Goal: Task Accomplishment & Management: Manage account settings

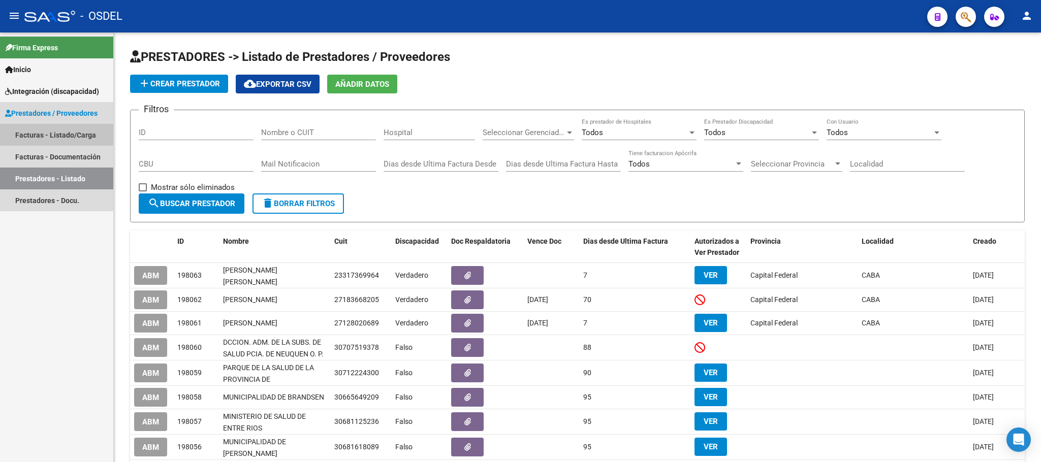
click at [34, 131] on link "Facturas - Listado/Carga" at bounding box center [56, 135] width 113 height 22
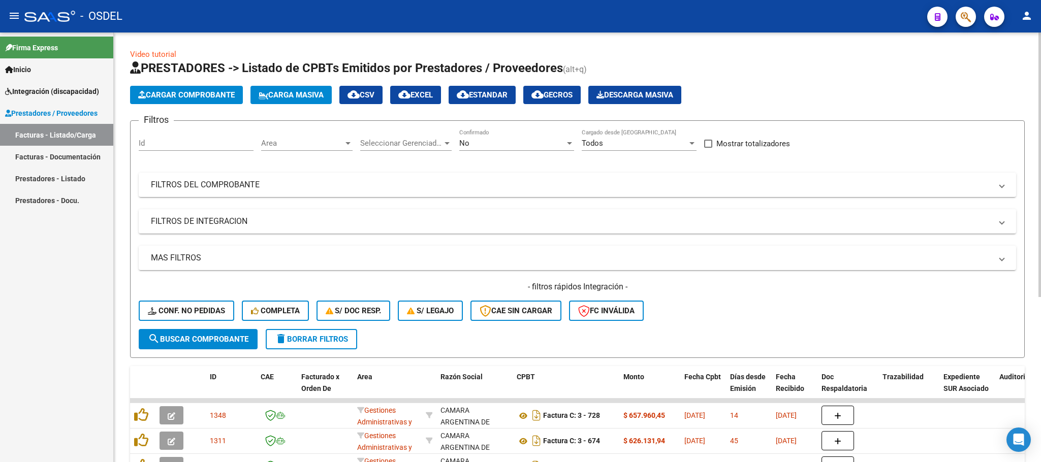
click at [289, 101] on button "Carga Masiva" at bounding box center [290, 95] width 81 height 18
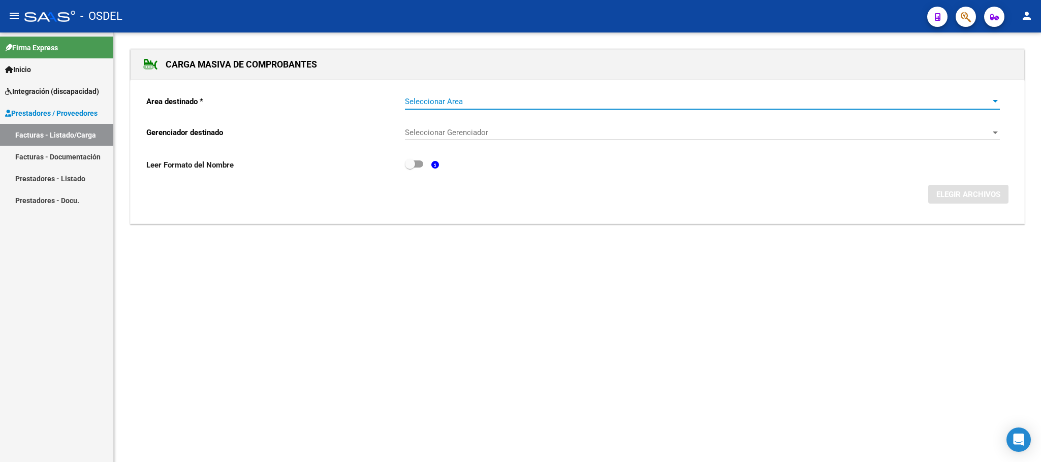
click at [447, 105] on span "Seleccionar Area" at bounding box center [698, 101] width 586 height 9
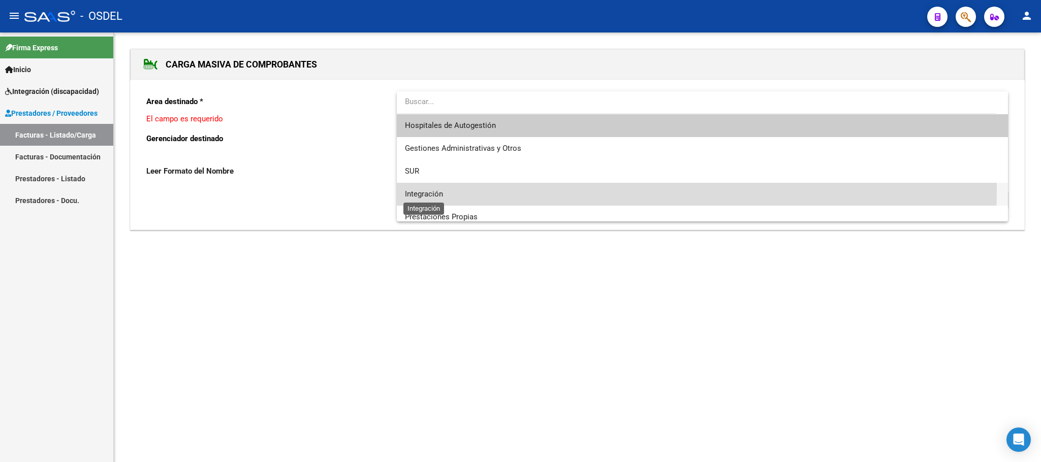
click at [430, 189] on span "Integración" at bounding box center [424, 193] width 38 height 9
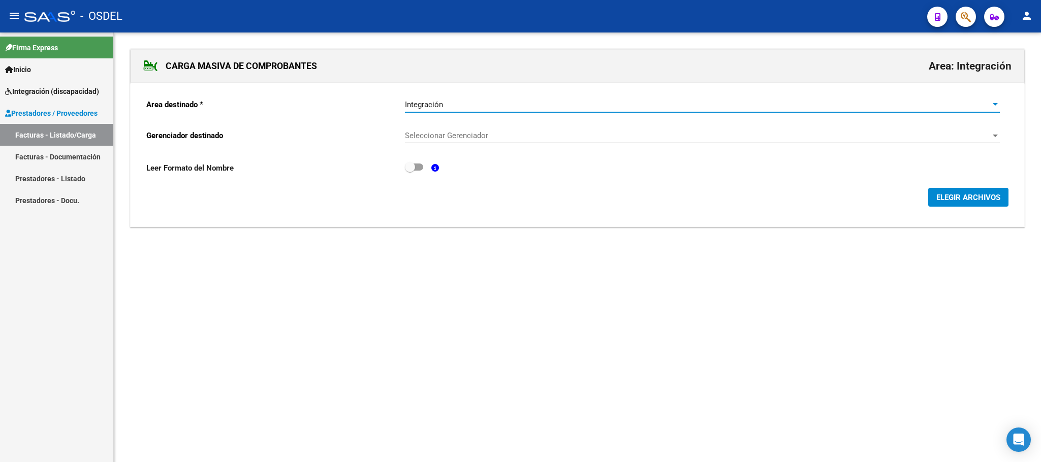
click at [433, 136] on span "Seleccionar Gerenciador" at bounding box center [698, 135] width 586 height 9
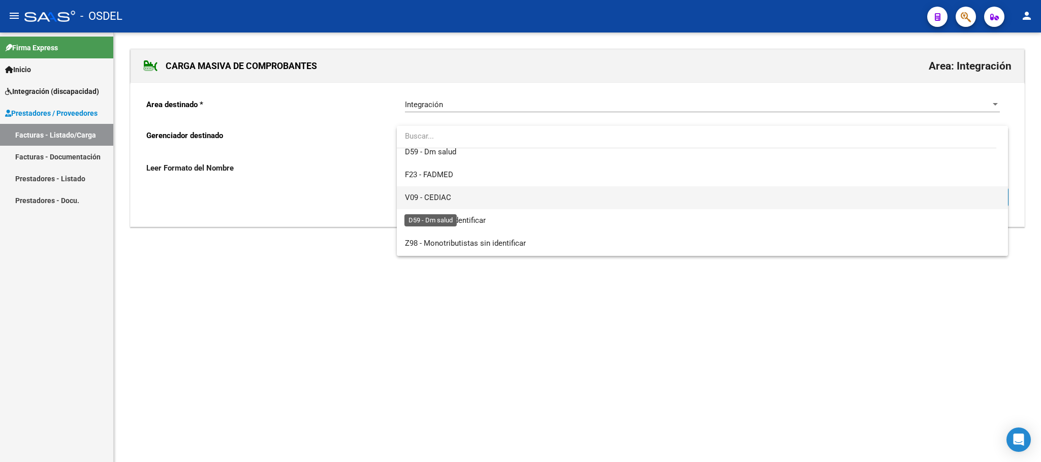
scroll to position [75, 0]
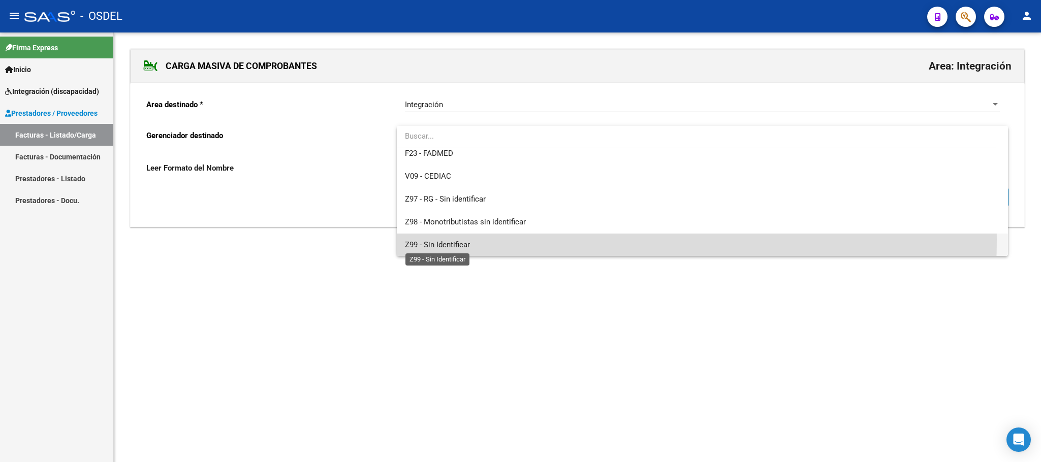
click at [443, 240] on span "Z99 - Sin Identificar" at bounding box center [437, 244] width 65 height 9
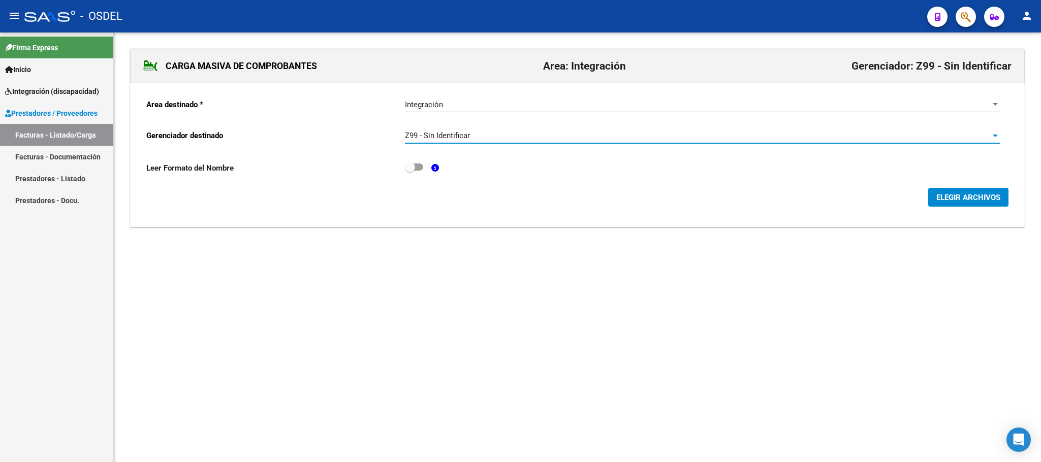
click at [963, 197] on span "ELEGIR ARCHIVOS" at bounding box center [968, 197] width 64 height 9
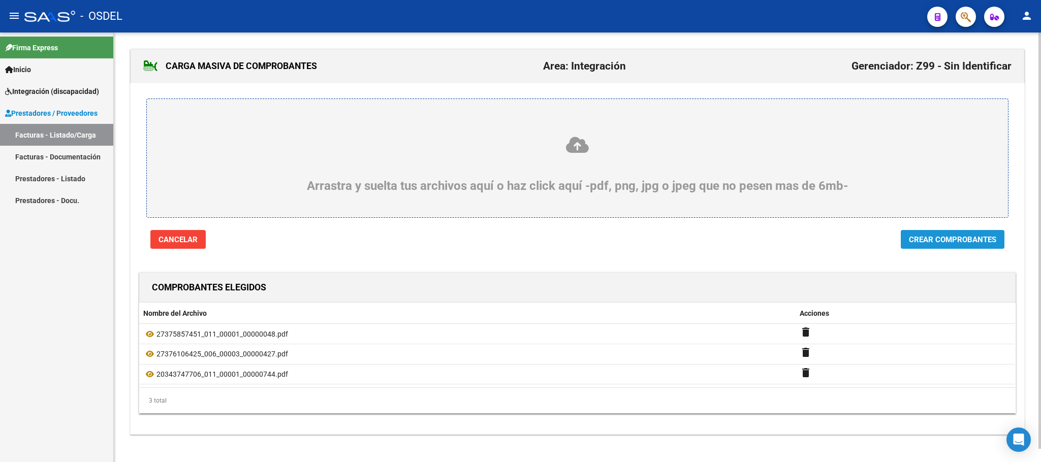
click at [960, 244] on span "Crear Comprobantes" at bounding box center [952, 239] width 87 height 9
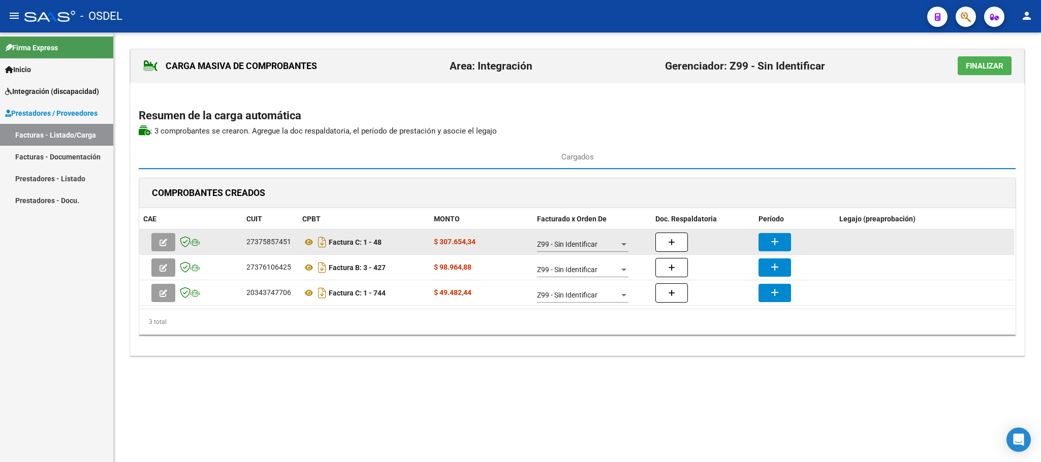
click at [773, 241] on mat-icon "add" at bounding box center [774, 242] width 12 height 12
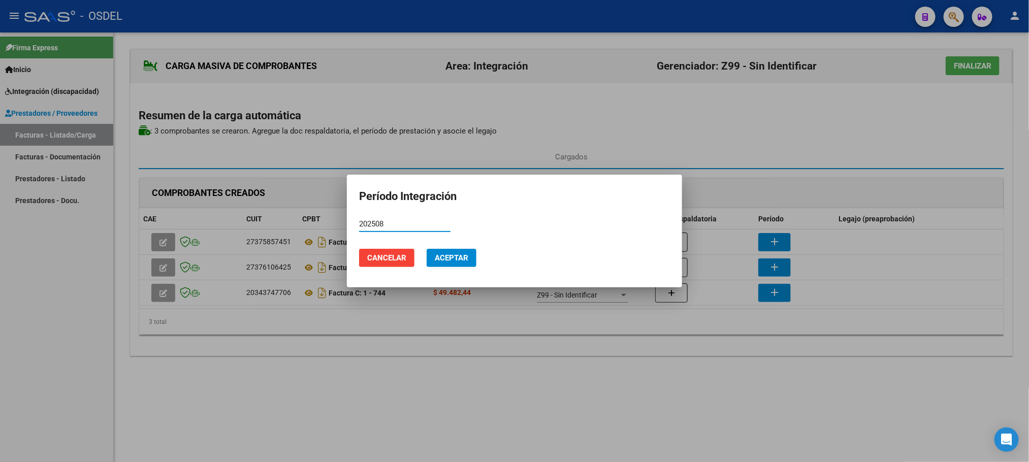
type input "202508"
click at [441, 263] on span "Aceptar" at bounding box center [452, 257] width 34 height 9
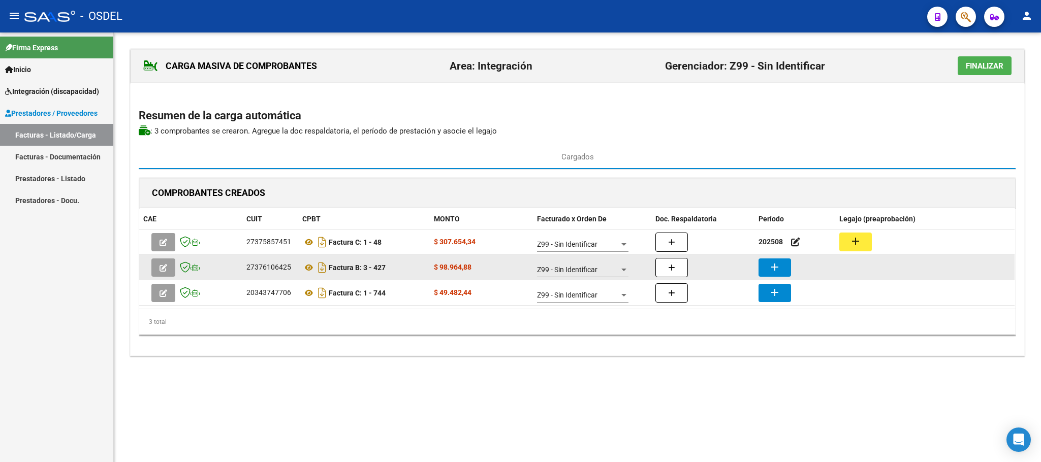
click at [779, 267] on mat-icon "add" at bounding box center [774, 267] width 12 height 12
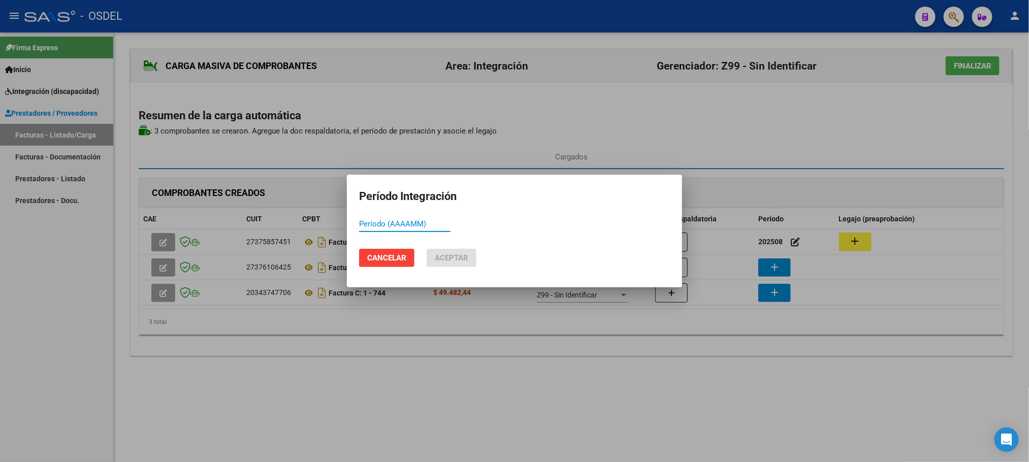
paste input "202508"
type input "202508"
click at [464, 256] on span "Aceptar" at bounding box center [452, 257] width 34 height 9
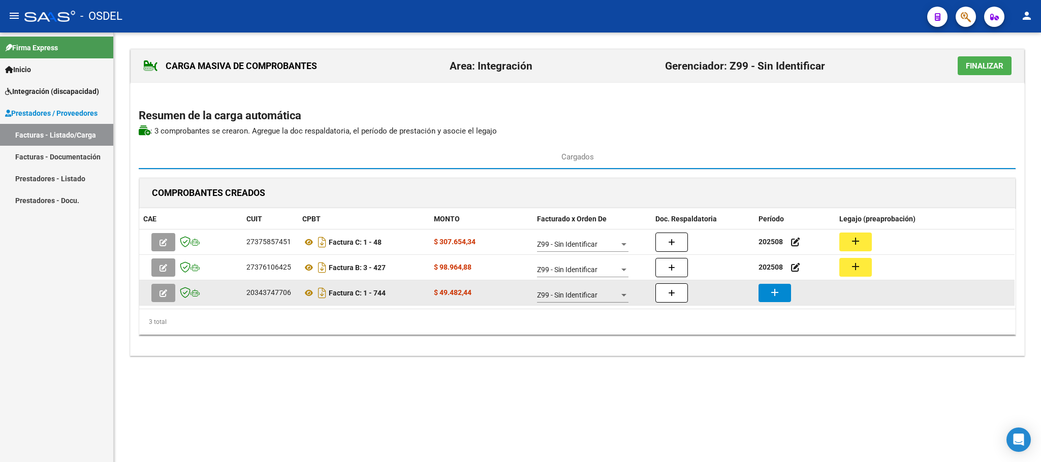
click at [766, 295] on button "add" at bounding box center [774, 293] width 33 height 18
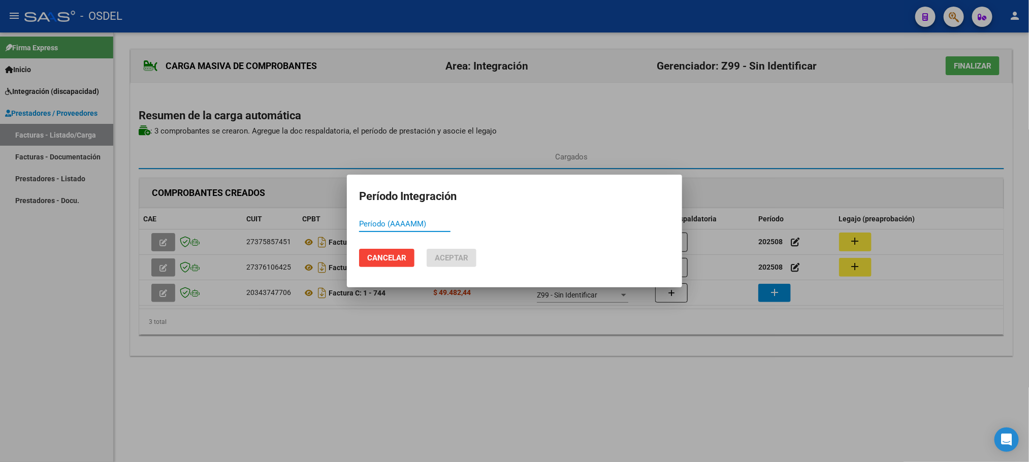
paste input "202508"
type input "202508"
click at [445, 267] on button "Aceptar" at bounding box center [452, 258] width 50 height 18
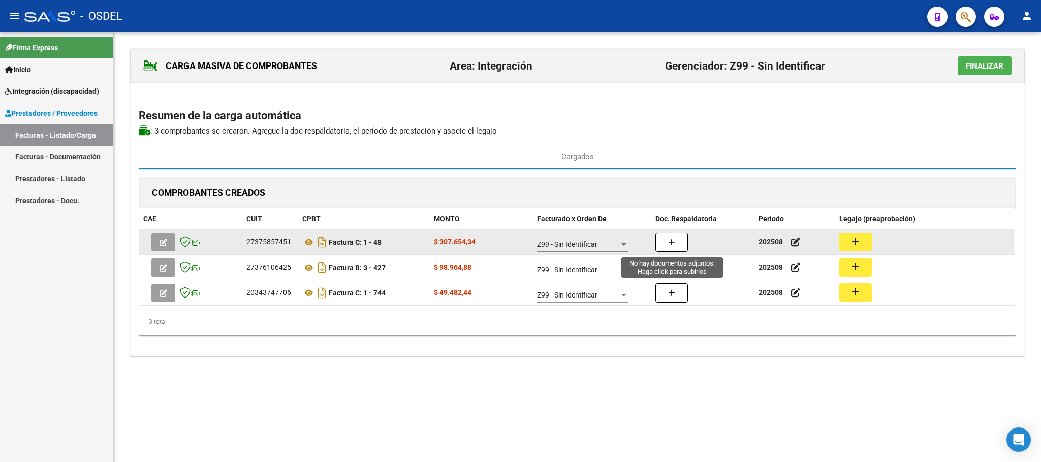
click at [659, 249] on button "button" at bounding box center [671, 242] width 33 height 19
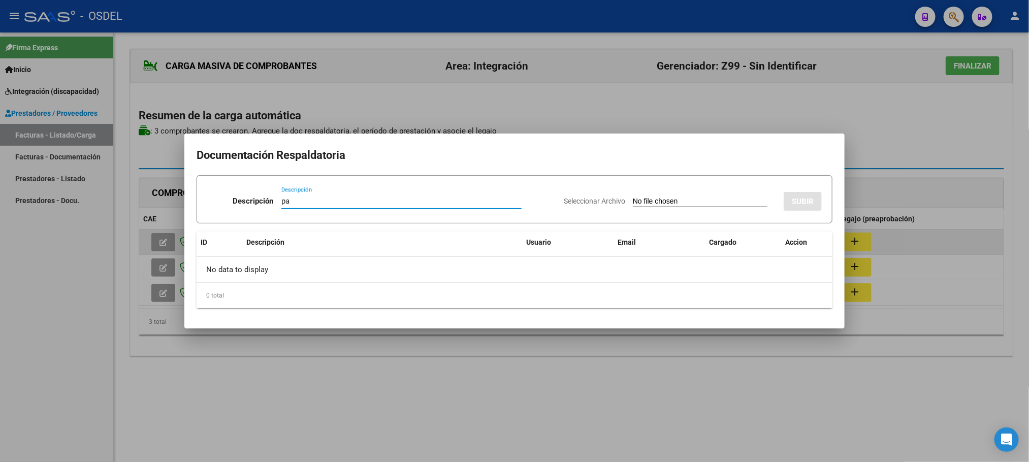
type input "pa"
click at [633, 197] on input "Seleccionar Archivo" at bounding box center [700, 202] width 135 height 10
type input "C:\fakepath\pa-48.jpg"
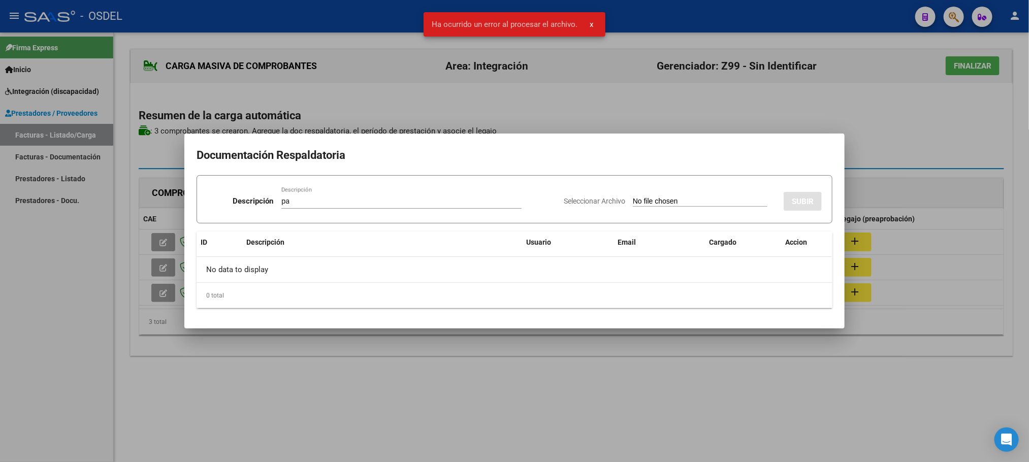
click at [643, 202] on input "Seleccionar Archivo" at bounding box center [700, 202] width 135 height 10
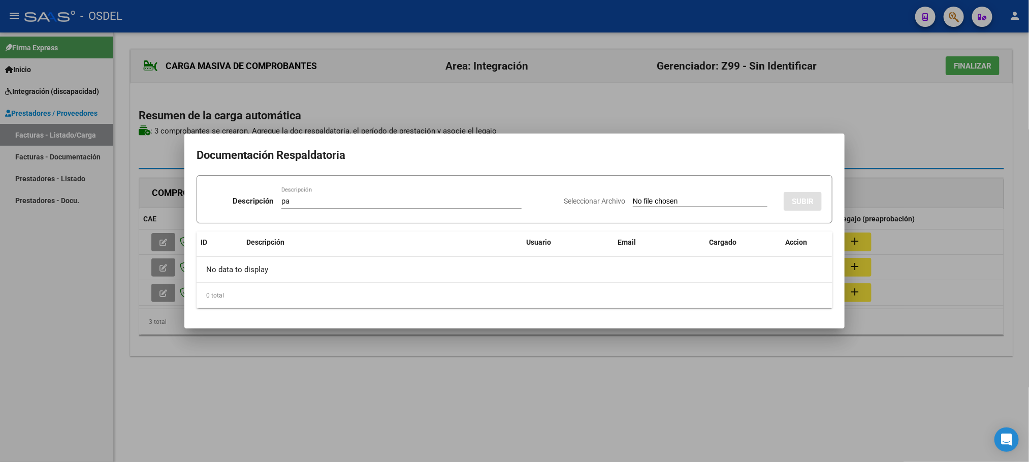
type input "C:\fakepath\pa-48.jpg"
click at [811, 194] on button "SUBIR" at bounding box center [803, 201] width 38 height 19
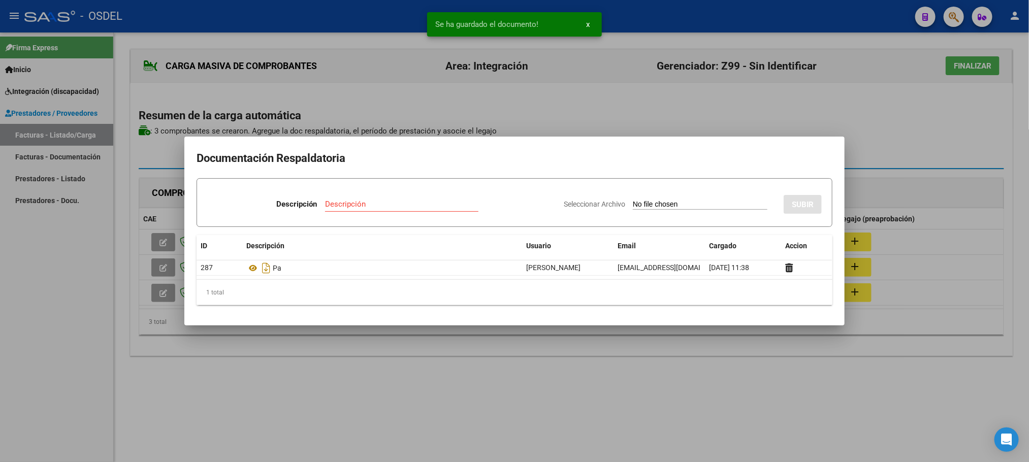
click at [903, 127] on div at bounding box center [514, 231] width 1029 height 462
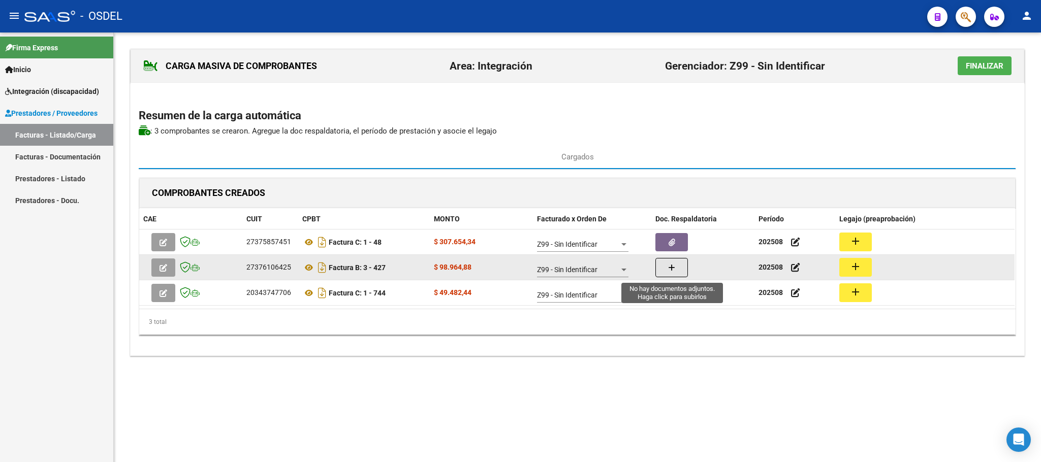
click at [666, 271] on button "button" at bounding box center [671, 267] width 33 height 19
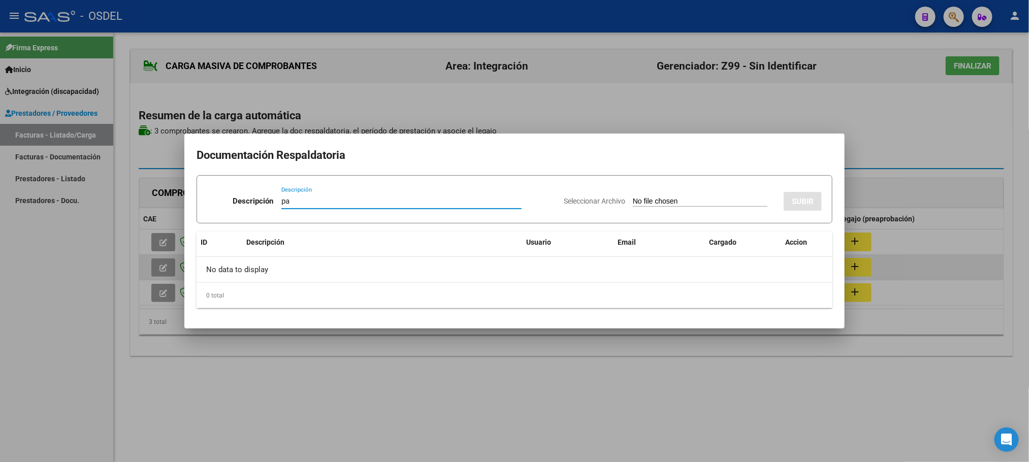
type input "pa"
click at [633, 197] on input "Seleccionar Archivo" at bounding box center [700, 202] width 135 height 10
type input "C:\fakepath\pa-427.pdf"
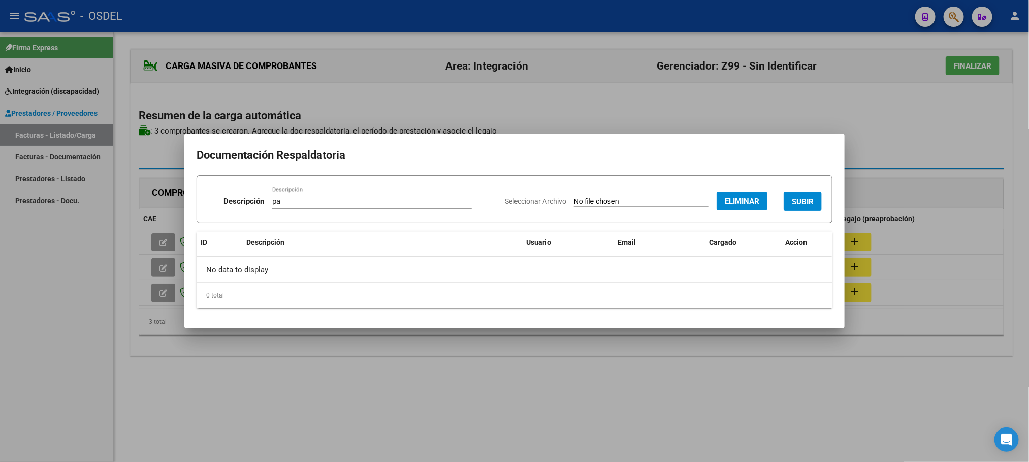
click at [796, 204] on span "SUBIR" at bounding box center [803, 201] width 22 height 9
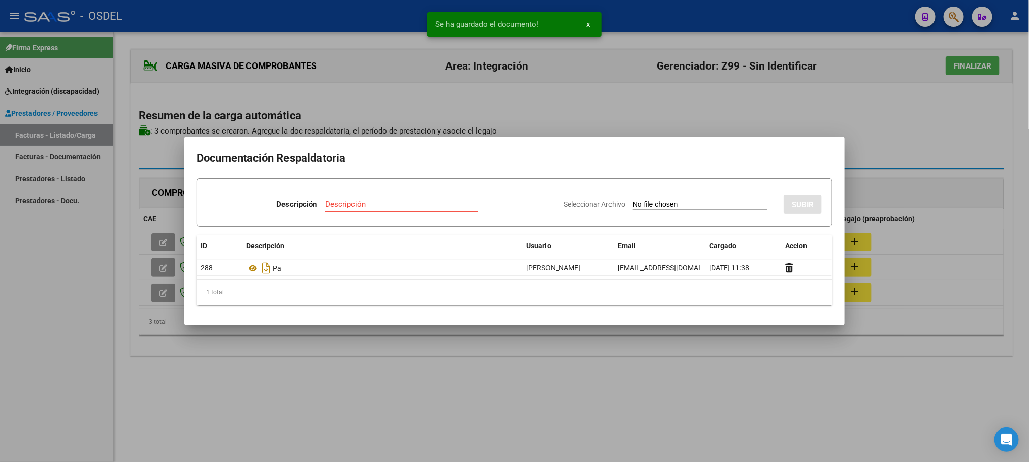
click at [672, 389] on div at bounding box center [514, 231] width 1029 height 462
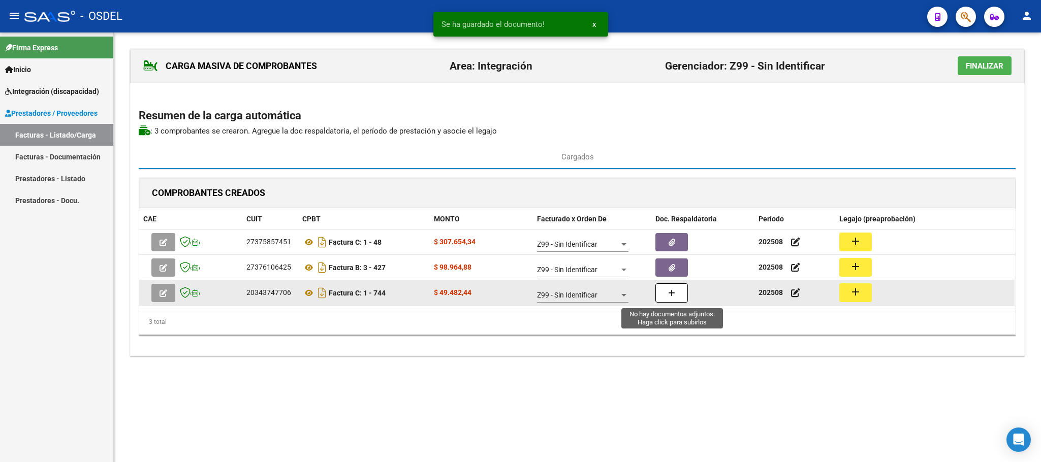
click at [675, 297] on icon "button" at bounding box center [671, 293] width 7 height 8
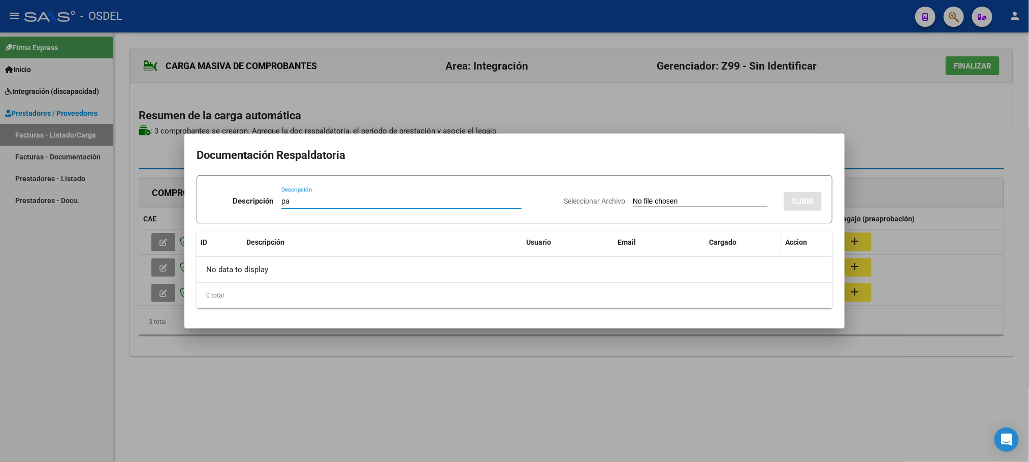
type input "pa"
click at [633, 197] on input "Seleccionar Archivo" at bounding box center [700, 202] width 135 height 10
type input "C:\fakepath\pa-744.pdf"
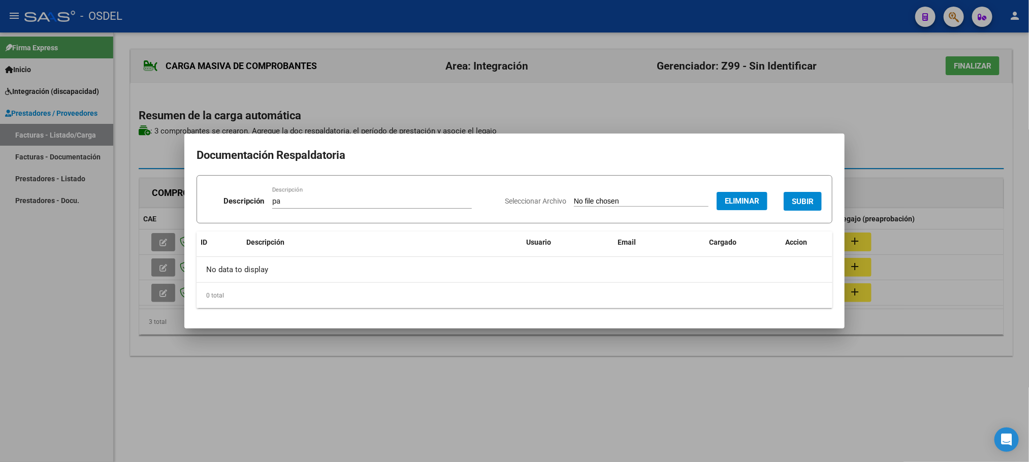
click at [804, 205] on span "SUBIR" at bounding box center [803, 201] width 22 height 9
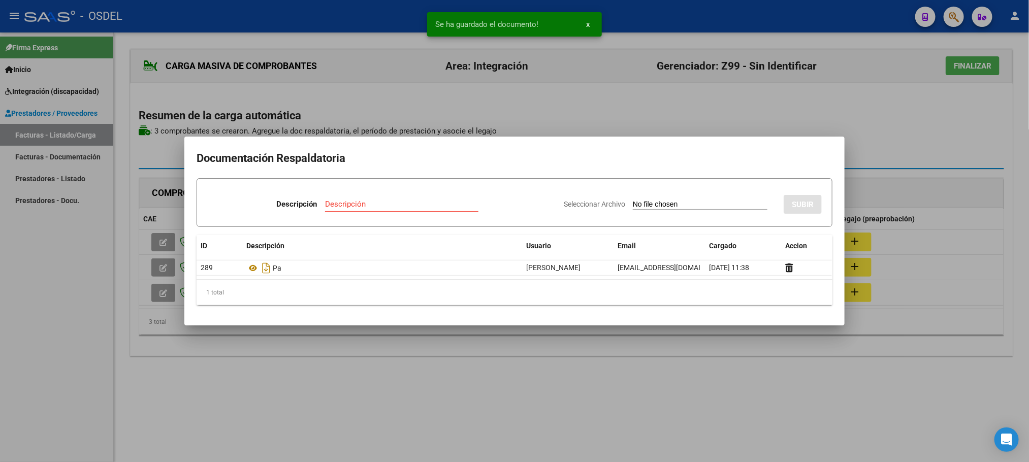
click at [932, 124] on div at bounding box center [514, 231] width 1029 height 462
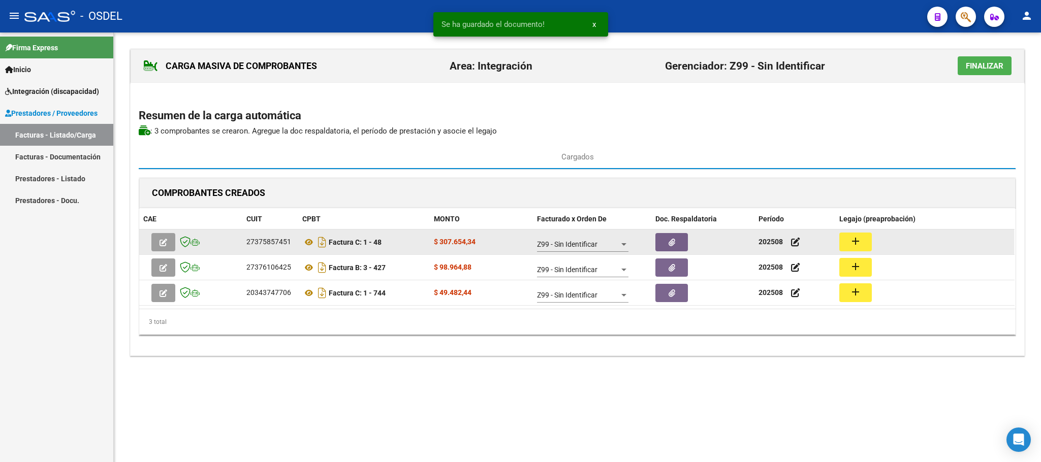
click at [864, 251] on button "add" at bounding box center [855, 242] width 33 height 19
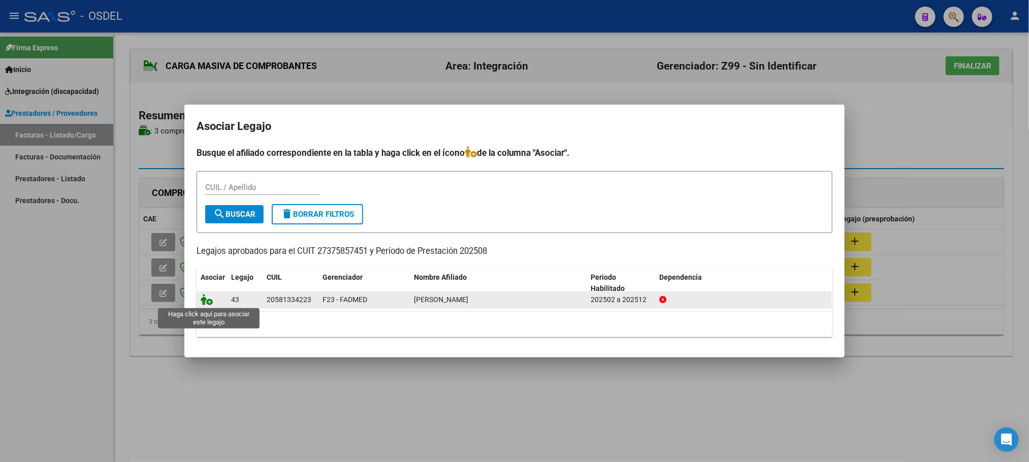
click at [208, 302] on icon at bounding box center [207, 299] width 12 height 11
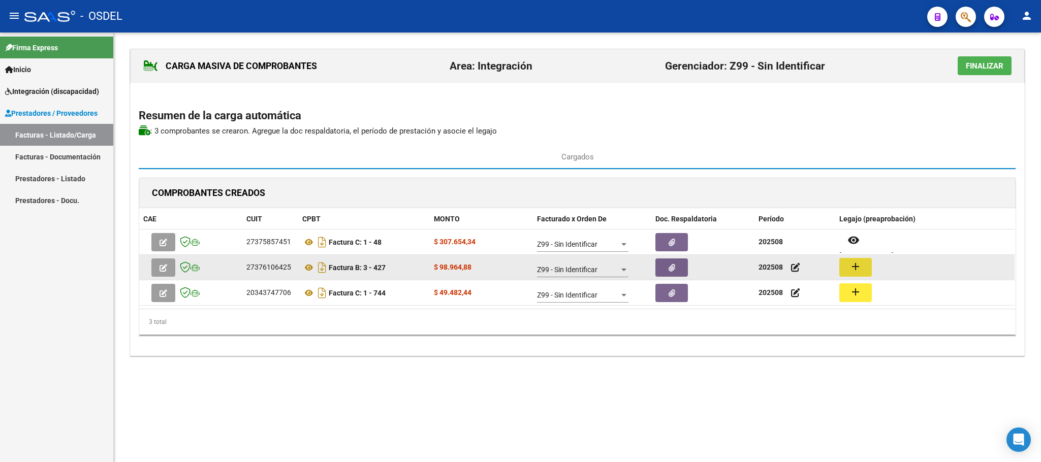
click at [862, 273] on button "add" at bounding box center [855, 267] width 33 height 19
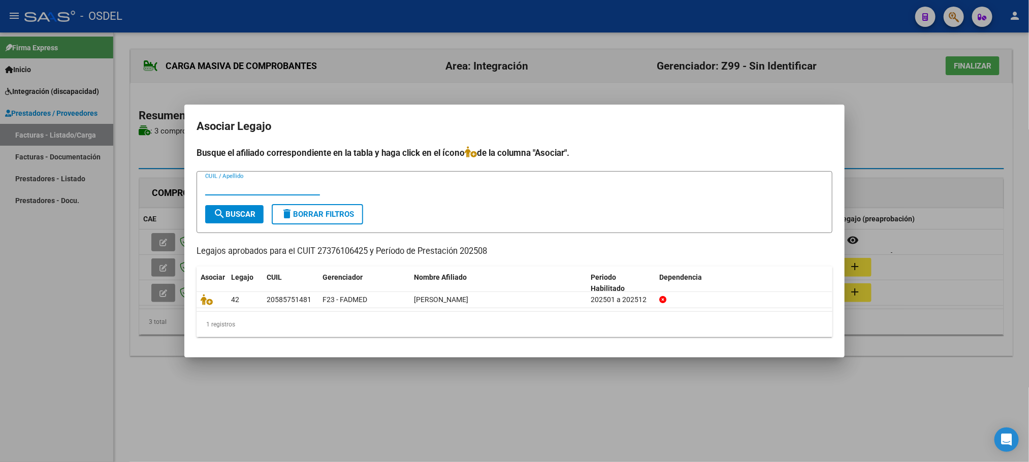
click at [209, 309] on datatable-selection "42 20585751481 F23 - FADMED ROLON THIAGO GAEL 202501 a 202512" at bounding box center [514, 305] width 635 height 9
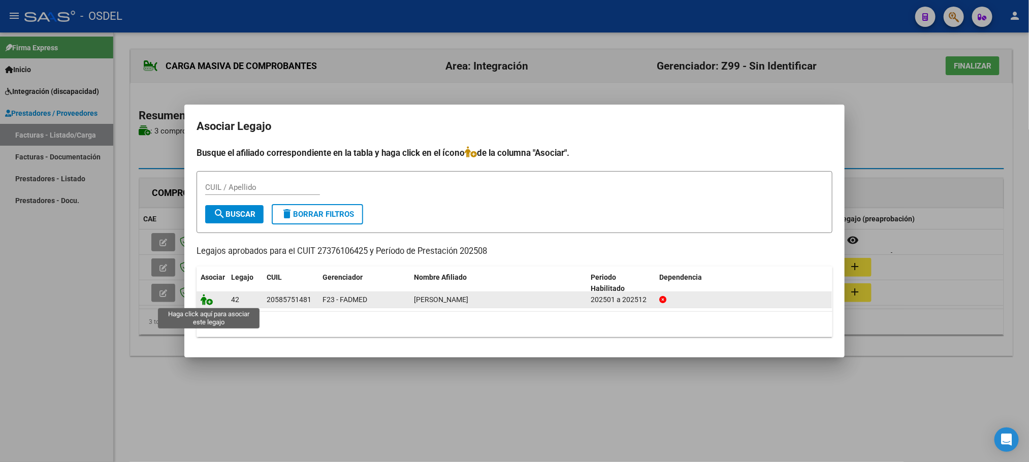
click at [208, 301] on icon at bounding box center [207, 299] width 12 height 11
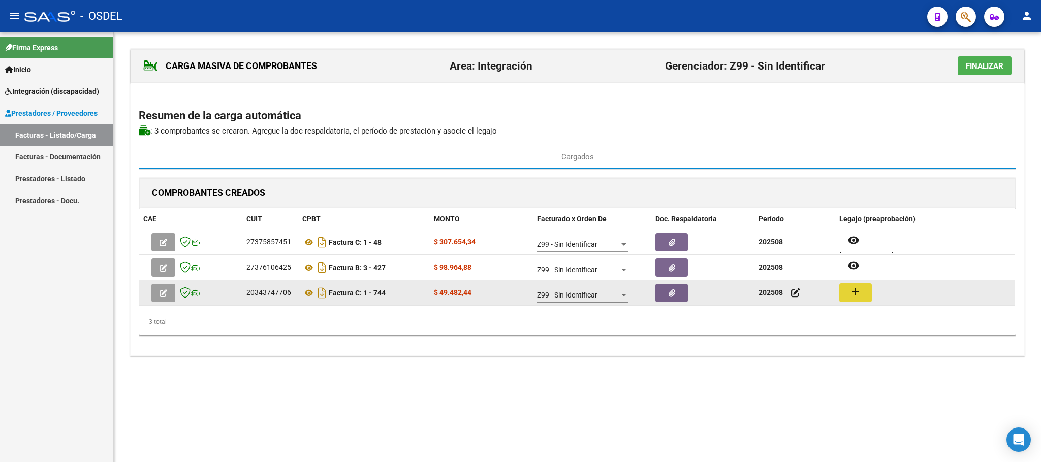
click at [864, 292] on button "add" at bounding box center [855, 292] width 33 height 19
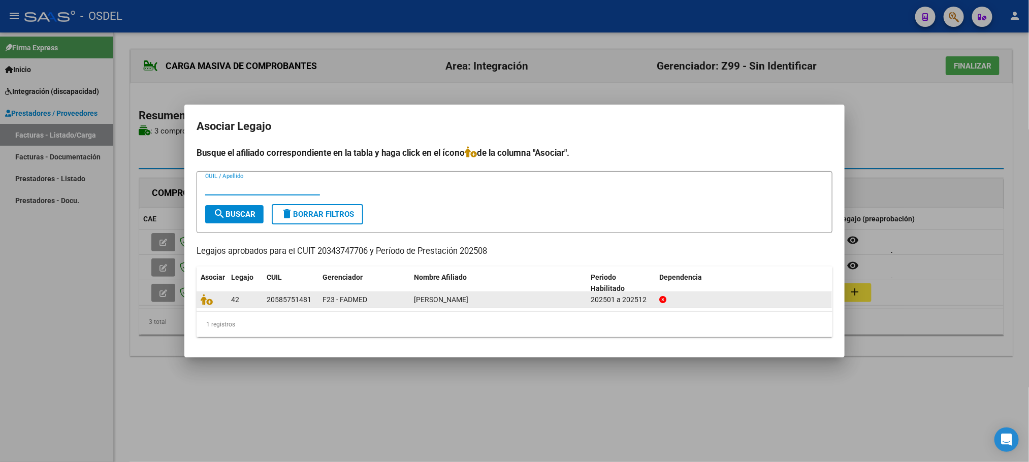
click at [199, 301] on datatable-body-cell at bounding box center [212, 300] width 30 height 16
click at [206, 302] on icon at bounding box center [207, 299] width 12 height 11
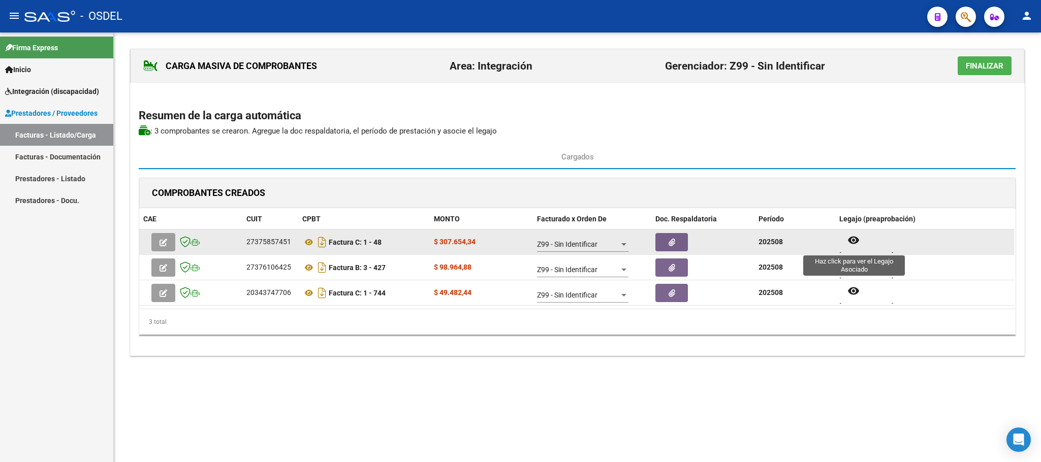
click at [851, 246] on mat-icon "remove_red_eye" at bounding box center [853, 240] width 12 height 12
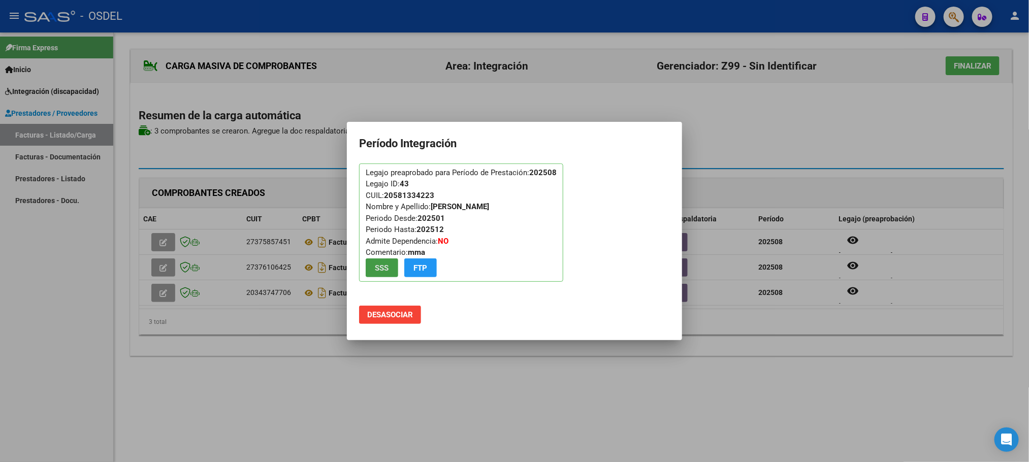
click at [596, 443] on div at bounding box center [514, 231] width 1029 height 462
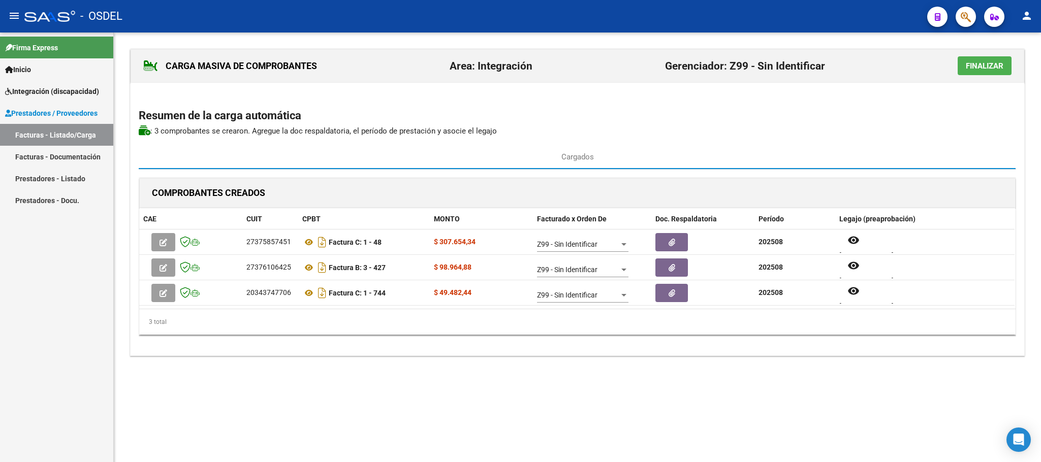
click at [986, 60] on button "Finalizar" at bounding box center [984, 65] width 54 height 19
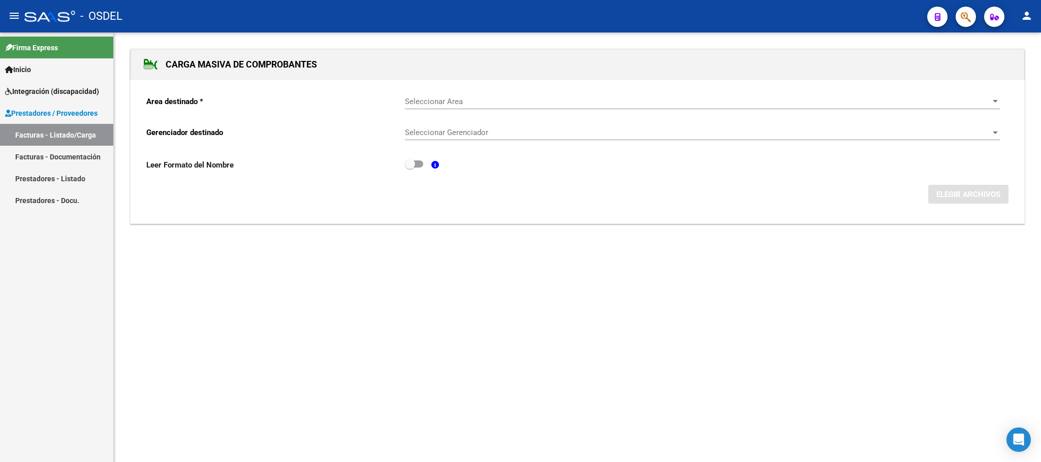
click at [54, 135] on link "Facturas - Listado/Carga" at bounding box center [56, 135] width 113 height 22
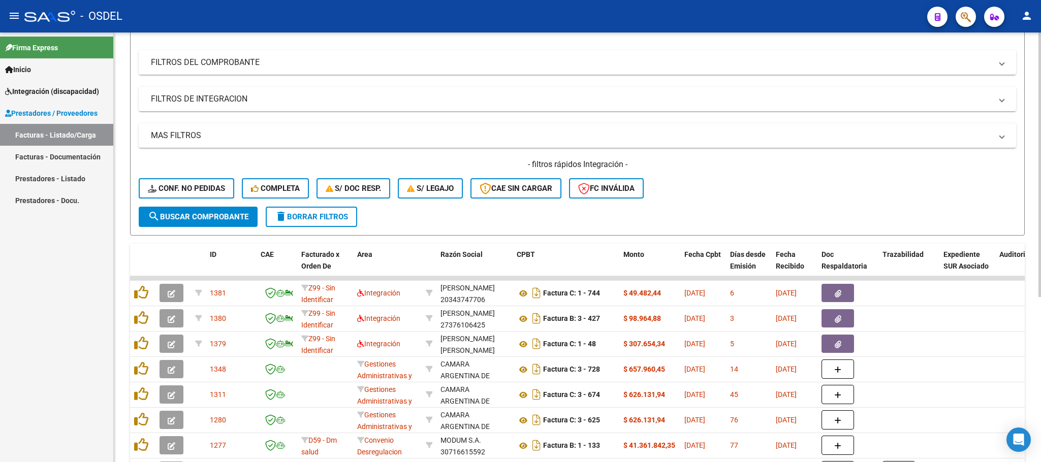
scroll to position [152, 0]
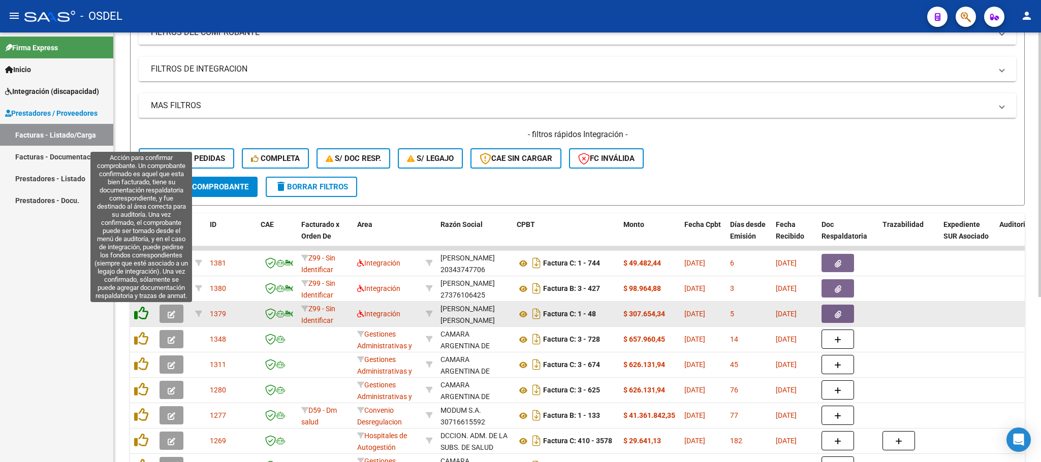
click at [141, 317] on icon at bounding box center [141, 313] width 14 height 14
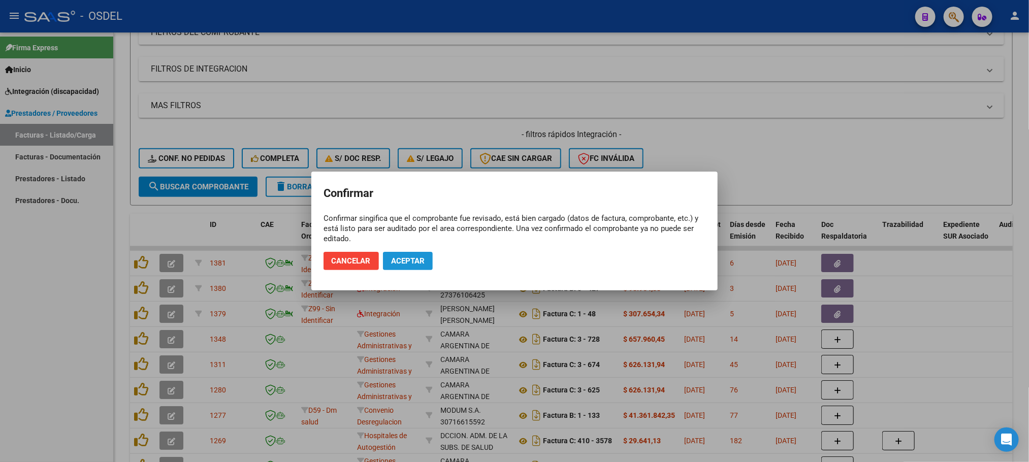
click at [422, 267] on button "Aceptar" at bounding box center [408, 261] width 50 height 18
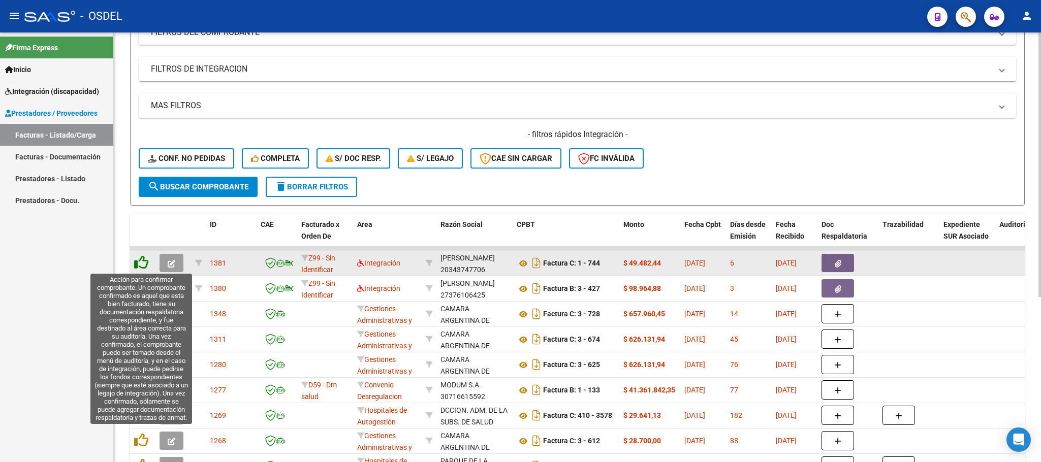
click at [142, 268] on icon at bounding box center [141, 262] width 14 height 14
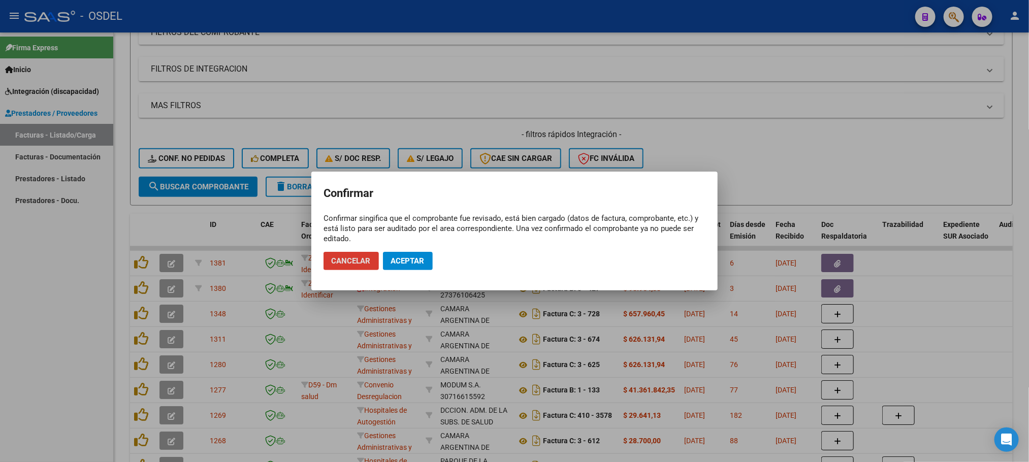
click at [400, 258] on span "Aceptar" at bounding box center [408, 260] width 34 height 9
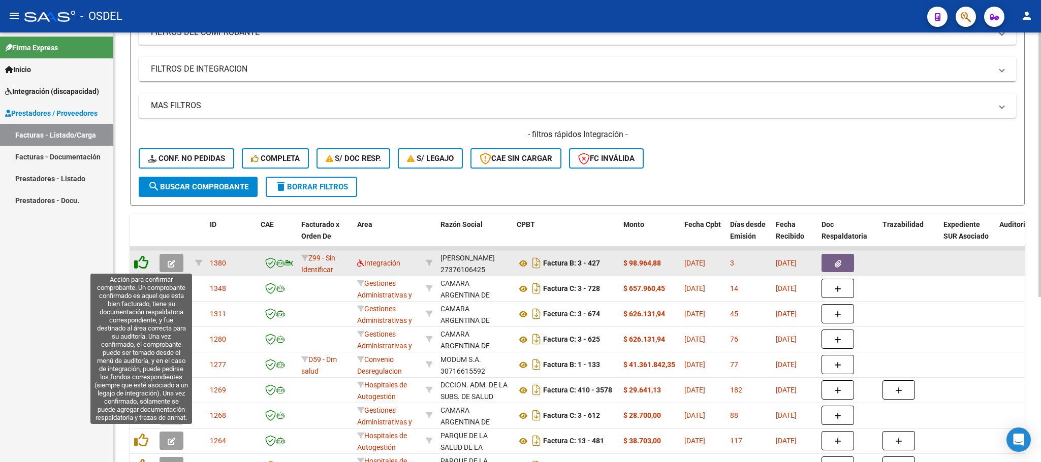
click at [146, 262] on icon at bounding box center [141, 262] width 14 height 14
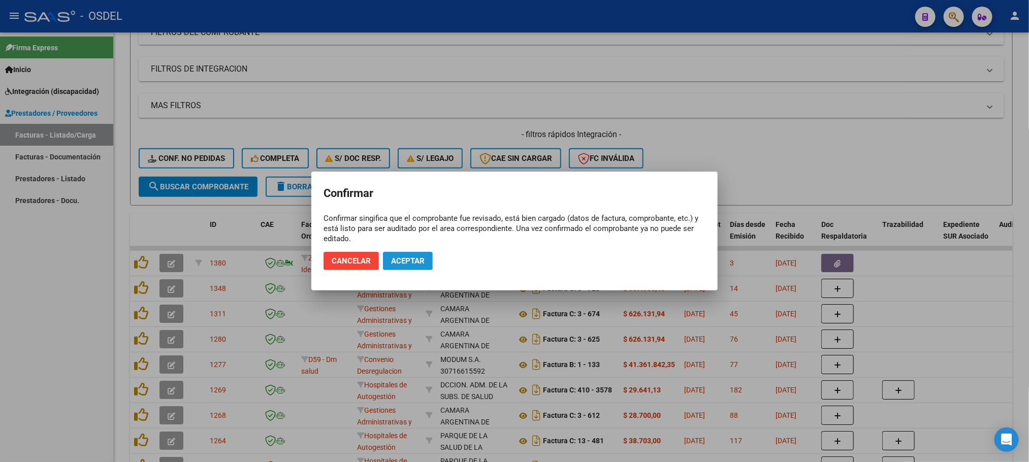
click at [425, 261] on button "Aceptar" at bounding box center [408, 261] width 50 height 18
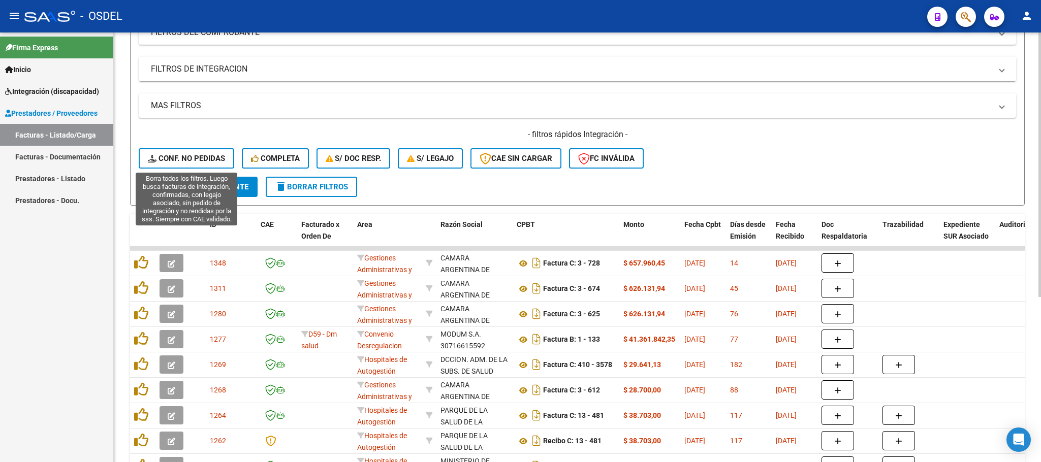
click at [169, 166] on button "Conf. no pedidas" at bounding box center [186, 158] width 95 height 20
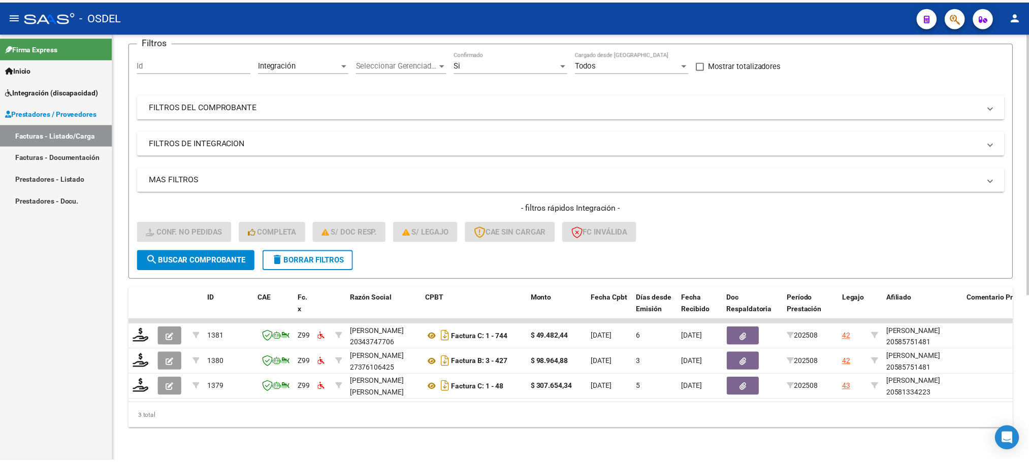
scroll to position [90, 0]
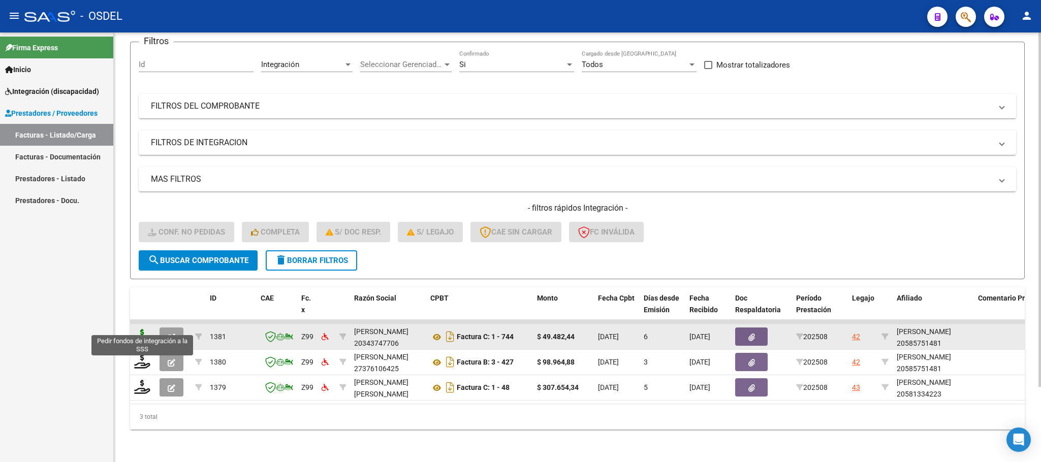
click at [137, 329] on icon at bounding box center [142, 336] width 16 height 14
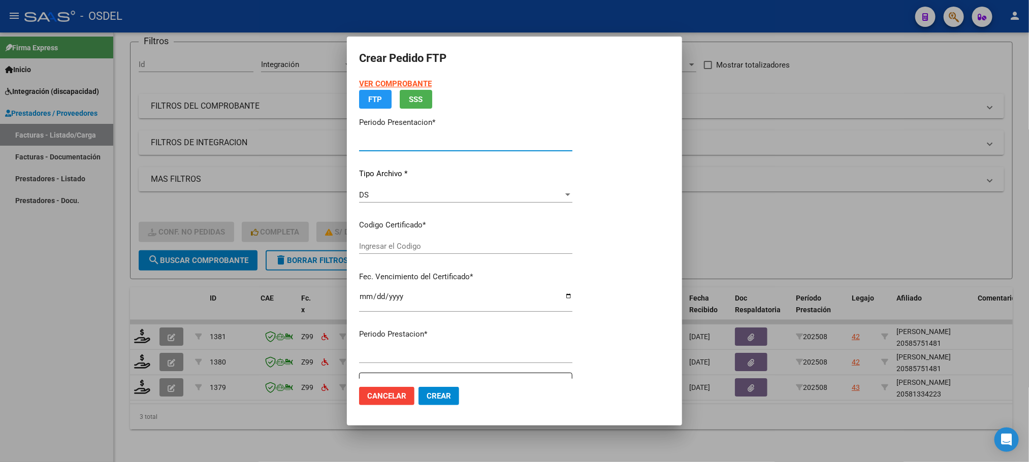
type input "202508"
type input "$ 49.482,44"
type input "2355391998"
type input "2026-11-22"
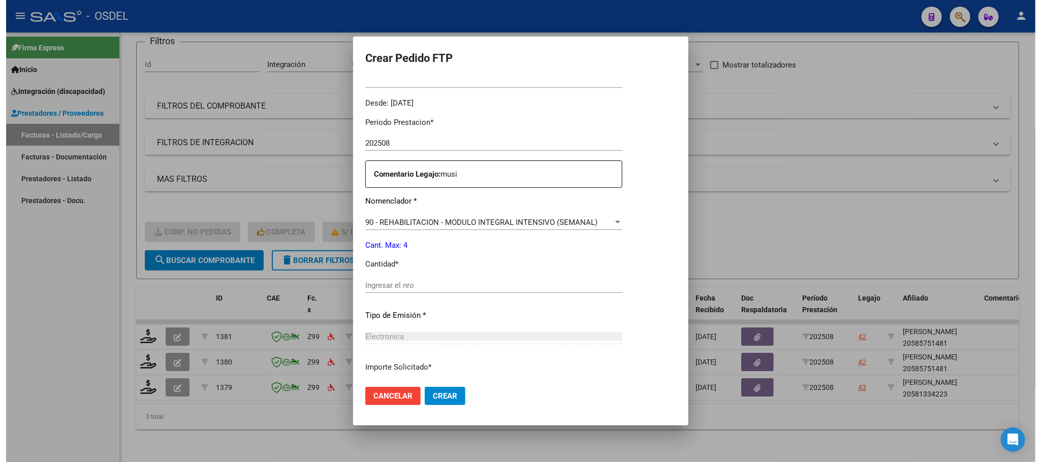
scroll to position [379, 0]
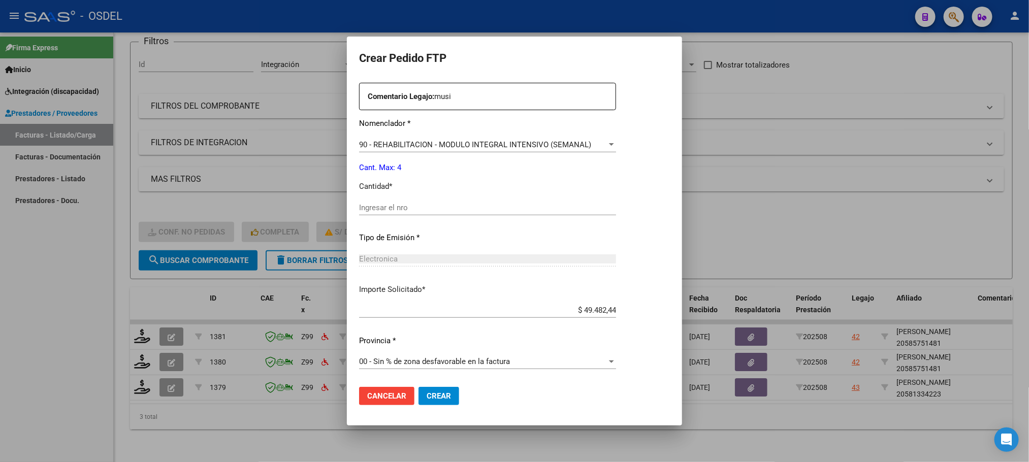
click at [399, 258] on div "Electronica" at bounding box center [487, 258] width 257 height 9
click at [394, 208] on input "Ingresar el nro" at bounding box center [487, 207] width 257 height 9
type input "4"
click at [445, 390] on button "Crear" at bounding box center [439, 396] width 41 height 18
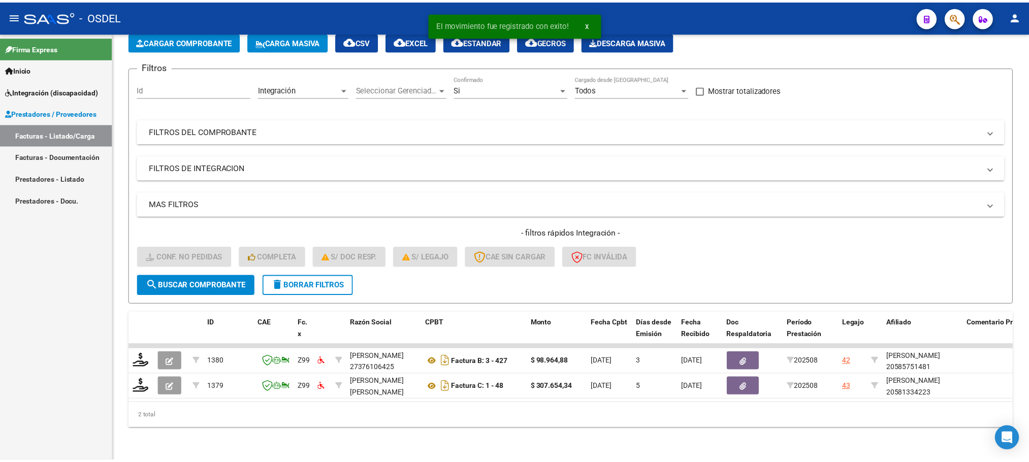
scroll to position [66, 0]
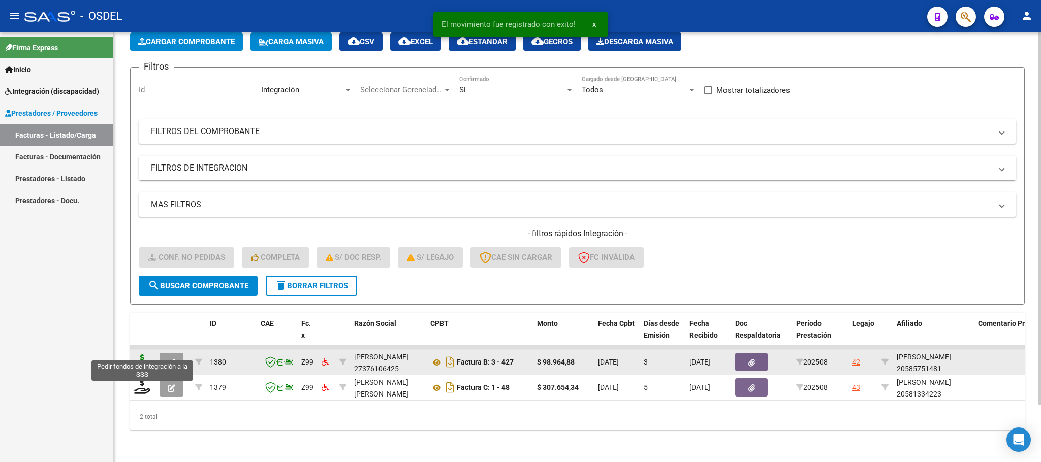
click at [138, 355] on icon at bounding box center [142, 362] width 16 height 14
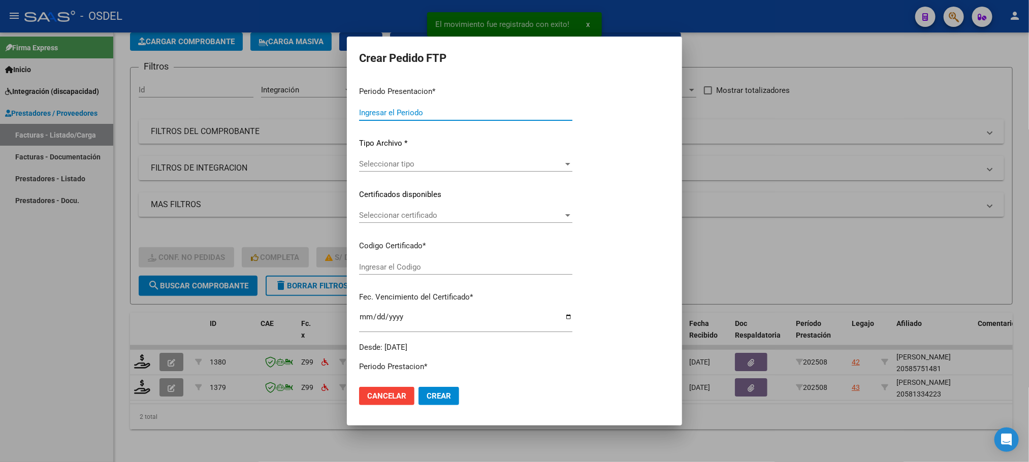
type input "202508"
type input "$ 98.964,88"
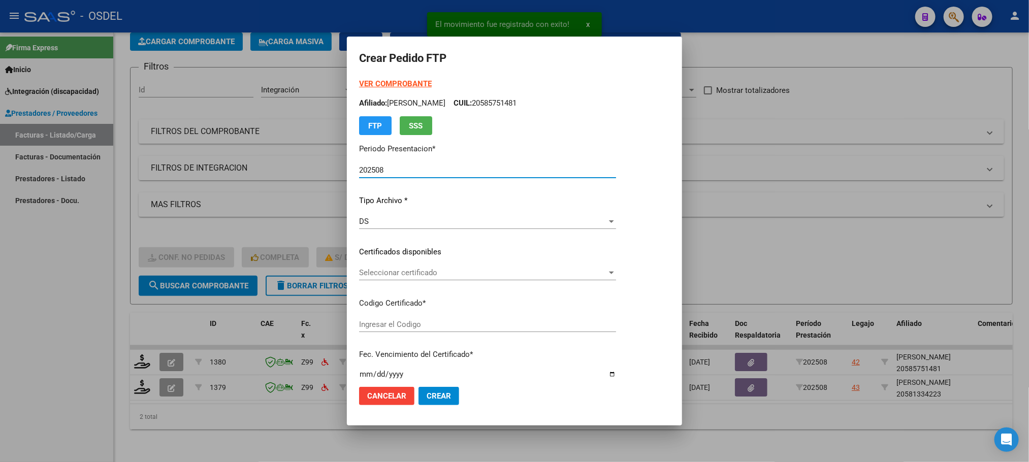
type input "2355391998"
type input "2026-11-22"
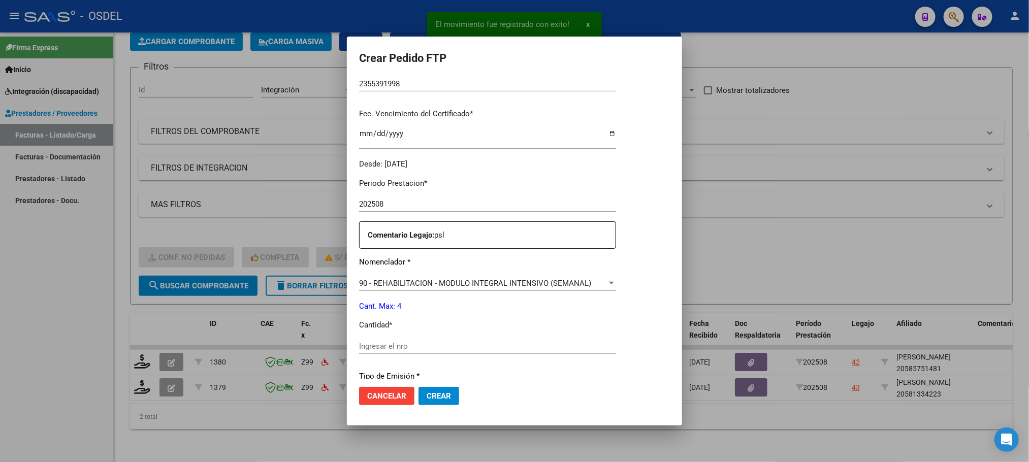
scroll to position [305, 0]
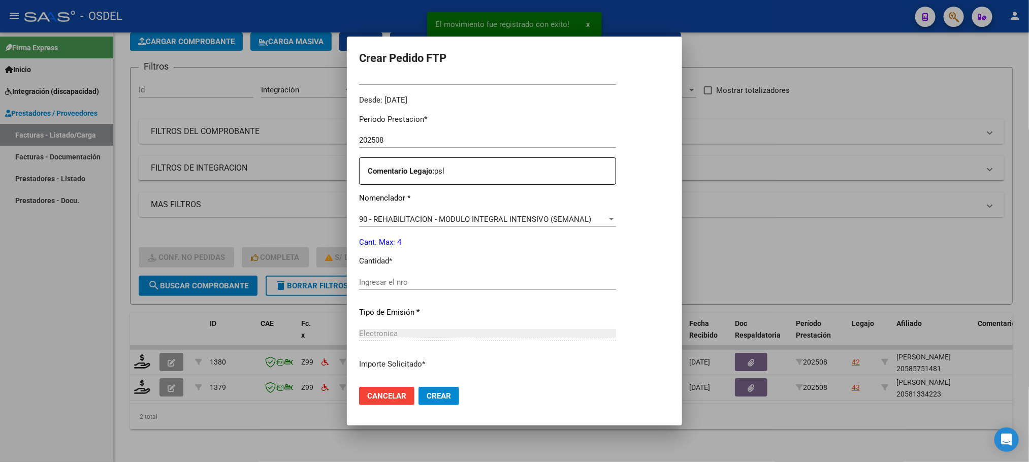
click at [405, 278] on input "Ingresar el nro" at bounding box center [487, 282] width 257 height 9
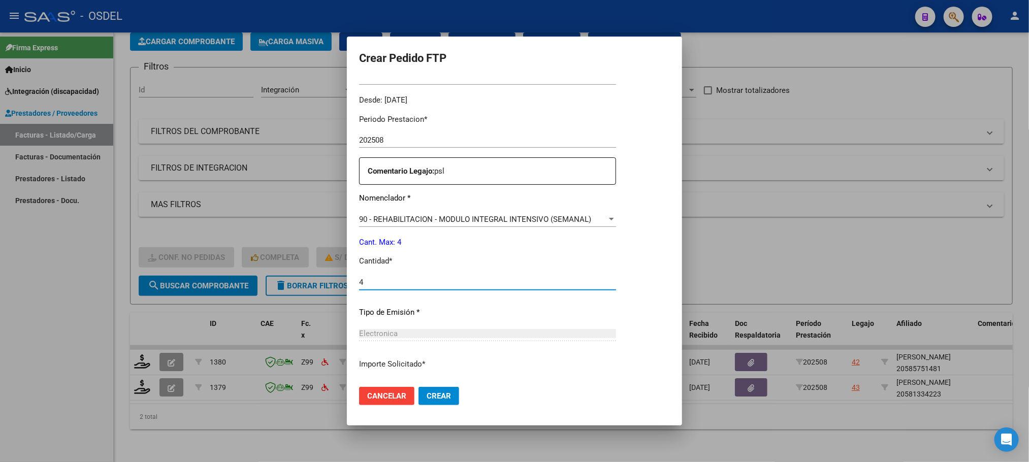
type input "4"
click at [431, 390] on button "Crear" at bounding box center [439, 396] width 41 height 18
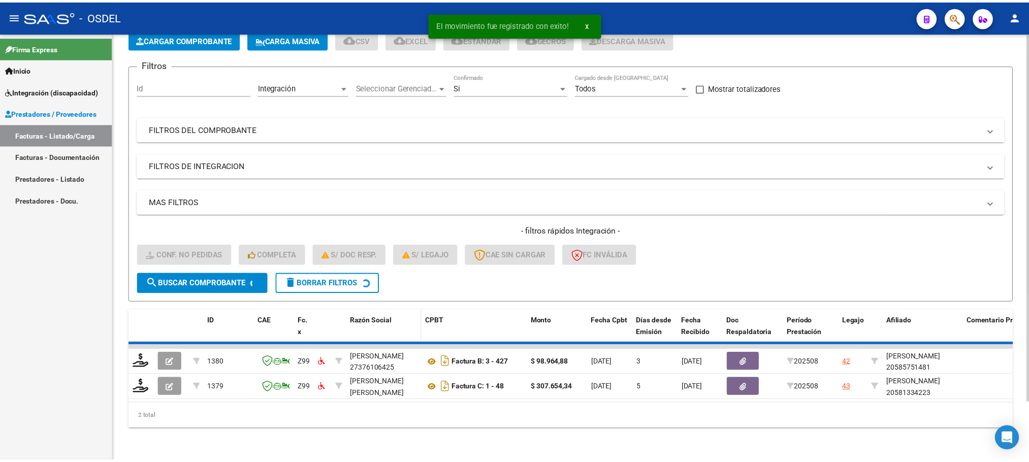
scroll to position [40, 0]
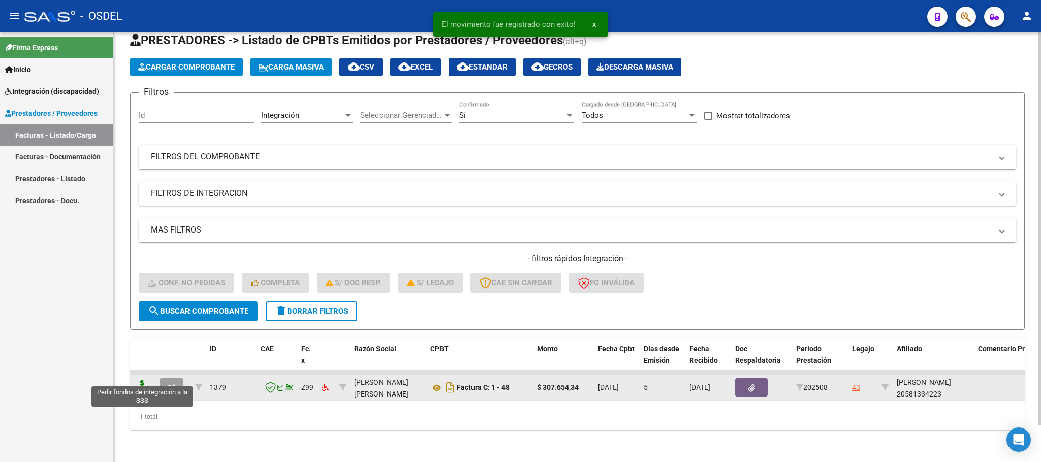
click at [143, 380] on icon at bounding box center [142, 387] width 16 height 14
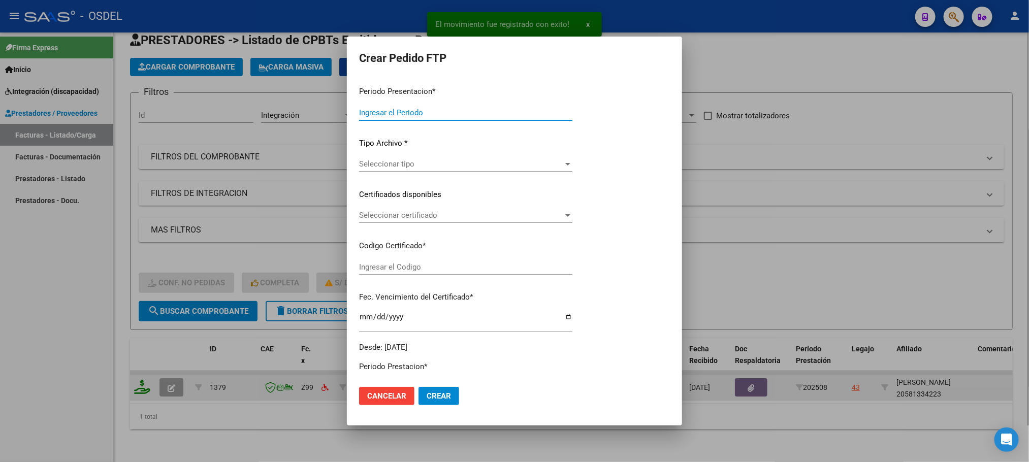
type input "202508"
type input "$ 307.654,34"
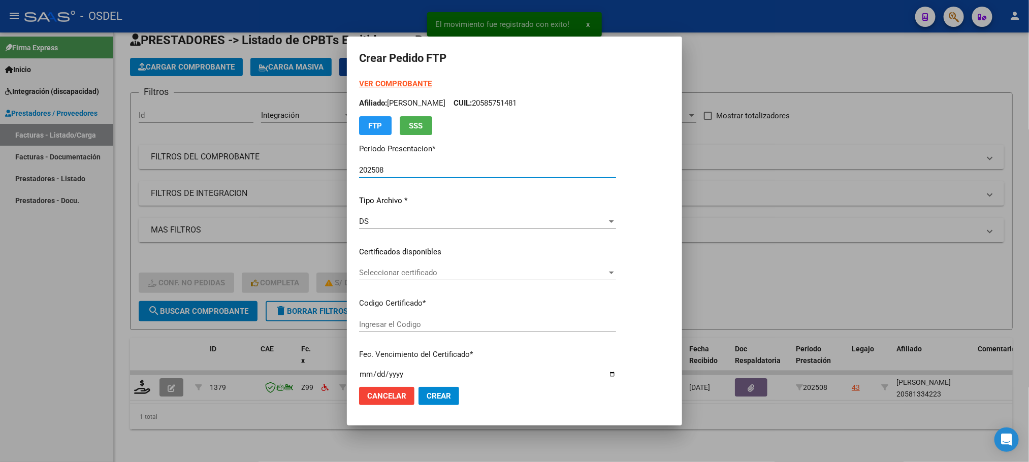
type input "9187339496"
type input "2029-07-01"
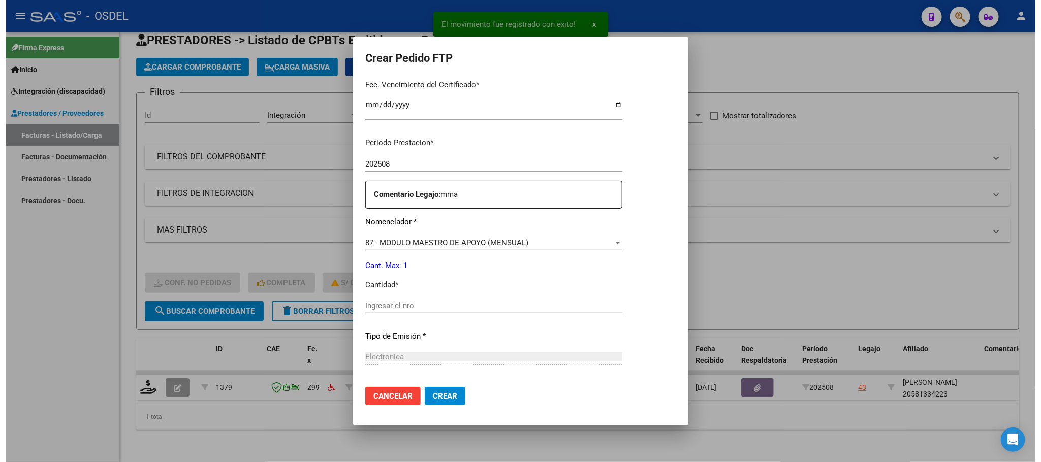
scroll to position [305, 0]
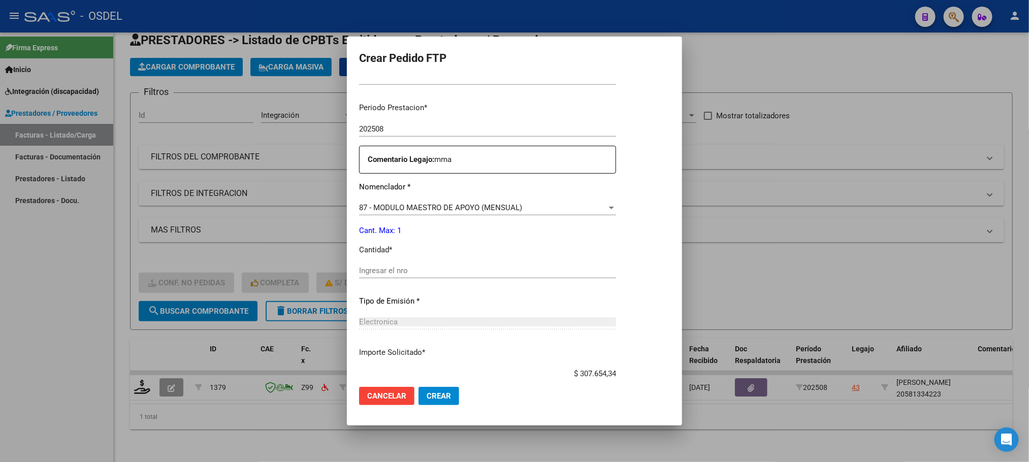
click at [389, 272] on input "Ingresar el nro" at bounding box center [487, 270] width 257 height 9
type input "1"
click at [427, 400] on span "Crear" at bounding box center [439, 396] width 24 height 9
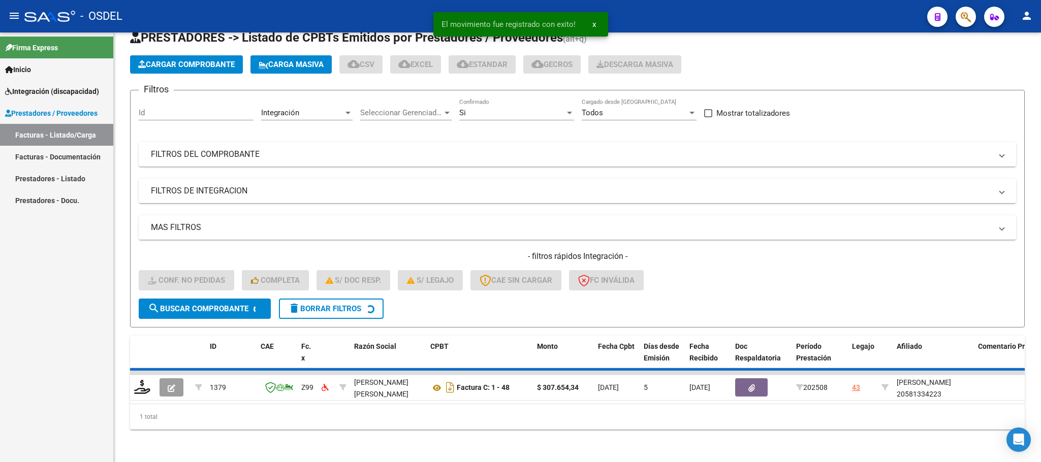
scroll to position [20, 0]
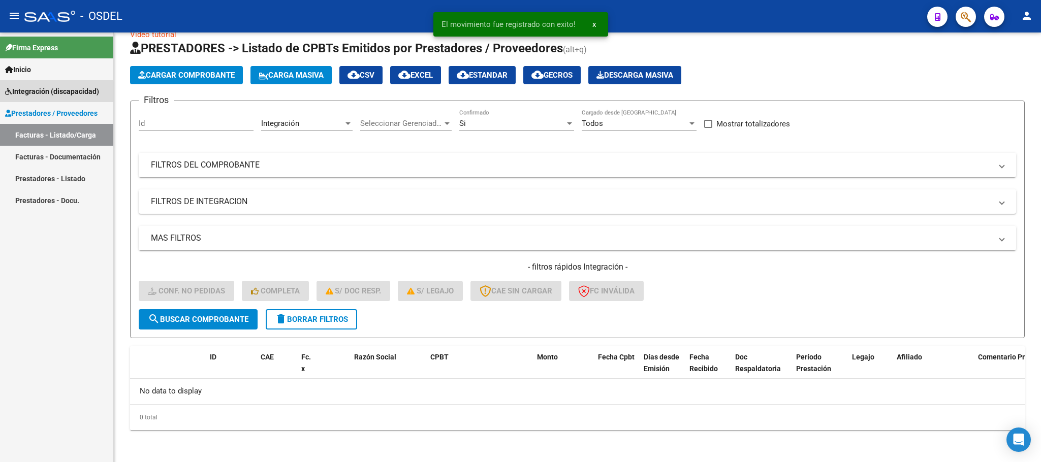
click at [31, 94] on span "Integración (discapacidad)" at bounding box center [52, 91] width 94 height 11
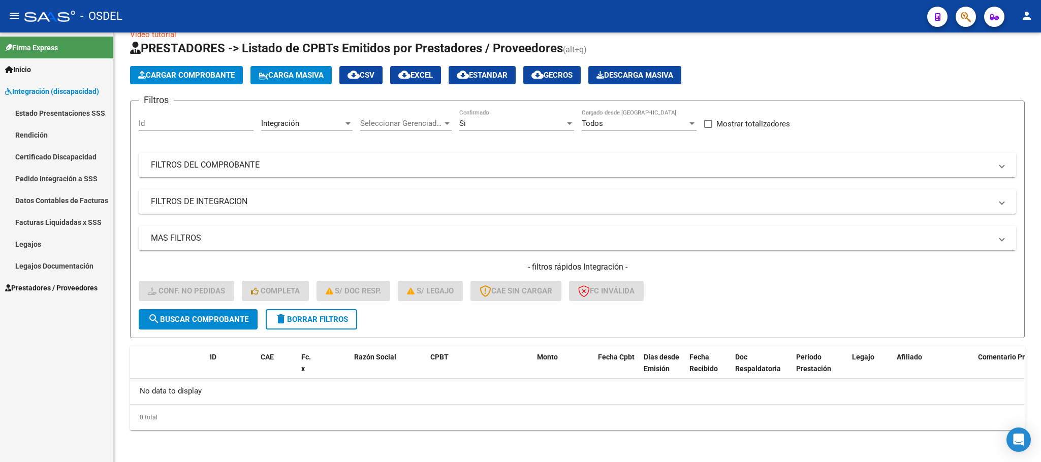
click at [26, 177] on link "Pedido Integración a SSS" at bounding box center [56, 179] width 113 height 22
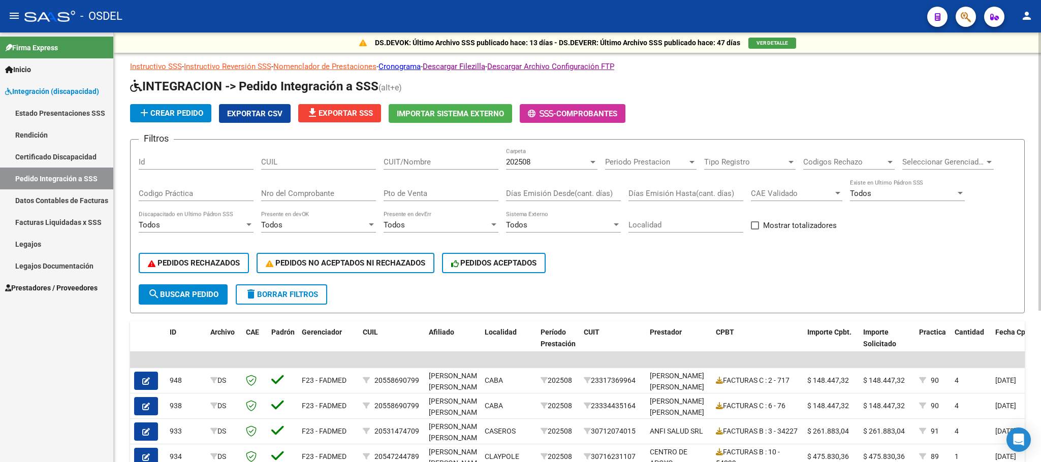
click at [203, 294] on span "search Buscar Pedido" at bounding box center [183, 294] width 71 height 9
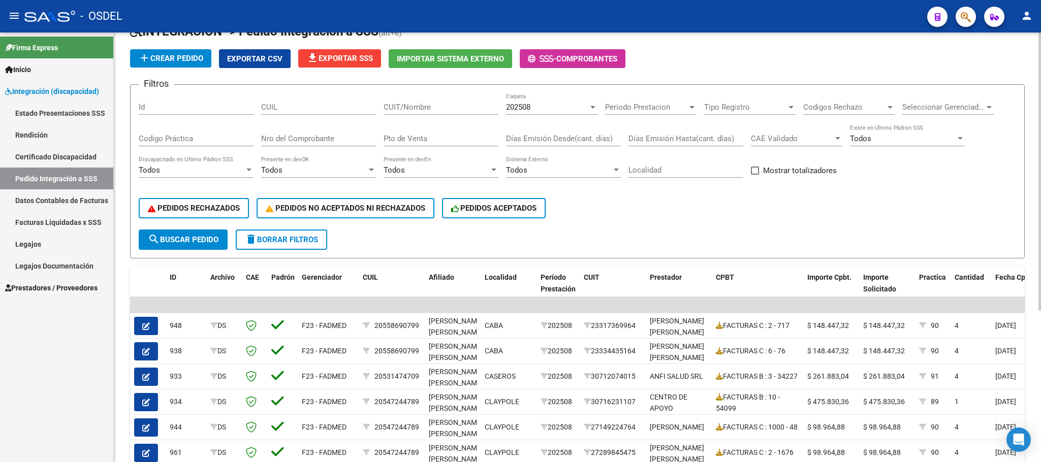
scroll to position [5, 0]
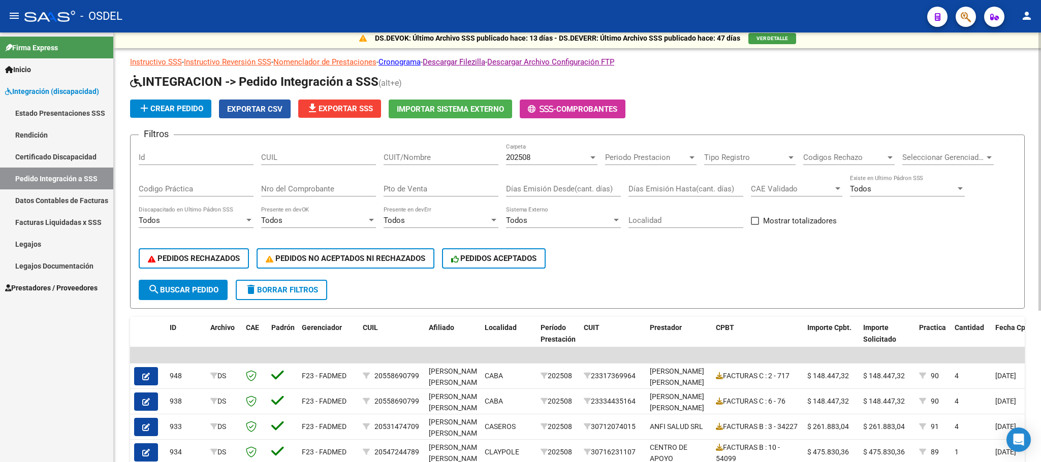
click at [273, 113] on button "Exportar CSV" at bounding box center [255, 109] width 72 height 19
click at [345, 114] on button "file_download Exportar SSS" at bounding box center [339, 109] width 83 height 18
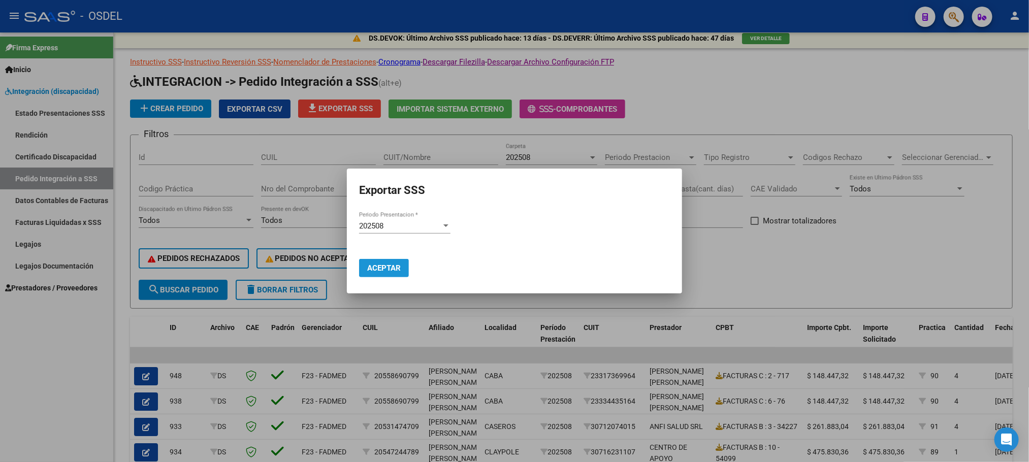
click at [376, 264] on span "Aceptar" at bounding box center [384, 268] width 34 height 9
click at [765, 279] on div at bounding box center [514, 231] width 1029 height 462
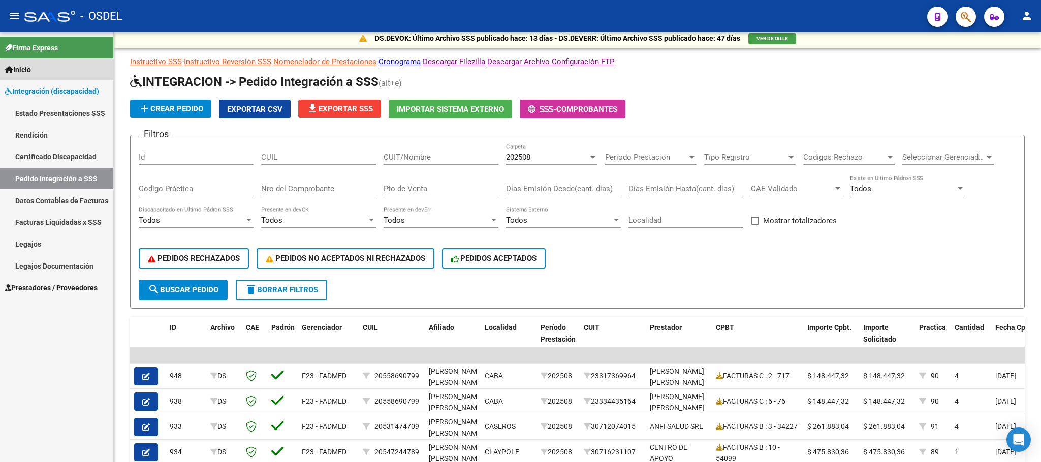
click at [75, 72] on link "Inicio" at bounding box center [56, 69] width 113 height 22
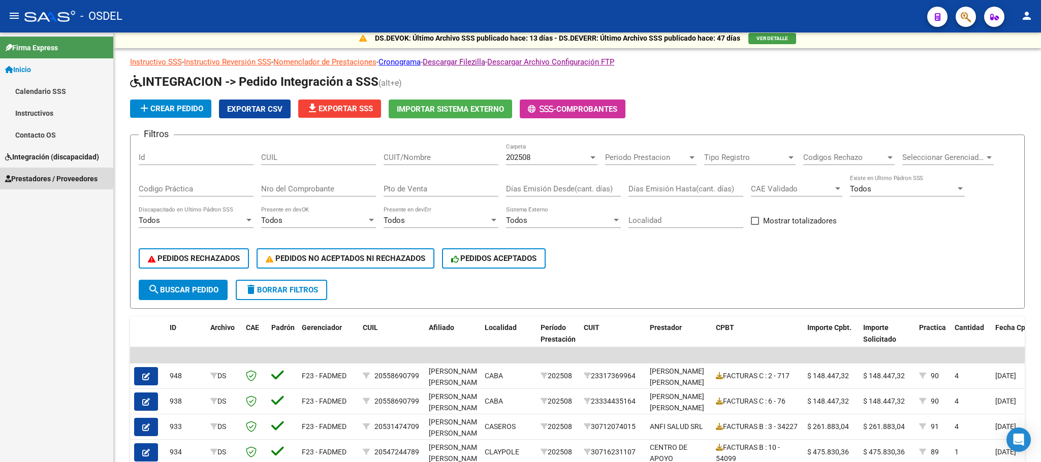
click at [26, 177] on span "Prestadores / Proveedores" at bounding box center [51, 178] width 92 height 11
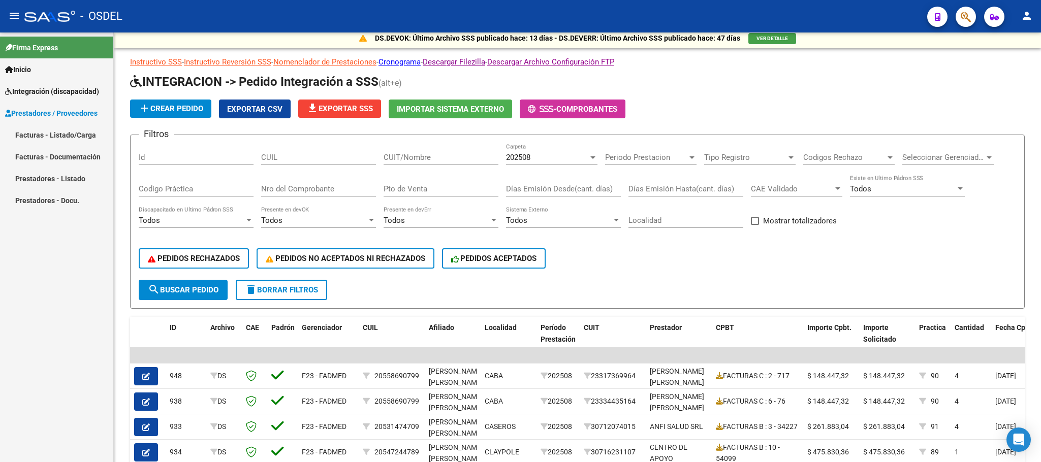
click at [28, 180] on link "Prestadores - Listado" at bounding box center [56, 179] width 113 height 22
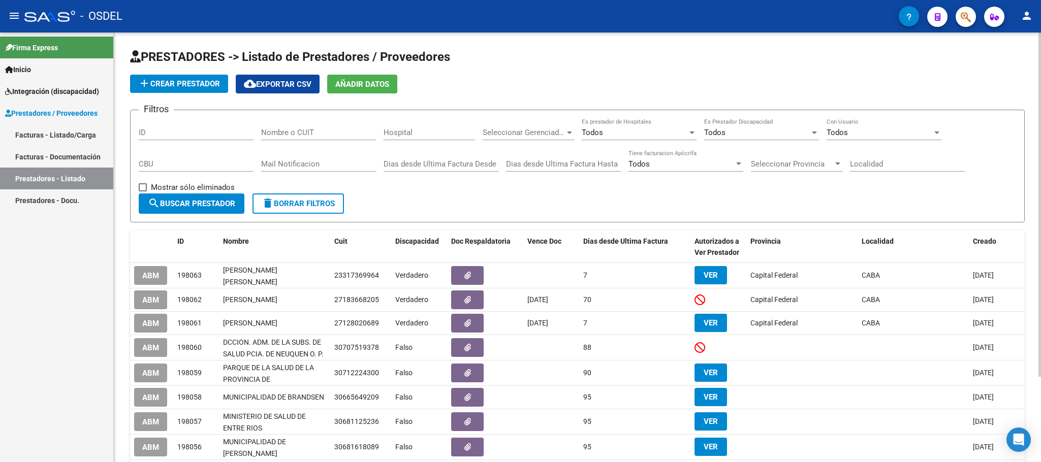
click at [768, 127] on div "Todos Es Prestador Discapacidad" at bounding box center [761, 129] width 115 height 22
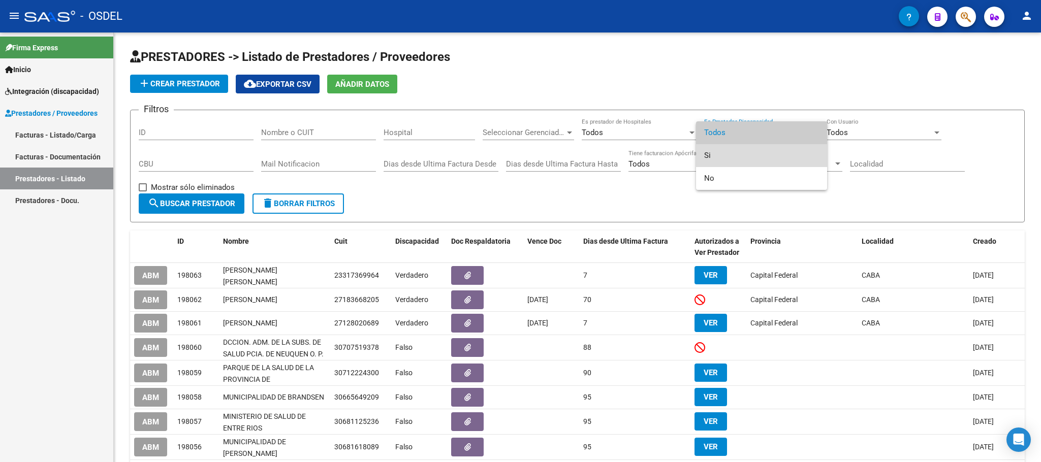
click at [736, 152] on span "Si" at bounding box center [761, 155] width 115 height 23
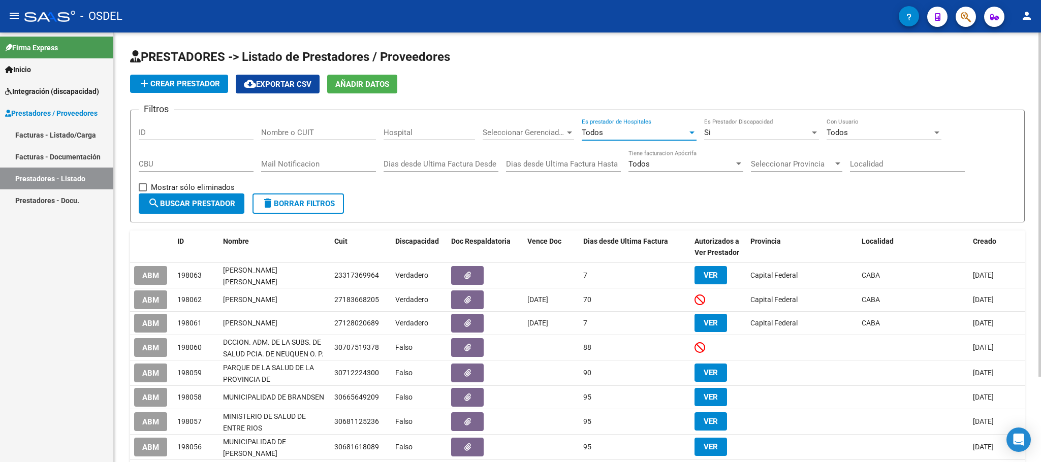
click at [625, 130] on div "Todos" at bounding box center [635, 132] width 106 height 9
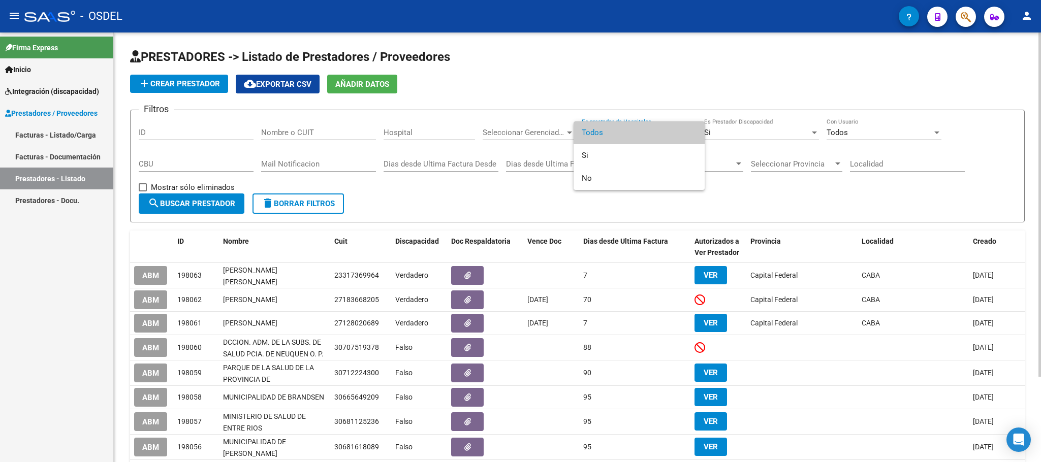
click at [625, 130] on span "Todos" at bounding box center [639, 132] width 115 height 23
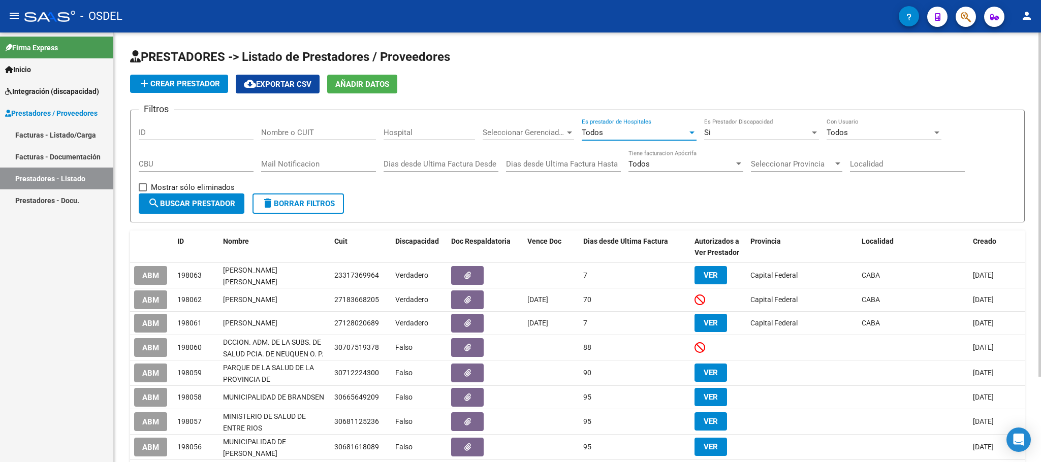
click at [625, 130] on div "Todos" at bounding box center [635, 132] width 106 height 9
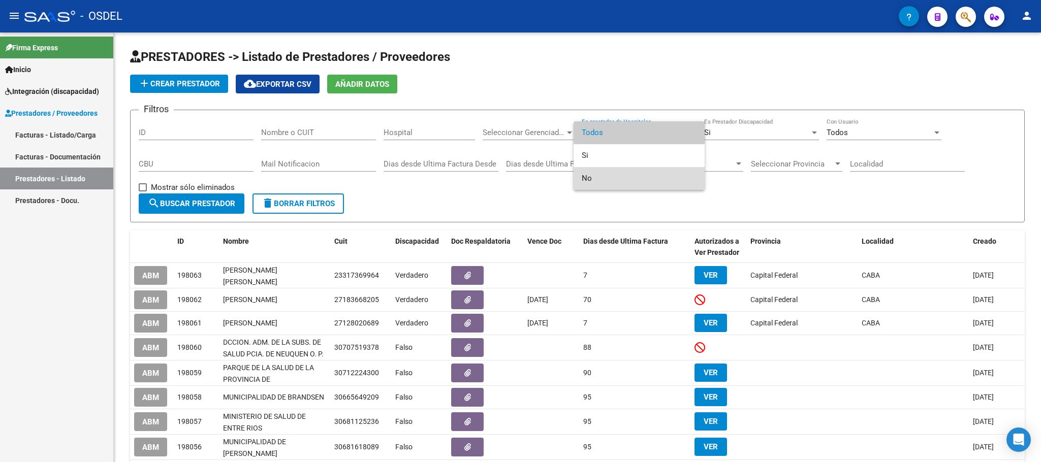
click at [597, 180] on span "No" at bounding box center [639, 178] width 115 height 23
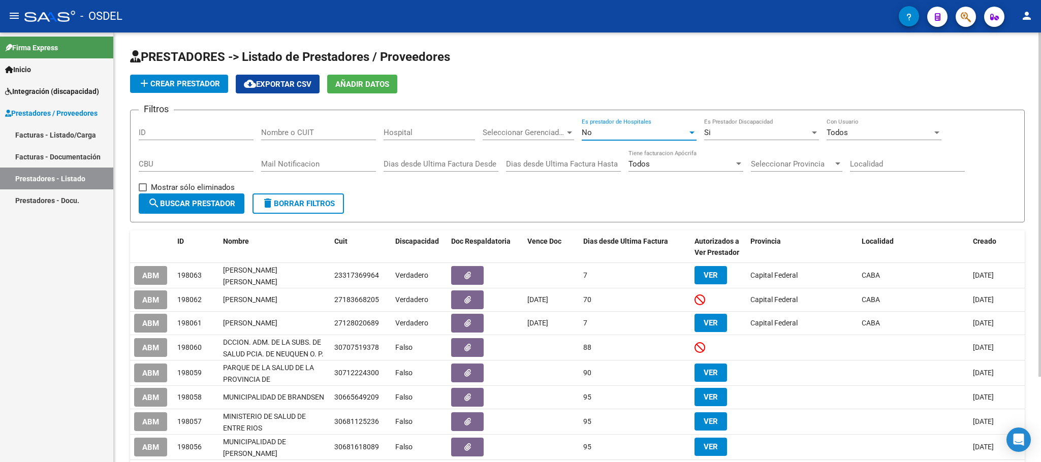
click at [844, 128] on span "Todos" at bounding box center [836, 132] width 21 height 9
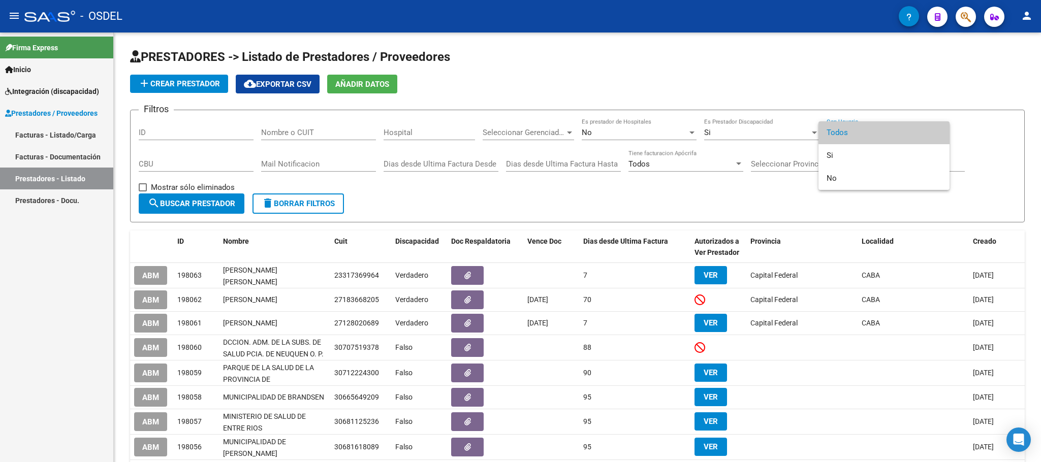
click at [522, 199] on div at bounding box center [520, 231] width 1041 height 462
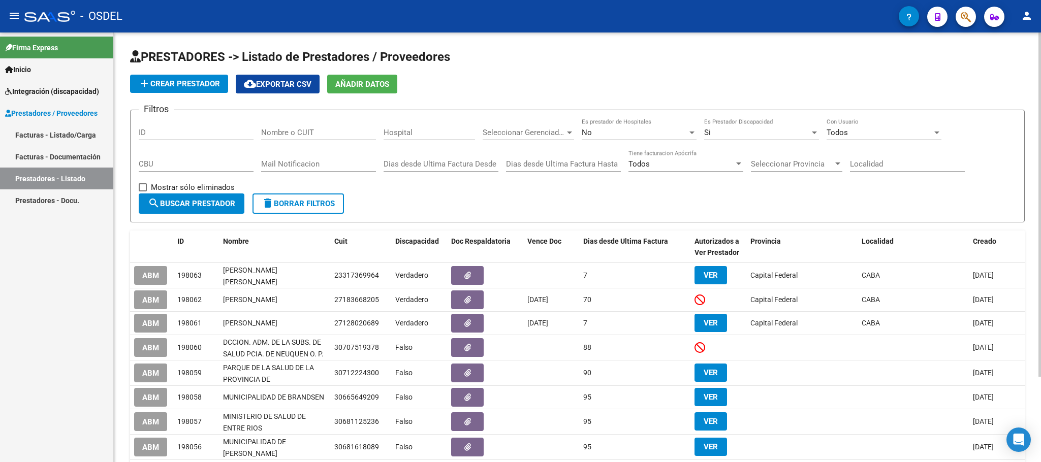
click at [183, 205] on span "search Buscar Prestador" at bounding box center [191, 203] width 87 height 9
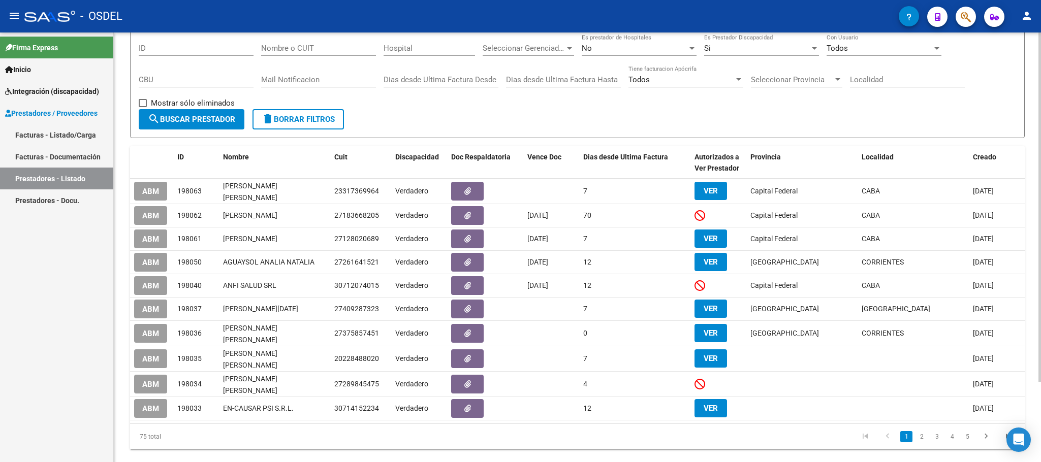
scroll to position [98, 0]
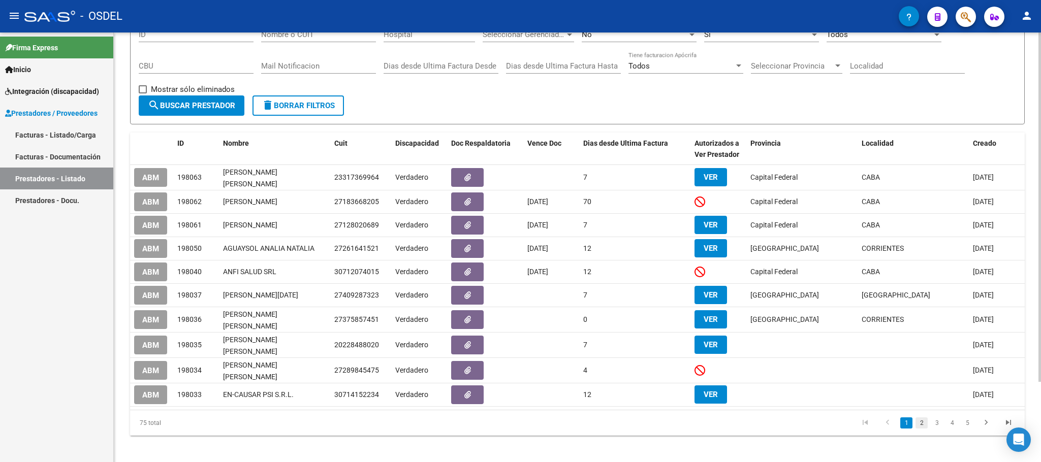
click at [916, 421] on link "2" at bounding box center [921, 422] width 12 height 11
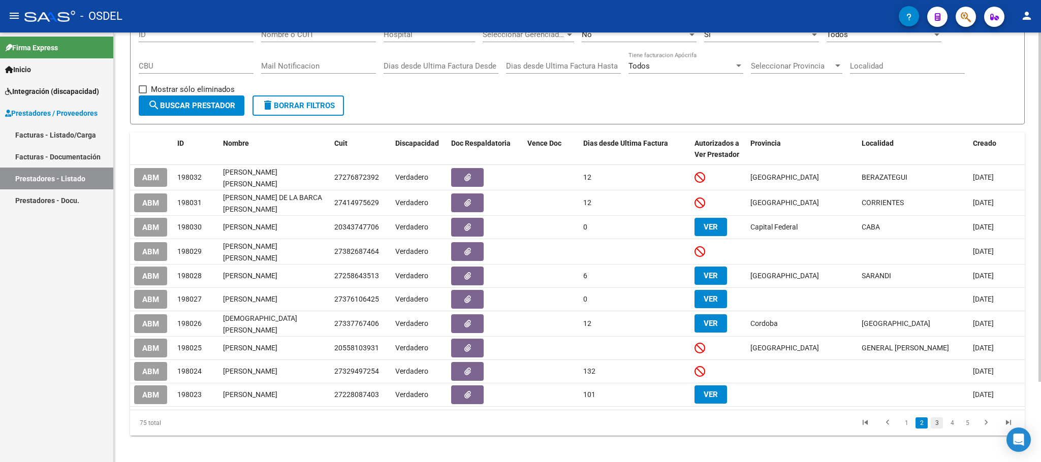
click at [936, 421] on link "3" at bounding box center [936, 422] width 12 height 11
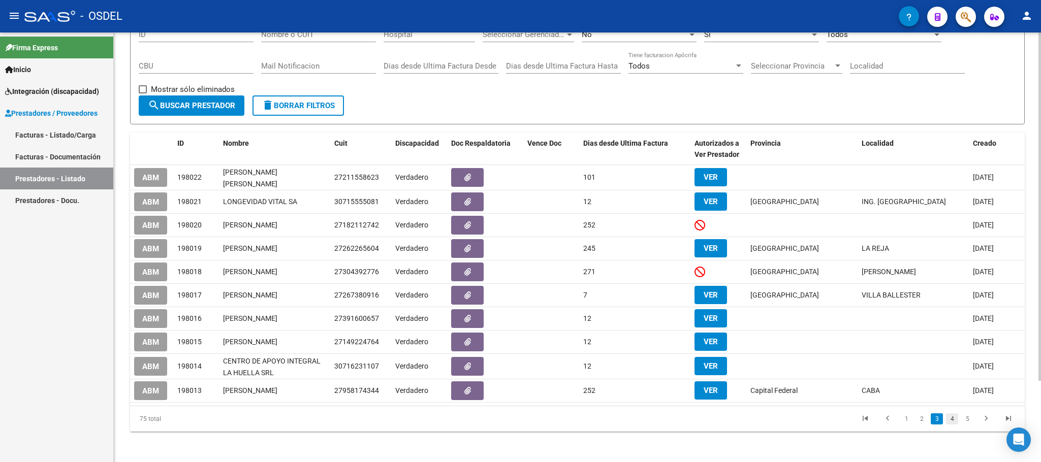
click at [955, 421] on link "4" at bounding box center [952, 418] width 12 height 11
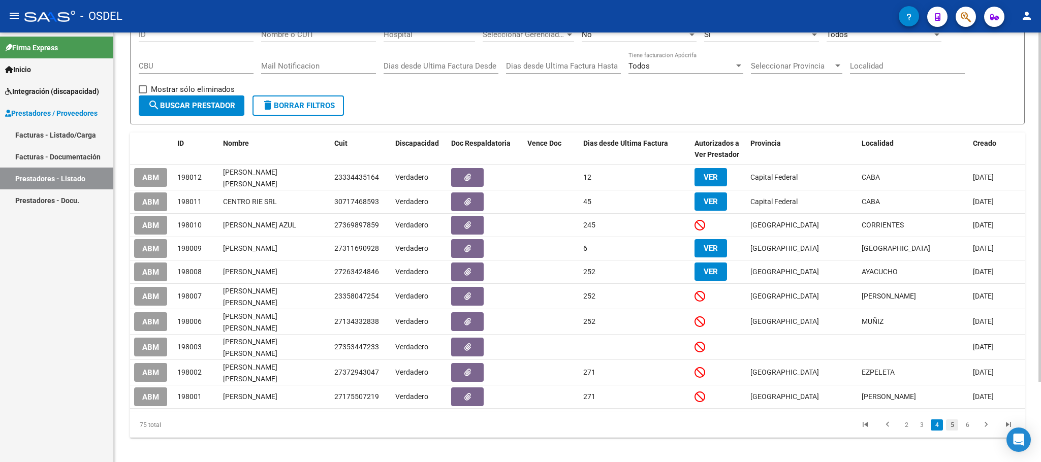
click at [949, 420] on link "5" at bounding box center [952, 425] width 12 height 11
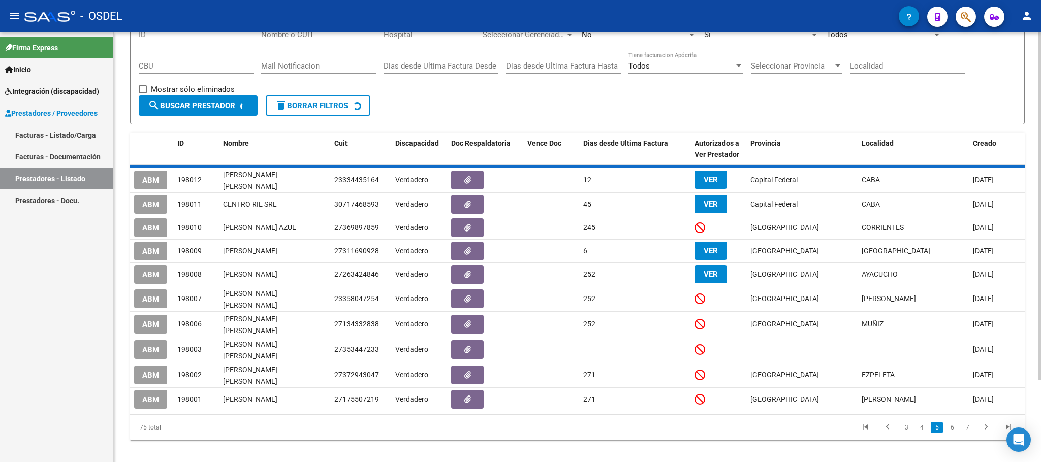
scroll to position [96, 0]
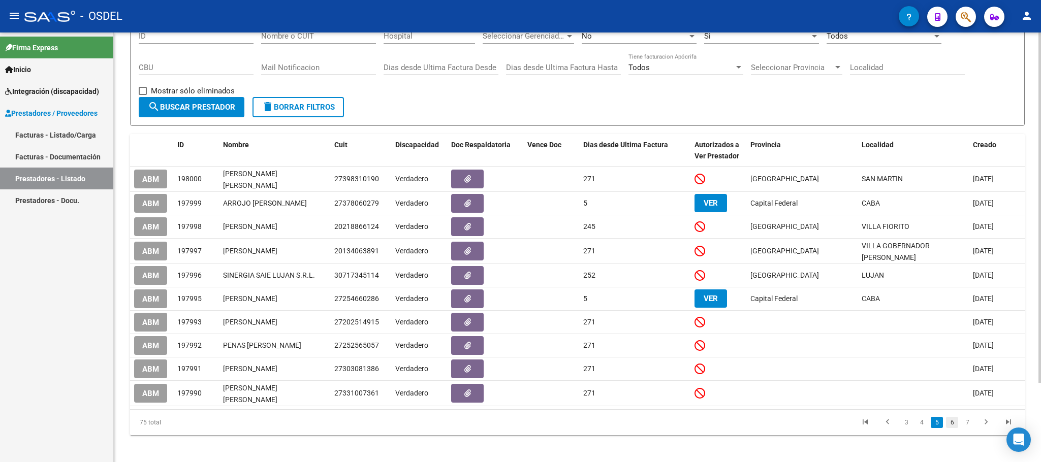
click at [954, 418] on link "6" at bounding box center [952, 422] width 12 height 11
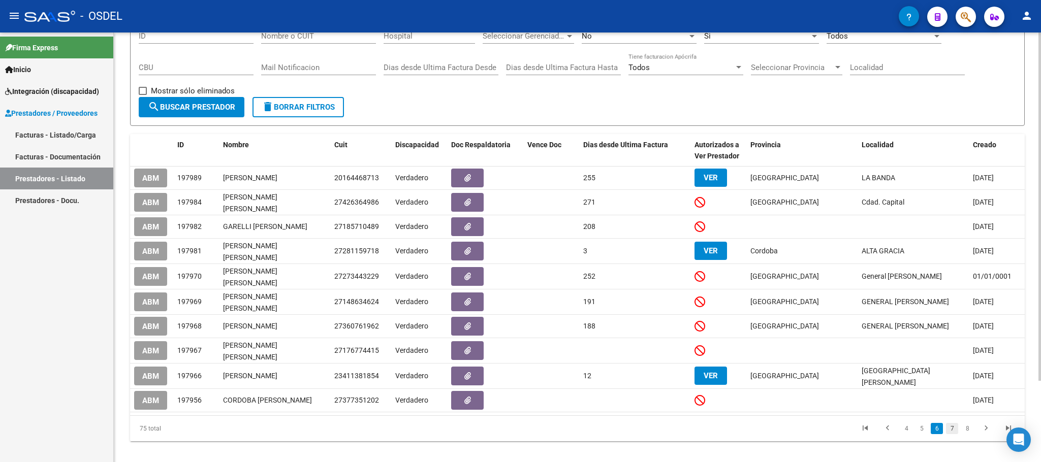
click at [950, 423] on link "7" at bounding box center [952, 428] width 12 height 11
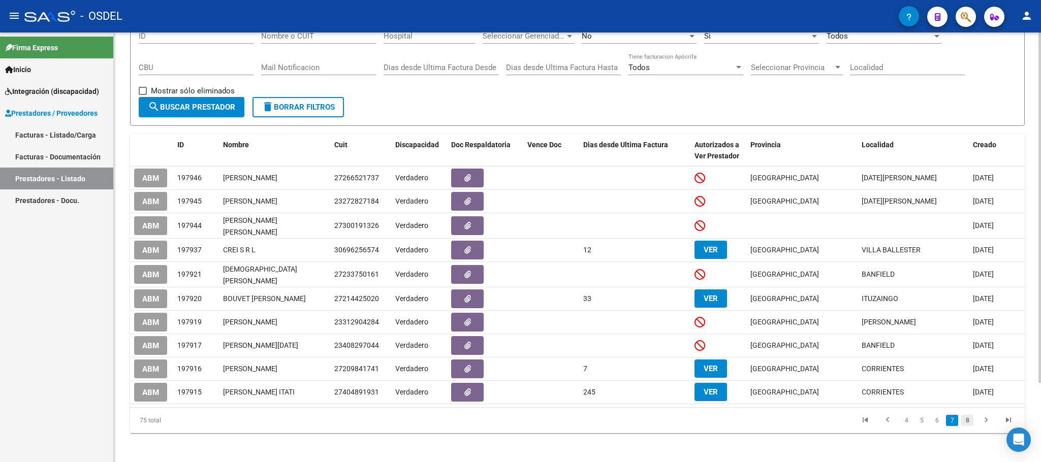
click at [963, 421] on link "8" at bounding box center [967, 420] width 12 height 11
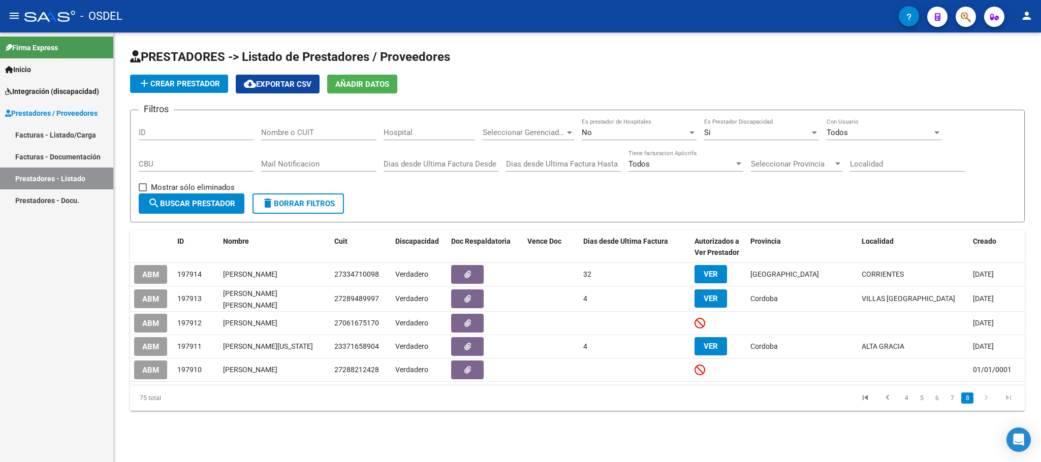
scroll to position [0, 0]
click at [884, 398] on icon "go to previous page" at bounding box center [887, 399] width 13 height 12
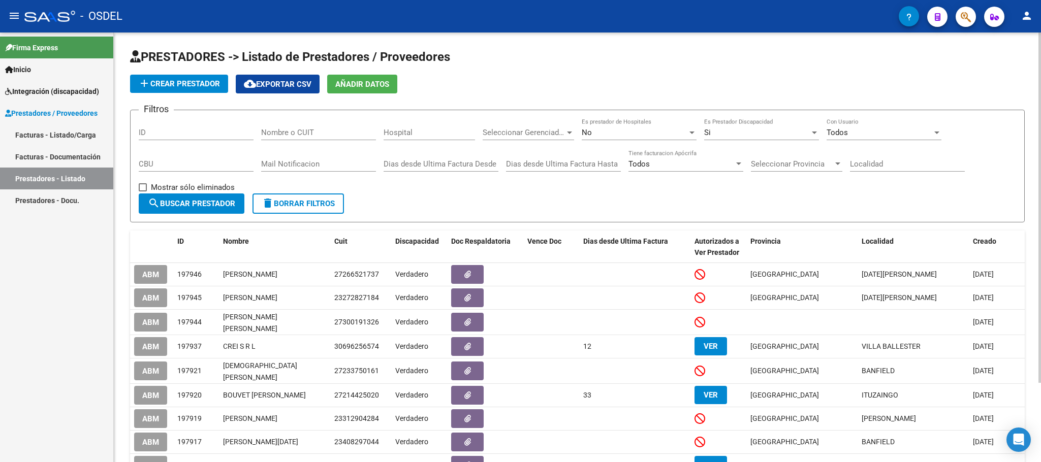
scroll to position [76, 0]
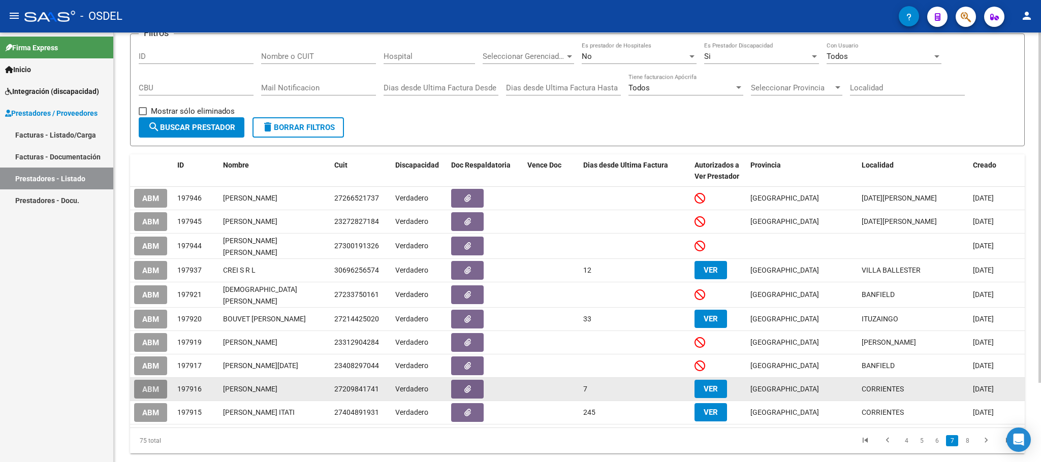
click at [156, 389] on span "ABM" at bounding box center [150, 389] width 17 height 9
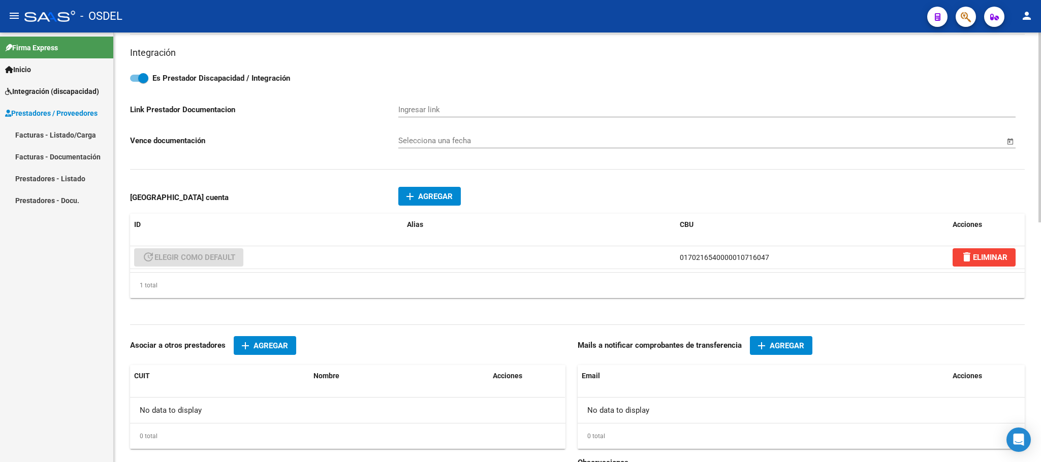
scroll to position [533, 0]
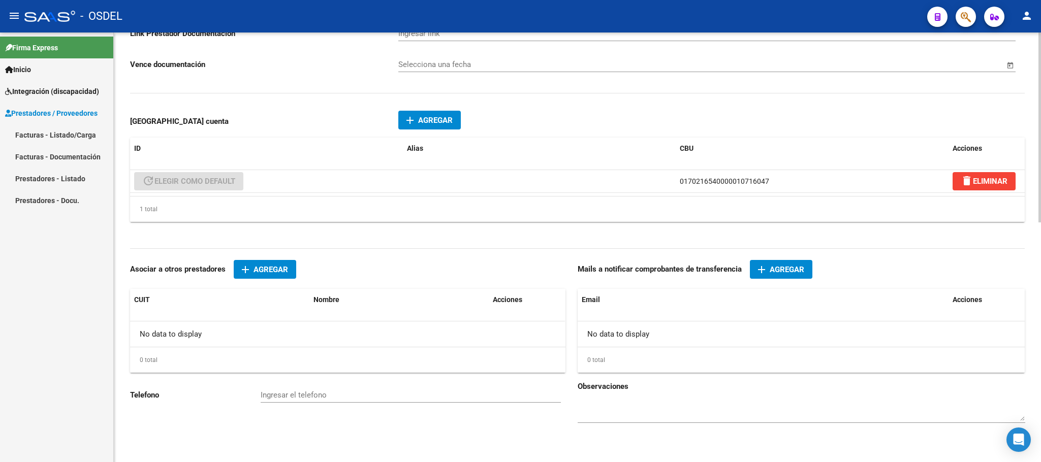
click at [409, 119] on mat-icon "add" at bounding box center [410, 120] width 12 height 12
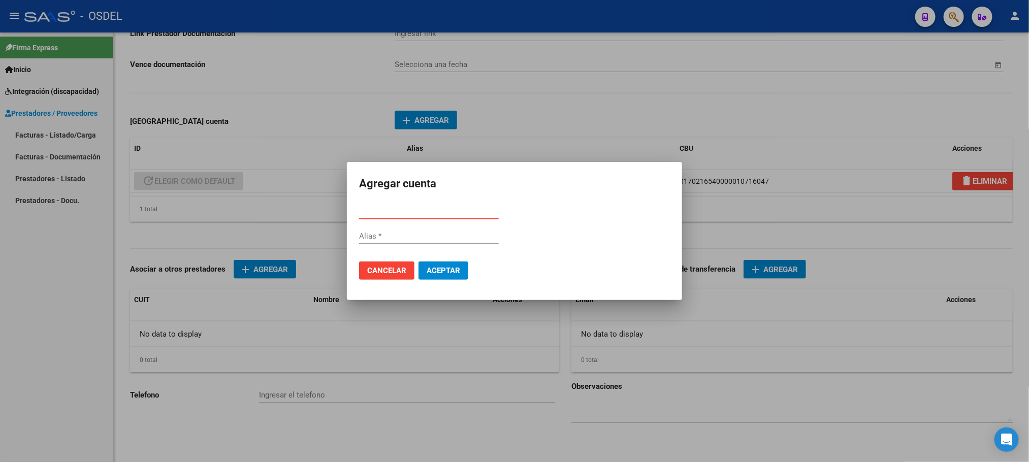
click at [394, 273] on span "Cancelar" at bounding box center [386, 270] width 39 height 9
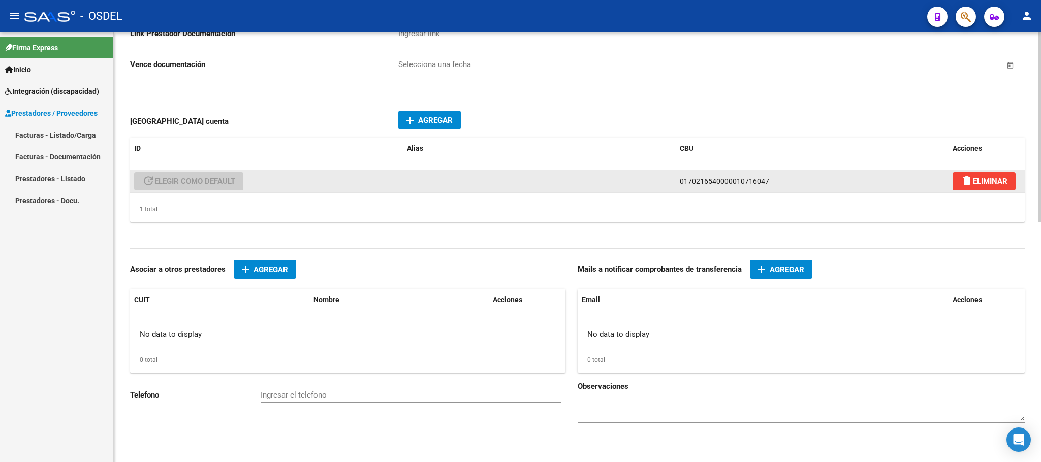
click at [694, 185] on span "0170216540000010716047" at bounding box center [724, 181] width 89 height 8
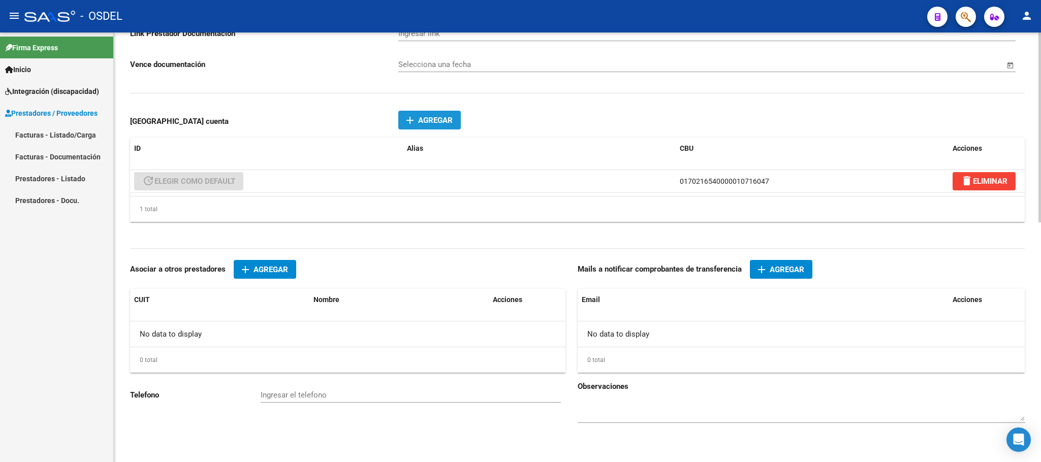
click at [433, 125] on span "Agregar" at bounding box center [435, 120] width 35 height 9
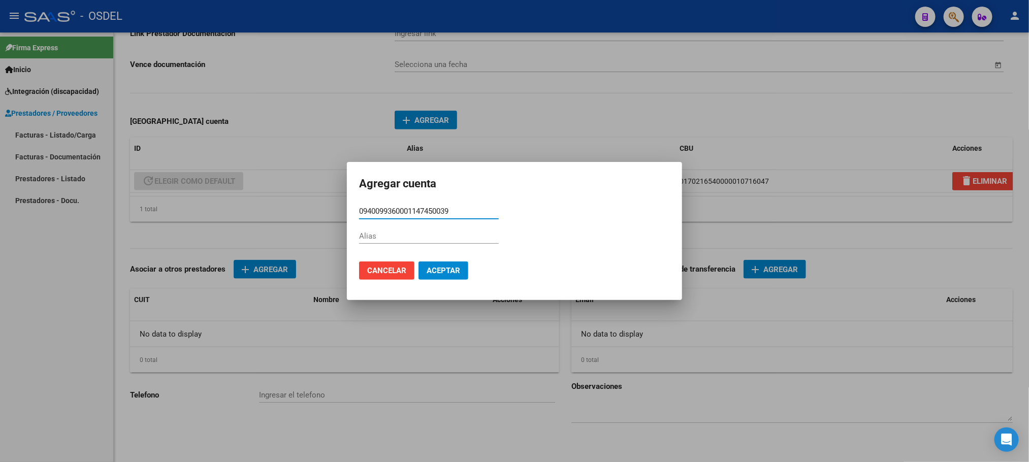
type input "0940099360001147450039"
click at [436, 271] on span "Aceptar" at bounding box center [444, 270] width 34 height 9
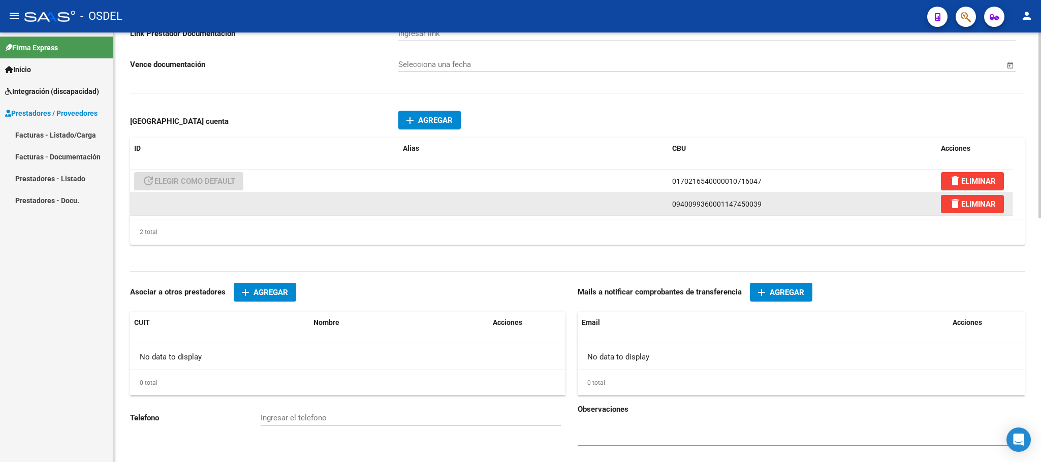
click at [418, 212] on datatable-body-cell at bounding box center [533, 204] width 269 height 22
click at [177, 204] on datatable-body-cell at bounding box center [264, 204] width 269 height 22
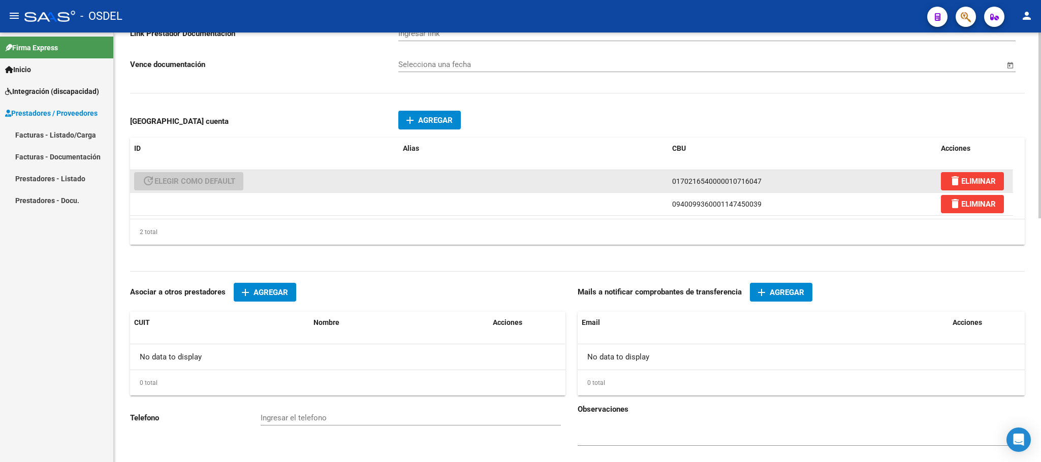
click at [175, 192] on datatable-body-cell "update ELEGIR COMO DEFAULT" at bounding box center [264, 181] width 269 height 22
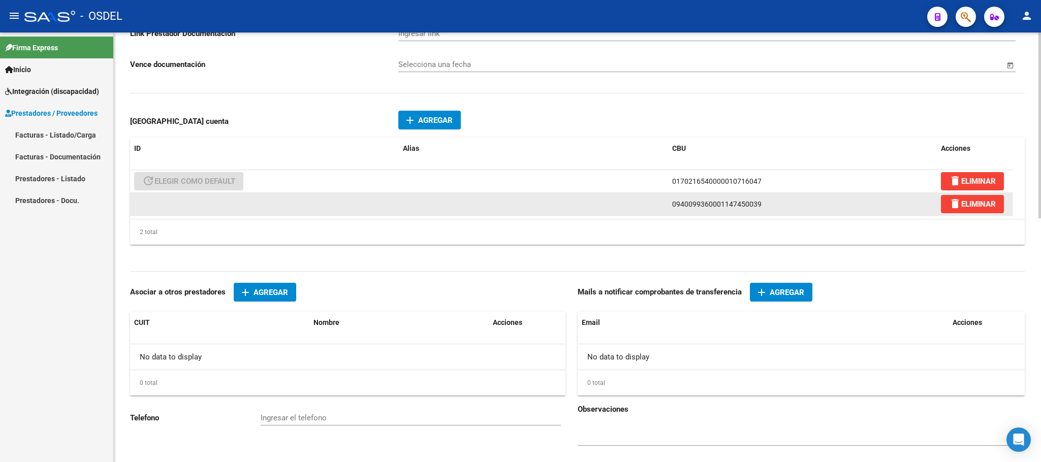
click at [182, 211] on datatable-body-cell at bounding box center [264, 204] width 269 height 22
click at [239, 206] on datatable-body-cell at bounding box center [264, 204] width 269 height 22
click at [689, 208] on span "0940099360001147450039" at bounding box center [716, 204] width 89 height 8
copy span "0940099360001147450039"
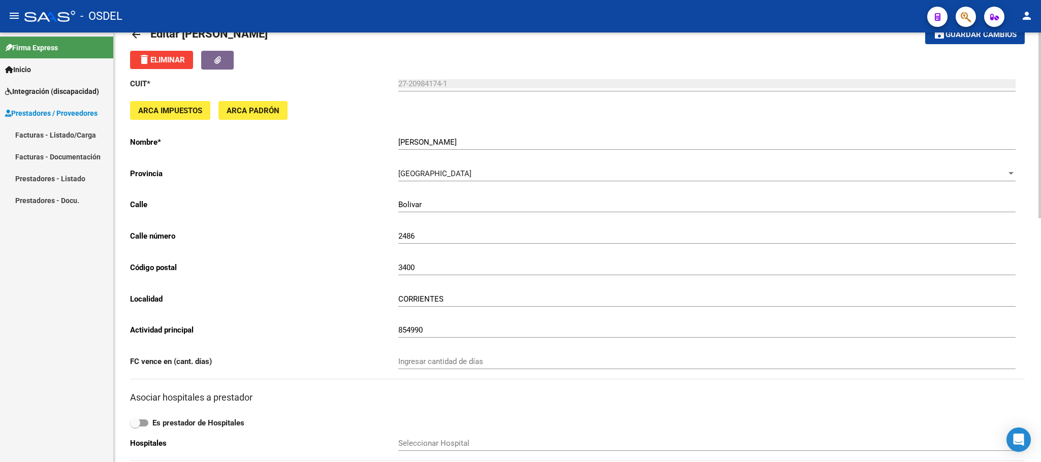
scroll to position [0, 0]
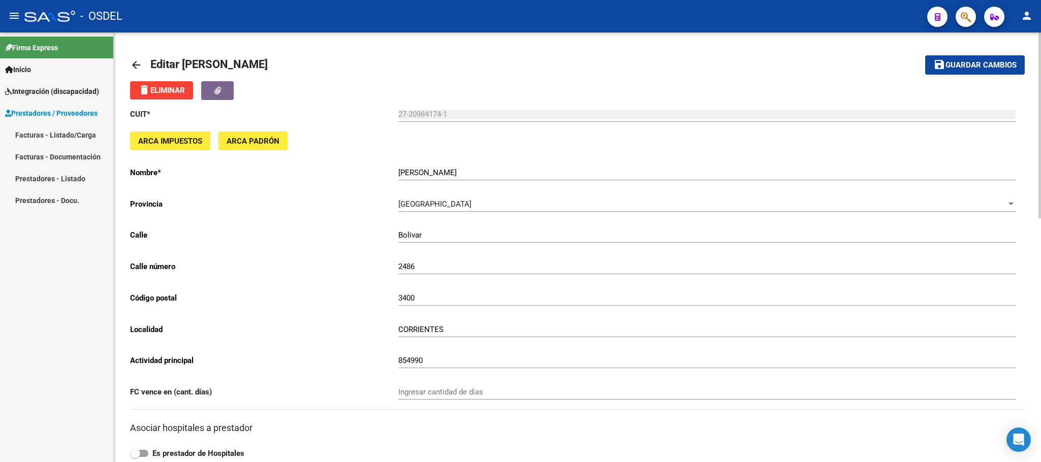
click at [1013, 64] on span "Guardar cambios" at bounding box center [980, 65] width 71 height 9
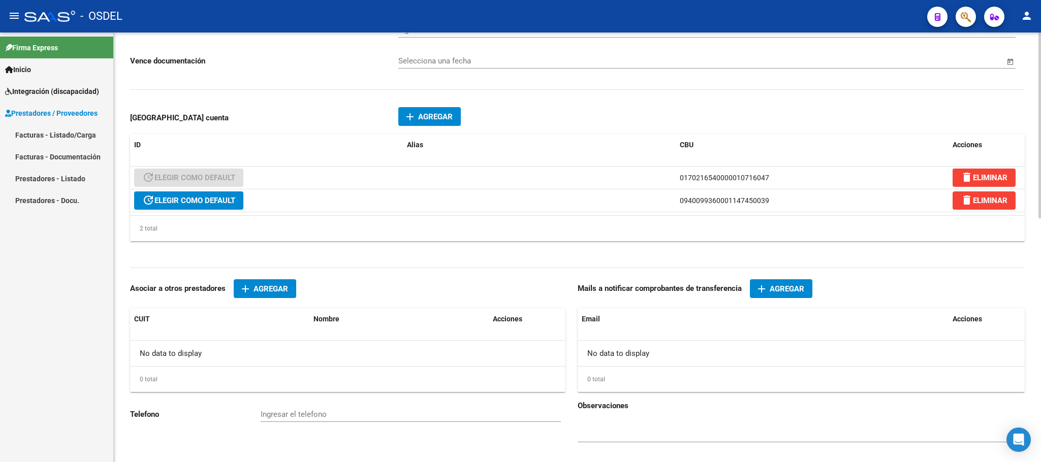
scroll to position [564, 0]
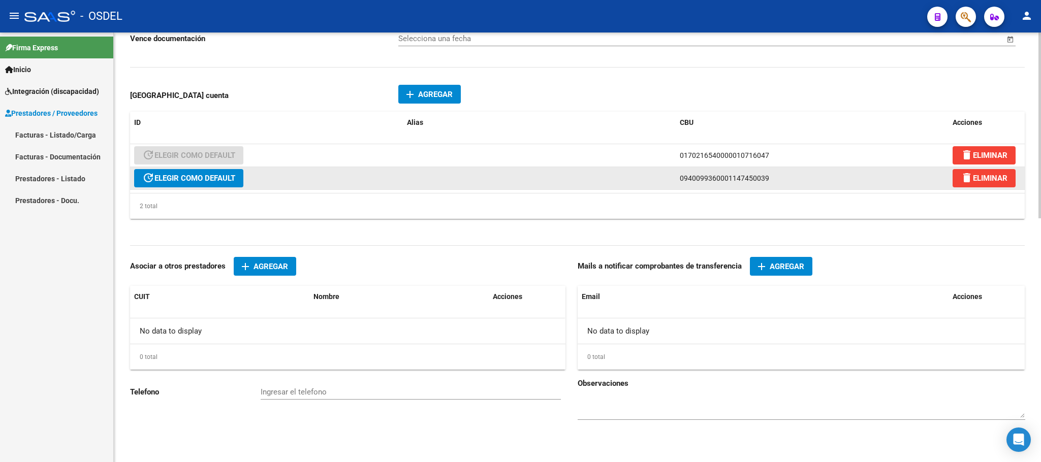
click at [199, 181] on span "update ELEGIR COMO DEFAULT" at bounding box center [188, 178] width 93 height 9
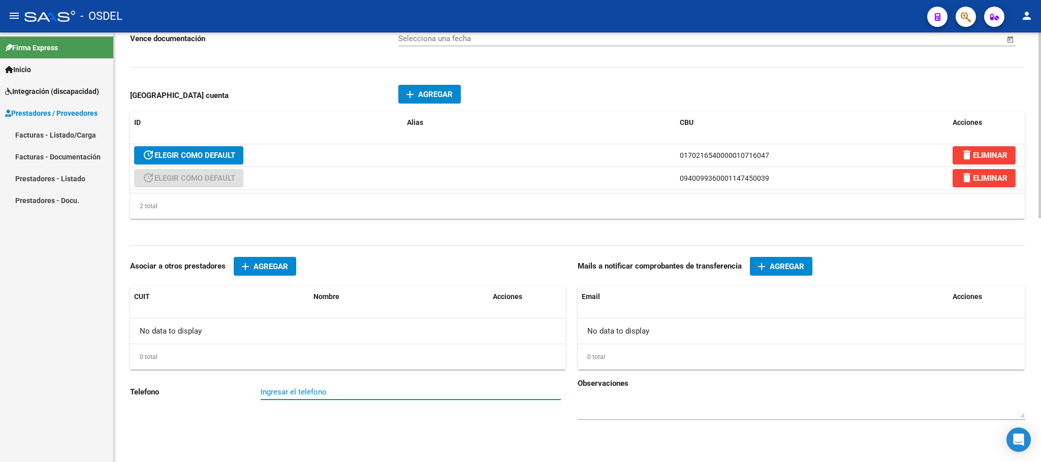
click at [296, 394] on input "Ingresar el telefono" at bounding box center [411, 392] width 300 height 9
paste input "3794-249595"
type input "3794-249595"
click at [643, 303] on datatable-header-cell "Email" at bounding box center [762, 297] width 371 height 22
click at [790, 270] on span "Agregar" at bounding box center [786, 266] width 35 height 9
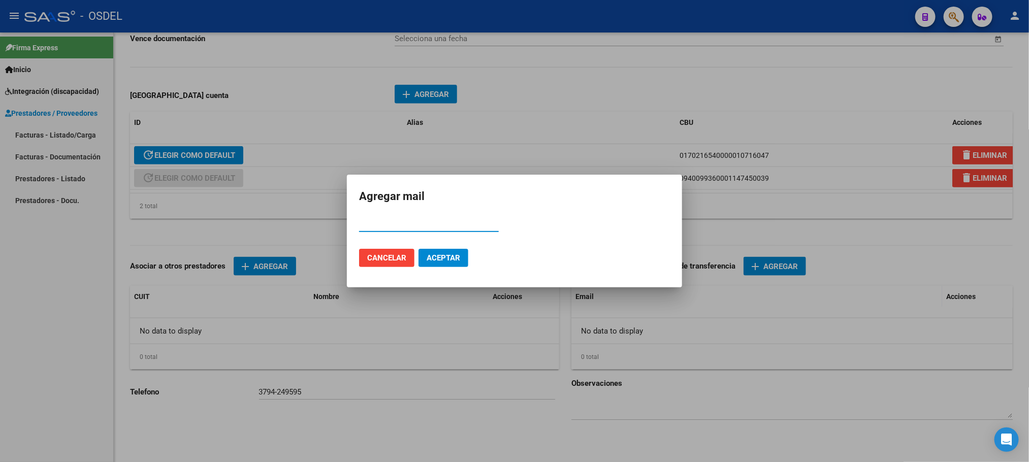
paste input "dalila_pl@hotmail.com"
type input "dalila_pl@hotmail.com"
click at [445, 255] on span "Aceptar" at bounding box center [444, 257] width 34 height 9
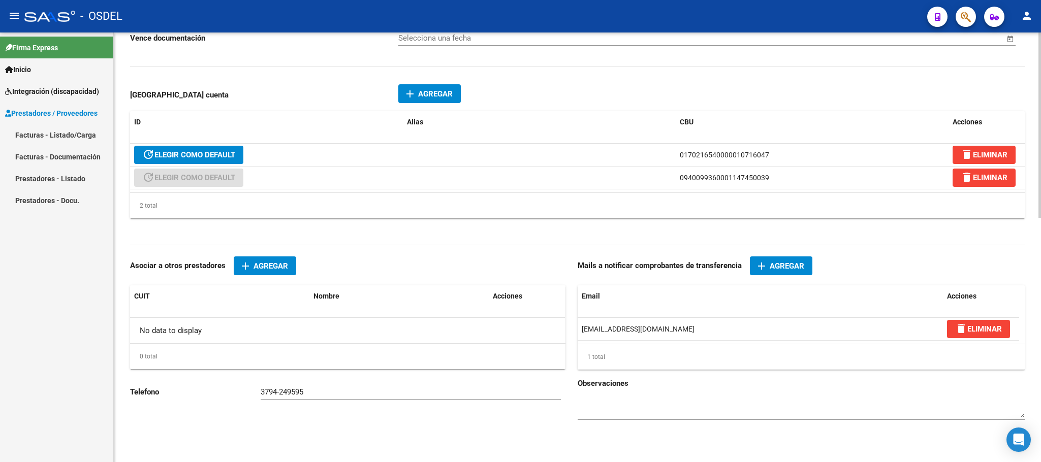
click at [400, 421] on div "Telefono 3794-249595 Ingresar el telefono" at bounding box center [353, 408] width 447 height 60
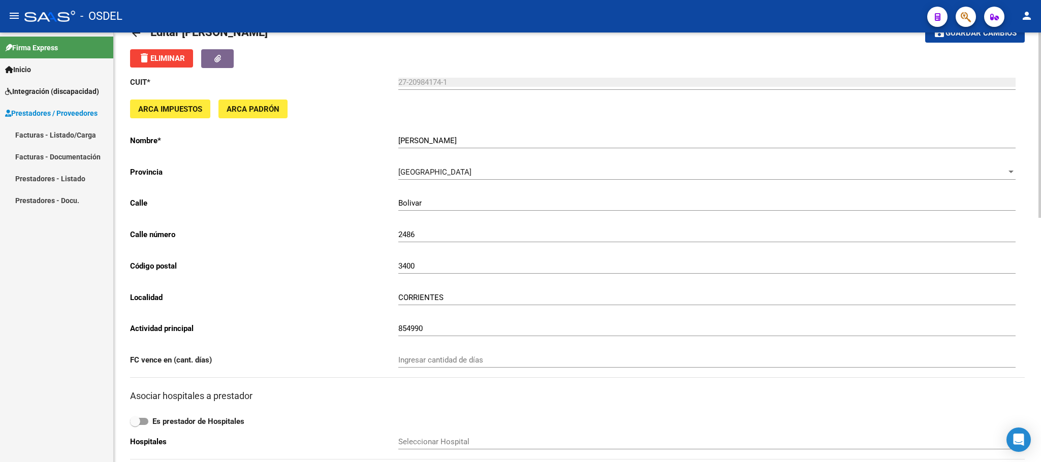
scroll to position [0, 0]
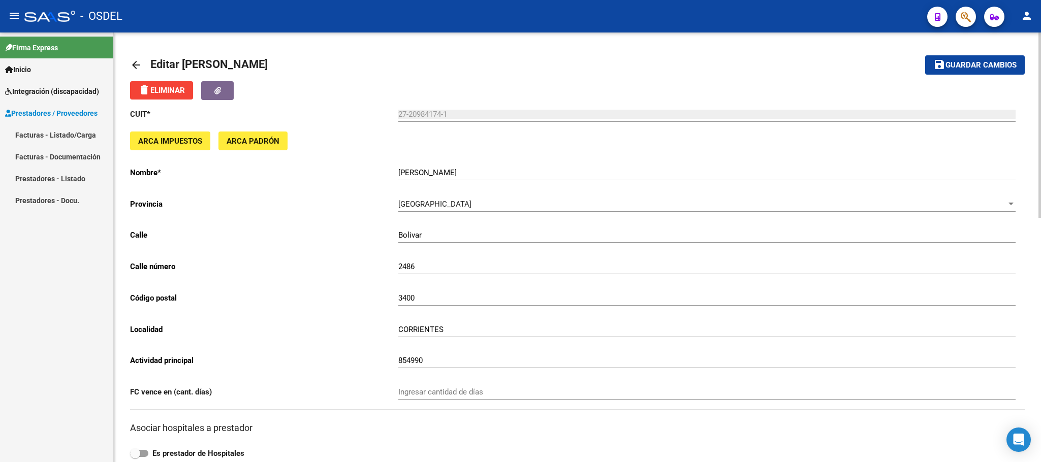
click at [992, 58] on button "save Guardar cambios" at bounding box center [975, 64] width 100 height 19
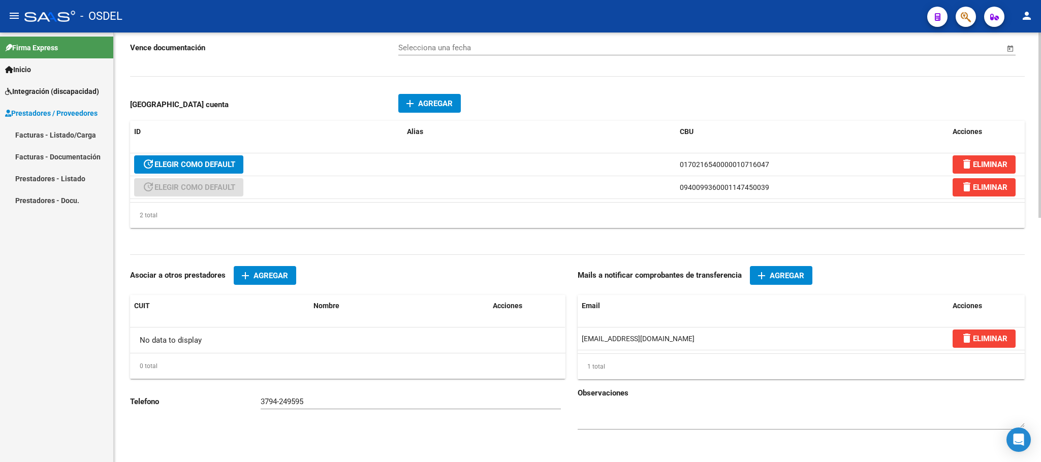
scroll to position [565, 0]
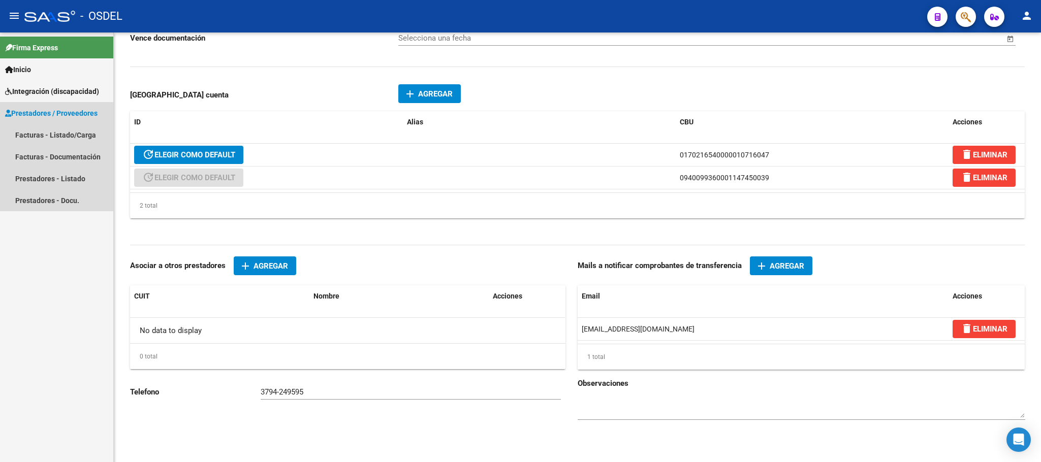
click at [50, 108] on span "Prestadores / Proveedores" at bounding box center [51, 113] width 92 height 11
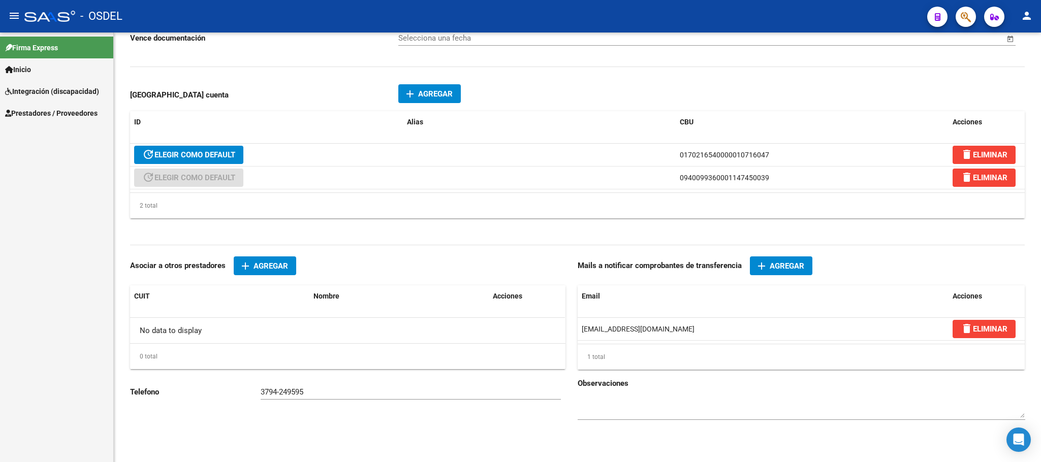
click at [50, 108] on span "Prestadores / Proveedores" at bounding box center [51, 113] width 92 height 11
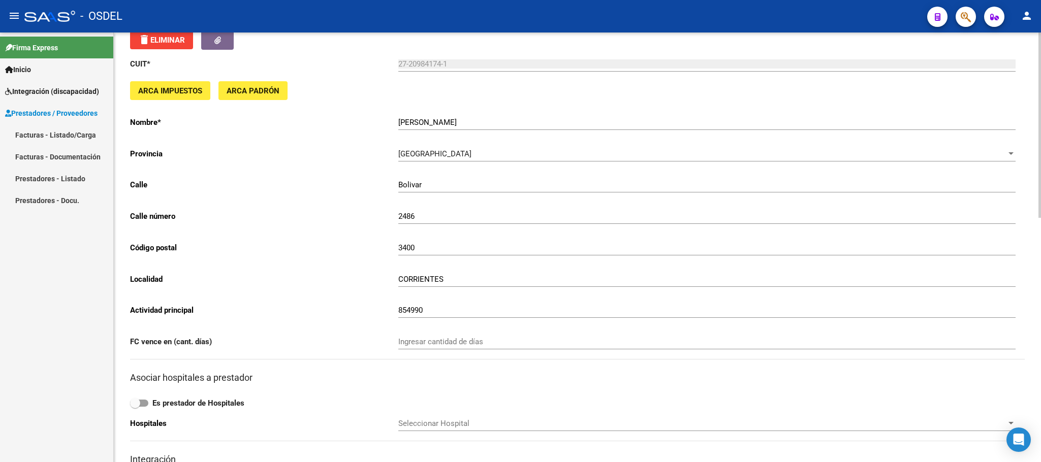
scroll to position [0, 0]
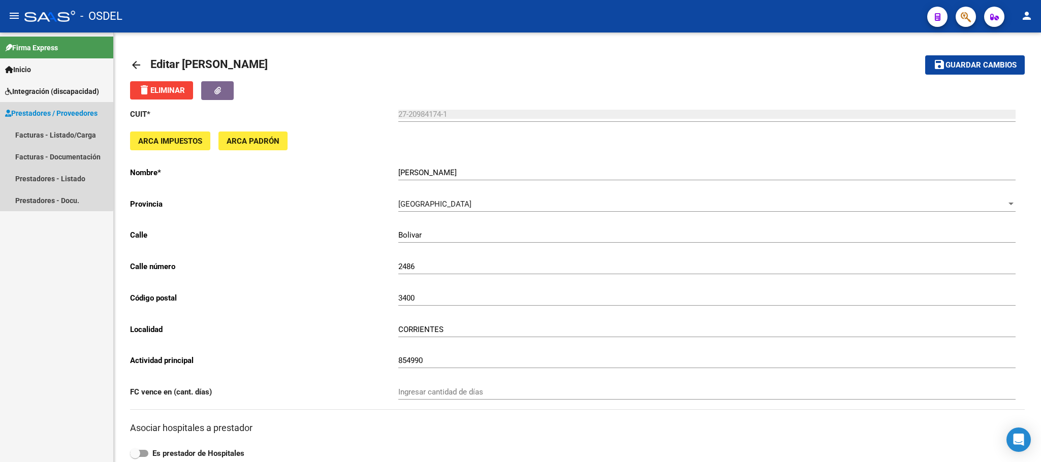
click at [27, 112] on span "Prestadores / Proveedores" at bounding box center [51, 113] width 92 height 11
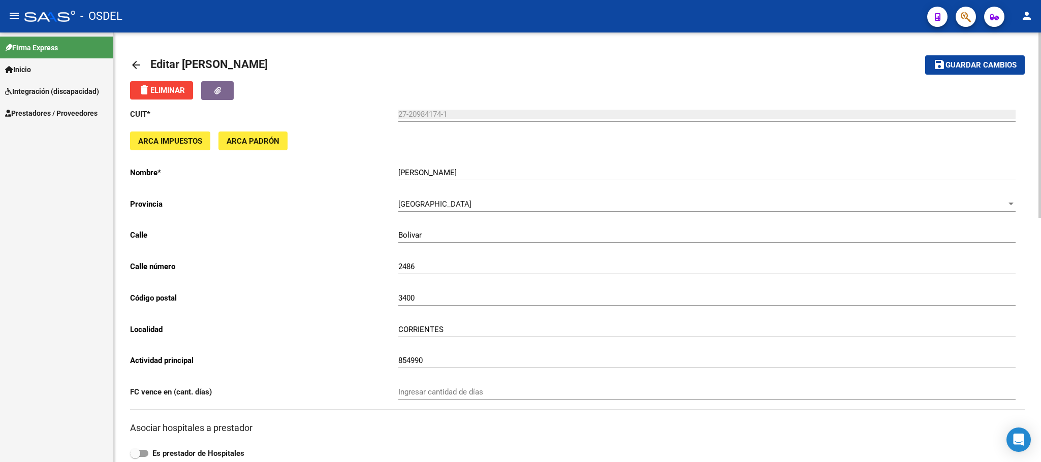
click at [1005, 61] on span "Guardar cambios" at bounding box center [980, 65] width 71 height 9
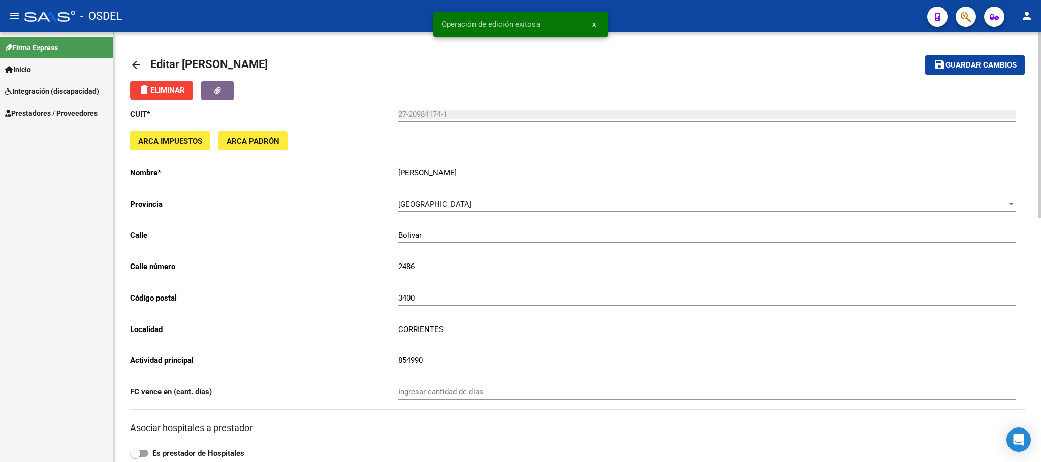
click at [134, 66] on mat-icon "arrow_back" at bounding box center [136, 65] width 12 height 12
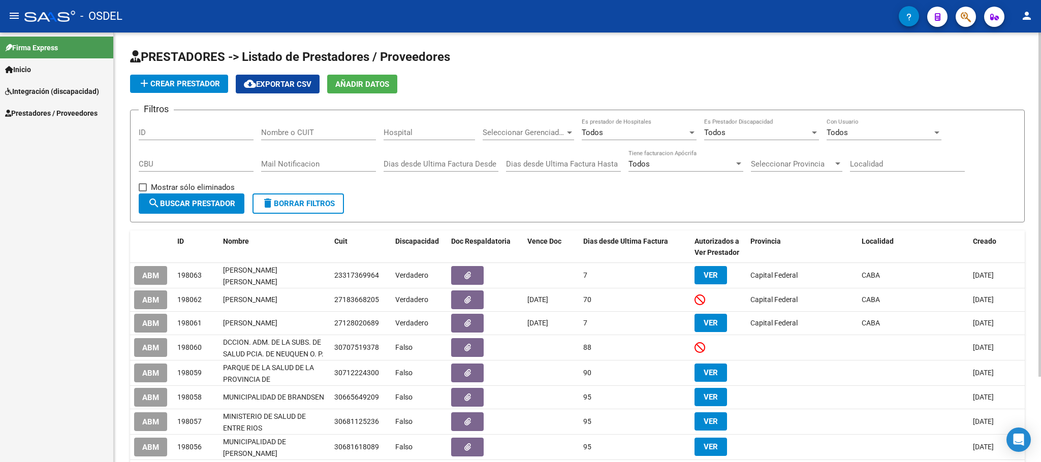
click at [267, 134] on input "Nombre o CUIT" at bounding box center [318, 132] width 115 height 9
paste input "23272827184"
type input "23272827184"
click at [219, 200] on span "search Buscar Prestador" at bounding box center [191, 203] width 87 height 9
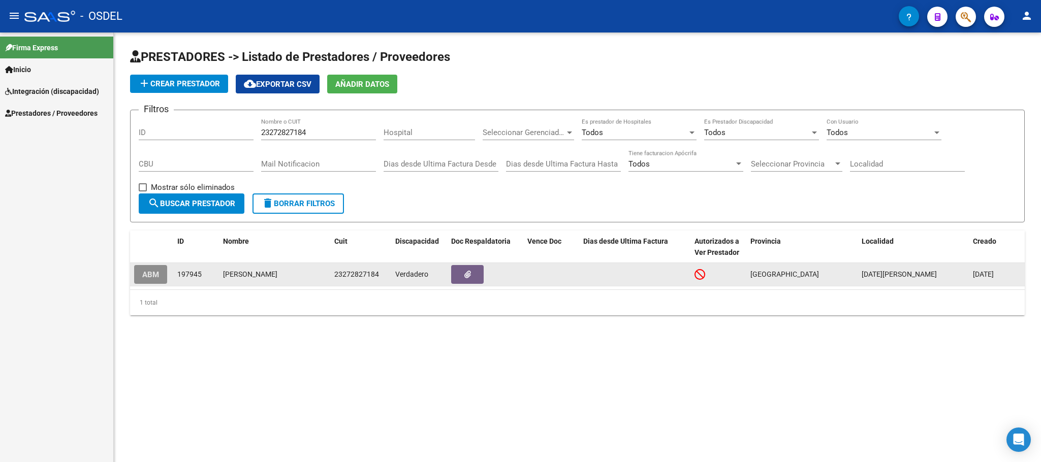
click at [148, 273] on span "ABM" at bounding box center [150, 274] width 17 height 9
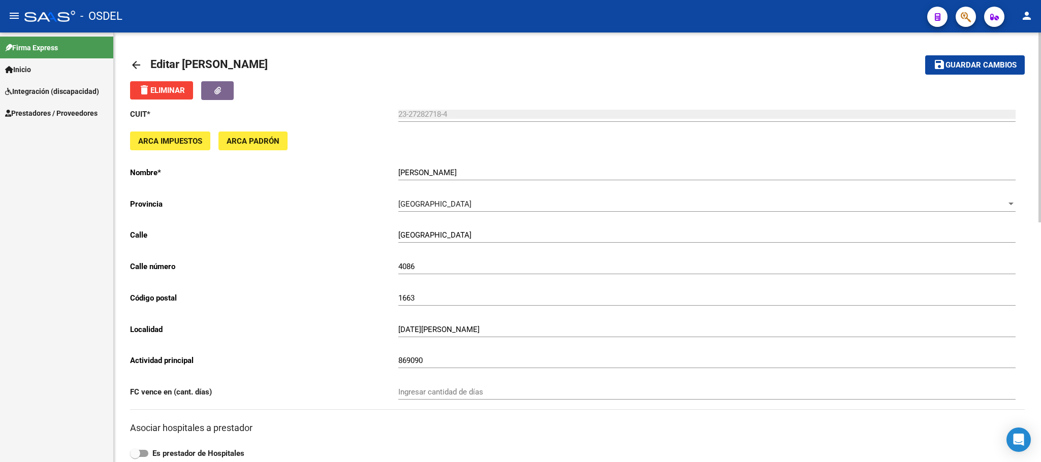
click at [139, 66] on mat-icon "arrow_back" at bounding box center [136, 65] width 12 height 12
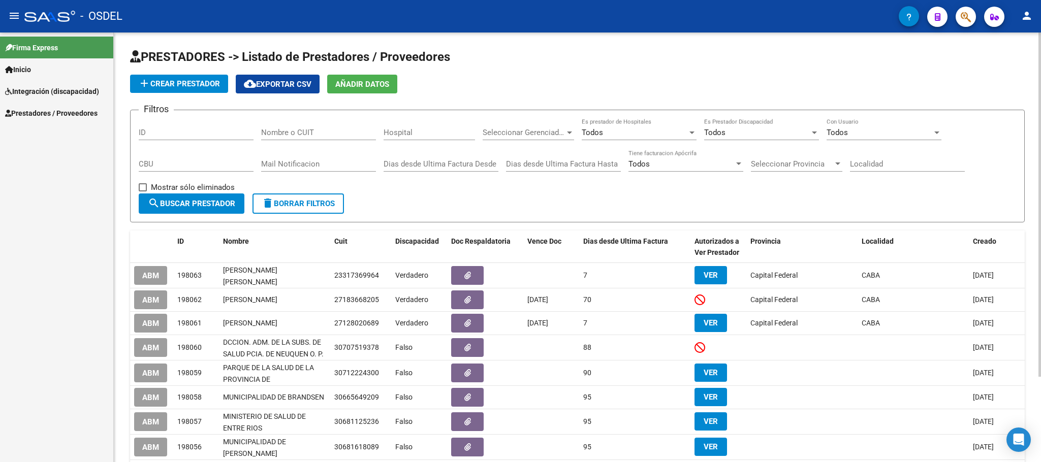
click at [337, 130] on input "Nombre o CUIT" at bounding box center [318, 132] width 115 height 9
paste input "30709388467"
click at [229, 206] on span "search Buscar Prestador" at bounding box center [191, 203] width 87 height 9
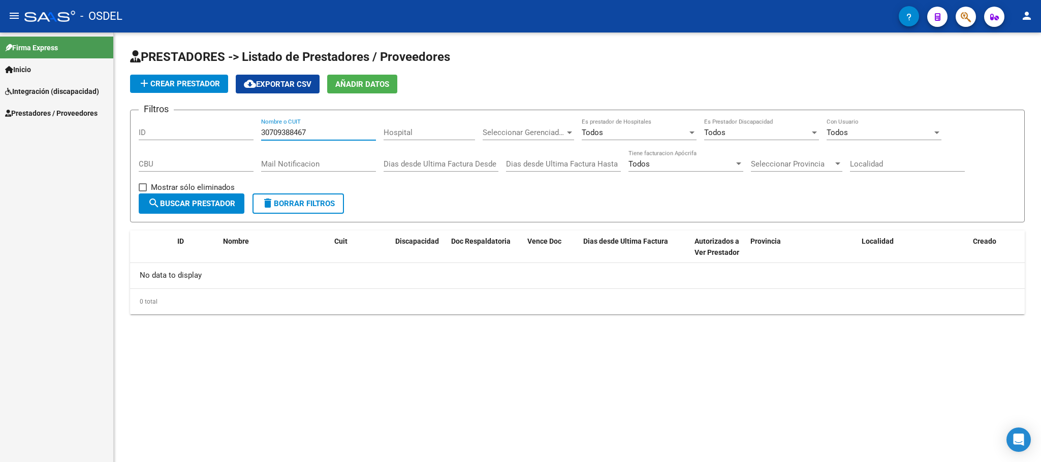
drag, startPoint x: 325, startPoint y: 136, endPoint x: 237, endPoint y: 128, distance: 88.7
click at [237, 128] on div "Filtros ID 30709388467 Nombre o CUIT Hospital Seleccionar Gerenciador Seleccion…" at bounding box center [577, 155] width 877 height 75
paste input "27261641521"
type input "27261641521"
click at [206, 204] on span "search Buscar Prestador" at bounding box center [191, 203] width 87 height 9
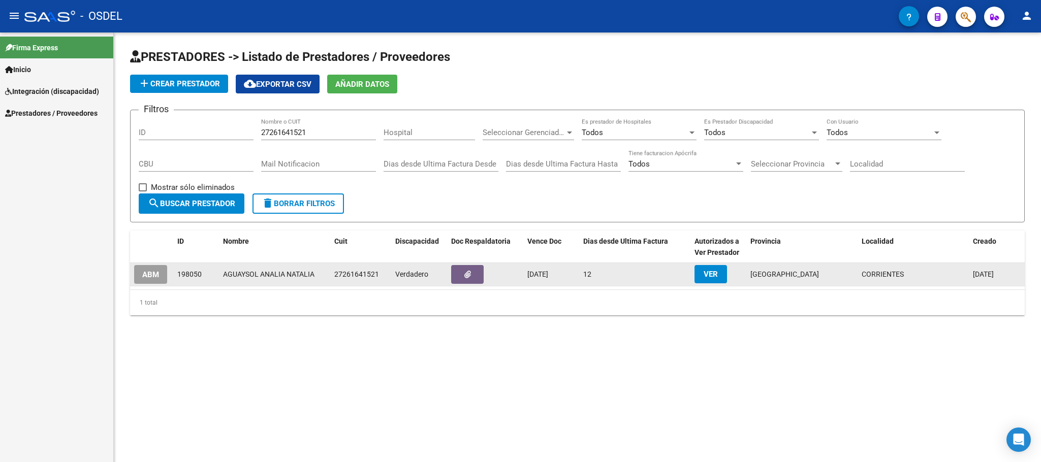
click at [156, 278] on span "ABM" at bounding box center [150, 274] width 17 height 9
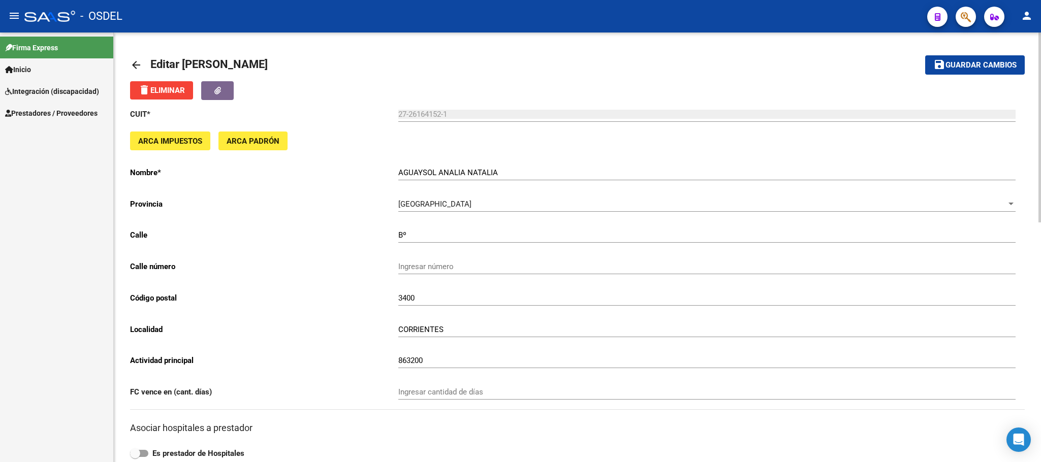
click at [132, 64] on mat-icon "arrow_back" at bounding box center [136, 65] width 12 height 12
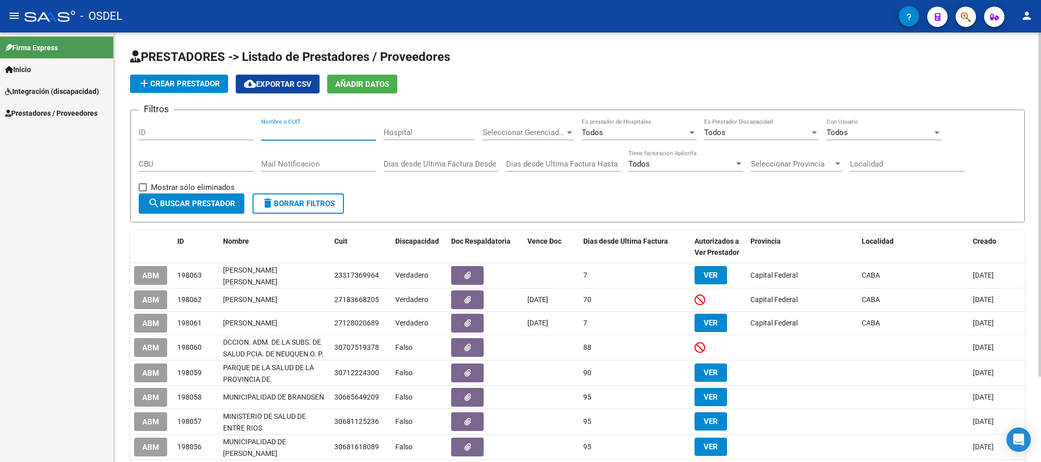
click at [290, 136] on input "Nombre o CUIT" at bounding box center [318, 132] width 115 height 9
paste input "27281159718"
type input "27281159718"
click at [215, 199] on span "search Buscar Prestador" at bounding box center [191, 203] width 87 height 9
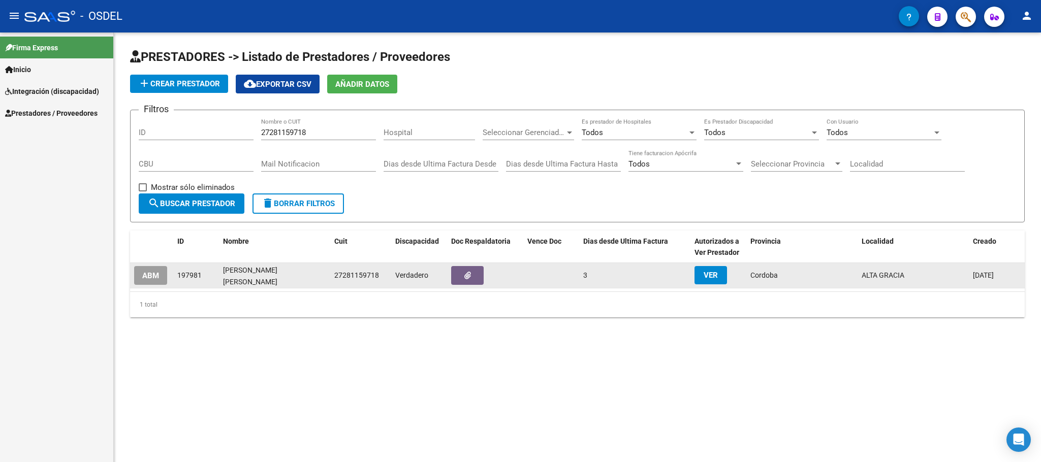
click at [147, 279] on button "ABM" at bounding box center [150, 275] width 33 height 19
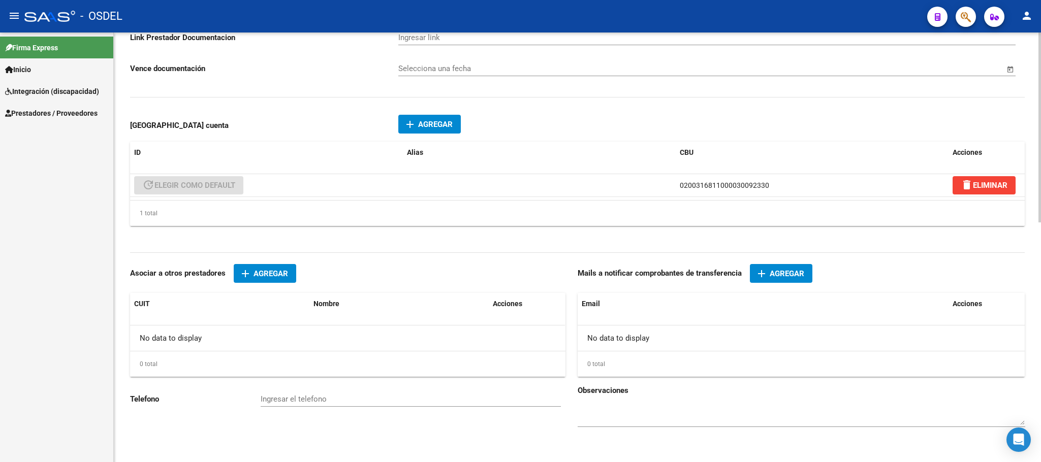
scroll to position [541, 0]
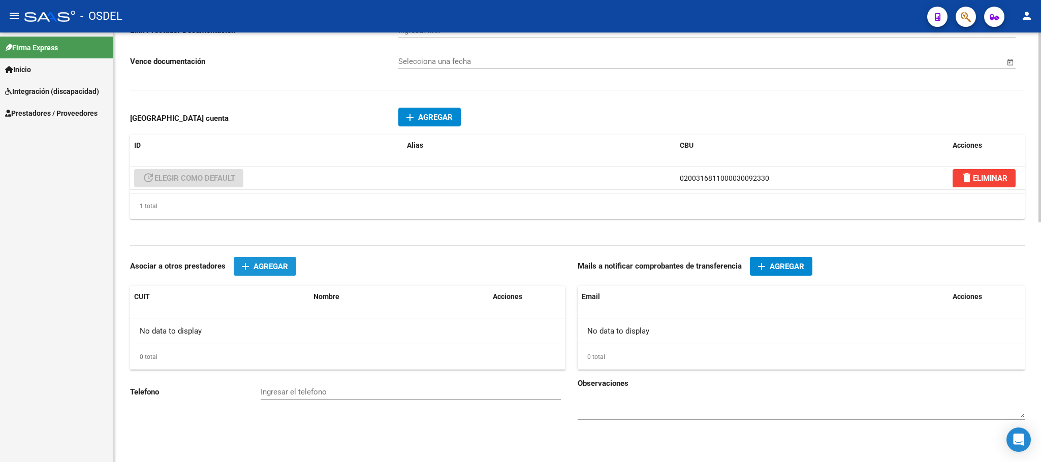
click at [279, 267] on span "Agregar" at bounding box center [270, 266] width 35 height 9
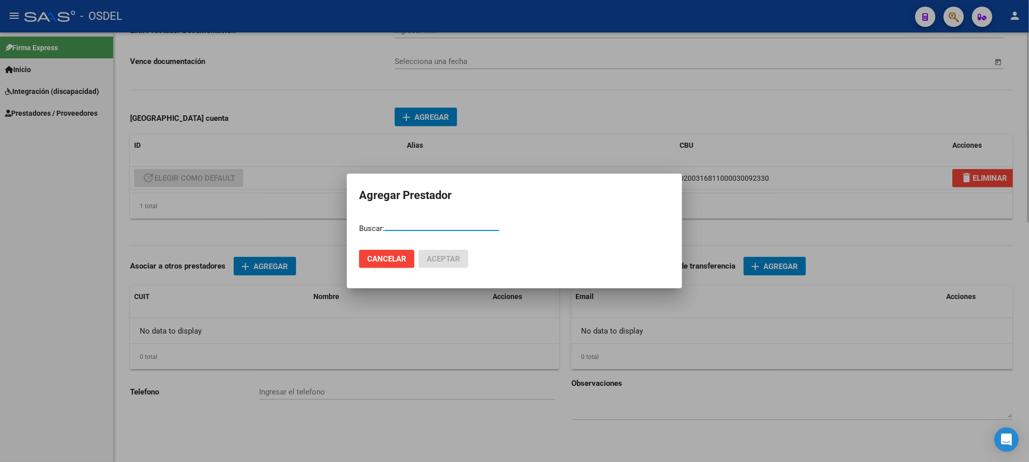
paste input "3547655133"
type input "3547655133"
click at [380, 264] on button "Cancelar" at bounding box center [386, 259] width 55 height 18
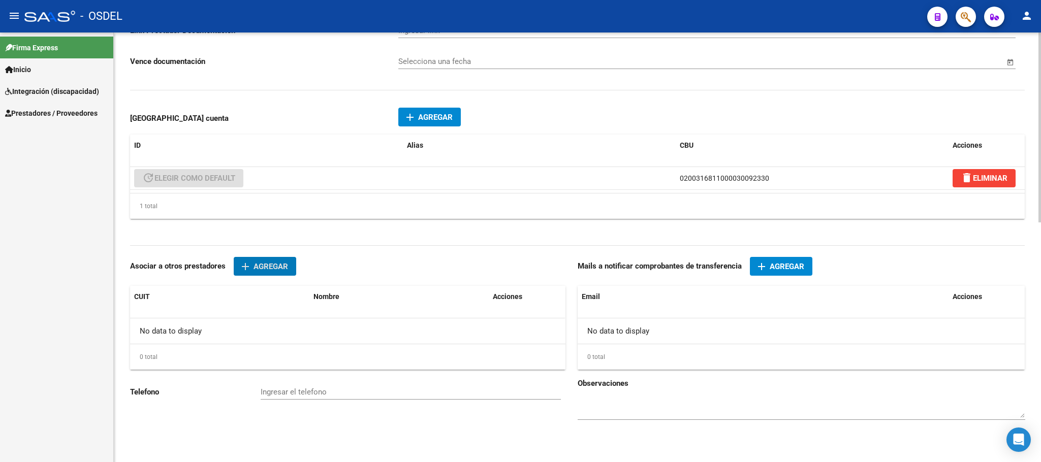
click at [300, 389] on input "Ingresar el telefono" at bounding box center [411, 392] width 300 height 9
paste input "3547655133"
type input "3547655133"
click at [784, 270] on span "Agregar" at bounding box center [786, 266] width 35 height 9
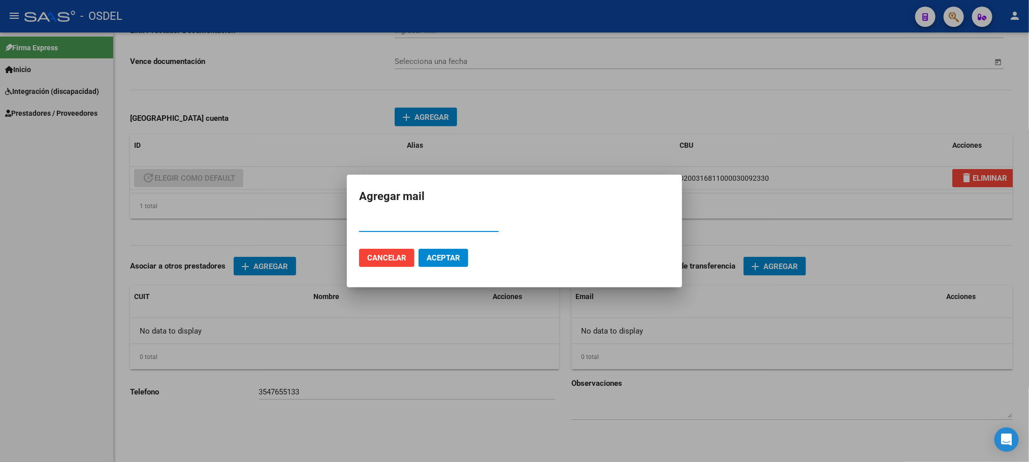
click at [404, 227] on input "Email" at bounding box center [429, 223] width 140 height 9
paste input "zampoliniemilia1@gmail.com"
type input "zampoliniemilia1@gmail.com"
click at [435, 261] on span "Aceptar" at bounding box center [444, 257] width 34 height 9
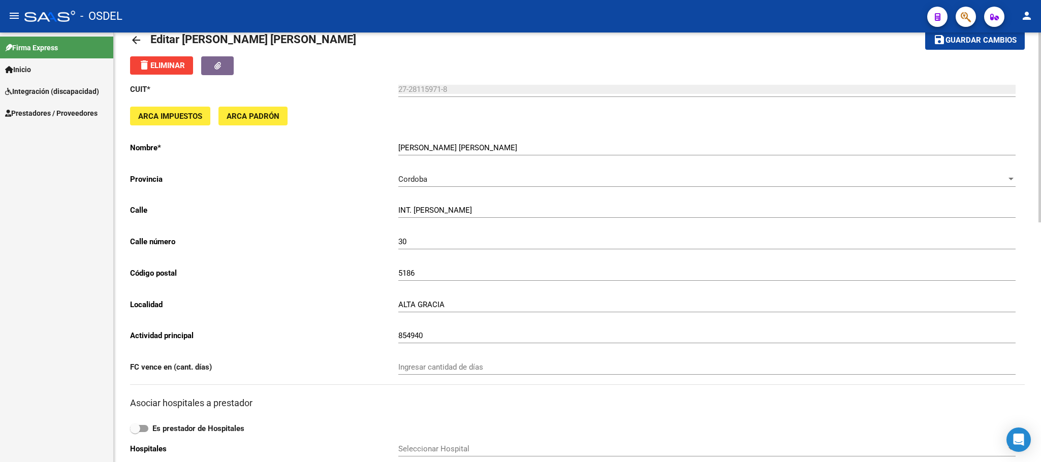
scroll to position [0, 0]
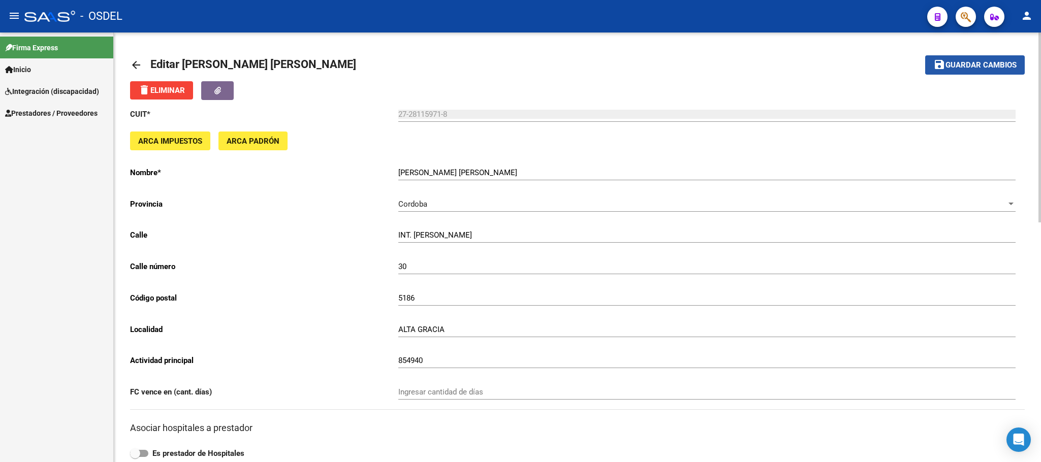
click at [985, 61] on span "Guardar cambios" at bounding box center [980, 65] width 71 height 9
click at [465, 244] on div "INT. PEALTA Ingresar calle" at bounding box center [706, 236] width 617 height 31
click at [465, 232] on input "INT. PEALTA" at bounding box center [706, 235] width 617 height 9
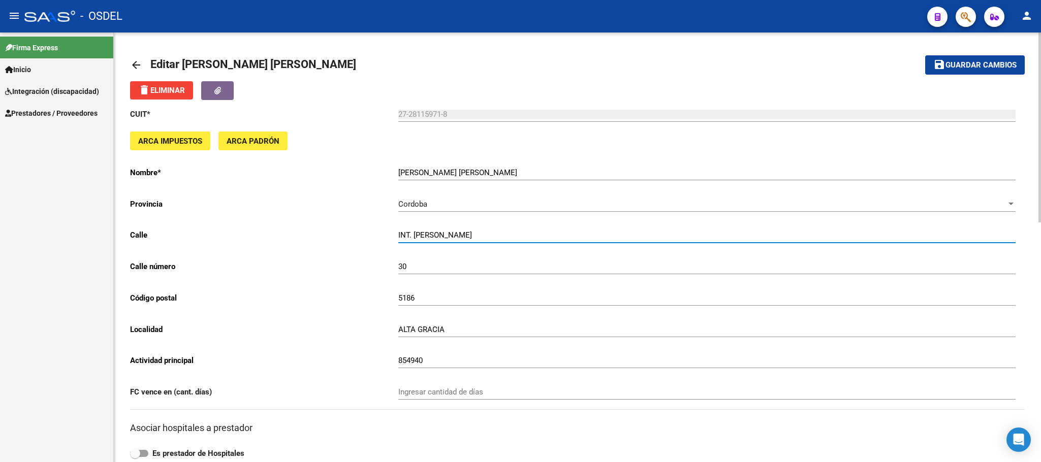
drag, startPoint x: 464, startPoint y: 233, endPoint x: 357, endPoint y: 233, distance: 107.2
click at [357, 233] on app-form-text-field "Calle INT. PEALTA Ingresar calle" at bounding box center [572, 235] width 885 height 9
paste input "Las Monjitas s/n, IPEM 32, Potrero de Garay, CB"
type input "Las Monjitas s/n, IPEM 32"
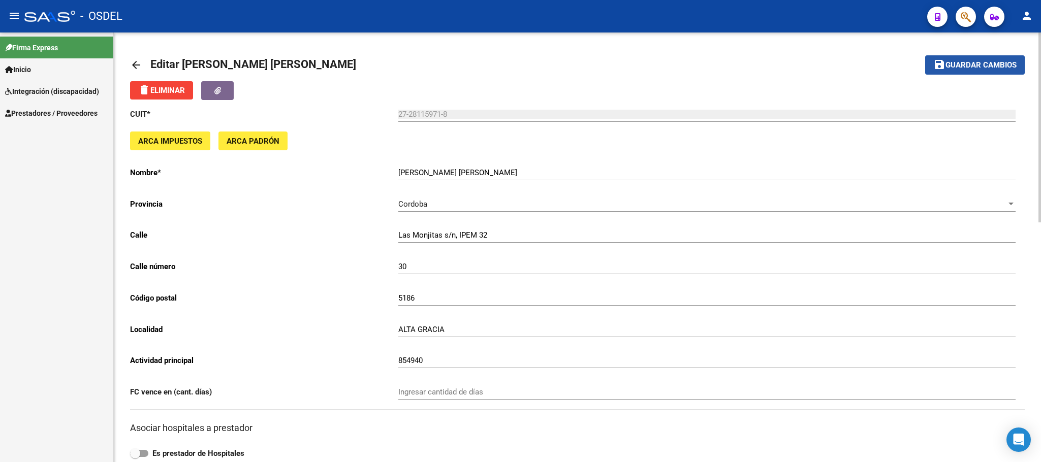
click at [983, 70] on button "save Guardar cambios" at bounding box center [975, 64] width 100 height 19
click at [992, 57] on button "save Guardar cambios" at bounding box center [975, 64] width 100 height 19
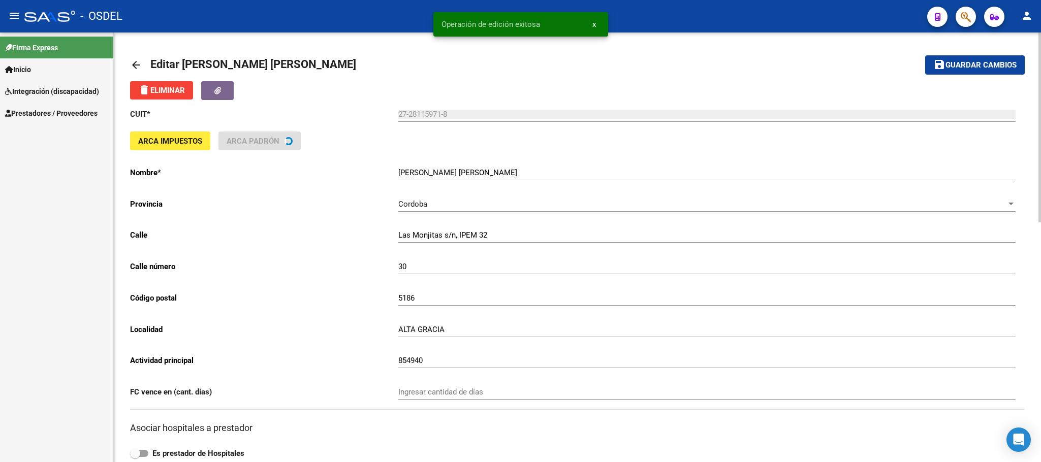
click at [137, 68] on mat-icon "arrow_back" at bounding box center [136, 65] width 12 height 12
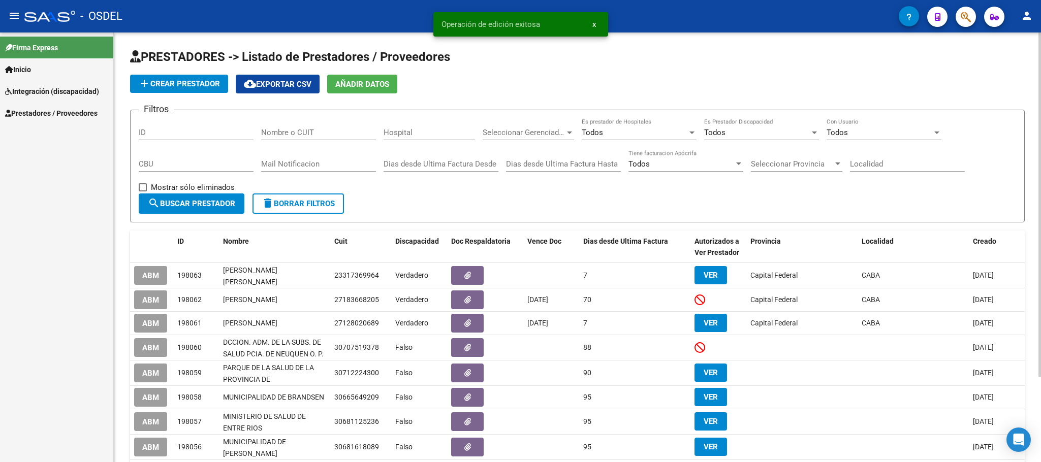
click at [299, 130] on input "Nombre o CUIT" at bounding box center [318, 132] width 115 height 9
paste input "20218866124"
type input "20218866124"
click at [201, 202] on span "search Buscar Prestador" at bounding box center [191, 203] width 87 height 9
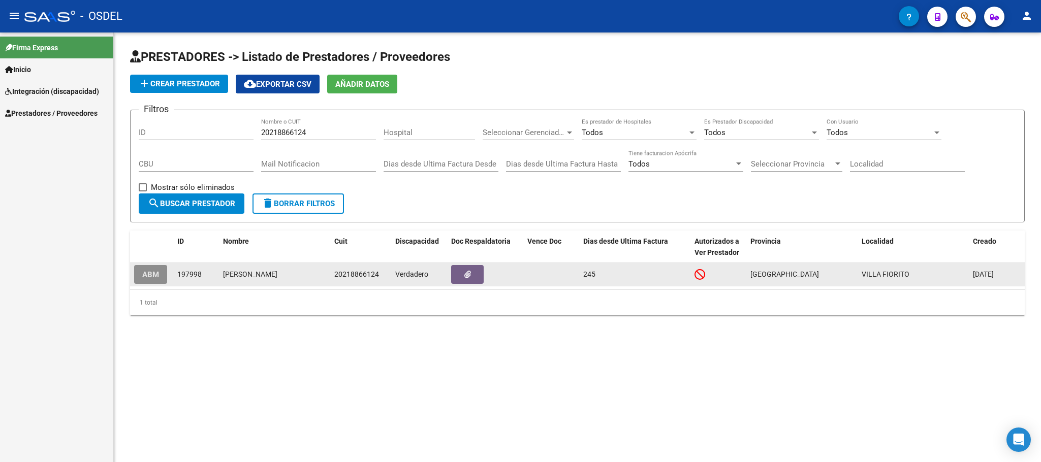
click at [150, 279] on span "ABM" at bounding box center [150, 274] width 17 height 9
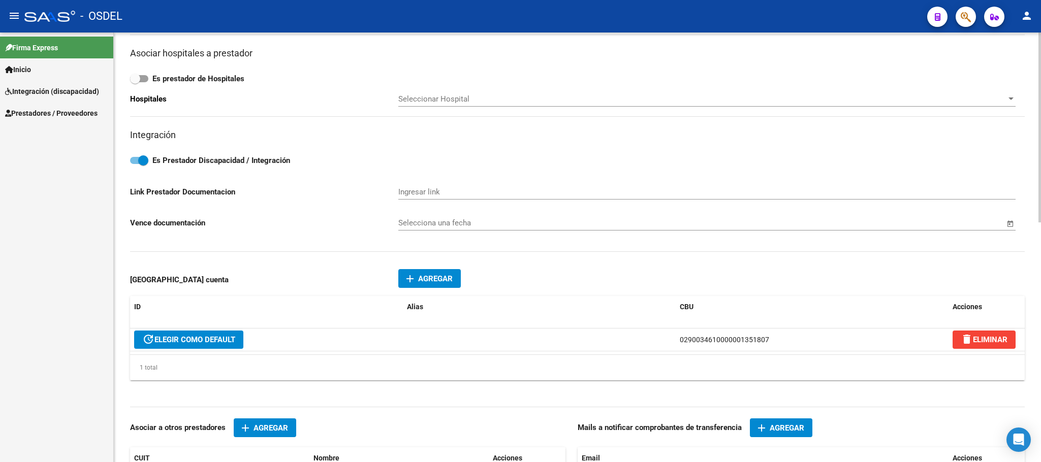
scroll to position [541, 0]
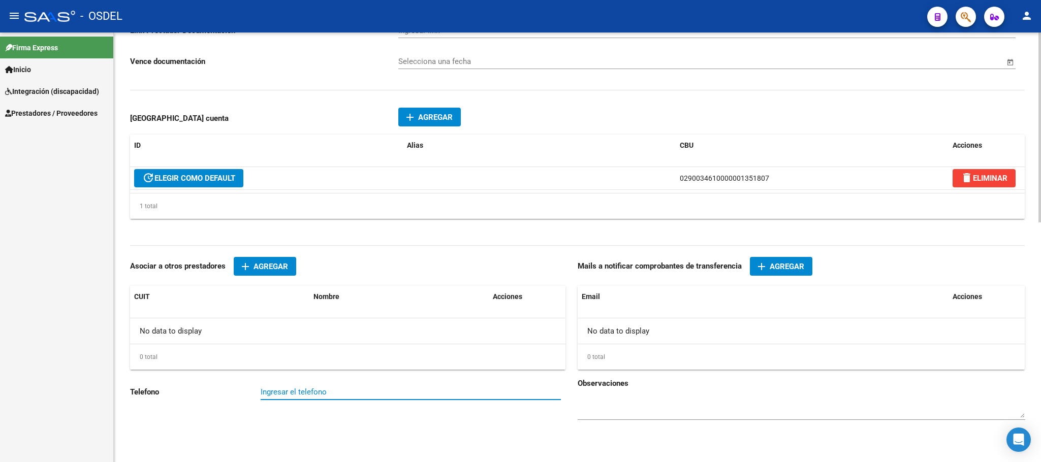
click at [277, 390] on input "Ingresar el telefono" at bounding box center [411, 392] width 300 height 9
paste input "1139180211"
type input "1139180211"
click at [801, 265] on span "Agregar" at bounding box center [786, 266] width 35 height 9
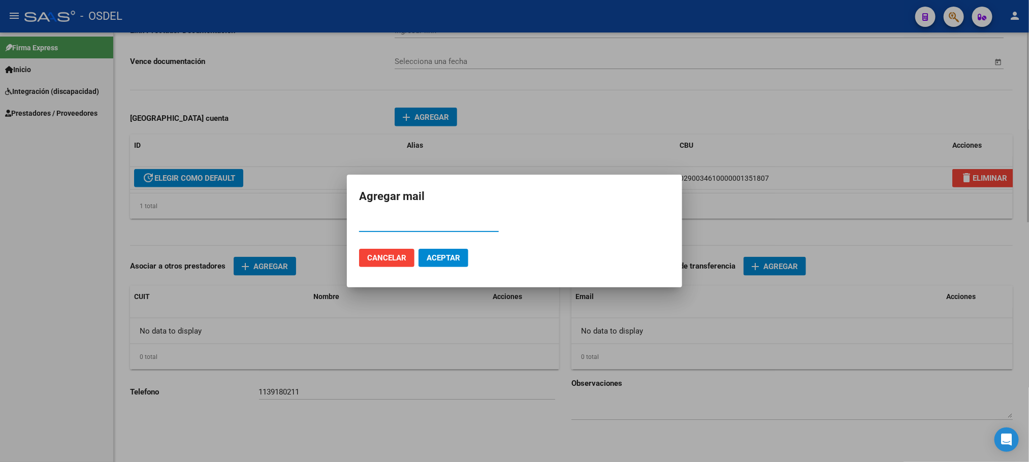
paste input "dvillafane110@gmail.com"
type input "dvillafane110@gmail.com"
click at [460, 264] on button "Aceptar" at bounding box center [444, 258] width 50 height 18
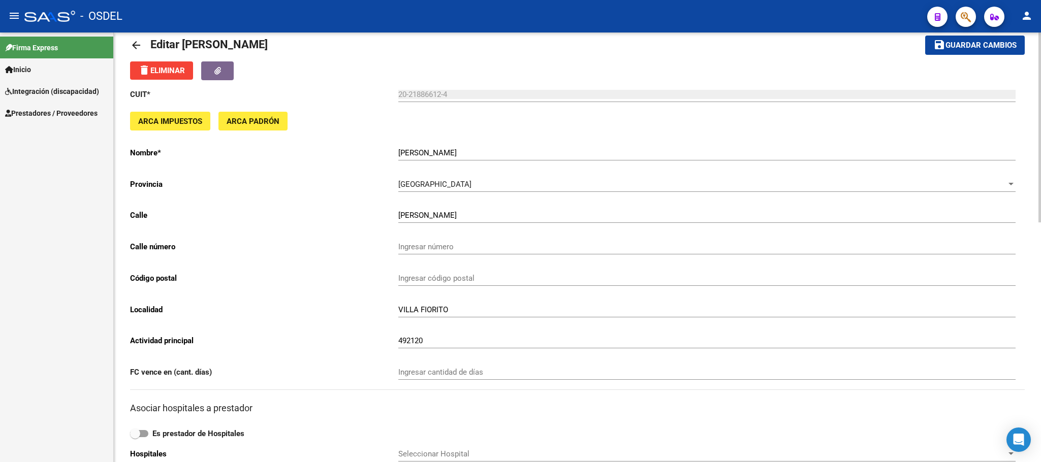
scroll to position [8, 0]
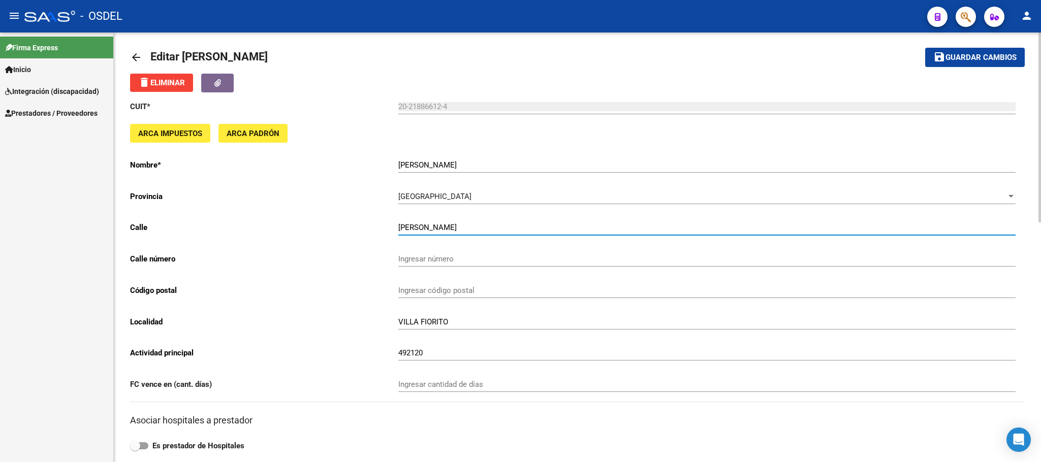
drag, startPoint x: 460, startPoint y: 224, endPoint x: 340, endPoint y: 224, distance: 119.9
click at [340, 224] on app-form-text-field "Calle MARIO BRAVO Ingresar calle" at bounding box center [572, 227] width 885 height 9
paste input "ario Bravo 1614"
type input "Mario Bravo"
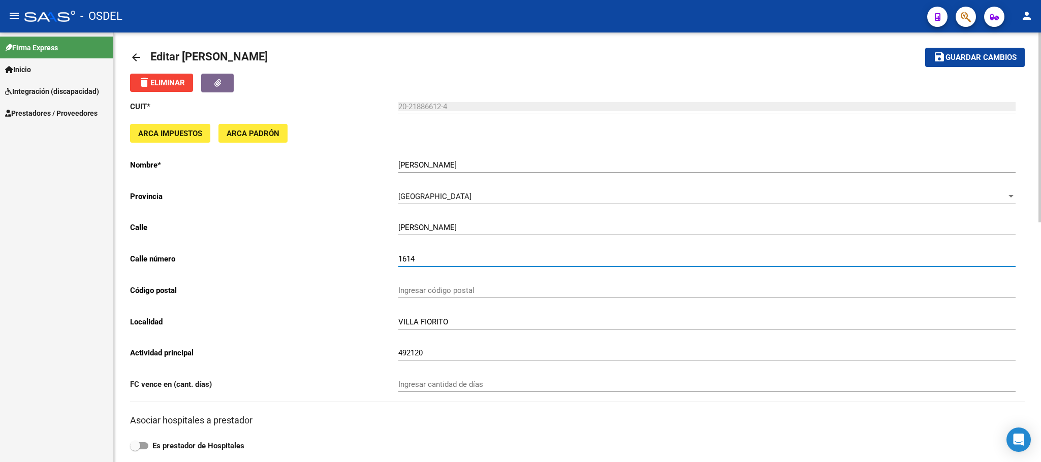
type input "1614"
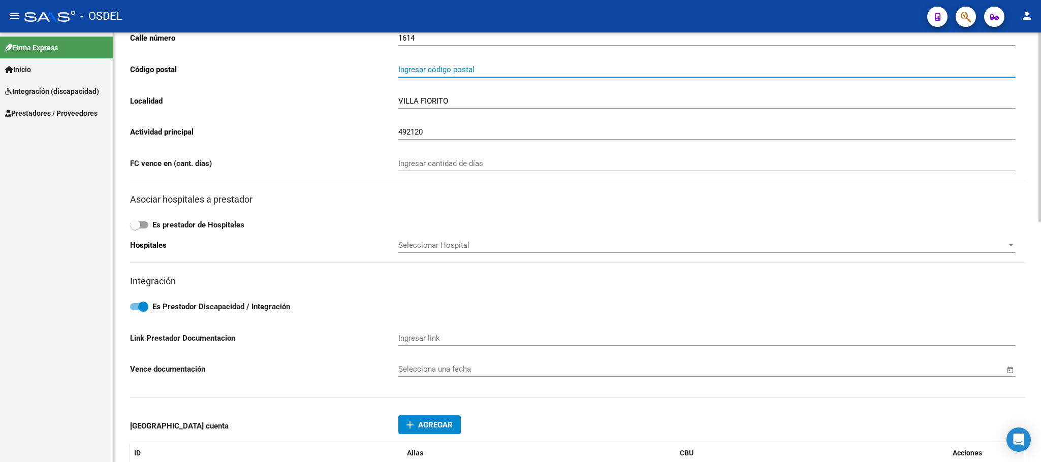
scroll to position [0, 0]
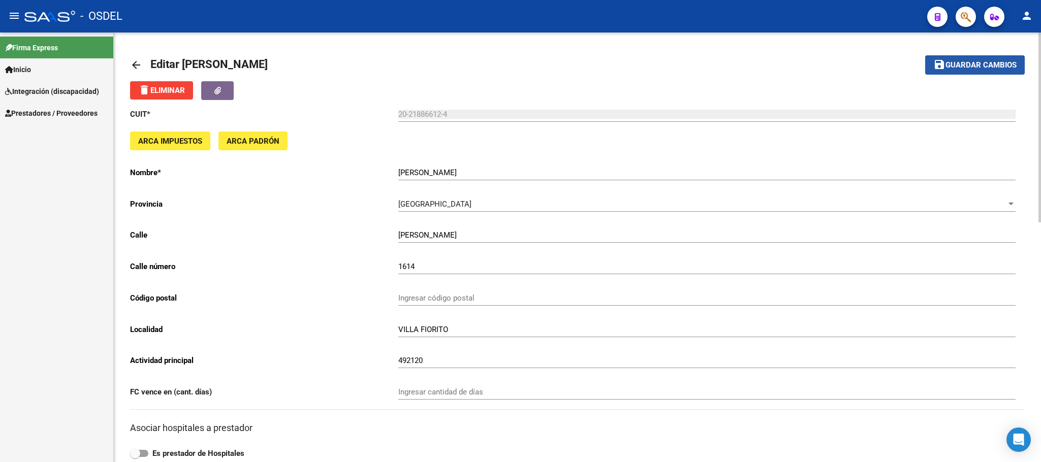
click at [983, 70] on button "save Guardar cambios" at bounding box center [975, 64] width 100 height 19
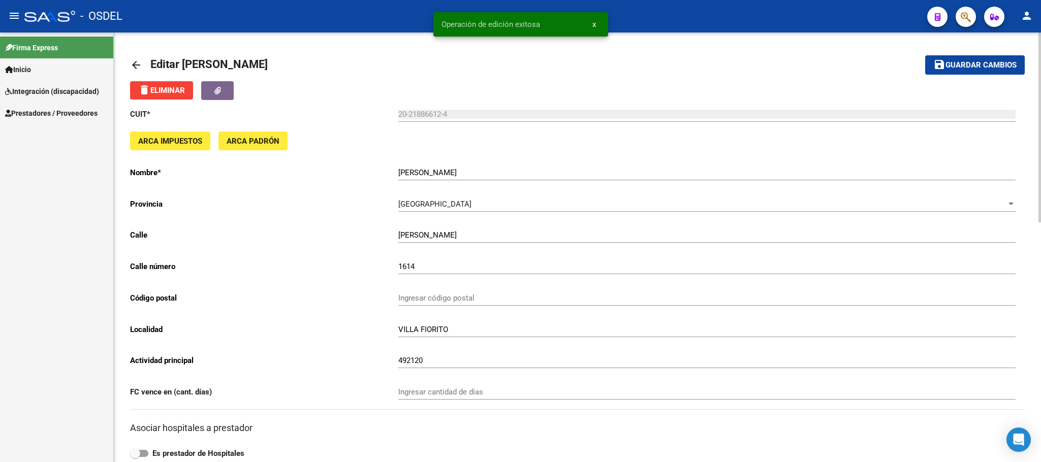
click at [133, 61] on mat-icon "arrow_back" at bounding box center [136, 65] width 12 height 12
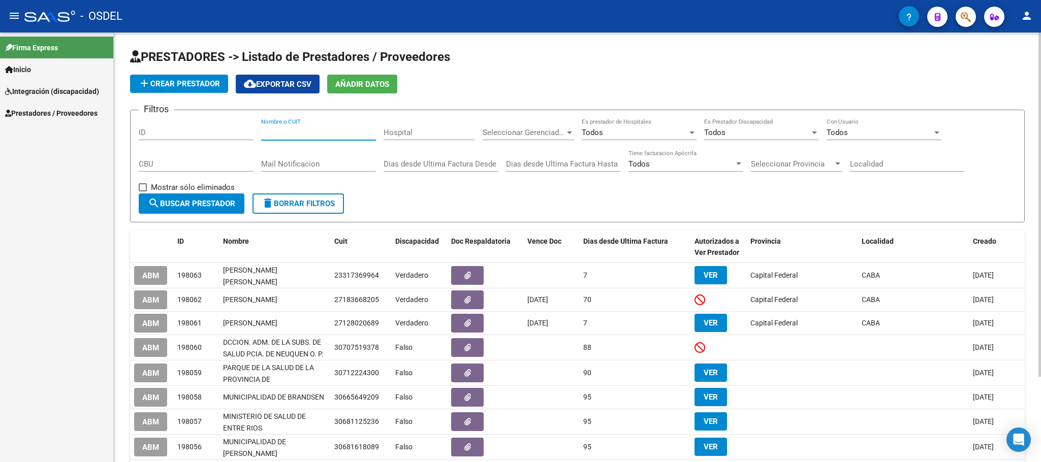
click at [288, 137] on input "Nombre o CUIT" at bounding box center [318, 132] width 115 height 9
paste input "23411381854"
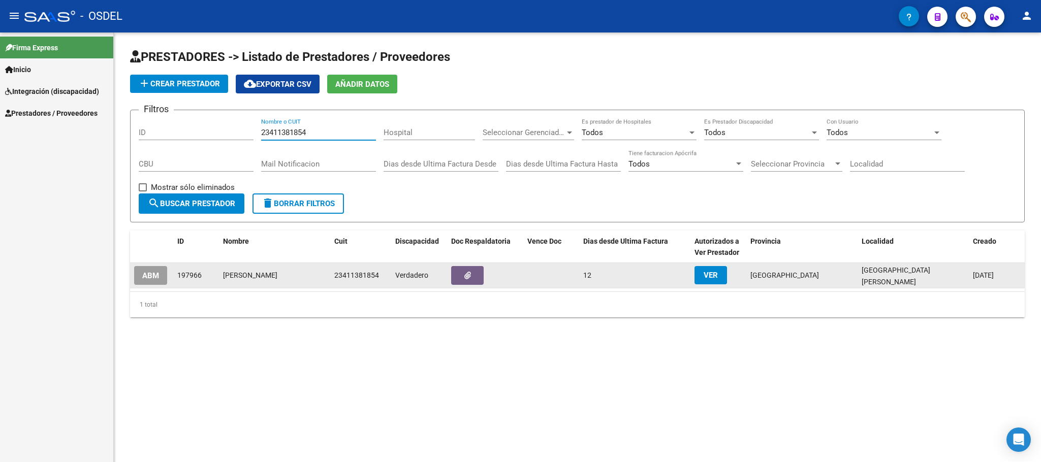
type input "23411381854"
click at [145, 277] on span "ABM" at bounding box center [150, 275] width 17 height 9
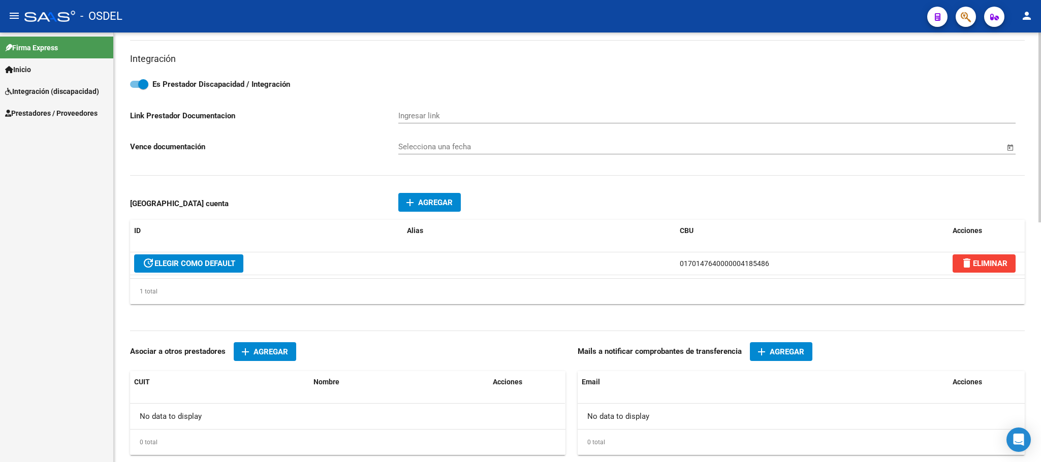
scroll to position [541, 0]
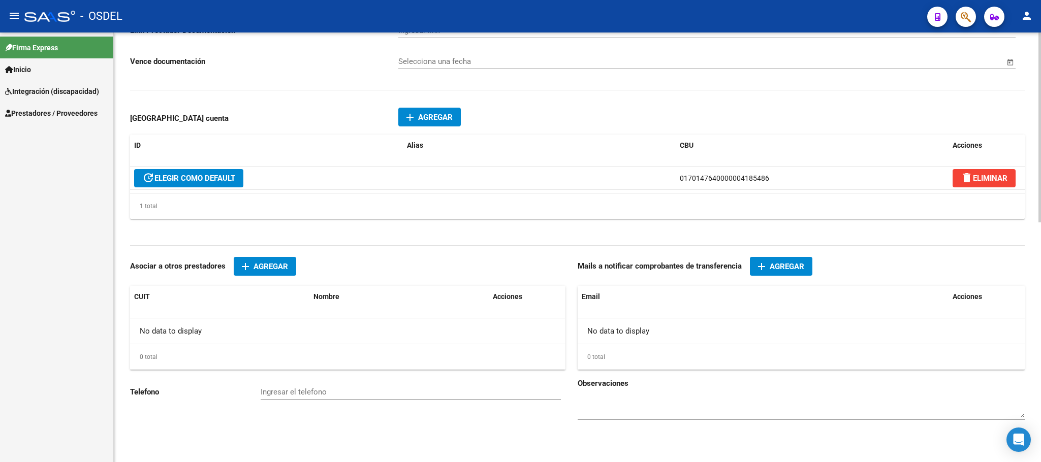
click at [331, 392] on input "Ingresar el telefono" at bounding box center [411, 392] width 300 height 9
paste input "1136051936"
type input "1136051936"
click at [774, 264] on span "Agregar" at bounding box center [786, 266] width 35 height 9
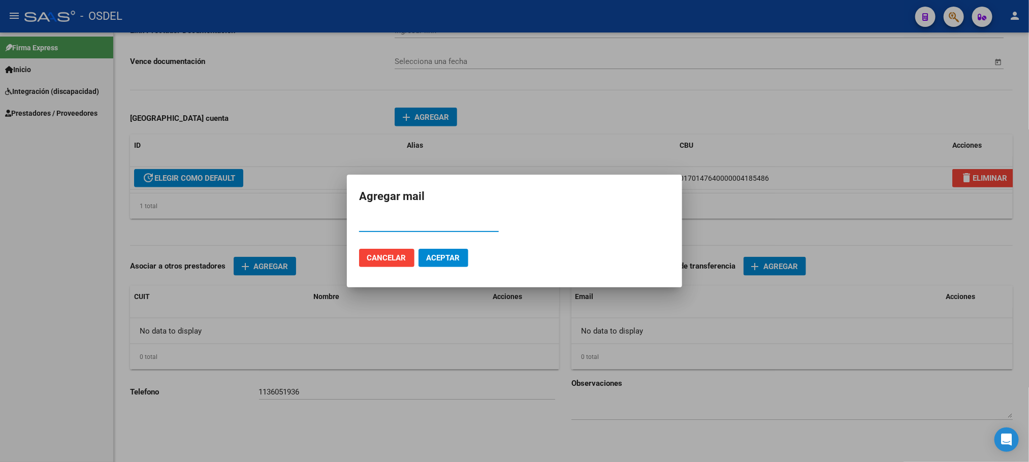
paste input "toninicandela@gmail.com"
type input "toninicandela@gmail.com"
click at [428, 260] on span "Aceptar" at bounding box center [444, 257] width 34 height 9
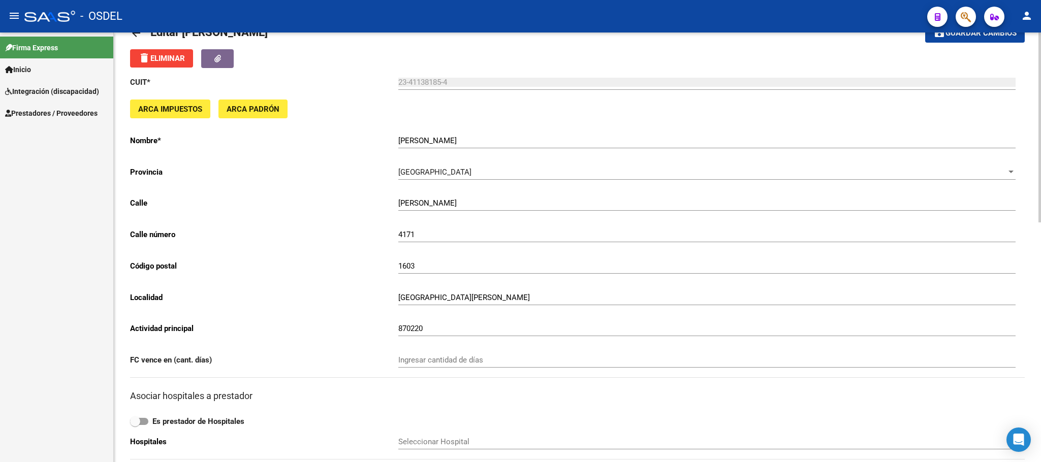
scroll to position [0, 0]
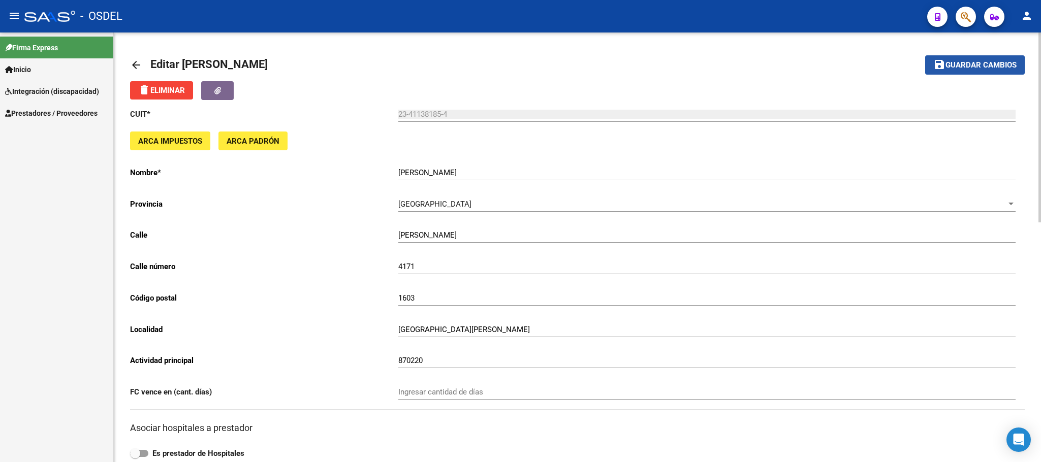
click at [995, 69] on span "Guardar cambios" at bounding box center [980, 65] width 71 height 9
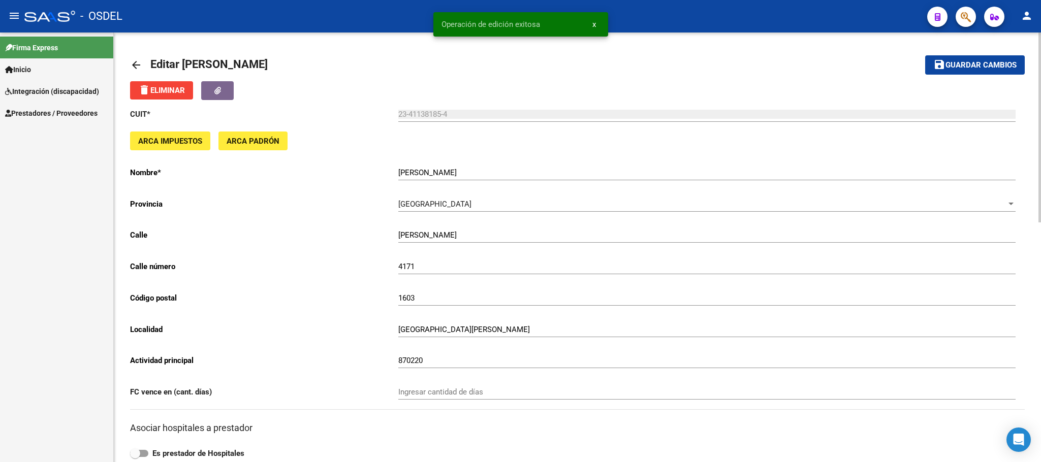
click at [144, 65] on link "arrow_back" at bounding box center [140, 65] width 20 height 24
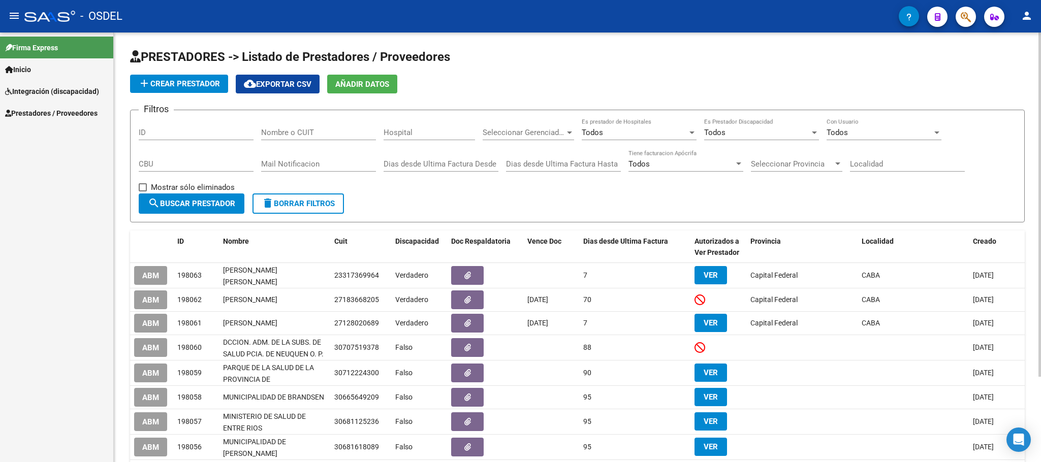
click at [296, 131] on input "Nombre o CUIT" at bounding box center [318, 132] width 115 height 9
paste input "27414975629"
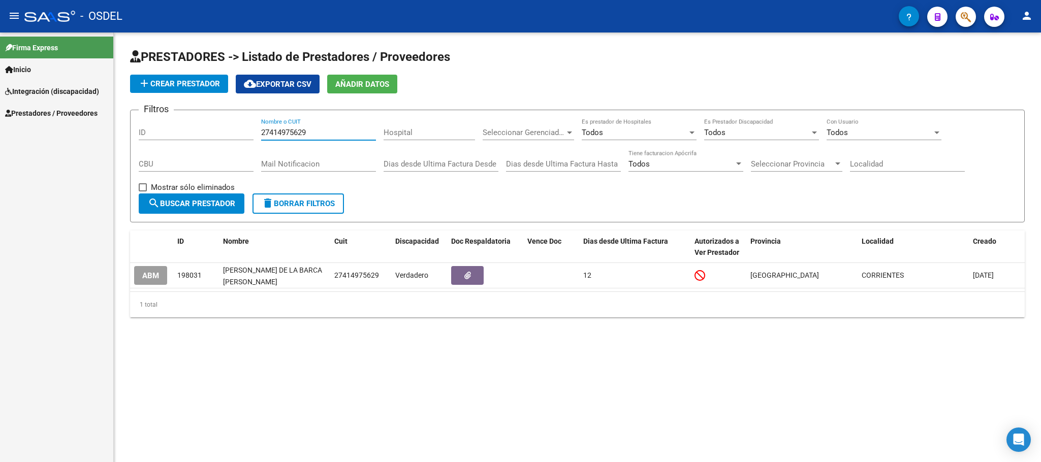
type input "27414975629"
click at [203, 212] on button "search Buscar Prestador" at bounding box center [192, 204] width 106 height 20
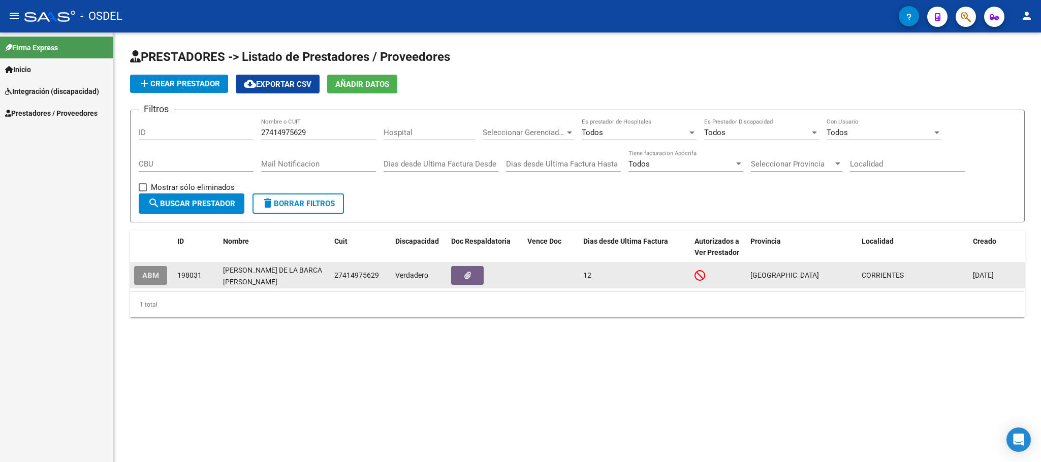
click at [149, 275] on span "ABM" at bounding box center [150, 275] width 17 height 9
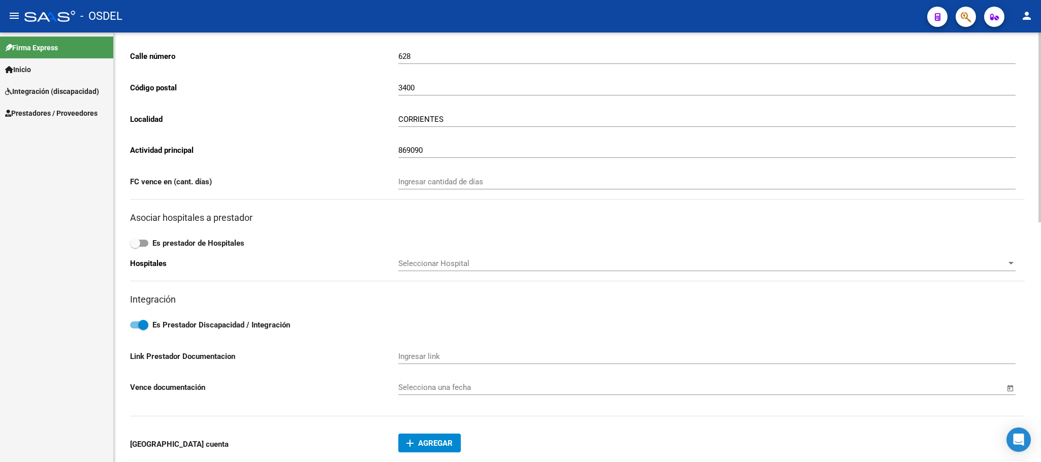
scroll to position [533, 0]
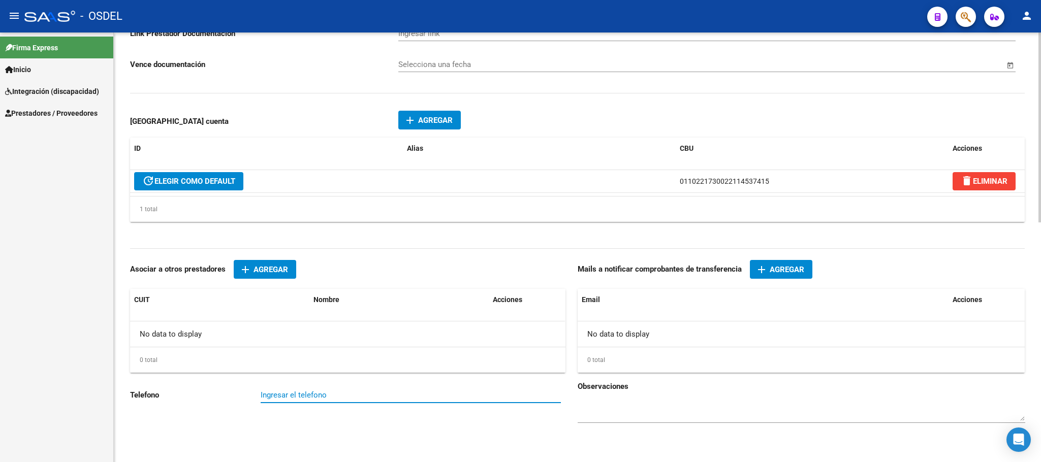
click at [279, 400] on input "Ingresar el telefono" at bounding box center [411, 395] width 300 height 9
paste input "3794038666"
type input "3794038666"
click at [787, 273] on span "Agregar" at bounding box center [786, 269] width 35 height 9
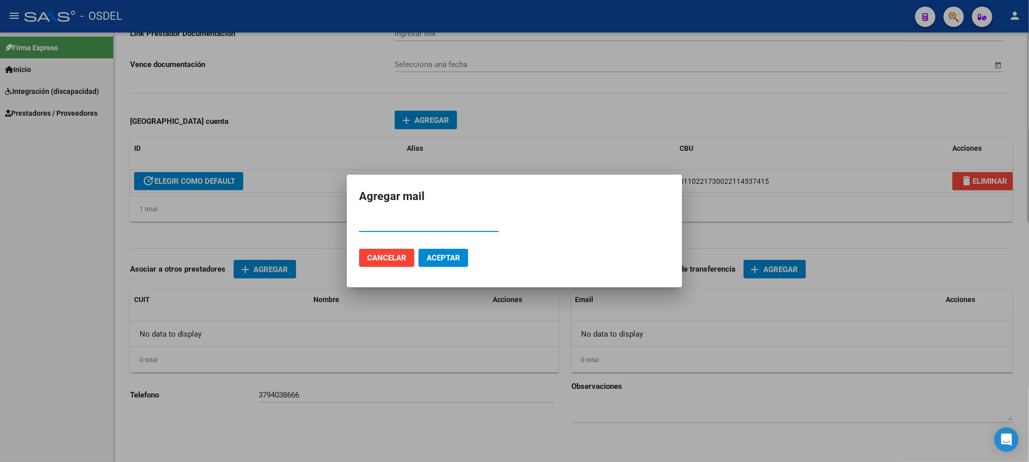
paste input "mtcdelab@gmail.com"
type input "mtcdelab@gmail.com"
click at [437, 261] on span "Aceptar" at bounding box center [444, 257] width 34 height 9
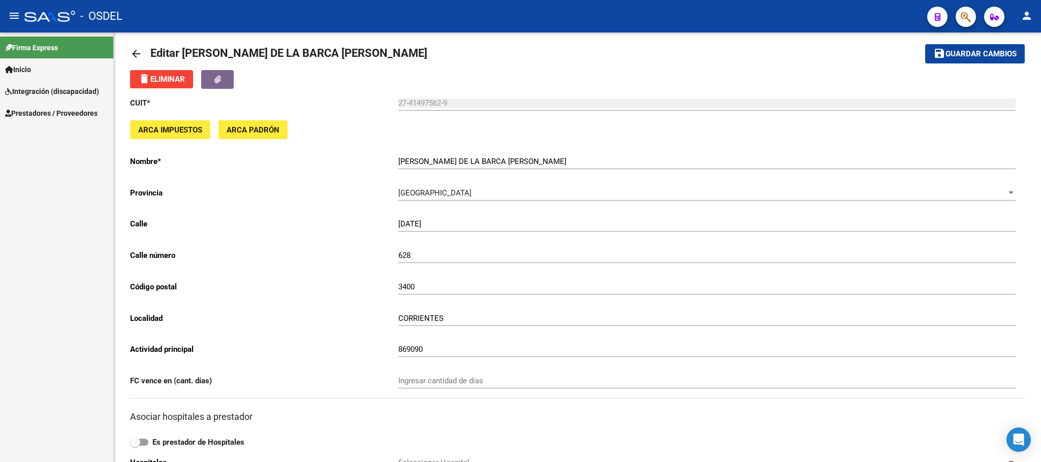
scroll to position [0, 0]
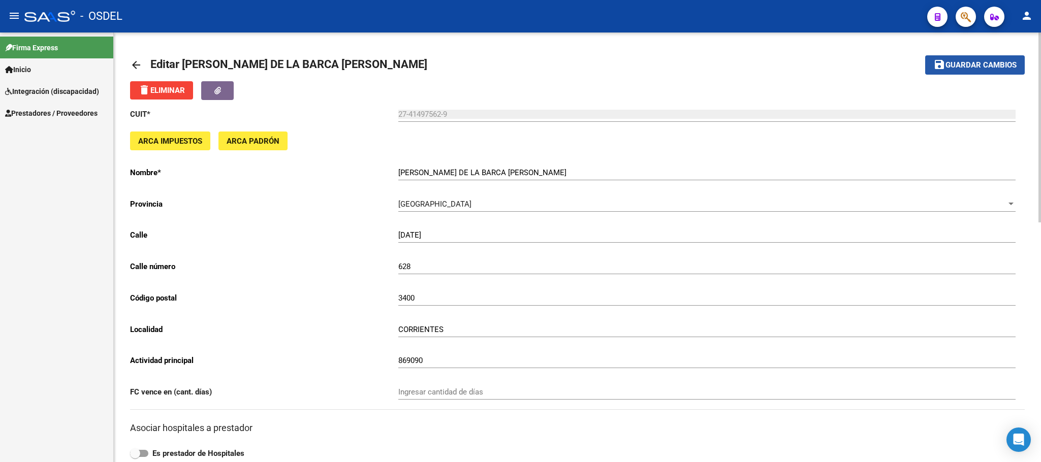
click at [971, 68] on span "Guardar cambios" at bounding box center [980, 65] width 71 height 9
click at [998, 69] on span "Guardar cambios" at bounding box center [980, 65] width 71 height 9
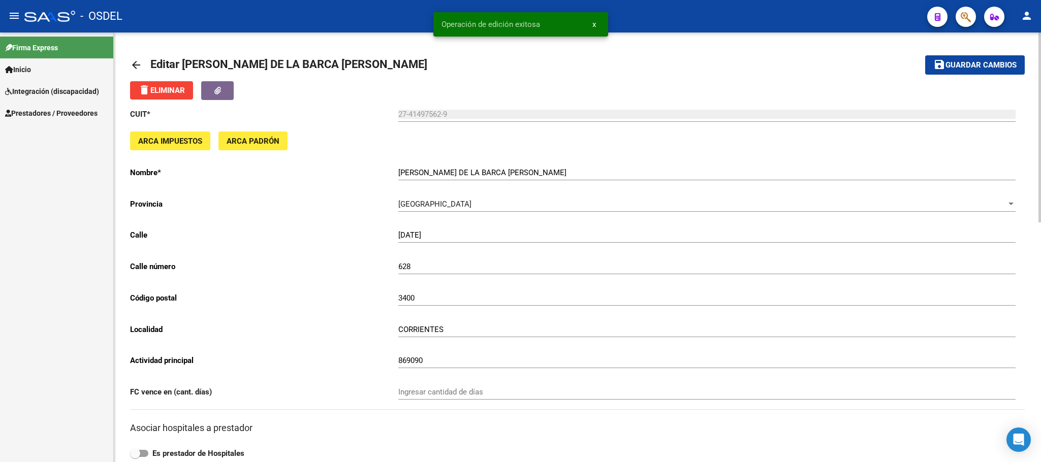
click at [133, 65] on mat-icon "arrow_back" at bounding box center [136, 65] width 12 height 12
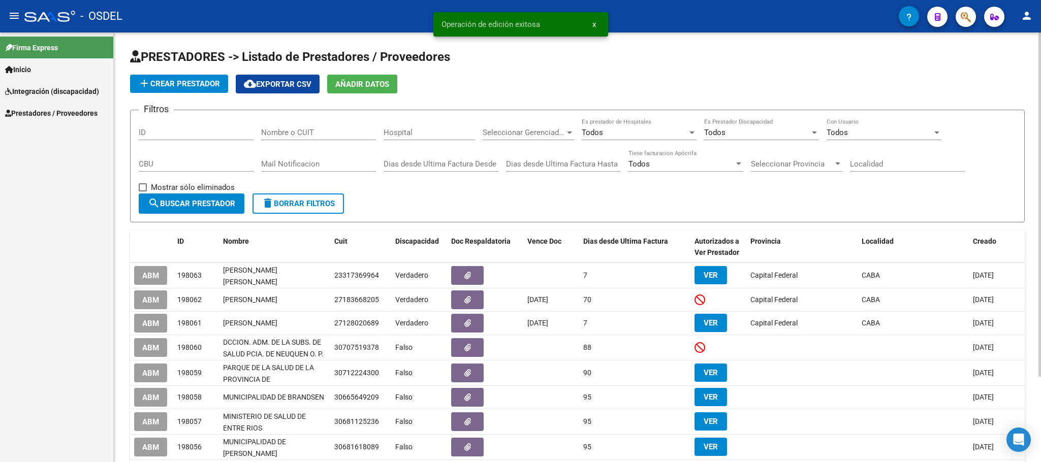
click at [276, 135] on input "Nombre o CUIT" at bounding box center [318, 132] width 115 height 9
paste input "20228488020"
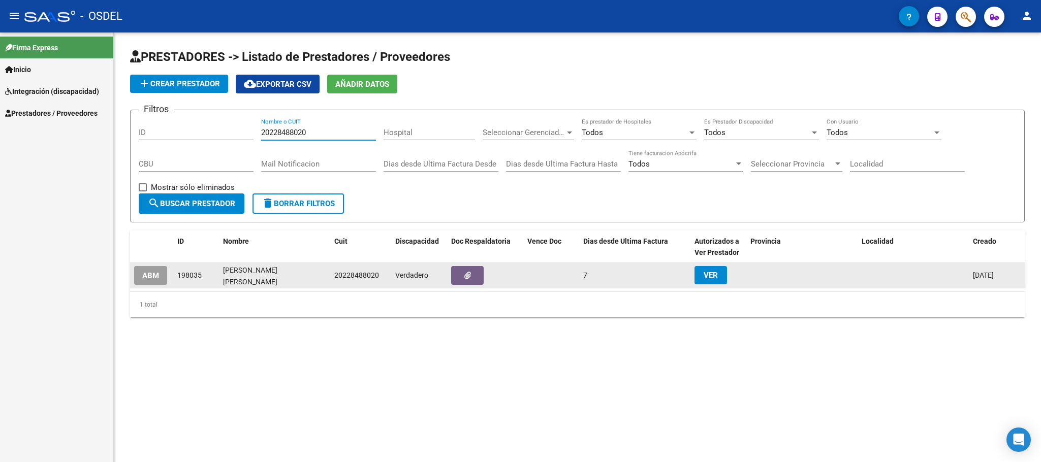
type input "20228488020"
click at [151, 273] on span "ABM" at bounding box center [150, 275] width 17 height 9
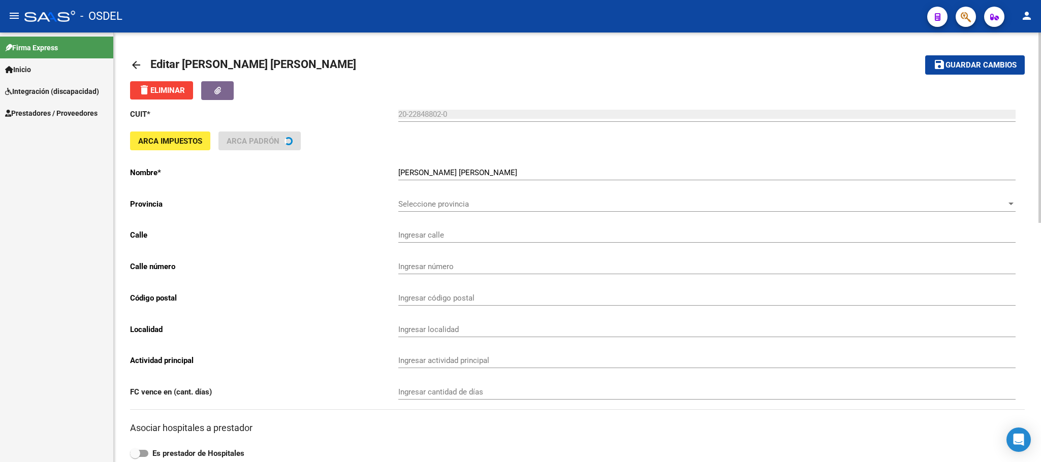
type input "GUATEMALA"
type input "9330"
type input "1657"
type input "LOMA HERMOSA"
type input "960990"
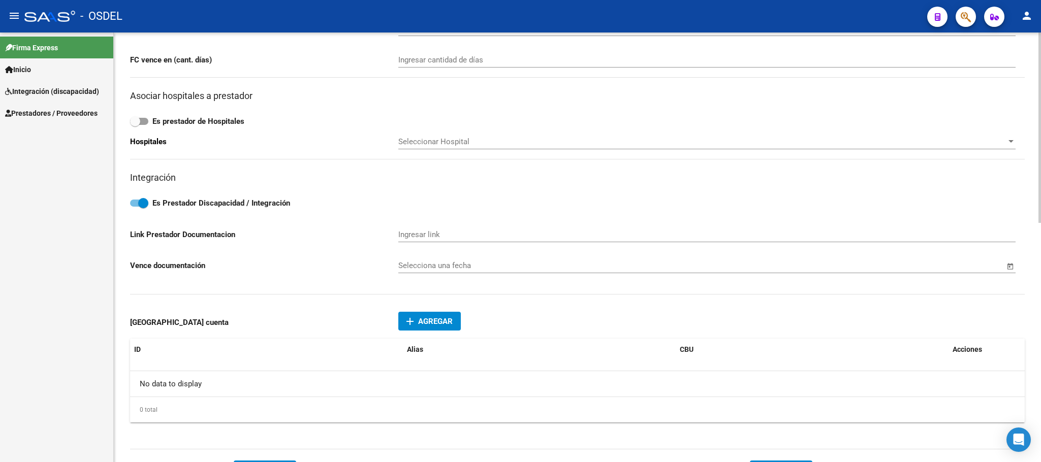
scroll to position [540, 0]
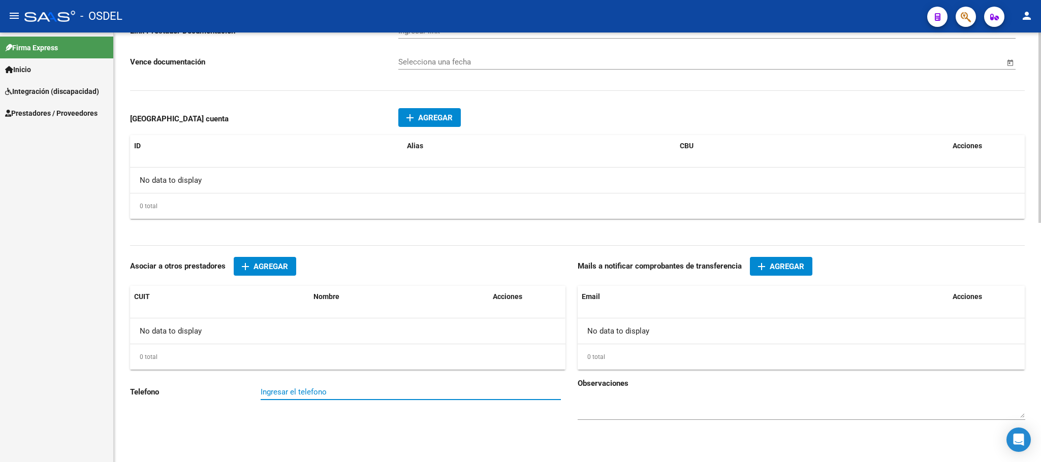
click at [294, 393] on input "Ingresar el telefono" at bounding box center [411, 392] width 300 height 9
paste input "1134644338"
type input "1134644338"
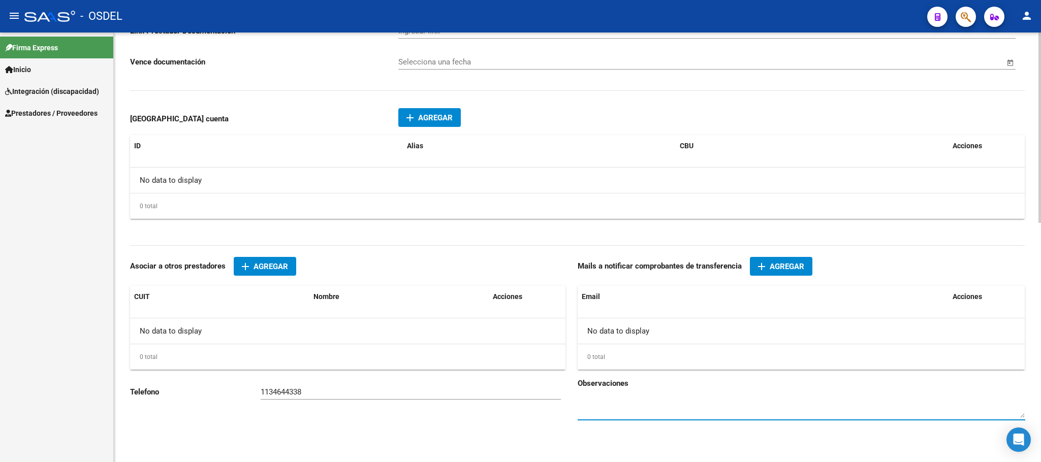
click at [790, 269] on span "Agregar" at bounding box center [786, 266] width 35 height 9
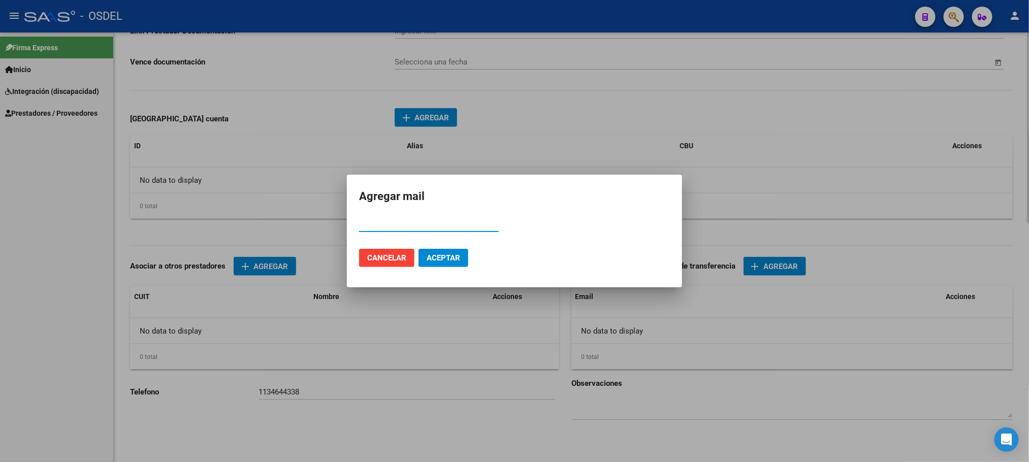
paste input "turismorotella@gmail.com"
type input "turismorotella@gmail.com"
click at [443, 258] on span "Aceptar" at bounding box center [444, 257] width 34 height 9
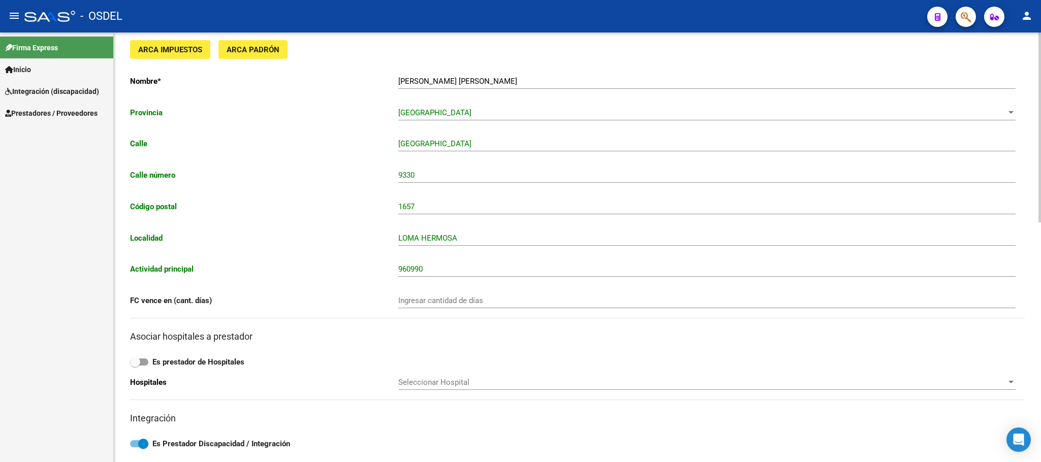
scroll to position [0, 0]
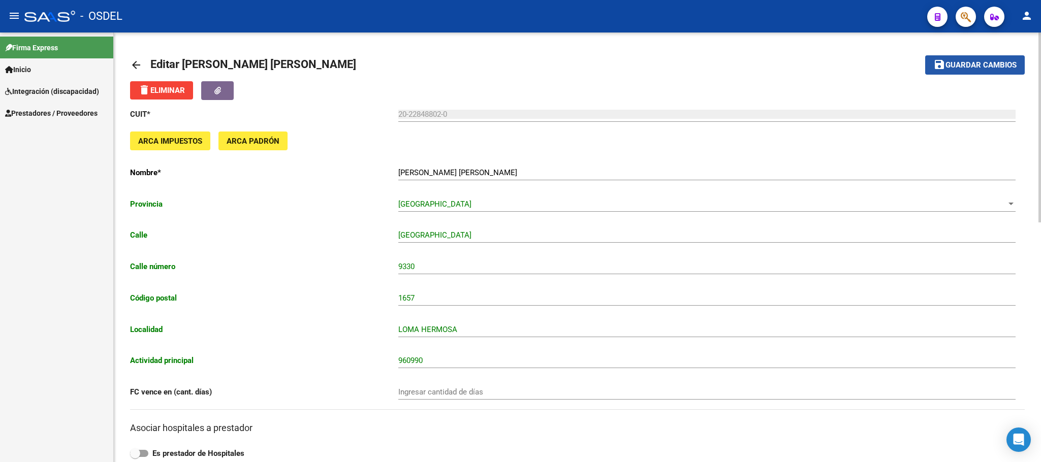
click at [1001, 69] on span "Guardar cambios" at bounding box center [980, 65] width 71 height 9
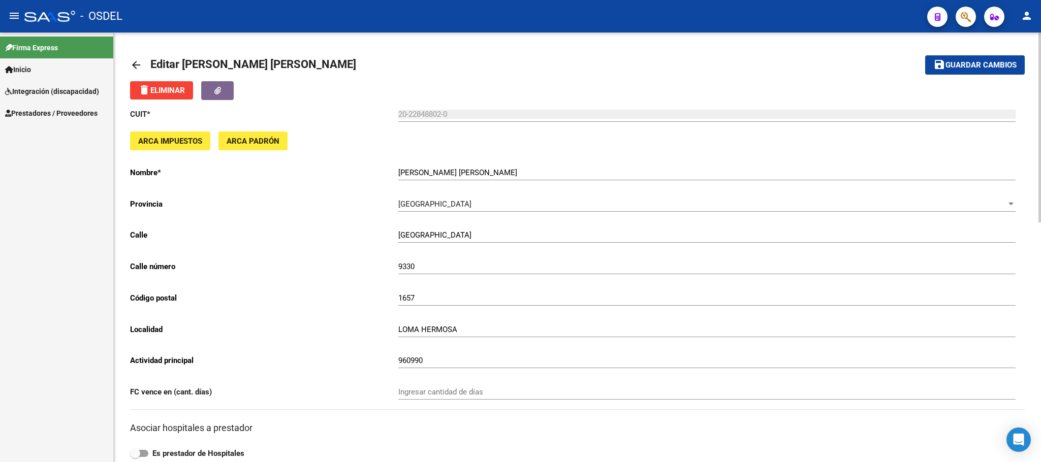
click at [1003, 70] on button "save Guardar cambios" at bounding box center [975, 64] width 100 height 19
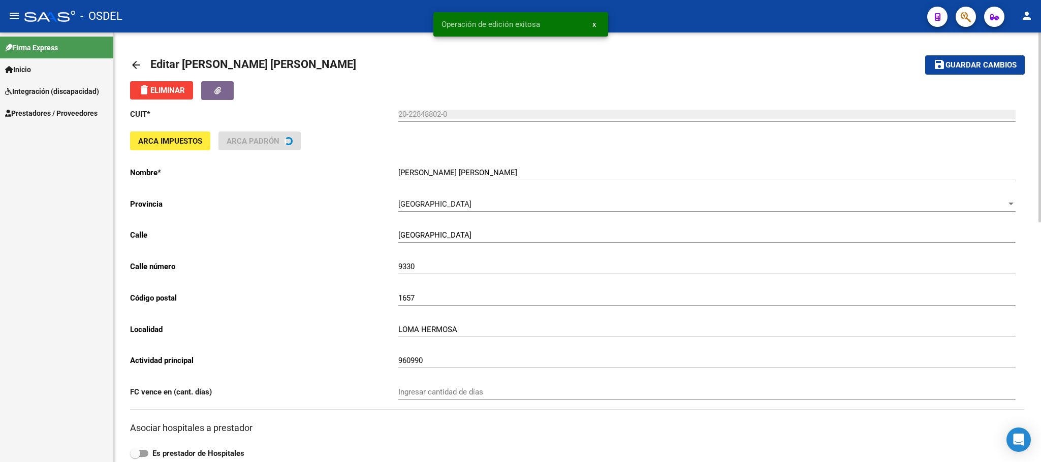
click at [132, 66] on mat-icon "arrow_back" at bounding box center [136, 65] width 12 height 12
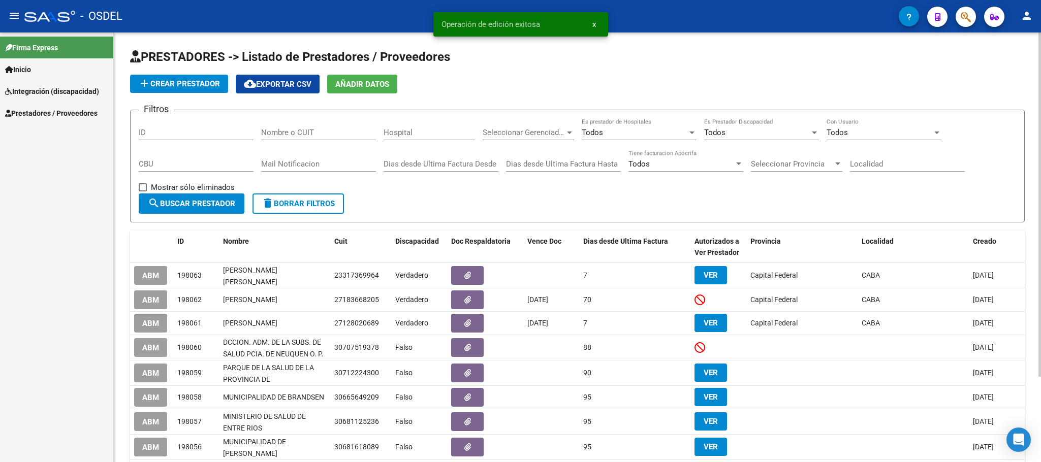
click at [312, 134] on input "Nombre o CUIT" at bounding box center [318, 132] width 115 height 9
paste input "27372943047"
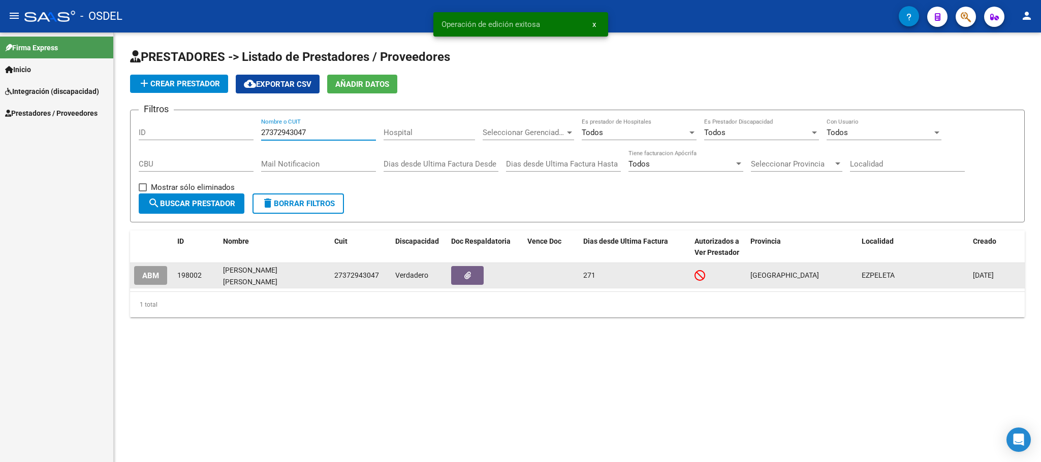
type input "27372943047"
click at [142, 279] on button "ABM" at bounding box center [150, 275] width 33 height 19
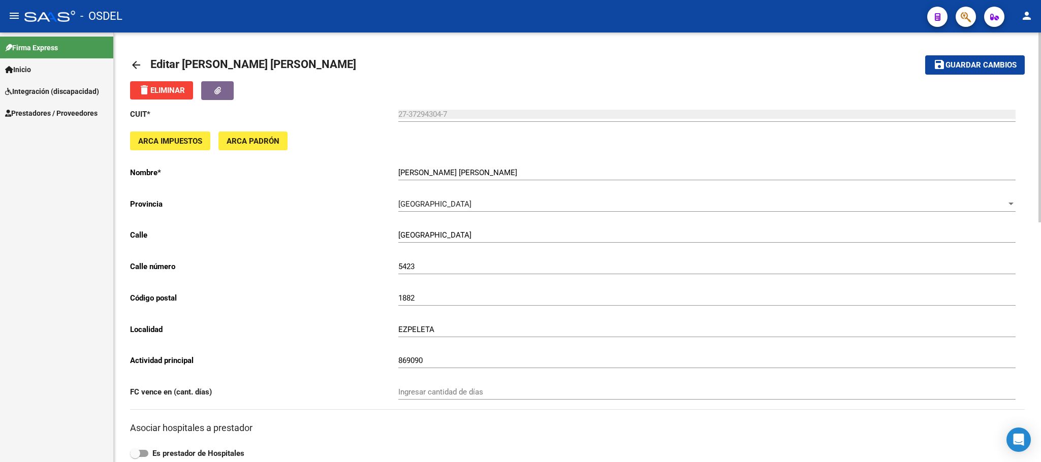
scroll to position [541, 0]
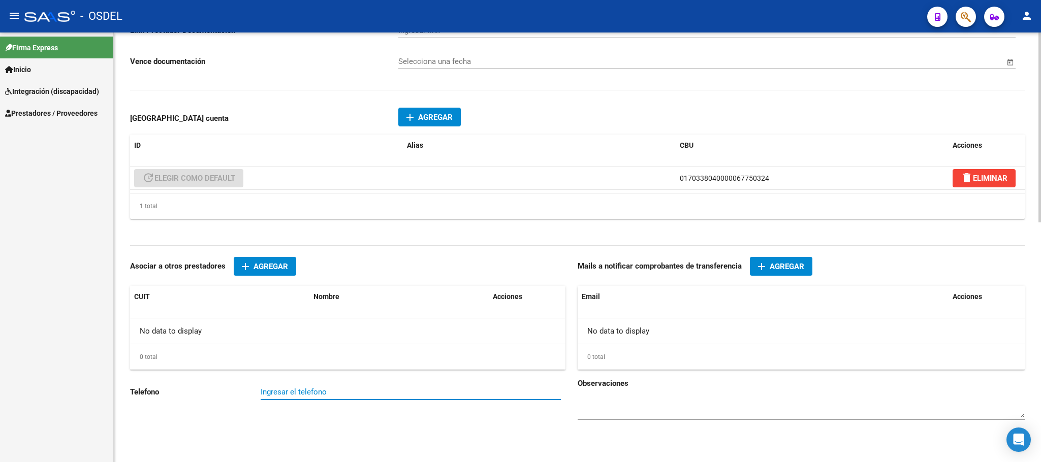
click at [323, 393] on input "Ingresar el telefono" at bounding box center [411, 392] width 300 height 9
paste input "1125494834"
type input "1125494834"
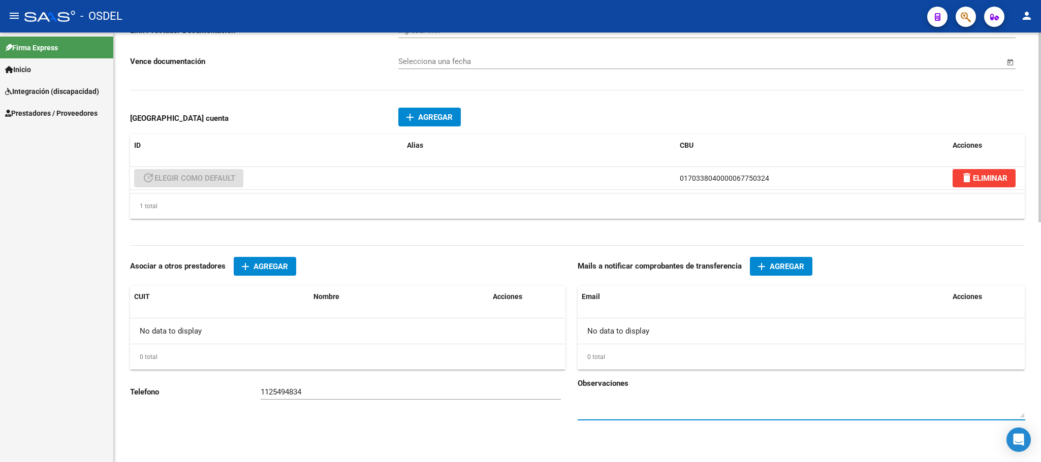
click at [782, 266] on span "Agregar" at bounding box center [786, 266] width 35 height 9
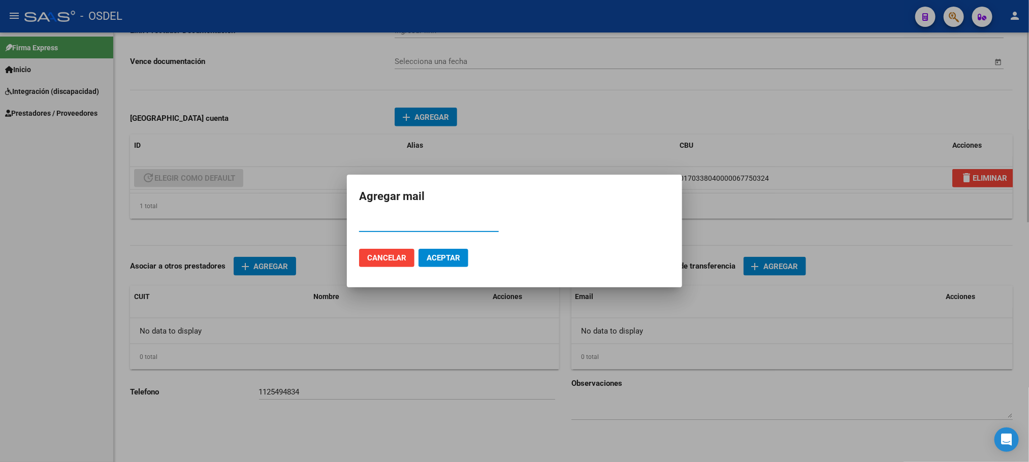
paste input "wanda.rossi25@gmail.com"
type input "wanda.rossi25@gmail.com"
click at [443, 252] on button "Aceptar" at bounding box center [444, 258] width 50 height 18
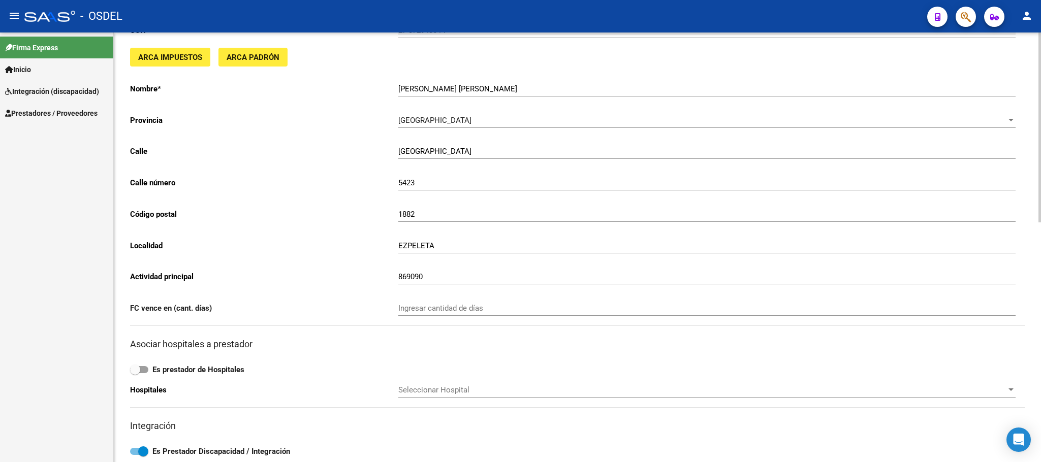
scroll to position [0, 0]
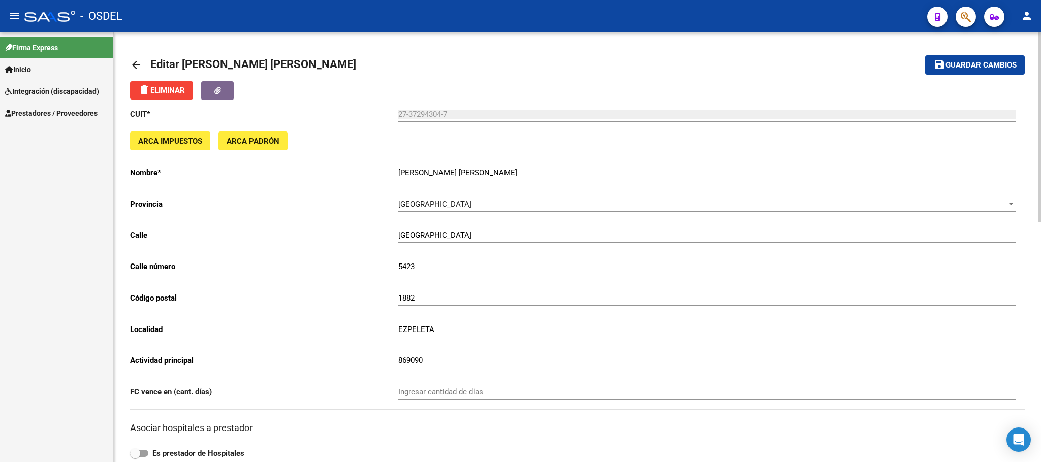
click at [979, 70] on button "save Guardar cambios" at bounding box center [975, 64] width 100 height 19
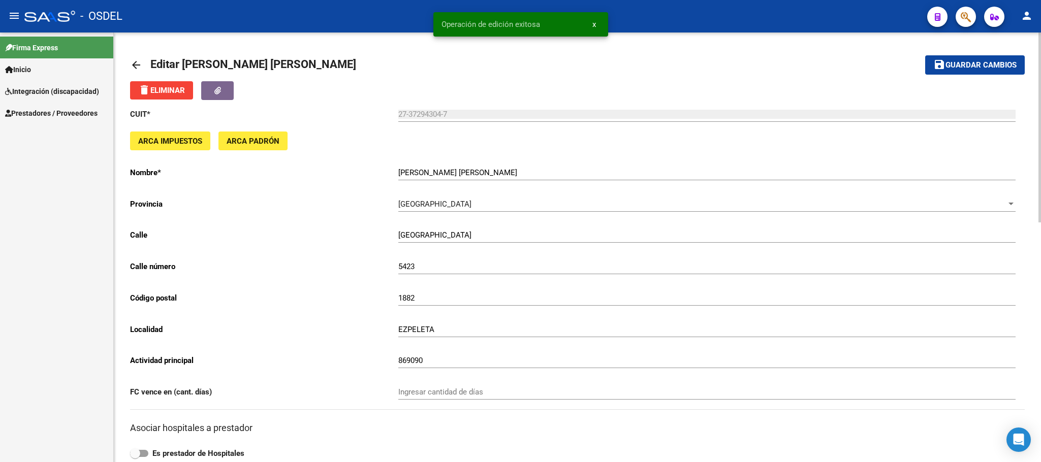
click at [136, 69] on mat-icon "arrow_back" at bounding box center [136, 65] width 12 height 12
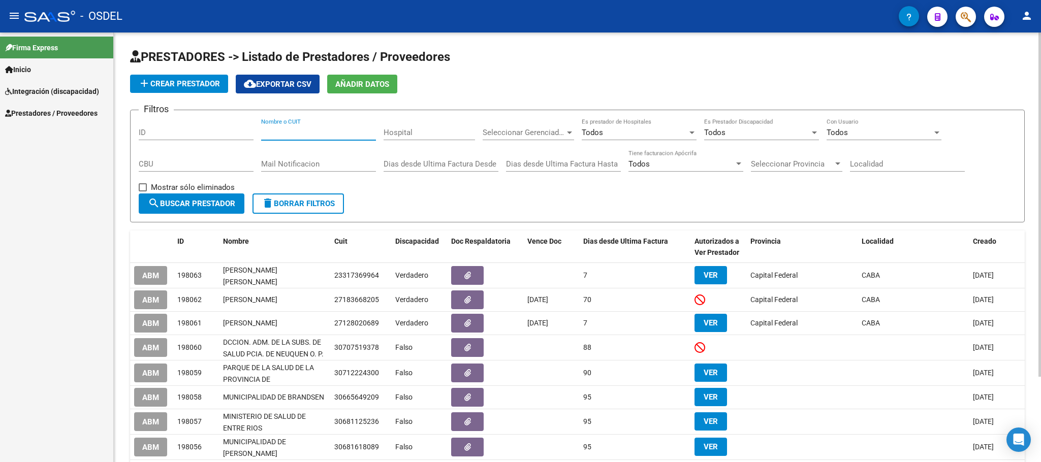
click at [286, 130] on input "Nombre o CUIT" at bounding box center [318, 132] width 115 height 9
paste input "27329497254"
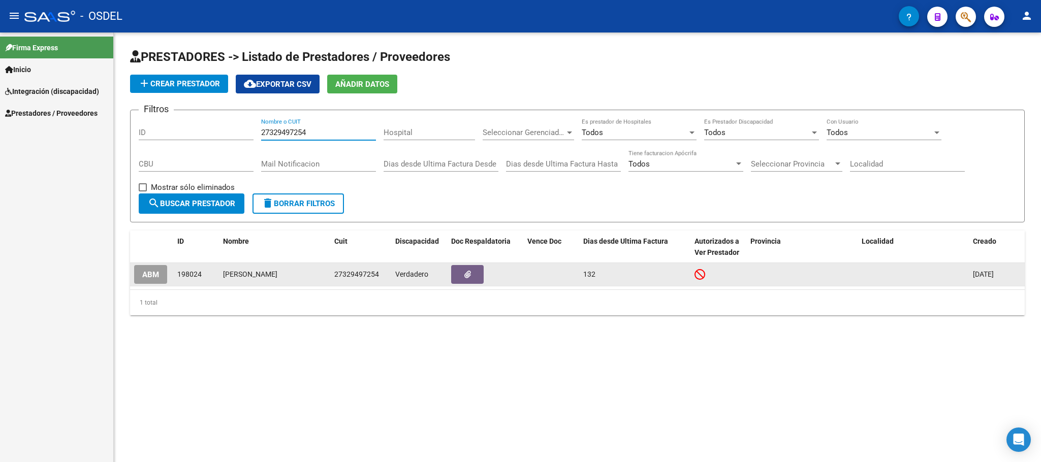
type input "27329497254"
click at [156, 276] on span "ABM" at bounding box center [150, 274] width 17 height 9
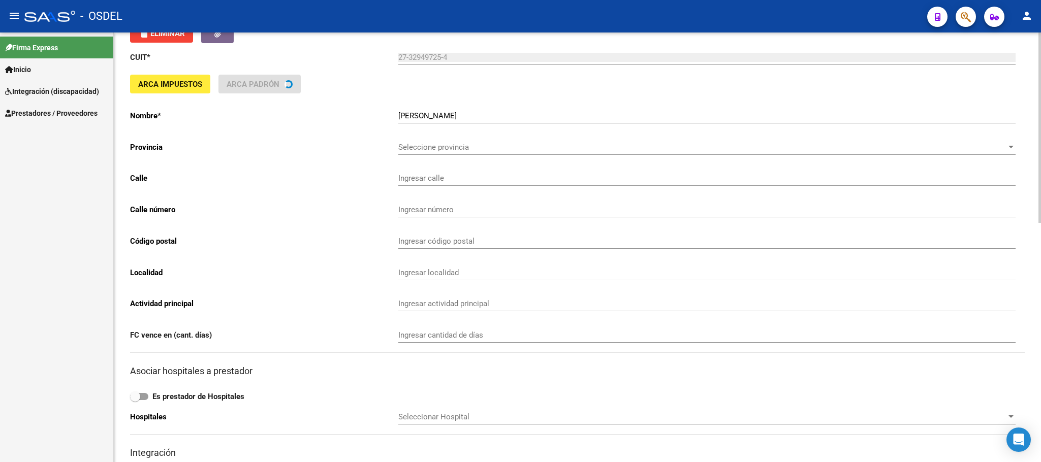
scroll to position [540, 0]
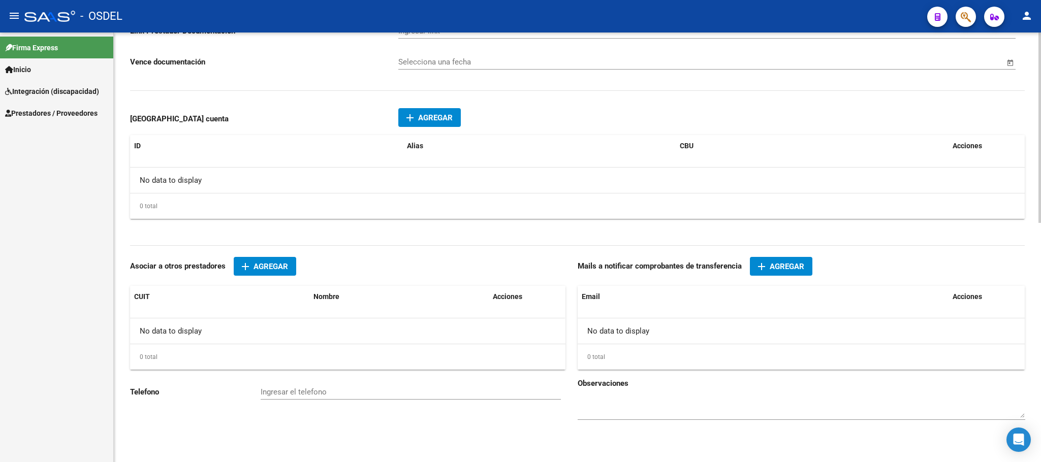
type input "Maipu"
type input "133"
type input "1876"
type input "BERNAL"
type input "869090"
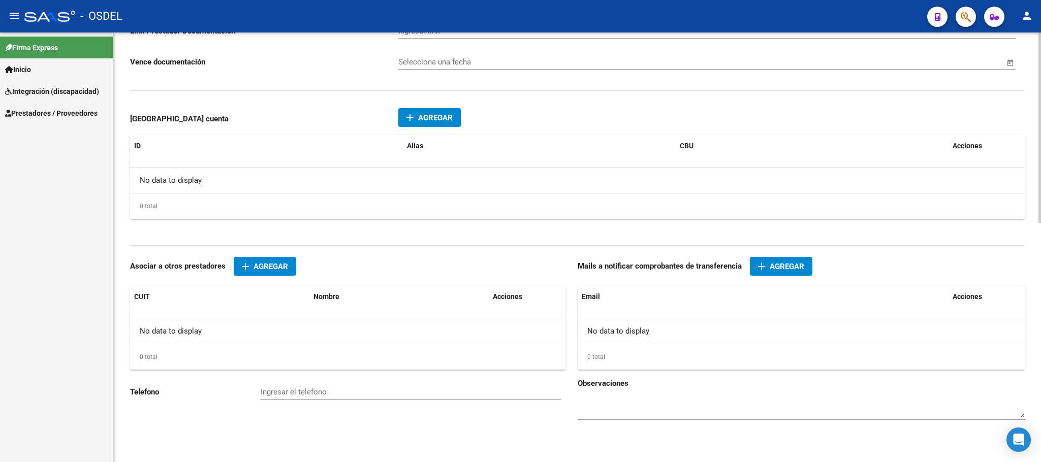
click at [290, 388] on input "Ingresar el telefono" at bounding box center [411, 392] width 300 height 9
paste input "1156440251"
type input "1156440251"
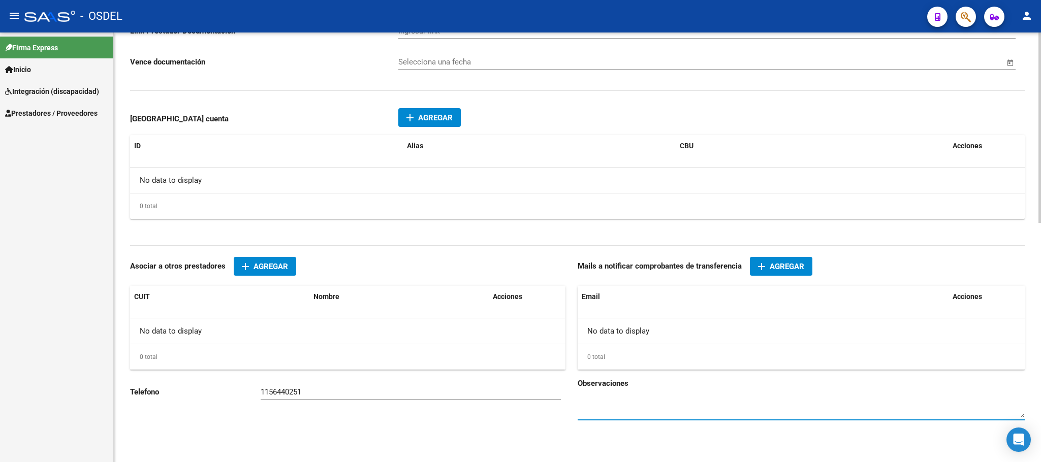
click at [794, 268] on span "Agregar" at bounding box center [786, 266] width 35 height 9
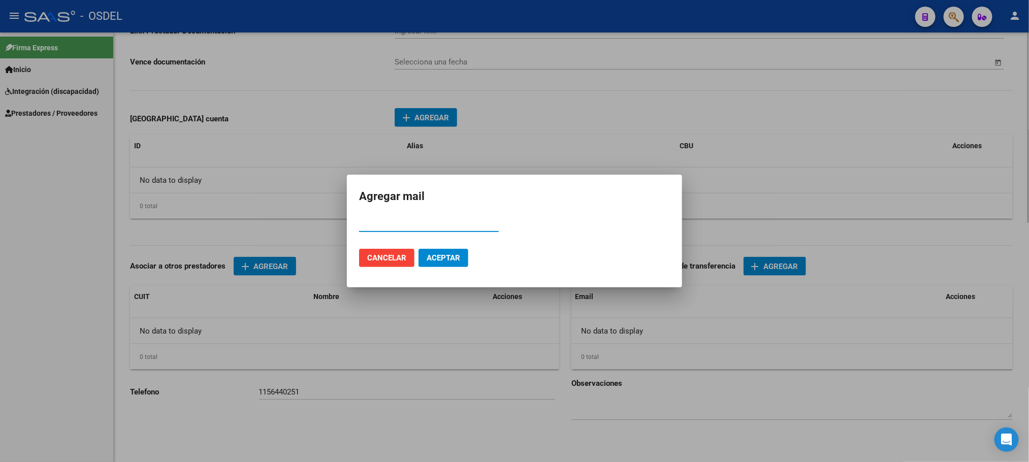
paste input "nroldan110@gmail.com"
type input "nroldan110@gmail.com"
click at [450, 256] on span "Aceptar" at bounding box center [444, 257] width 34 height 9
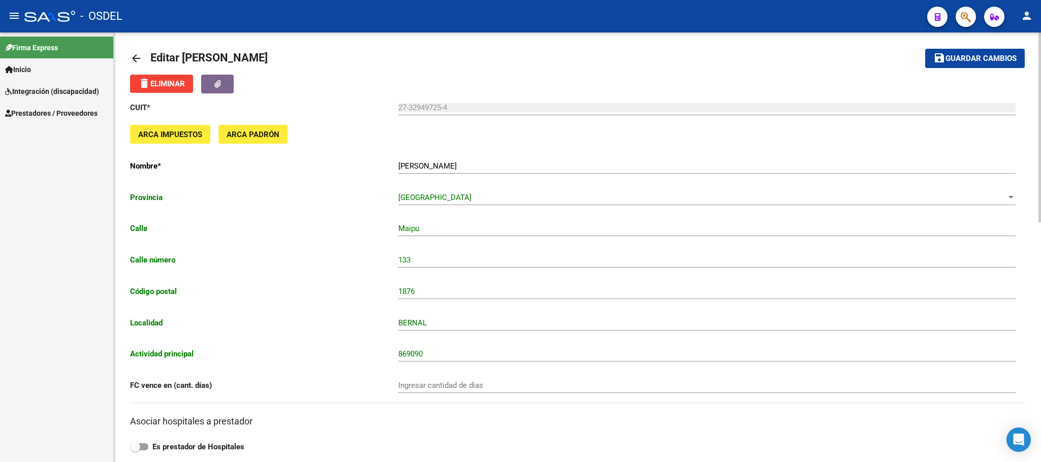
scroll to position [0, 0]
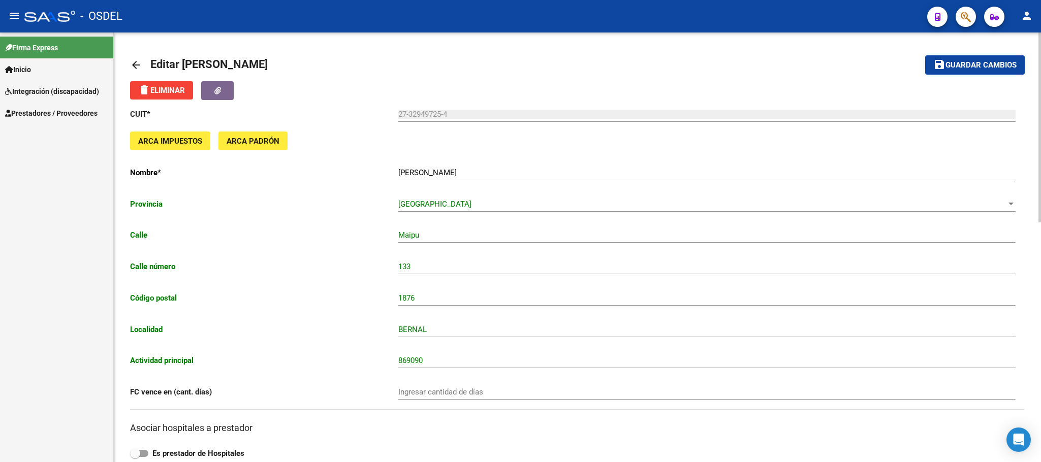
click at [990, 70] on button "save Guardar cambios" at bounding box center [975, 64] width 100 height 19
click at [136, 69] on mat-icon "arrow_back" at bounding box center [136, 65] width 12 height 12
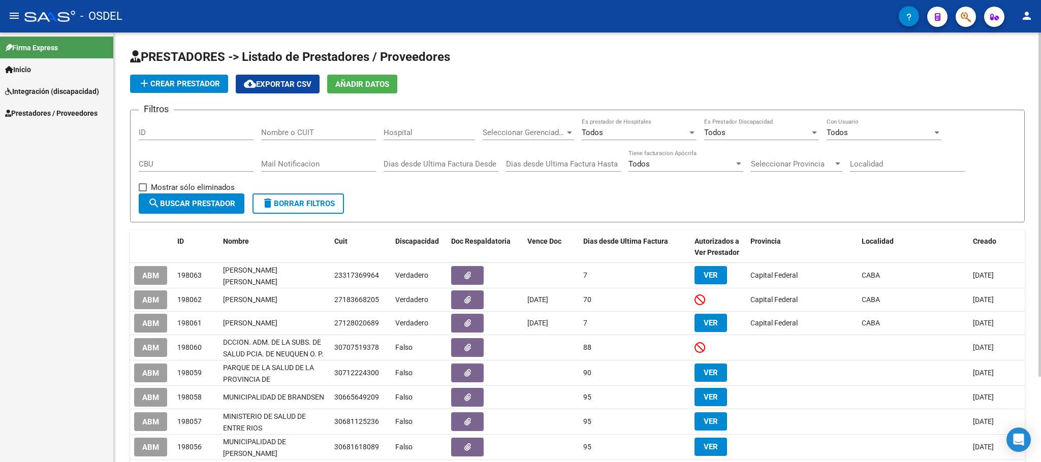
click at [317, 133] on input "Nombre o CUIT" at bounding box center [318, 132] width 115 height 9
paste input "27289845475"
type input "27289845475"
click at [224, 202] on span "search Buscar Prestador" at bounding box center [191, 203] width 87 height 9
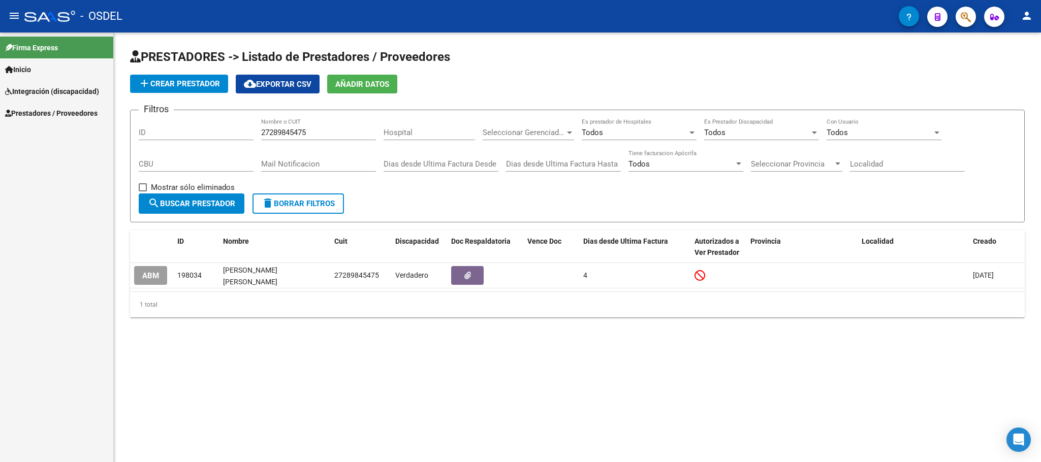
click at [136, 295] on div "1 total" at bounding box center [577, 304] width 894 height 25
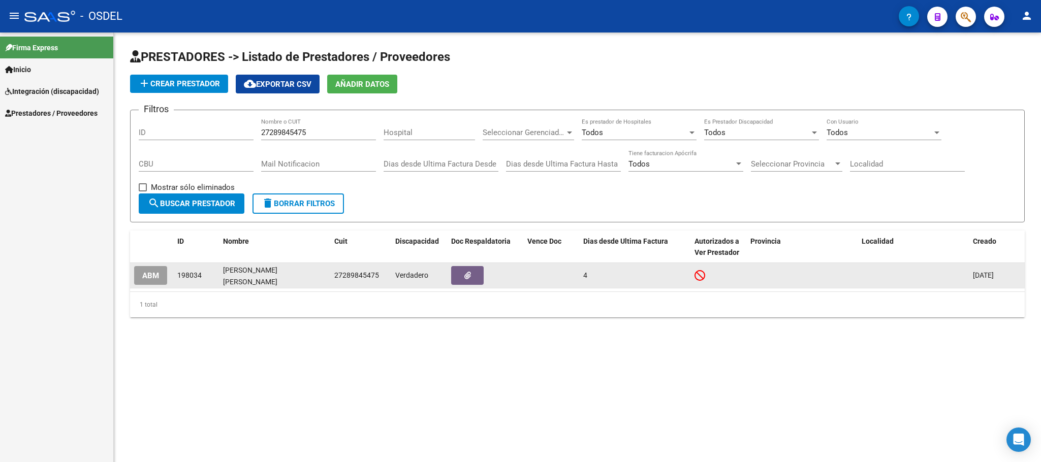
click at [149, 282] on button "ABM" at bounding box center [150, 275] width 33 height 19
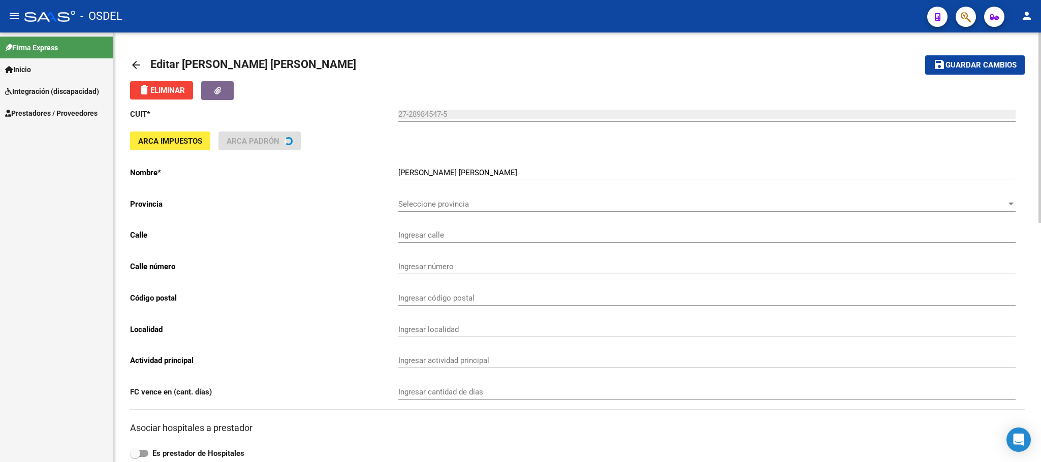
type input "NOTHER"
type input "3429"
type input "1846"
type input "JOSE MARMOL"
type input "941200"
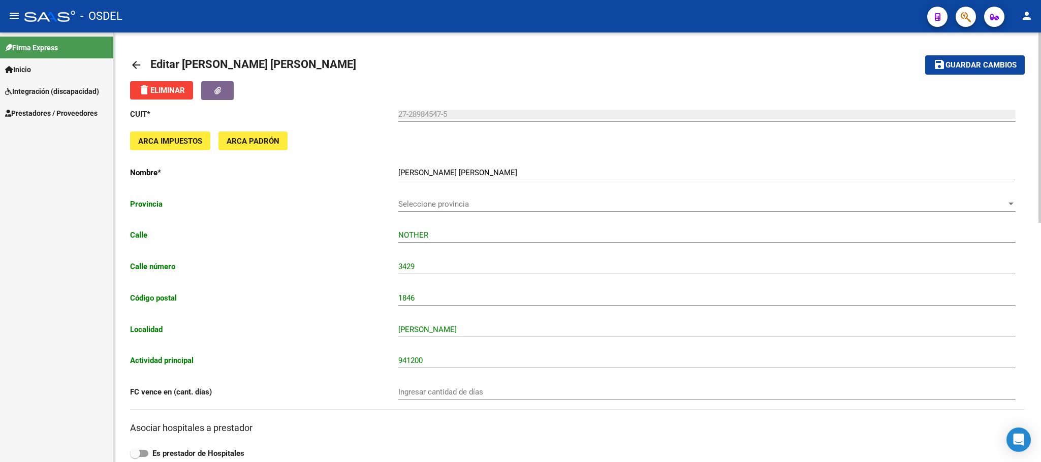
scroll to position [184, 0]
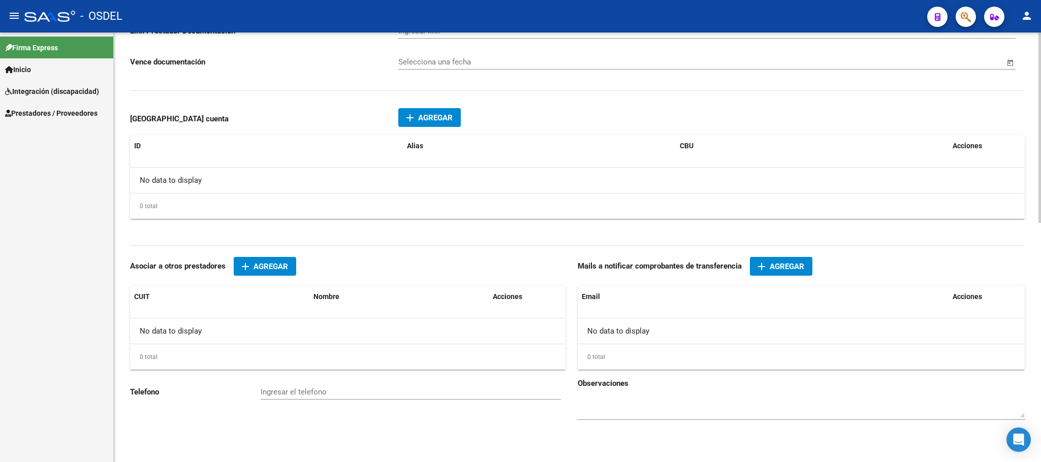
click at [788, 269] on span "Agregar" at bounding box center [786, 266] width 35 height 9
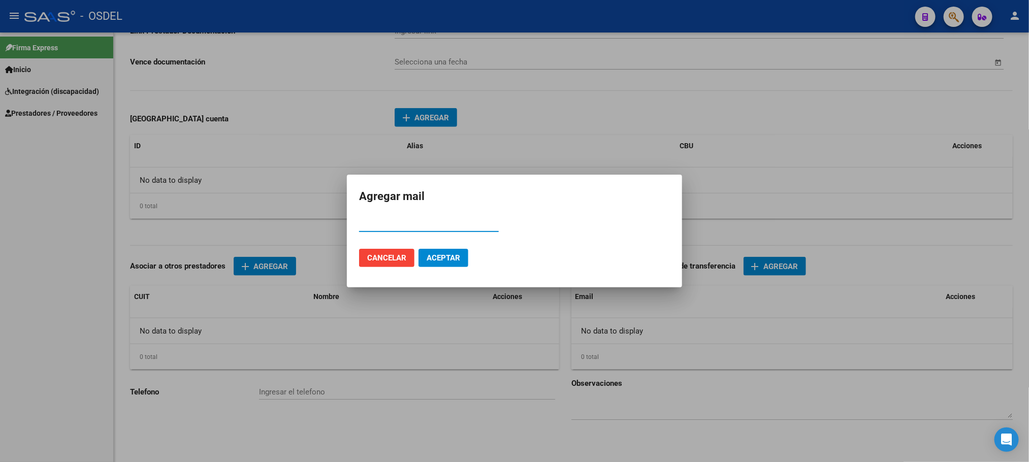
paste input "[EMAIL_ADDRESS][DOMAIN_NAME]"
type input "[EMAIL_ADDRESS][DOMAIN_NAME]"
click at [447, 250] on button "Aceptar" at bounding box center [444, 258] width 50 height 18
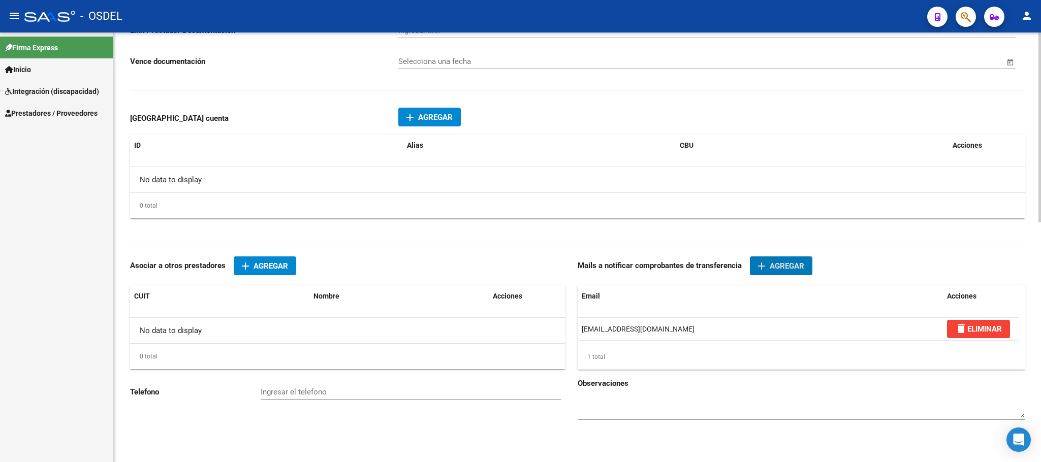
click at [295, 389] on input "Ingresar el telefono" at bounding box center [411, 392] width 300 height 9
paste input "1154041134"
type input "1154041134"
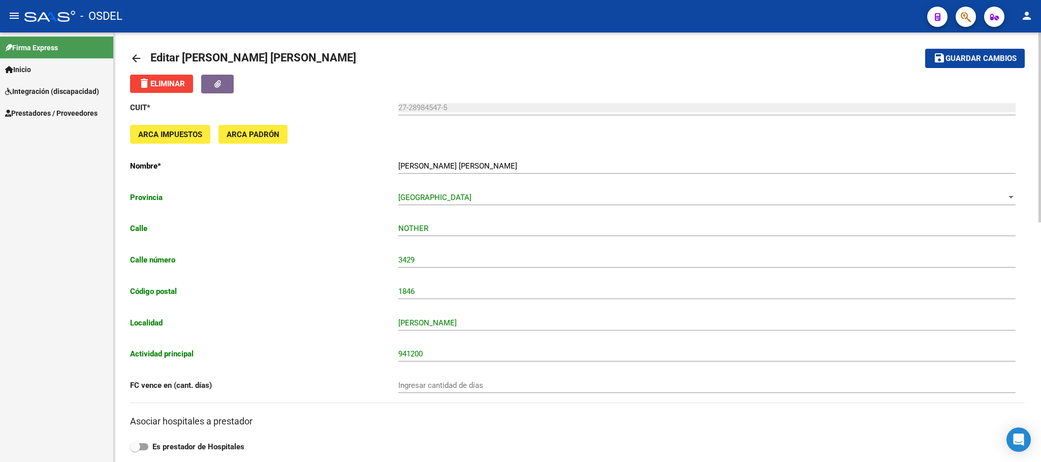
scroll to position [0, 0]
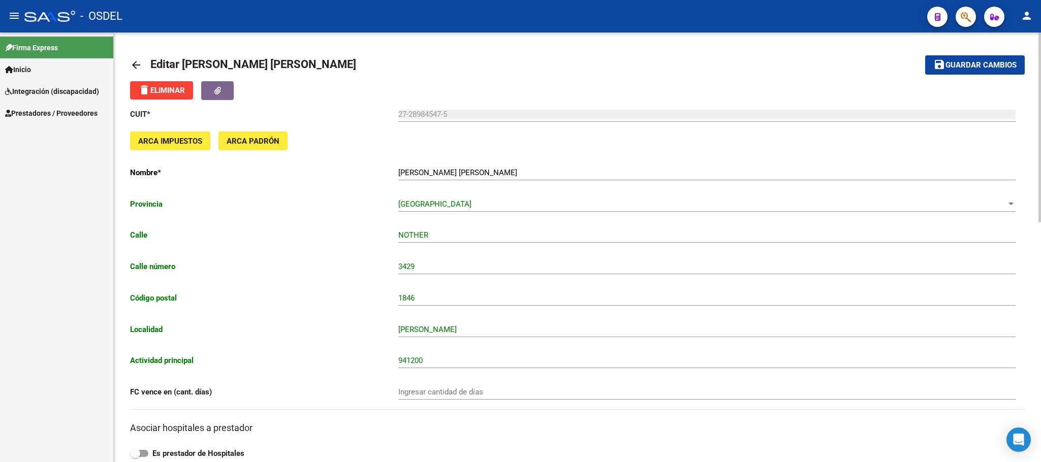
click at [995, 69] on span "Guardar cambios" at bounding box center [980, 65] width 71 height 9
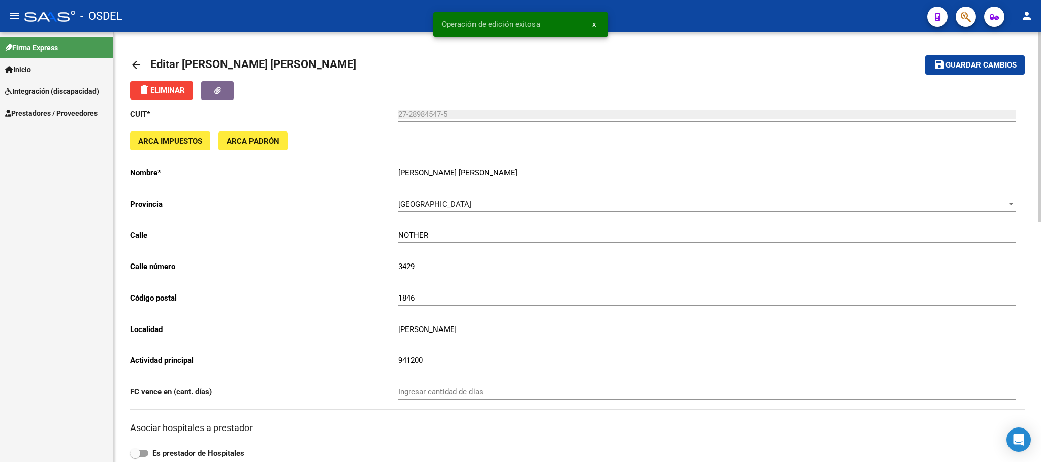
click at [134, 61] on mat-icon "arrow_back" at bounding box center [136, 65] width 12 height 12
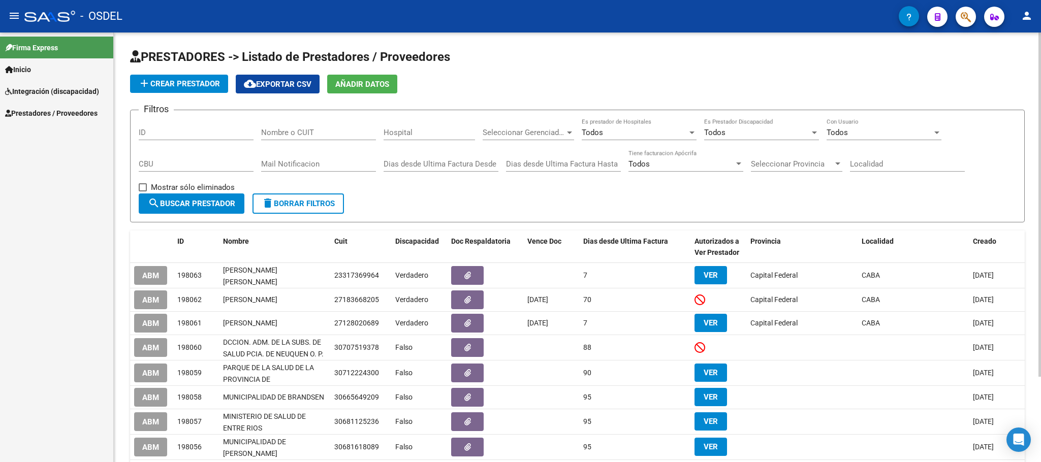
click at [317, 136] on input "Nombre o CUIT" at bounding box center [318, 132] width 115 height 9
paste input "27211558623"
type input "27211558623"
click at [210, 200] on span "search Buscar Prestador" at bounding box center [191, 203] width 87 height 9
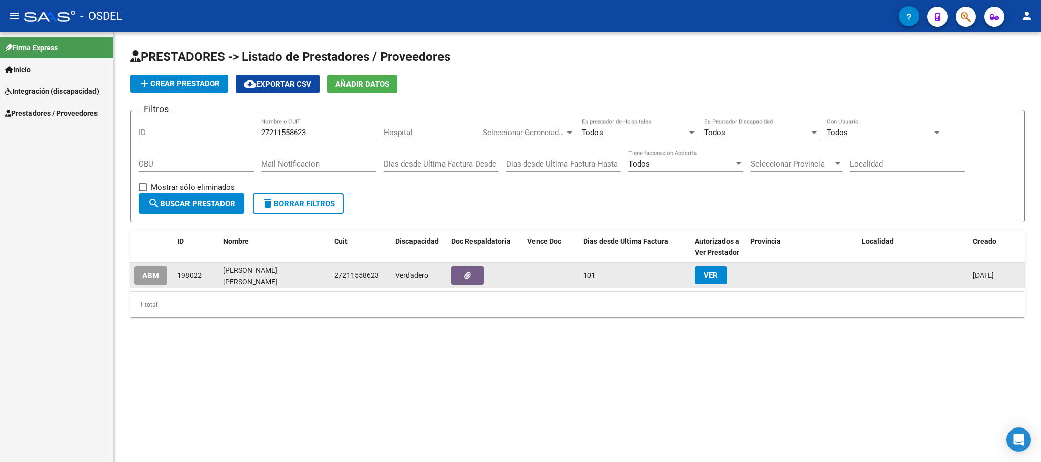
click at [144, 273] on span "ABM" at bounding box center [150, 275] width 17 height 9
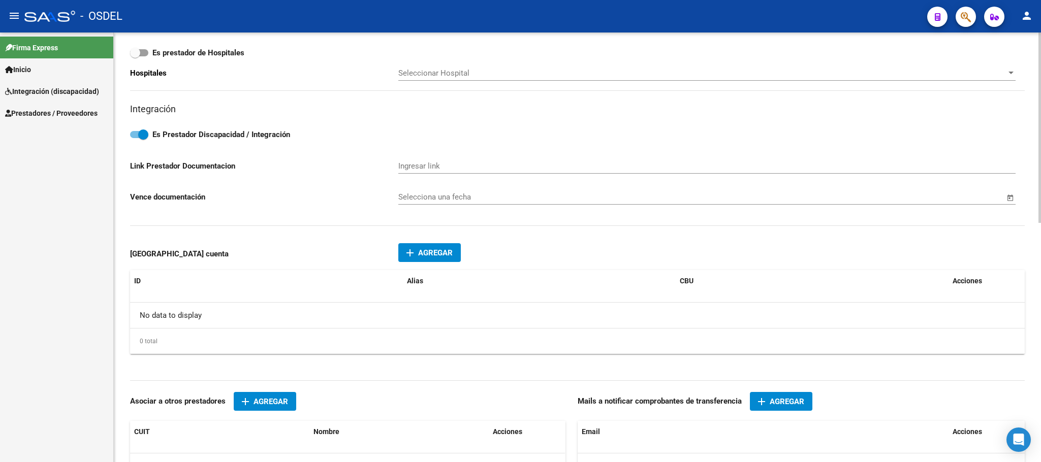
scroll to position [533, 0]
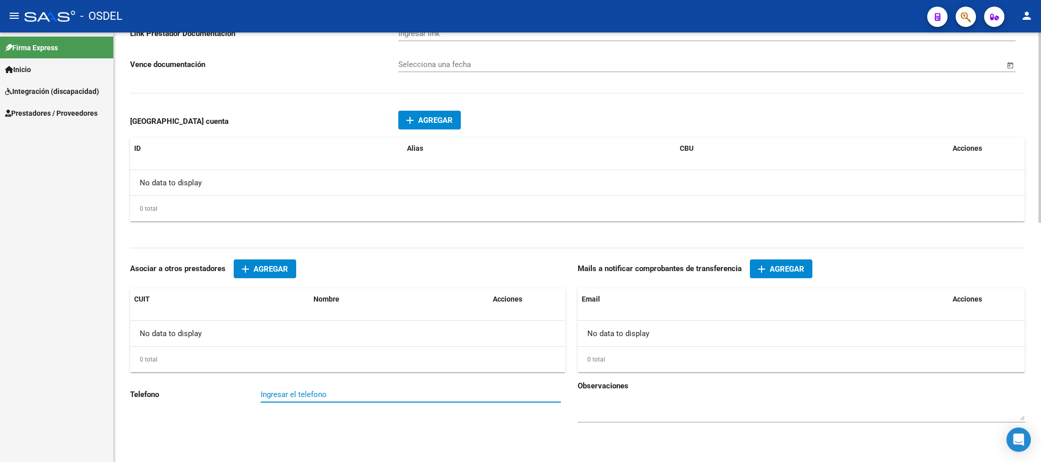
click at [297, 398] on input "Ingresar el telefono" at bounding box center [411, 394] width 300 height 9
type input "JAURETCHE ARTURO"
type input "168"
type input "1405"
type input "CABA"
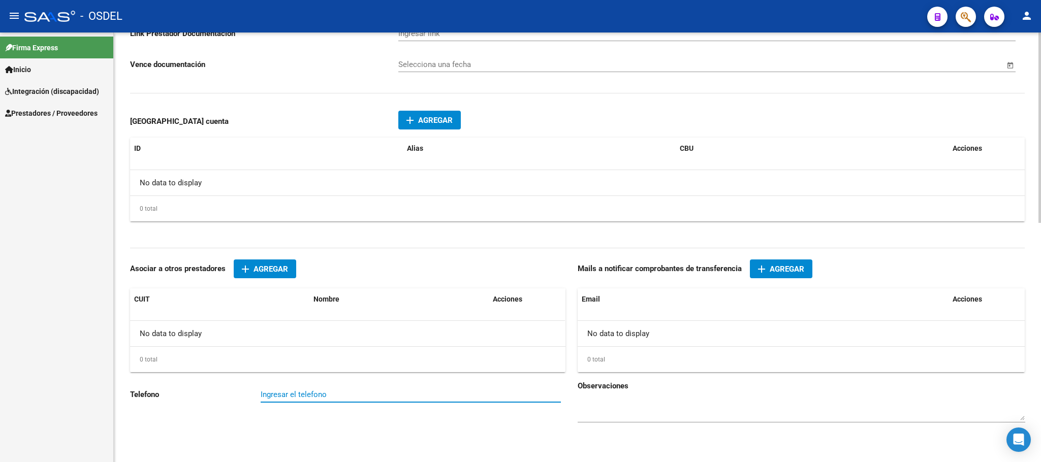
type input "863200"
paste input "1151791969"
type input "1151791969"
click at [791, 278] on button "add Agregar" at bounding box center [781, 269] width 62 height 19
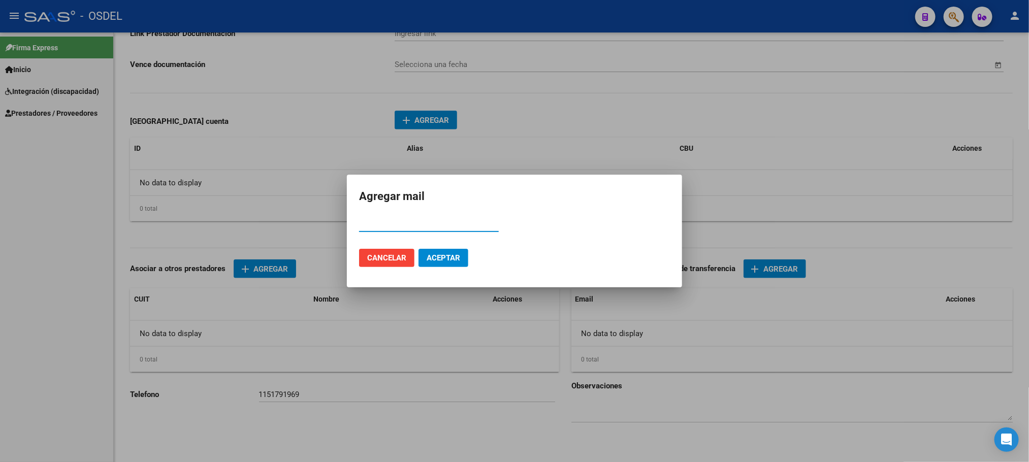
paste input "vrodriguezbeluardi@yahoo.com.ar"
type input "vrodriguezbeluardi@yahoo.com.ar"
click at [454, 253] on span "Aceptar" at bounding box center [444, 257] width 34 height 9
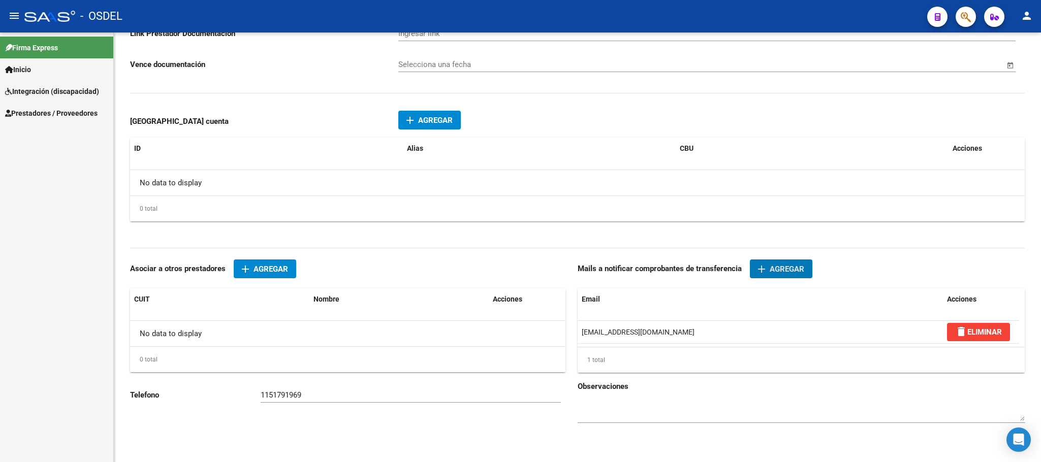
scroll to position [0, 0]
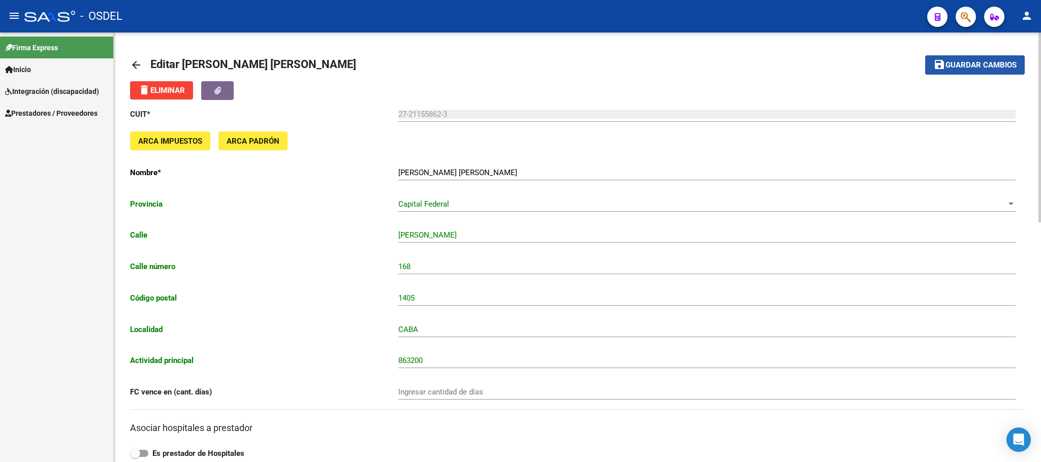
click at [991, 63] on span "Guardar cambios" at bounding box center [980, 65] width 71 height 9
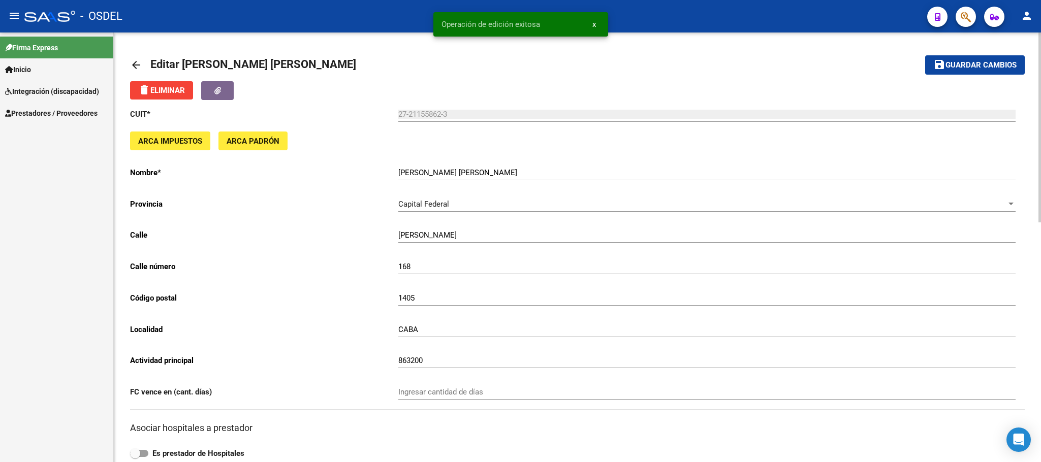
click at [139, 65] on mat-icon "arrow_back" at bounding box center [136, 65] width 12 height 12
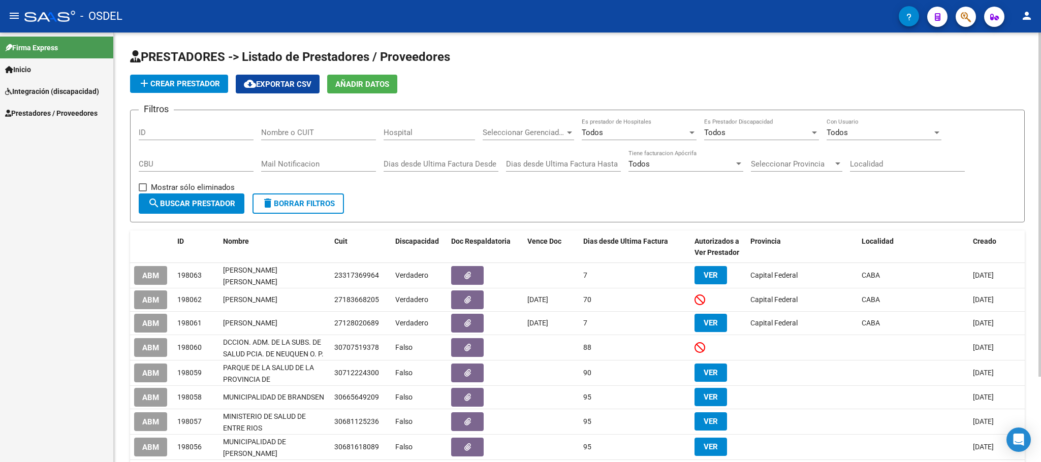
click at [300, 124] on div "Nombre o CUIT" at bounding box center [318, 129] width 115 height 22
paste input "27228087403"
type input "27228087403"
click at [202, 204] on span "search Buscar Prestador" at bounding box center [191, 203] width 87 height 9
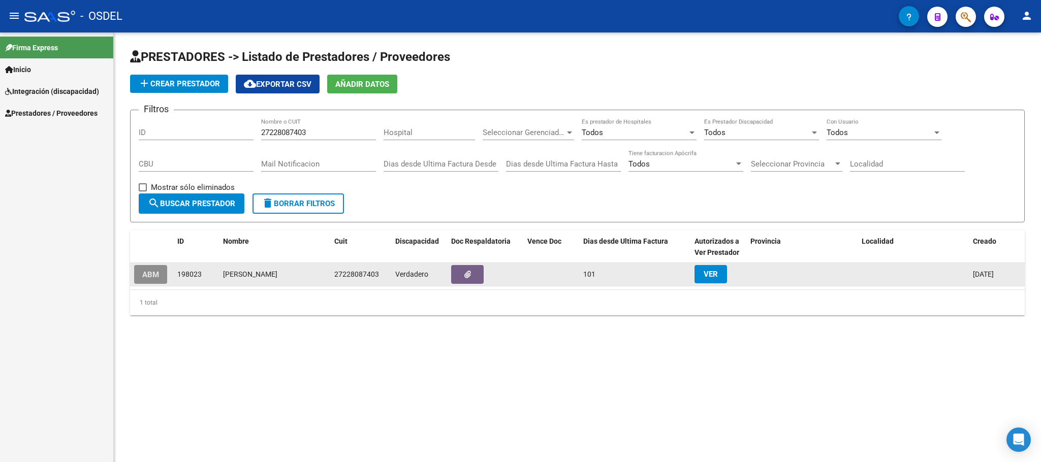
click at [155, 278] on span "ABM" at bounding box center [150, 274] width 17 height 9
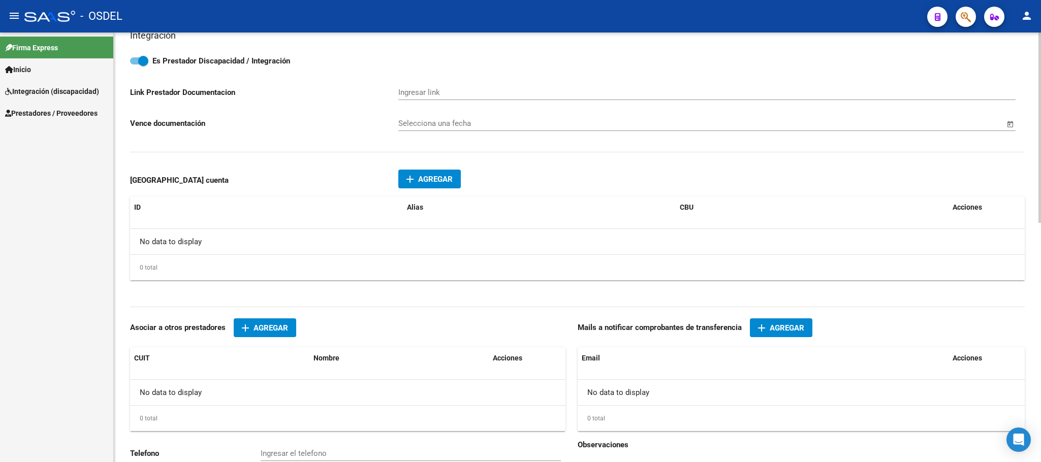
type input "PARAGUAY"
type input "3702"
type input "1425"
type input "CABA"
type input "869090"
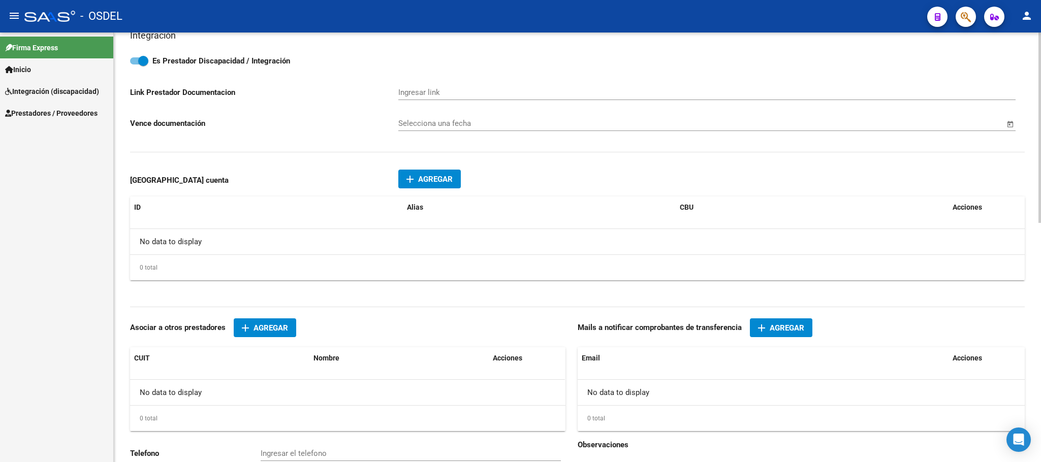
scroll to position [540, 0]
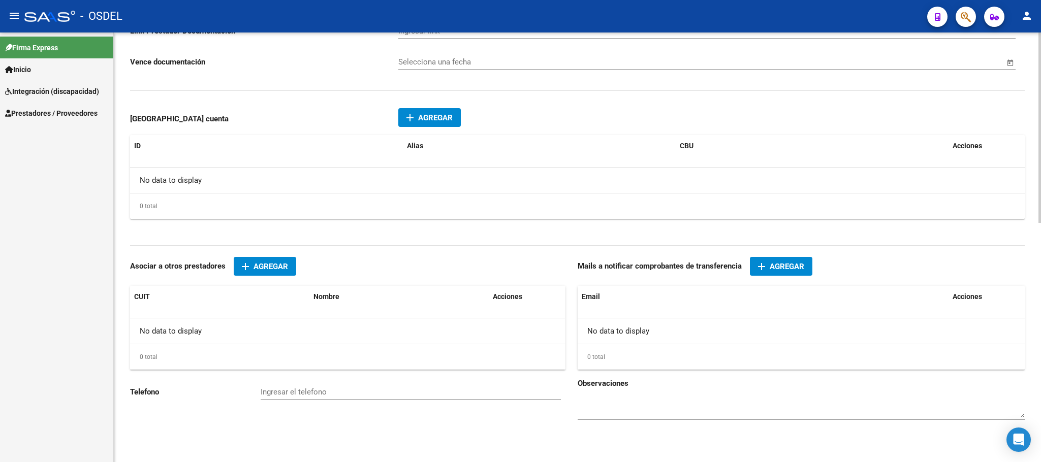
click at [276, 392] on input "Ingresar el telefono" at bounding box center [411, 392] width 300 height 9
paste input "1161557879"
type input "1161557879"
click at [780, 267] on span "Agregar" at bounding box center [786, 266] width 35 height 9
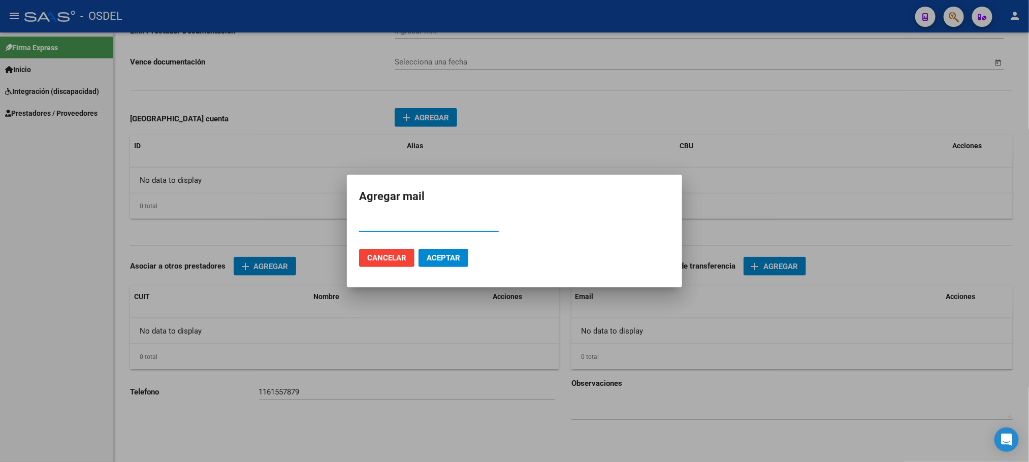
paste input "lic.nataliar@gmail.com"
type input "lic.nataliar@gmail.com"
click at [446, 253] on span "Aceptar" at bounding box center [444, 257] width 34 height 9
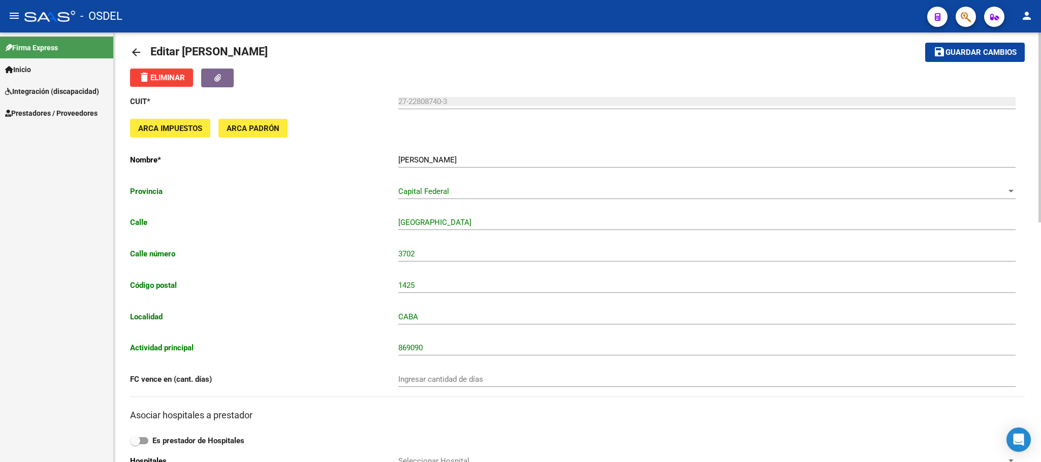
scroll to position [0, 0]
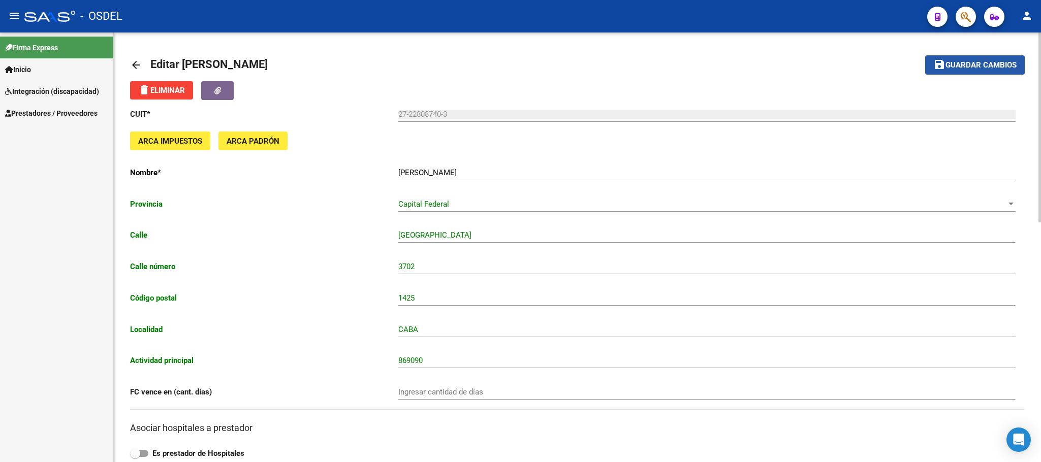
click at [990, 72] on button "save Guardar cambios" at bounding box center [975, 64] width 100 height 19
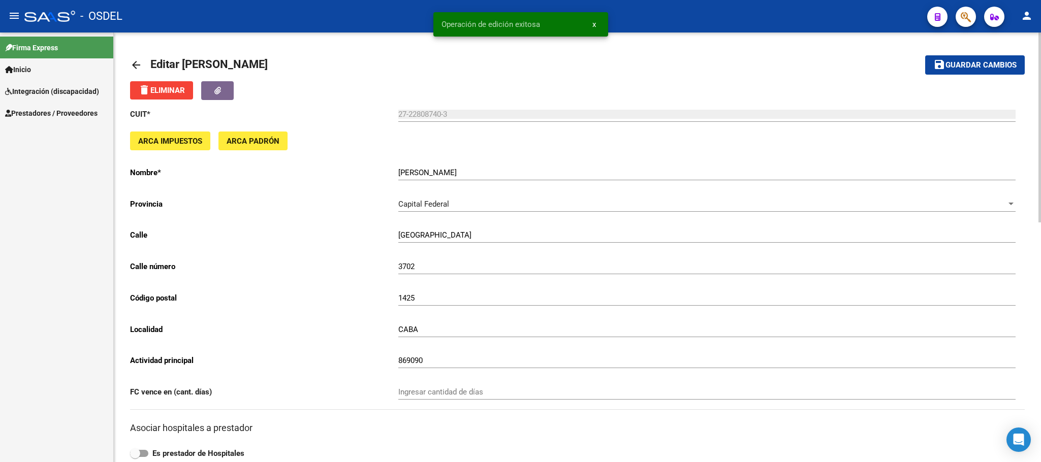
click at [131, 61] on mat-icon "arrow_back" at bounding box center [136, 65] width 12 height 12
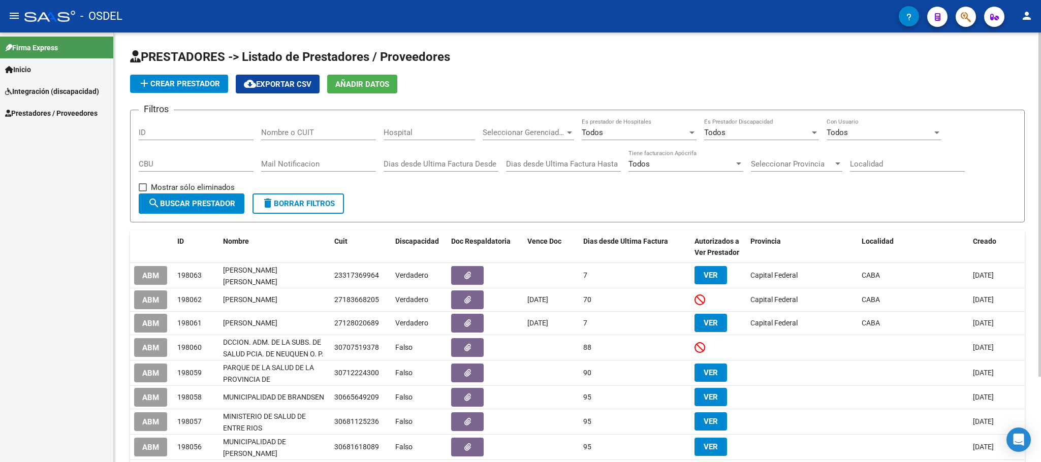
click at [316, 134] on input "Nombre o CUIT" at bounding box center [318, 132] width 115 height 9
paste input "27183668205"
type input "27183668205"
click at [232, 203] on span "search Buscar Prestador" at bounding box center [191, 203] width 87 height 9
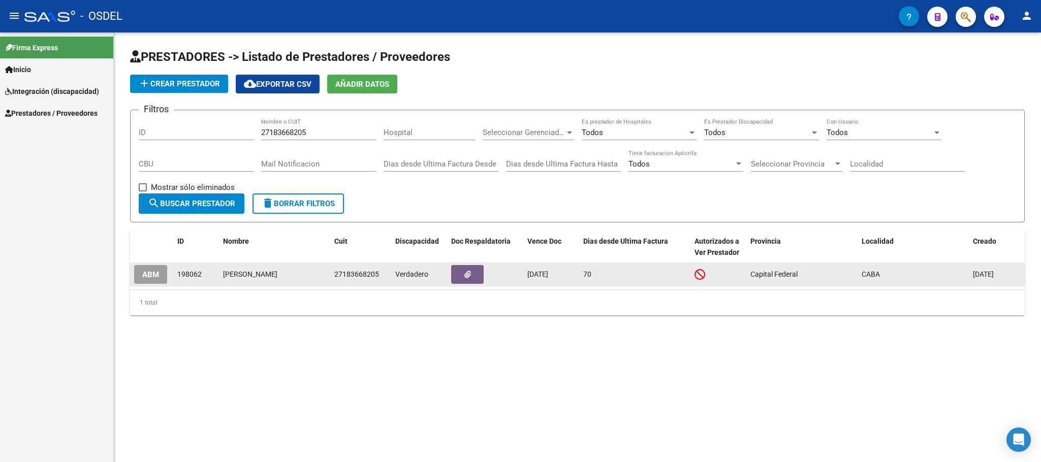
click at [149, 282] on button "ABM" at bounding box center [150, 274] width 33 height 19
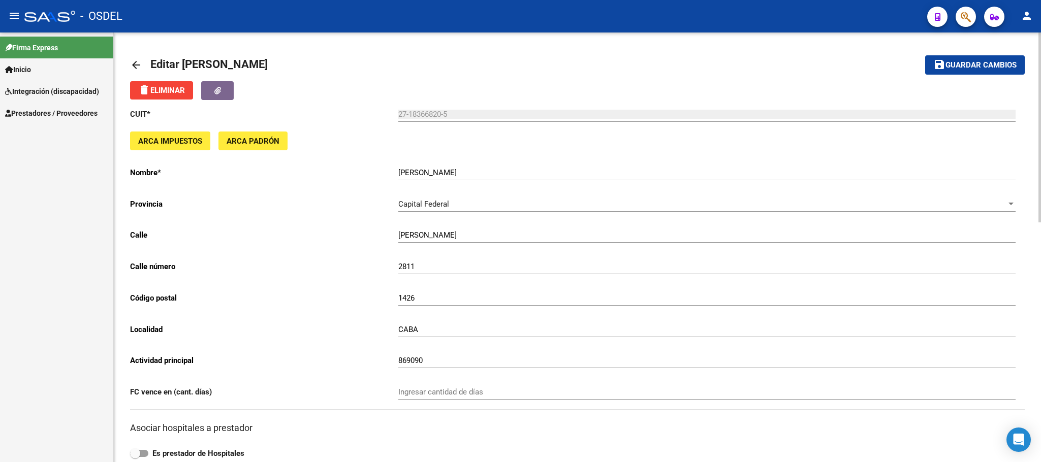
click at [139, 66] on mat-icon "arrow_back" at bounding box center [136, 65] width 12 height 12
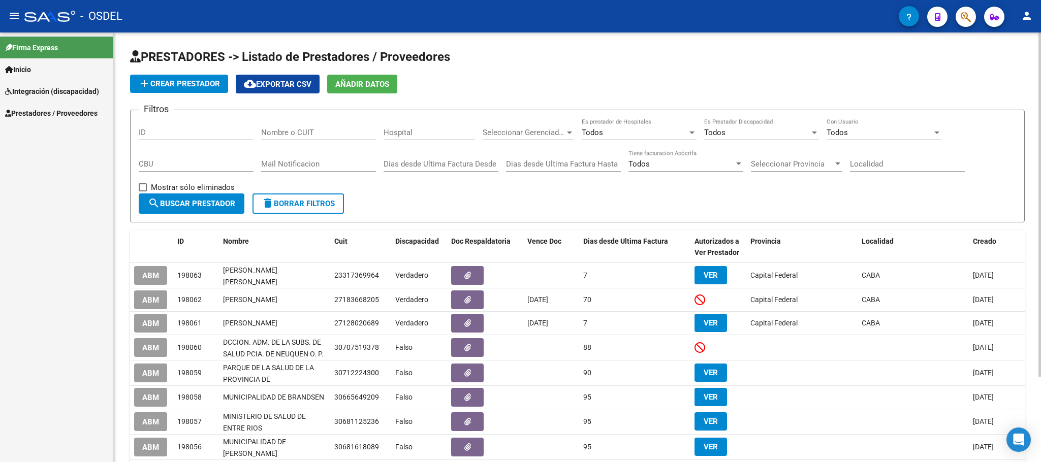
click at [315, 133] on input "Nombre o CUIT" at bounding box center [318, 132] width 115 height 9
paste input "27209841741"
type input "27209841741"
click at [194, 199] on span "search Buscar Prestador" at bounding box center [191, 203] width 87 height 9
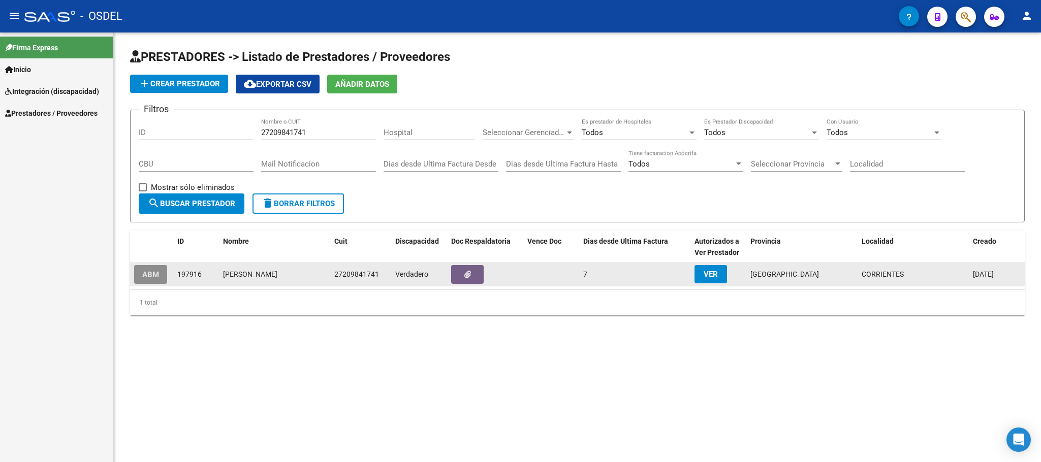
click at [155, 275] on span "ABM" at bounding box center [150, 274] width 17 height 9
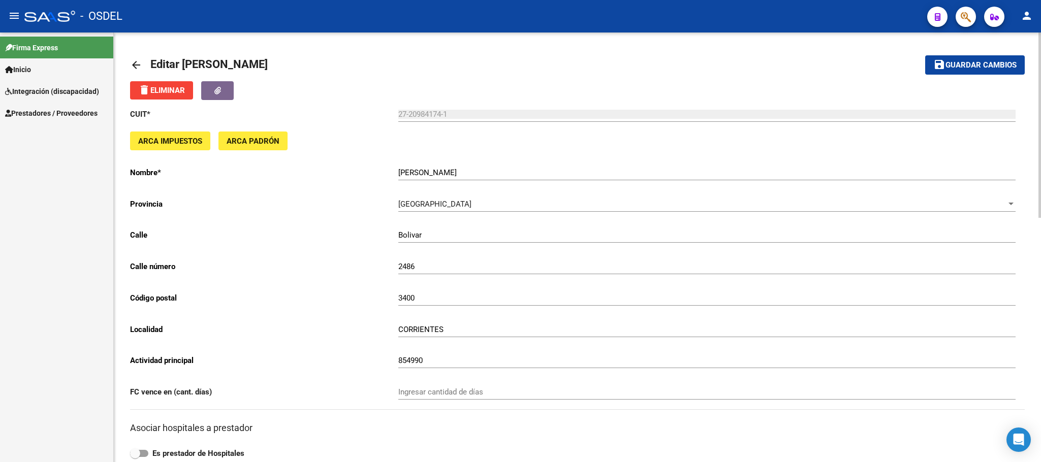
click at [136, 63] on mat-icon "arrow_back" at bounding box center [136, 65] width 12 height 12
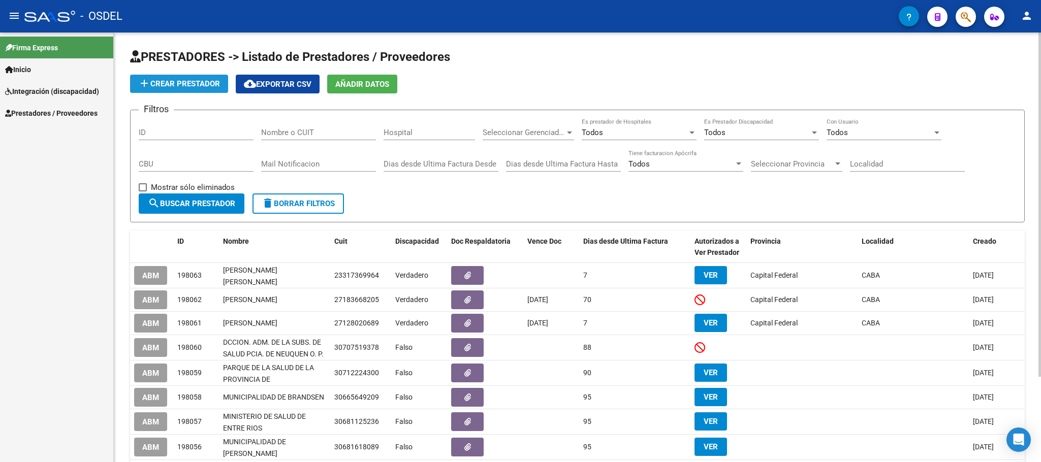
click at [169, 83] on span "add Crear Prestador" at bounding box center [179, 83] width 82 height 9
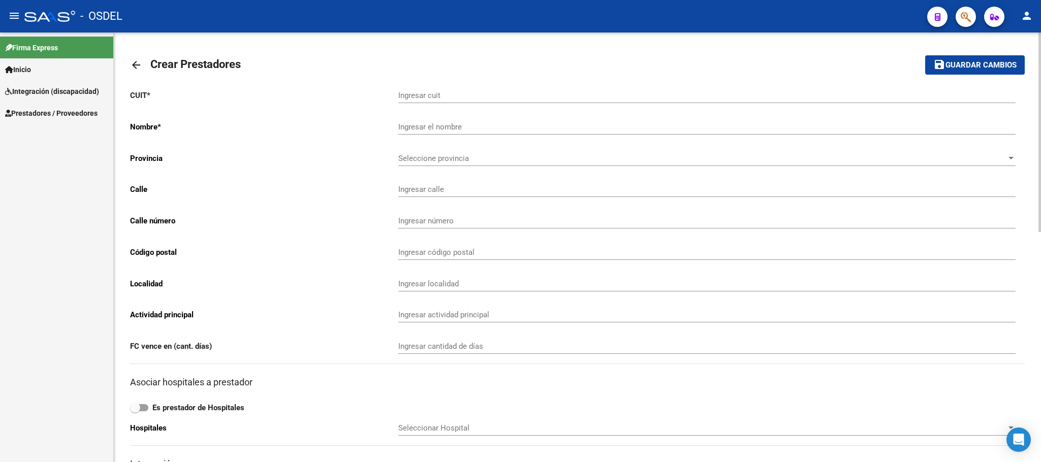
click at [137, 67] on mat-icon "arrow_back" at bounding box center [136, 65] width 12 height 12
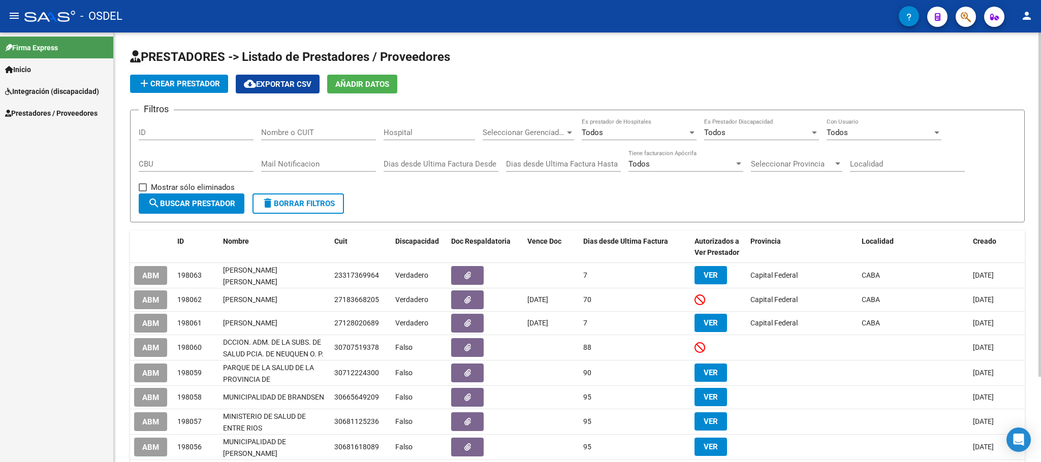
click at [296, 135] on input "Nombre o CUIT" at bounding box center [318, 132] width 115 height 9
paste input "20134063891"
type input "20134063891"
click at [214, 203] on span "search Buscar Prestador" at bounding box center [191, 203] width 87 height 9
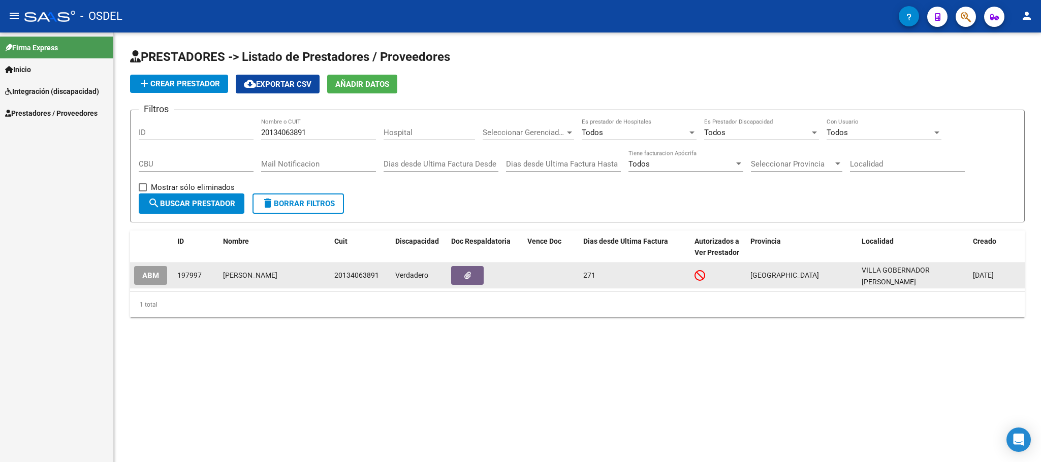
click at [154, 275] on span "ABM" at bounding box center [150, 275] width 17 height 9
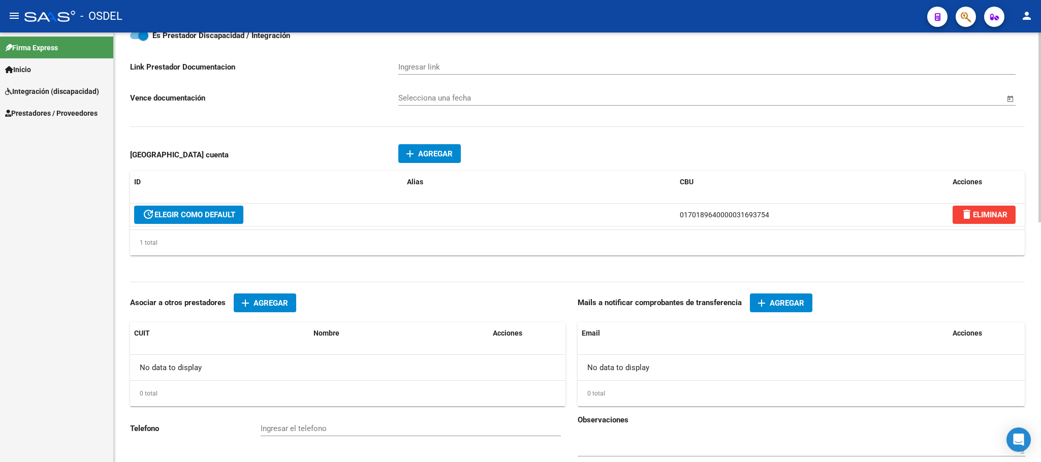
scroll to position [541, 0]
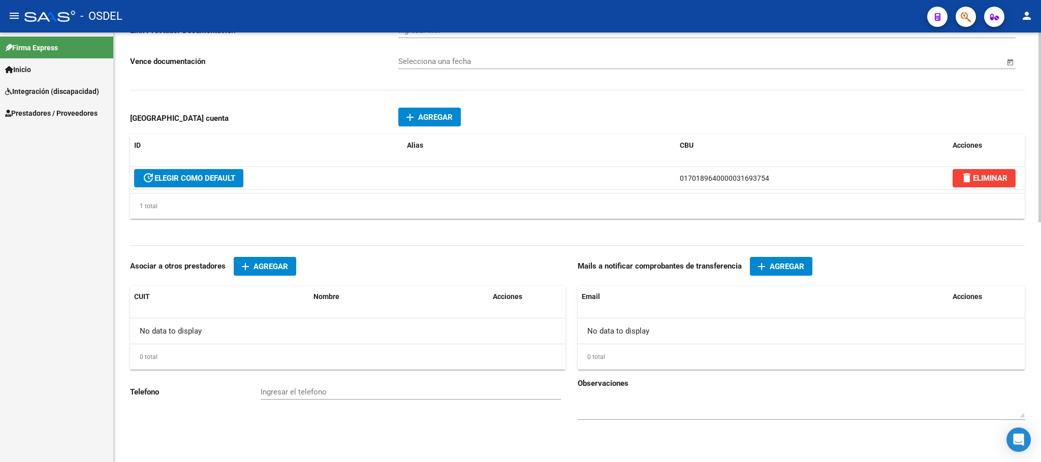
click at [316, 394] on input "Ingresar el telefono" at bounding box center [411, 392] width 300 height 9
paste input "1160067433"
type input "1160067433"
click at [791, 267] on span "Agregar" at bounding box center [786, 266] width 35 height 9
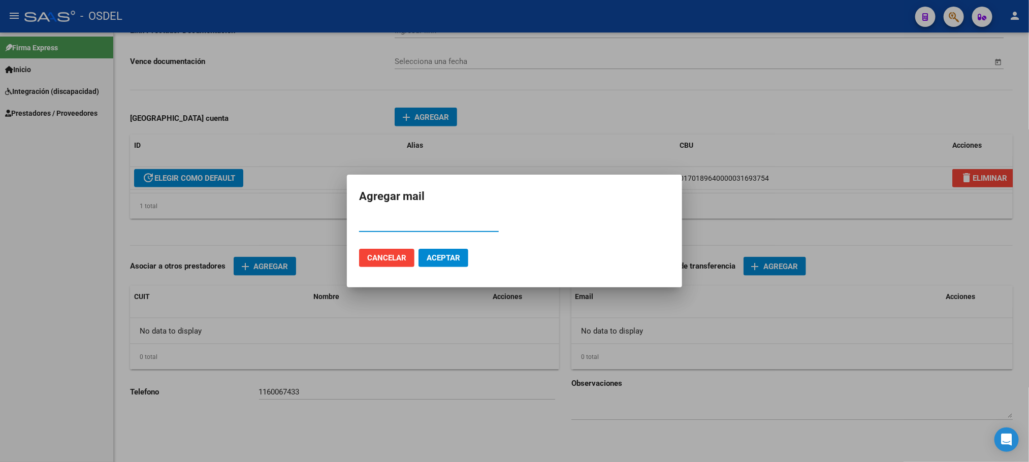
paste input "monchitocabj12@gmail.com"
type input "monchitocabj12@gmail.com"
click at [443, 261] on span "Aceptar" at bounding box center [444, 257] width 34 height 9
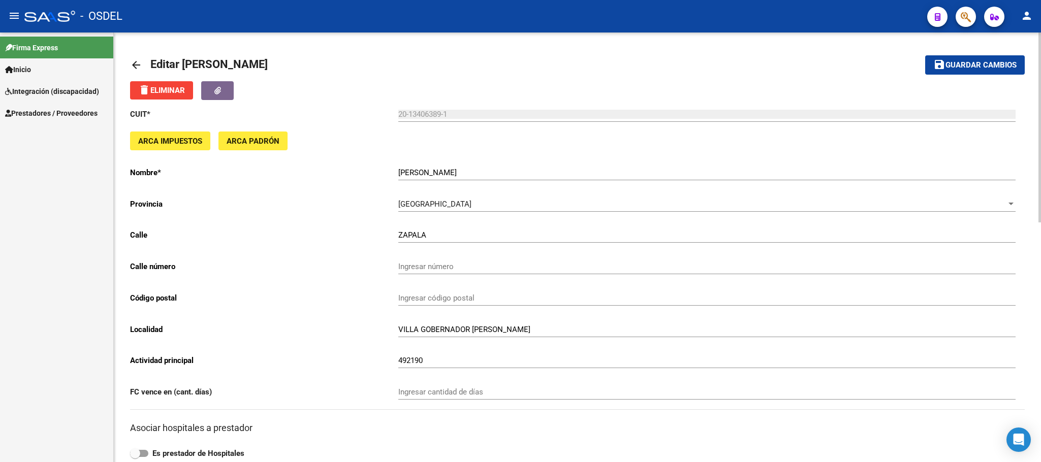
click at [989, 54] on mat-toolbar-row "save Guardar cambios" at bounding box center [932, 65] width 186 height 33
click at [433, 266] on input "Ingresar número" at bounding box center [706, 266] width 617 height 9
type input "4497"
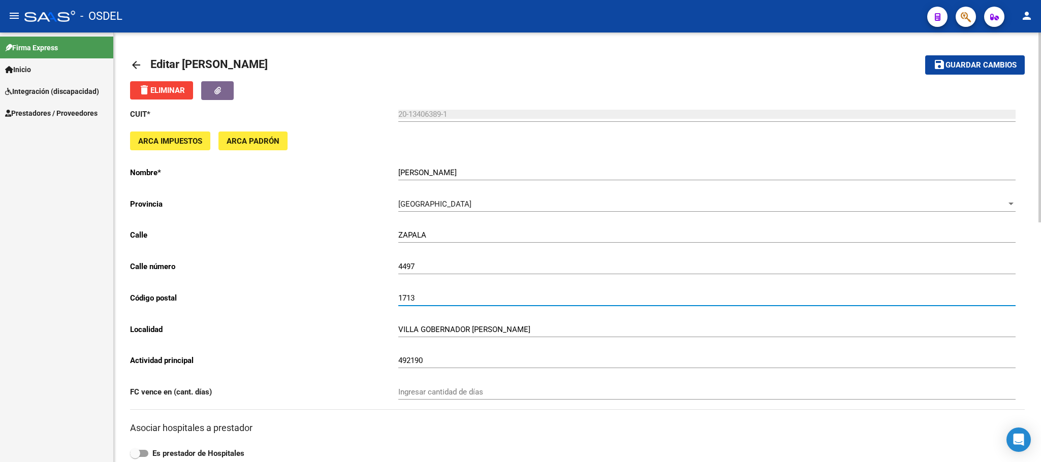
type input "1713"
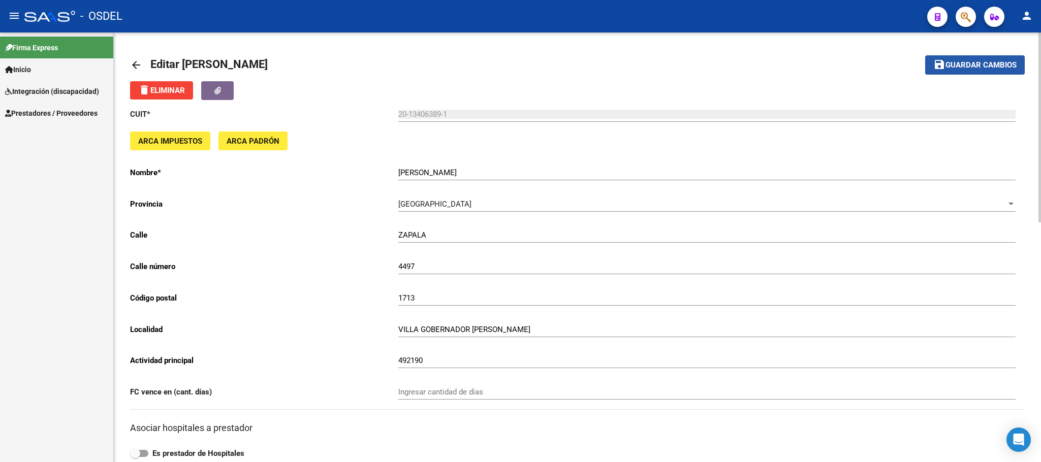
click at [986, 61] on span "Guardar cambios" at bounding box center [980, 65] width 71 height 9
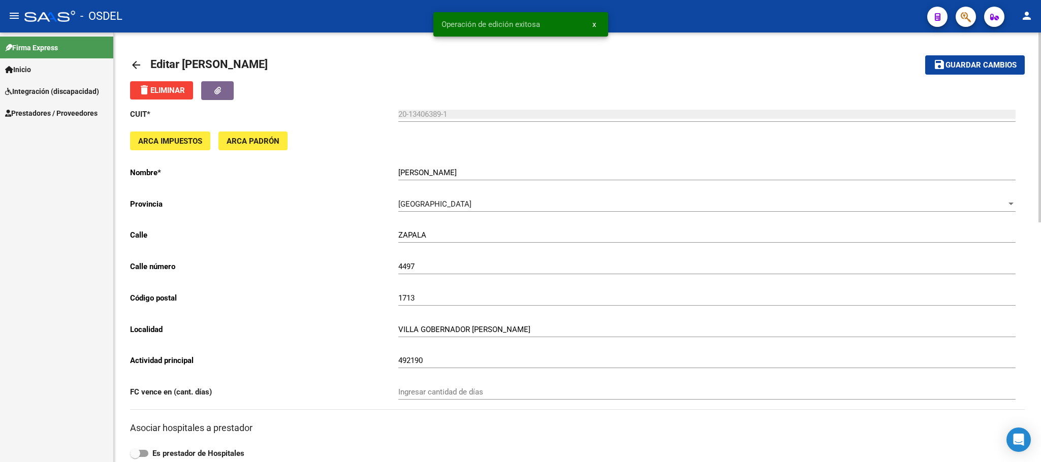
click at [133, 56] on link "arrow_back" at bounding box center [140, 65] width 20 height 24
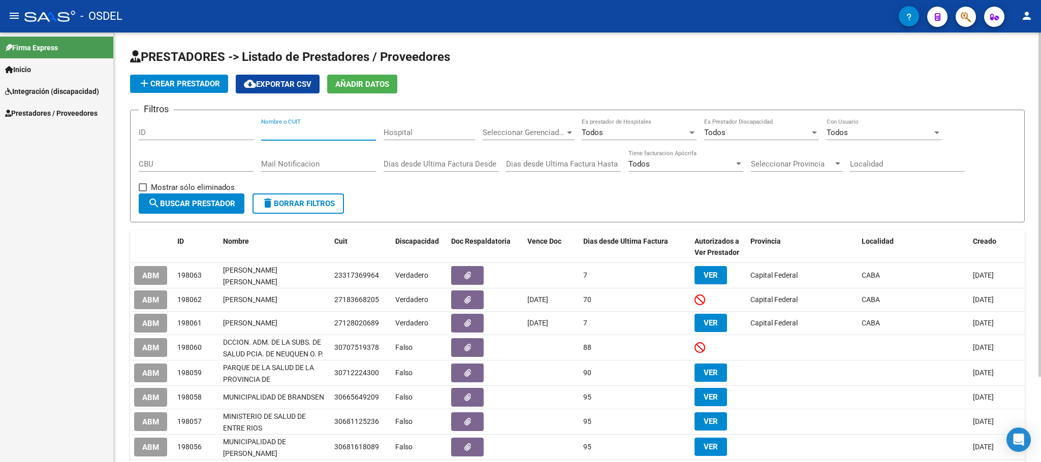
click at [278, 128] on input "Nombre o CUIT" at bounding box center [318, 132] width 115 height 9
paste input "27273443229"
type input "27273443229"
click at [224, 210] on button "search Buscar Prestador" at bounding box center [192, 204] width 106 height 20
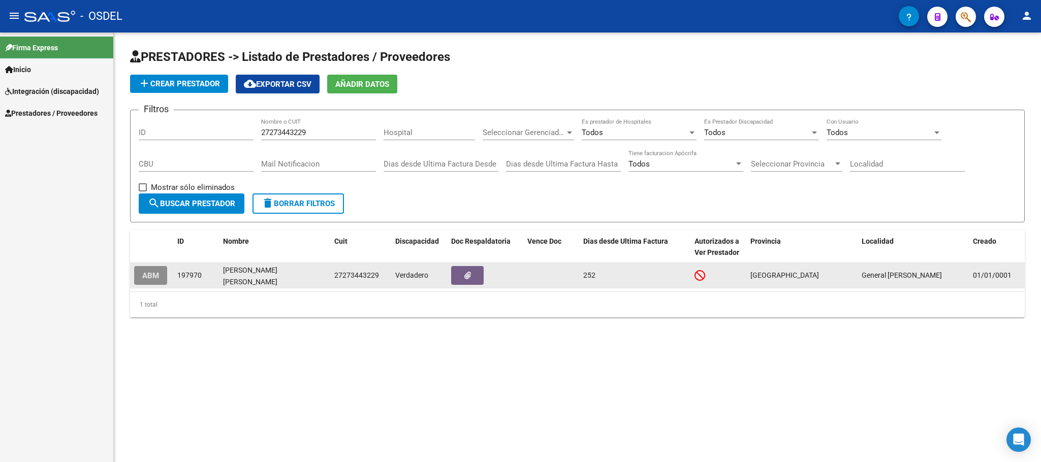
click at [154, 275] on span "ABM" at bounding box center [150, 275] width 17 height 9
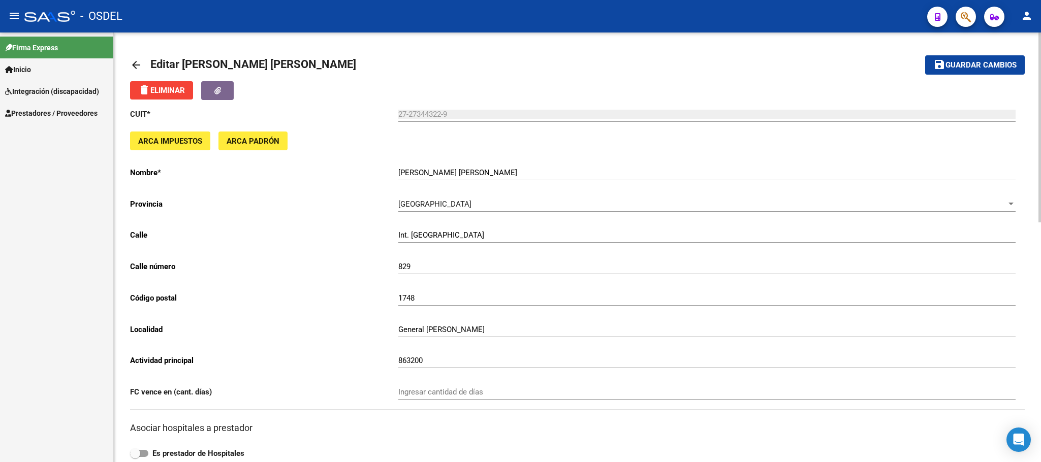
scroll to position [533, 0]
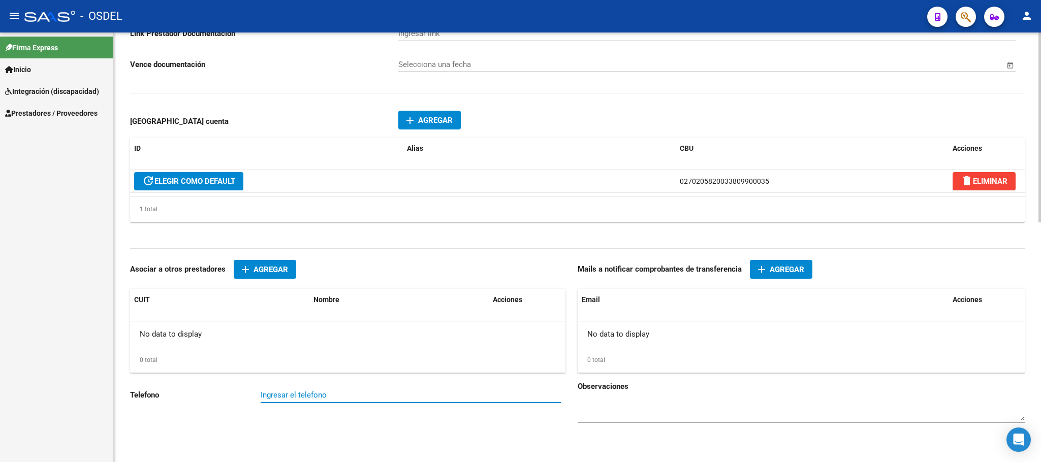
click at [341, 397] on input "Ingresar el telefono" at bounding box center [411, 395] width 300 height 9
paste input "1150602836"
type input "1150602836"
click at [793, 272] on span "Agregar" at bounding box center [786, 269] width 35 height 9
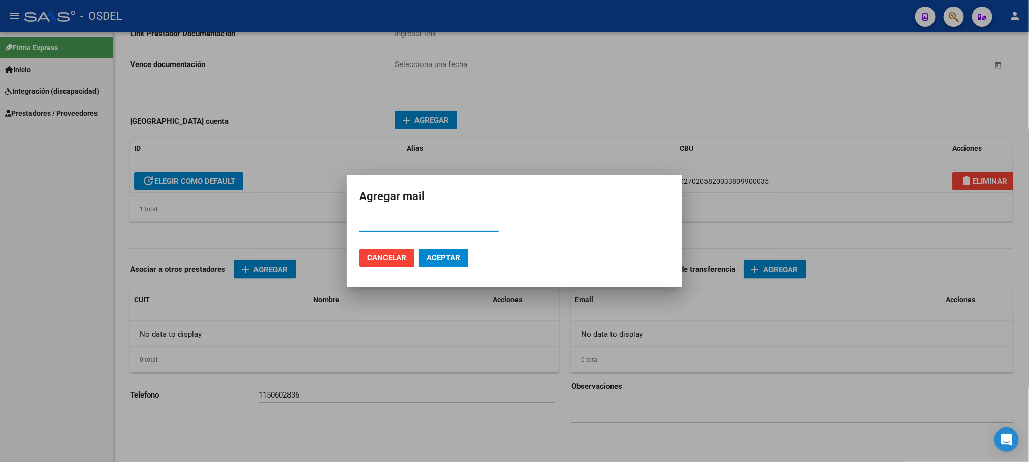
paste input "npedaccio@gmail.com"
type input "npedaccio@gmail.com"
click at [447, 258] on span "Aceptar" at bounding box center [444, 257] width 34 height 9
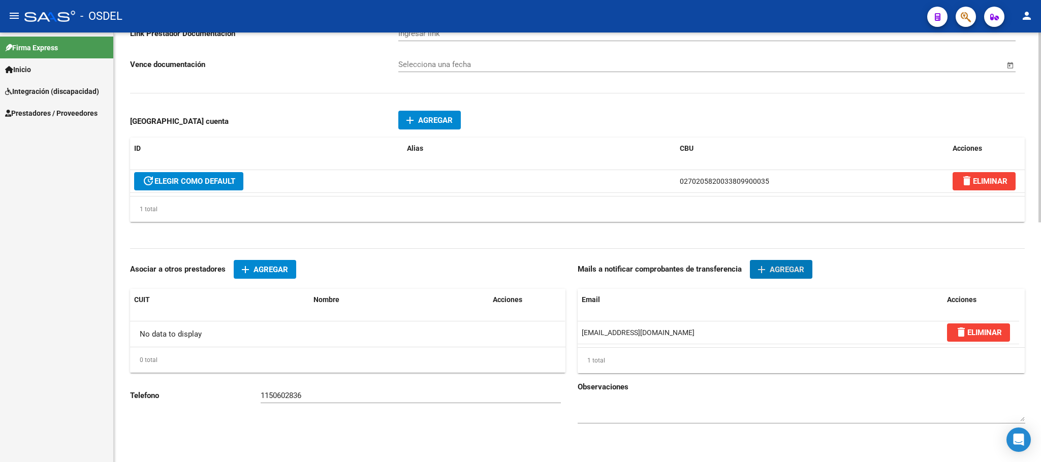
scroll to position [0, 0]
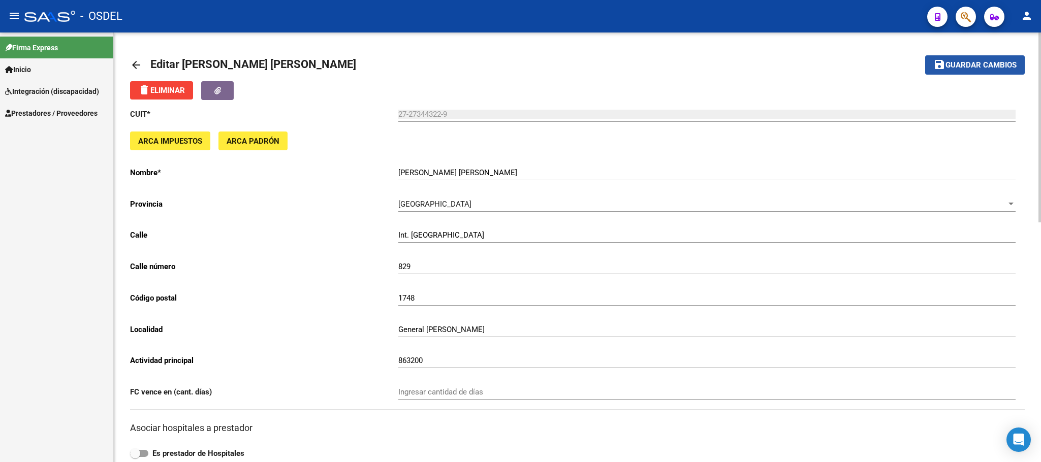
click at [976, 61] on span "Guardar cambios" at bounding box center [980, 65] width 71 height 9
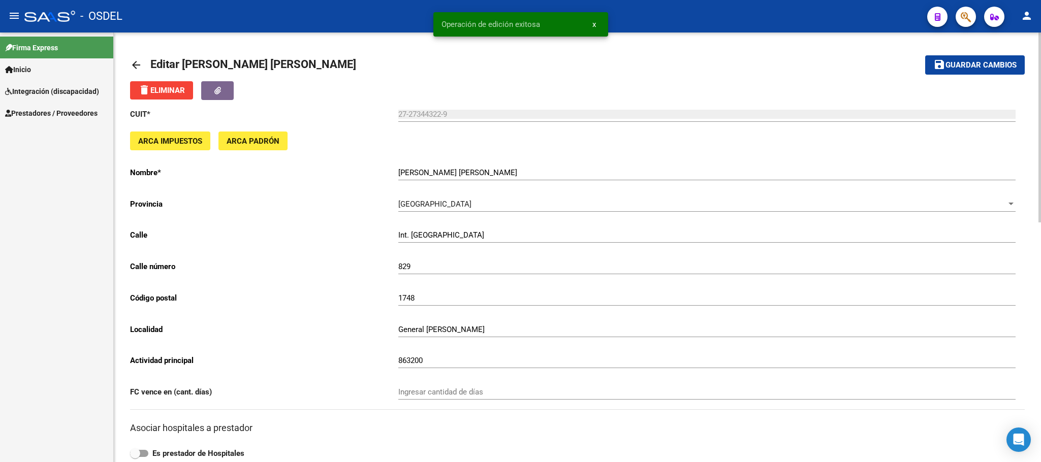
click at [137, 64] on mat-icon "arrow_back" at bounding box center [136, 65] width 12 height 12
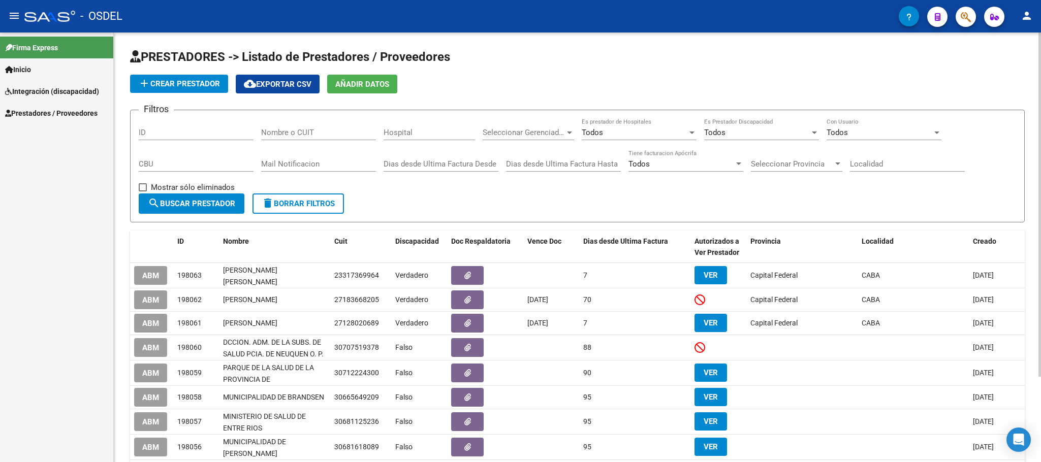
click at [296, 134] on input "Nombre o CUIT" at bounding box center [318, 132] width 115 height 9
paste input "27337767406"
type input "27337767406"
click at [214, 208] on span "search Buscar Prestador" at bounding box center [191, 203] width 87 height 9
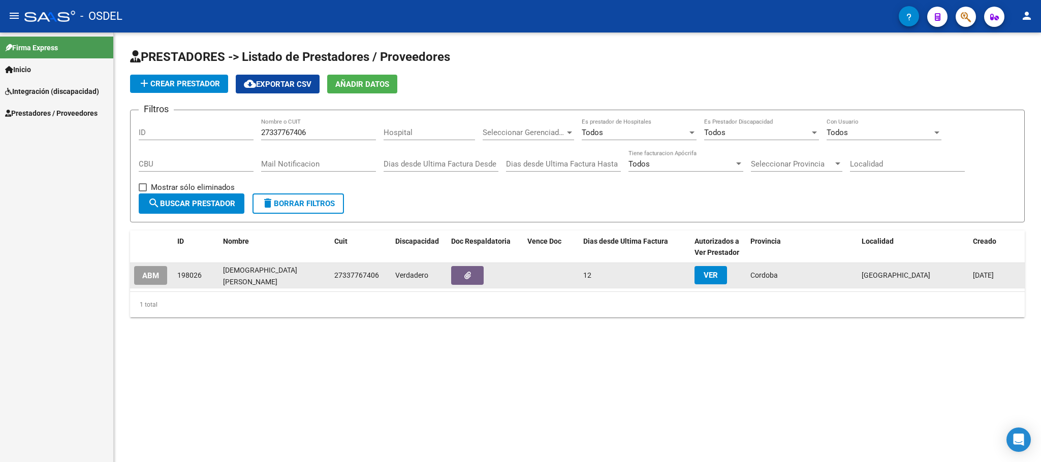
click at [153, 272] on span "ABM" at bounding box center [150, 275] width 17 height 9
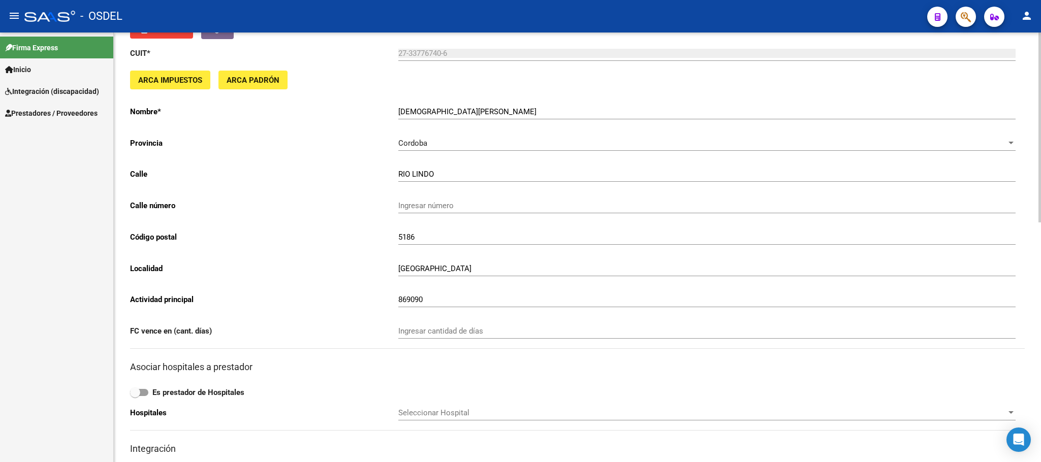
scroll to position [541, 0]
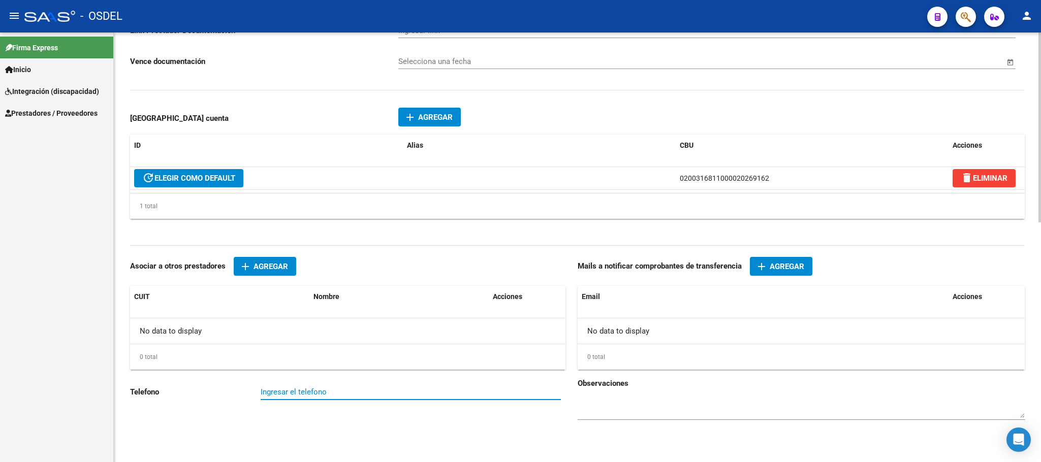
click at [303, 396] on input "Ingresar el telefono" at bounding box center [411, 392] width 300 height 9
paste input "3546477665"
type input "3546477665"
click at [313, 409] on div "3546477665 Ingresar el telefono" at bounding box center [411, 393] width 300 height 31
click at [774, 264] on span "Agregar" at bounding box center [786, 266] width 35 height 9
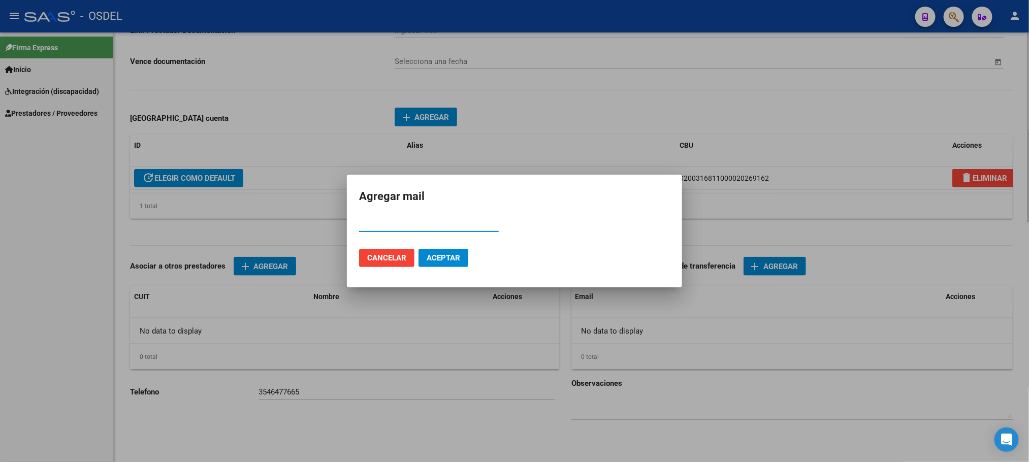
paste input "eloisamariaflehr@gmail.com"
type input "eloisamariaflehr@gmail.com"
click at [460, 264] on button "Aceptar" at bounding box center [444, 258] width 50 height 18
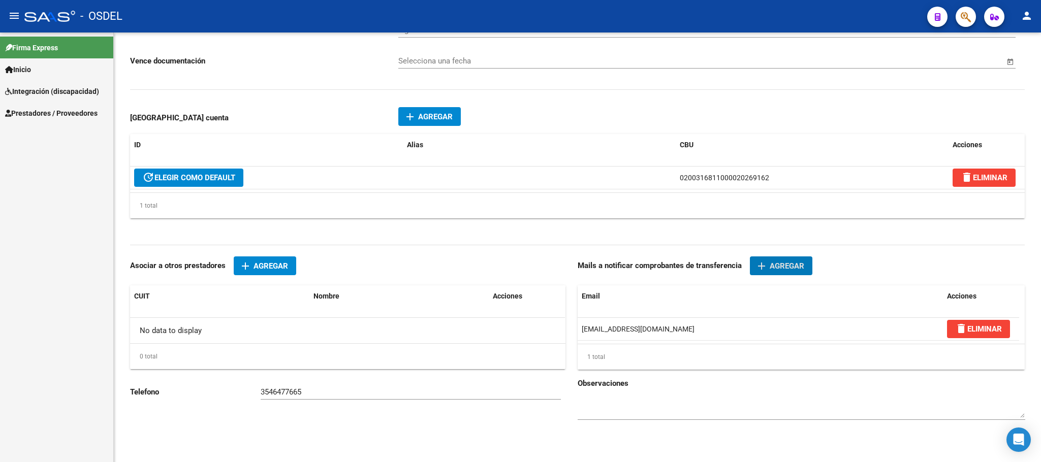
scroll to position [8, 0]
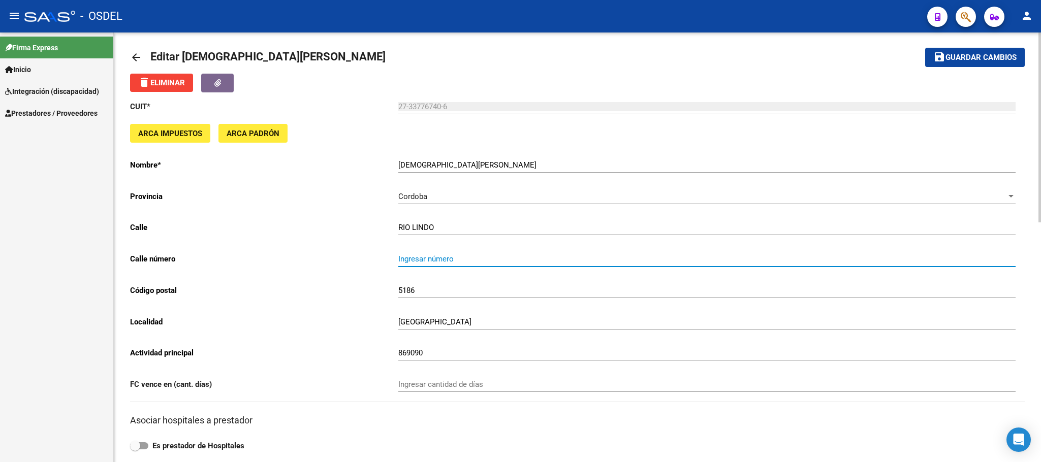
click at [454, 256] on input "Ingresar número" at bounding box center [706, 258] width 617 height 9
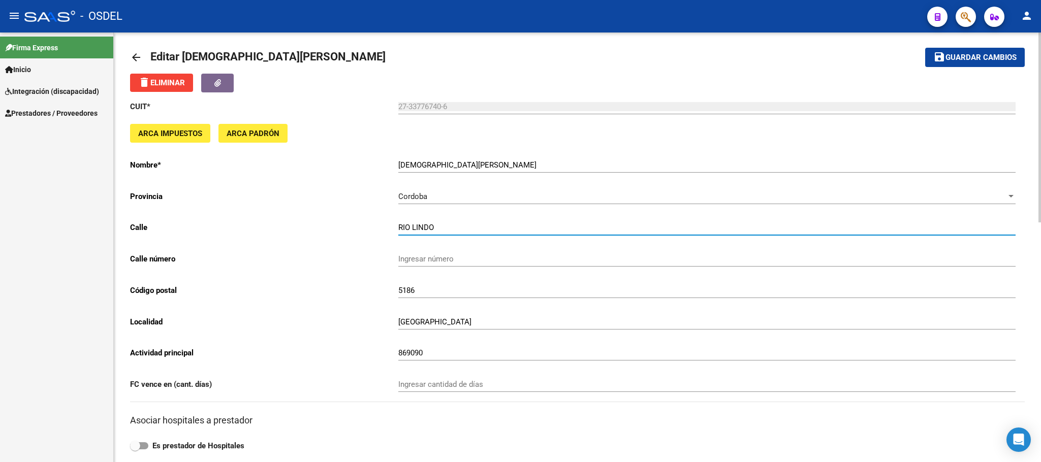
click at [441, 229] on input "RIO LINDO" at bounding box center [706, 227] width 617 height 9
drag, startPoint x: 445, startPoint y: 223, endPoint x: 371, endPoint y: 223, distance: 74.2
click at [371, 223] on app-form-text-field "Calle RIO LINDO Ingresar calle" at bounding box center [572, 227] width 885 height 9
type input "MARTE esq. CRUZ DEL SUR"
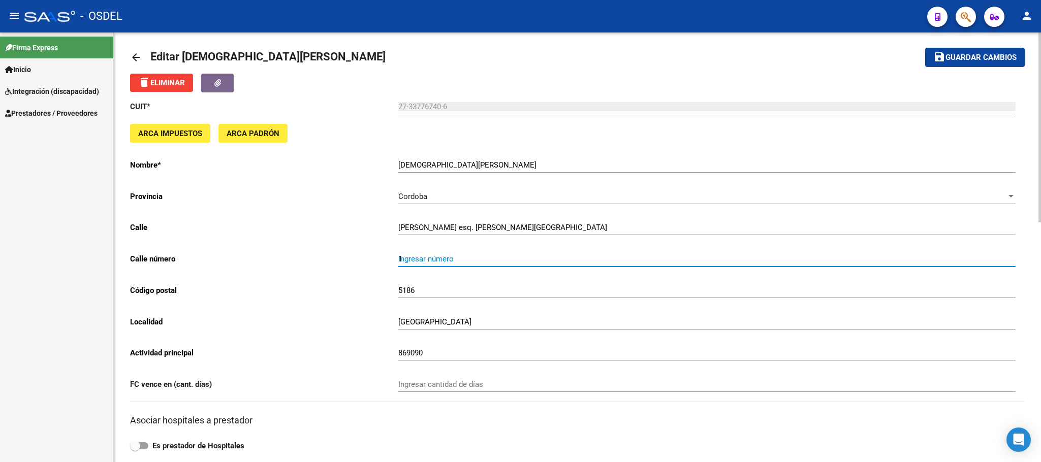
type input "2"
click at [523, 232] on input "MARTE esq. CRUZ DEL SUR" at bounding box center [706, 227] width 617 height 9
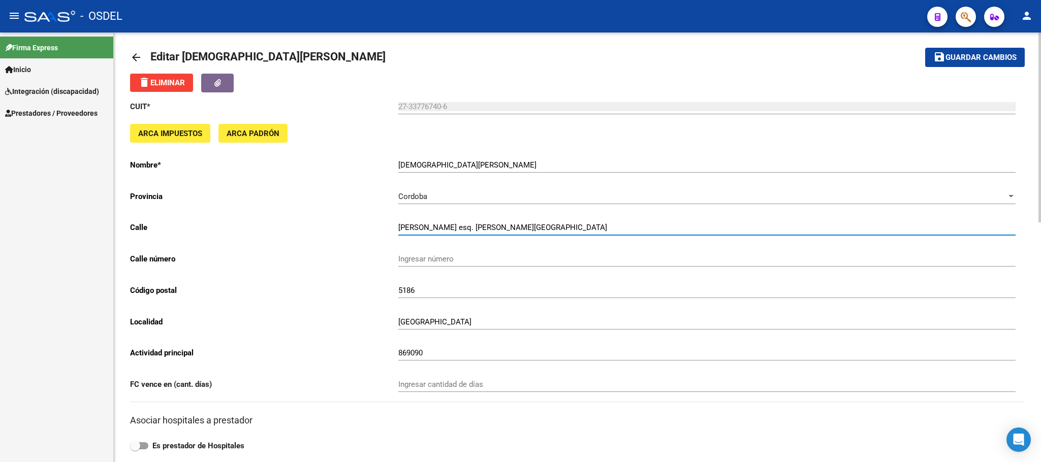
drag, startPoint x: 523, startPoint y: 231, endPoint x: 348, endPoint y: 220, distance: 175.0
click at [348, 220] on div "CUIT * 27-33776740-6 Ingresar cuit ARCA Impuestos ARCA Padrón Nombre * PAGANI E…" at bounding box center [577, 438] width 894 height 693
paste input "arte esq. Cruz del Sur"
type input "Marte esq. Cruz del Sur"
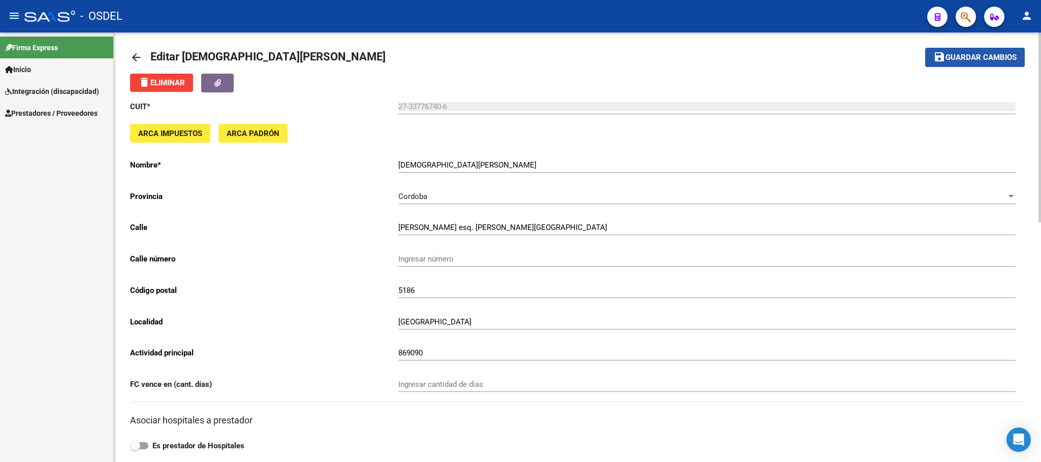
click at [984, 61] on span "Guardar cambios" at bounding box center [980, 57] width 71 height 9
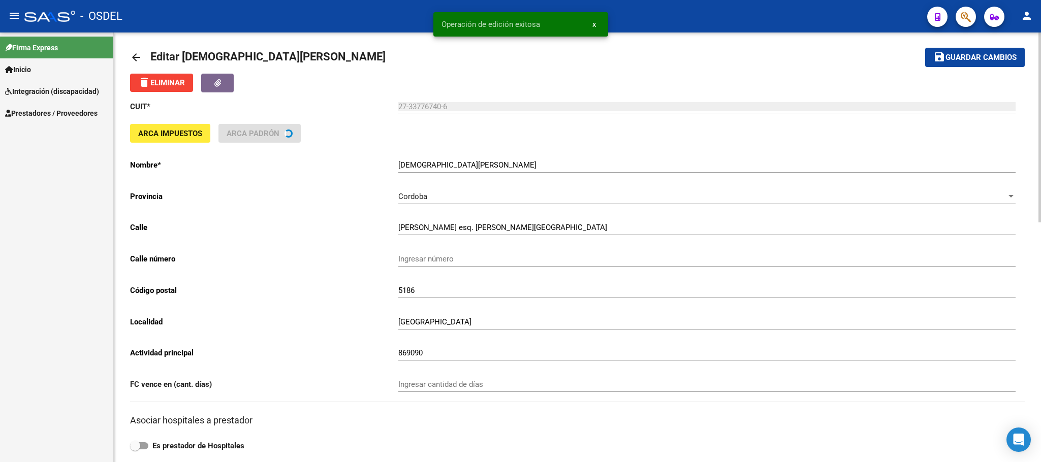
scroll to position [0, 0]
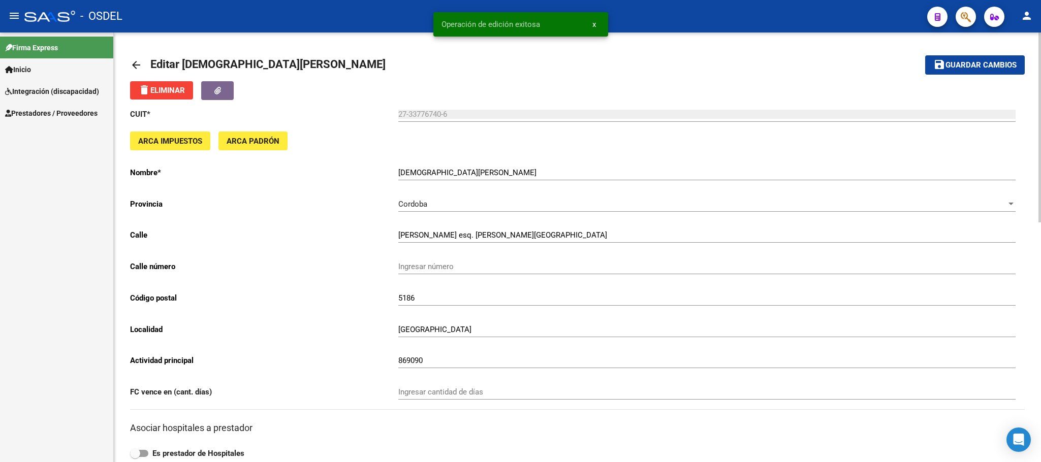
click at [142, 62] on mat-icon "arrow_back" at bounding box center [136, 65] width 12 height 12
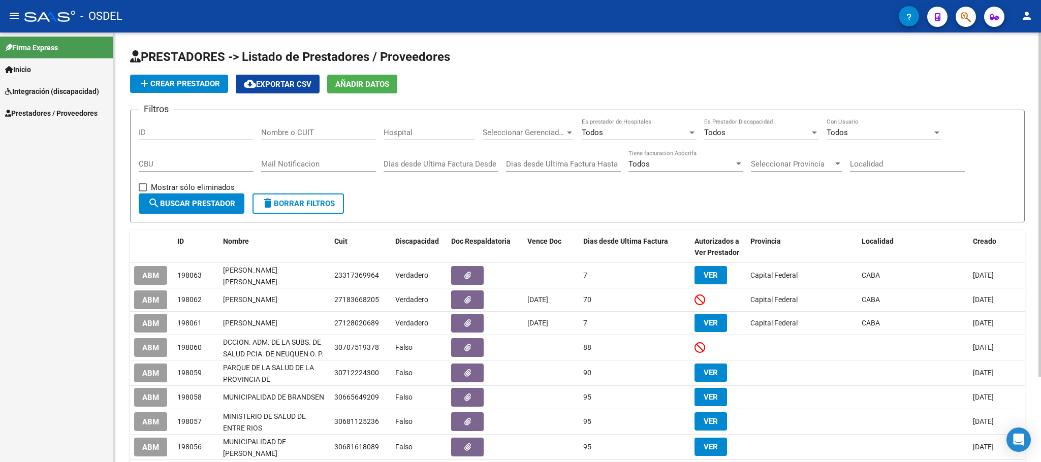
click at [282, 128] on input "Nombre o CUIT" at bounding box center [318, 132] width 115 height 9
paste input "27304392776"
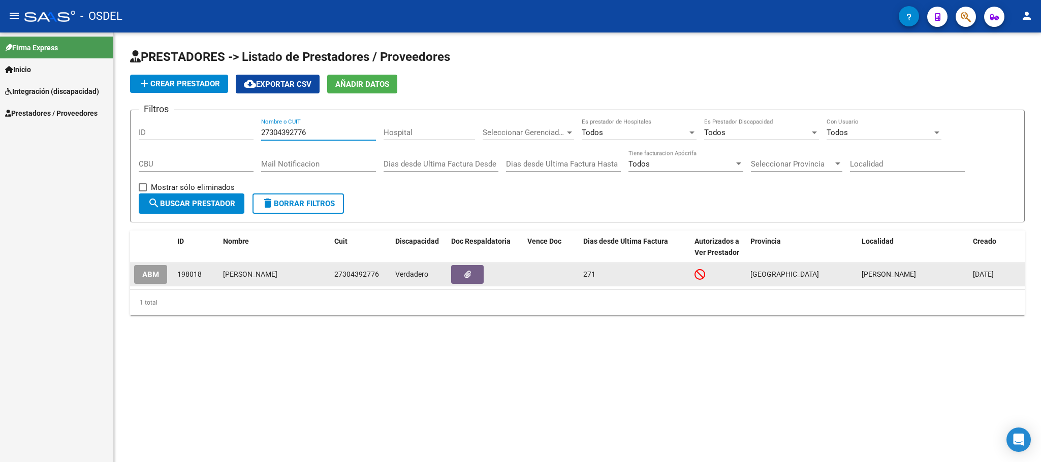
type input "27304392776"
click at [151, 275] on span "ABM" at bounding box center [150, 274] width 17 height 9
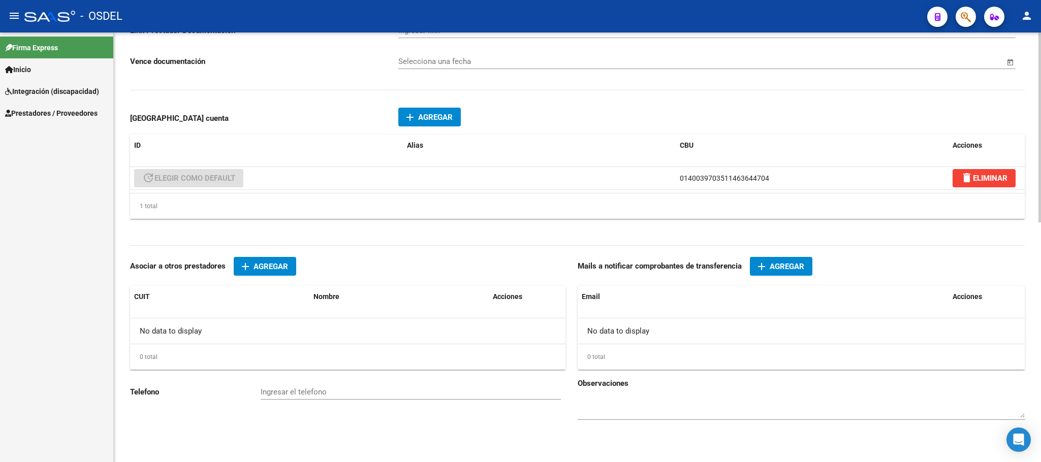
scroll to position [541, 0]
click at [314, 395] on input "Ingresar el telefono" at bounding box center [411, 392] width 300 height 9
paste input "1157191078"
type input "1157191078"
click at [793, 270] on span "Agregar" at bounding box center [786, 266] width 35 height 9
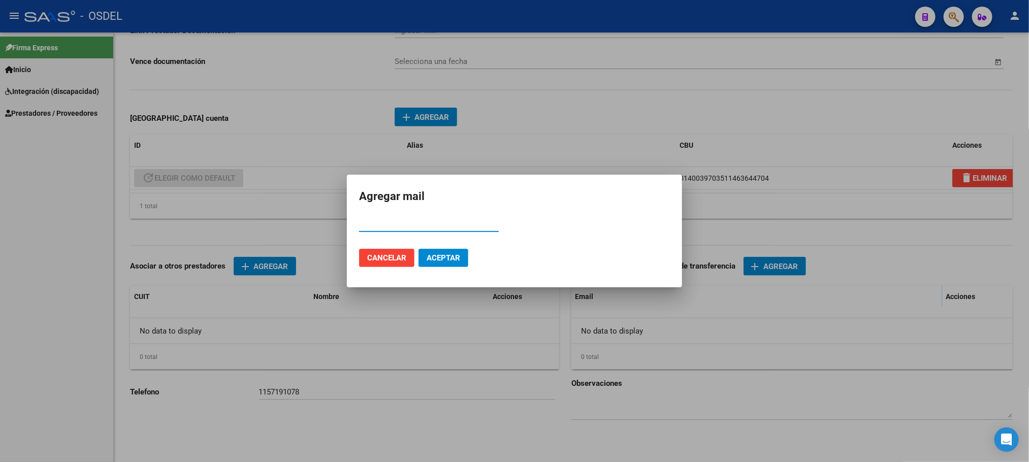
paste input "roxojeda@abc.gob.ar"
type input "roxojeda@abc.gob.ar"
click at [443, 253] on span "Aceptar" at bounding box center [444, 257] width 34 height 9
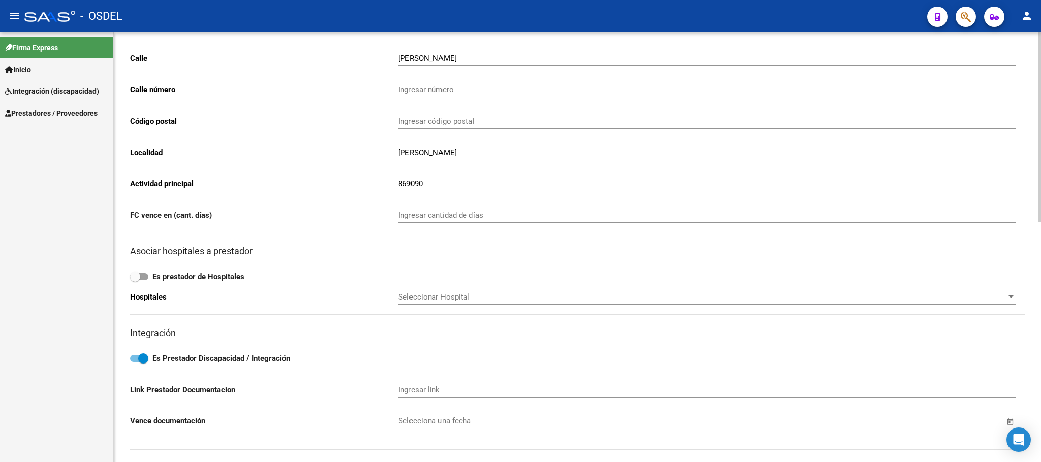
scroll to position [84, 0]
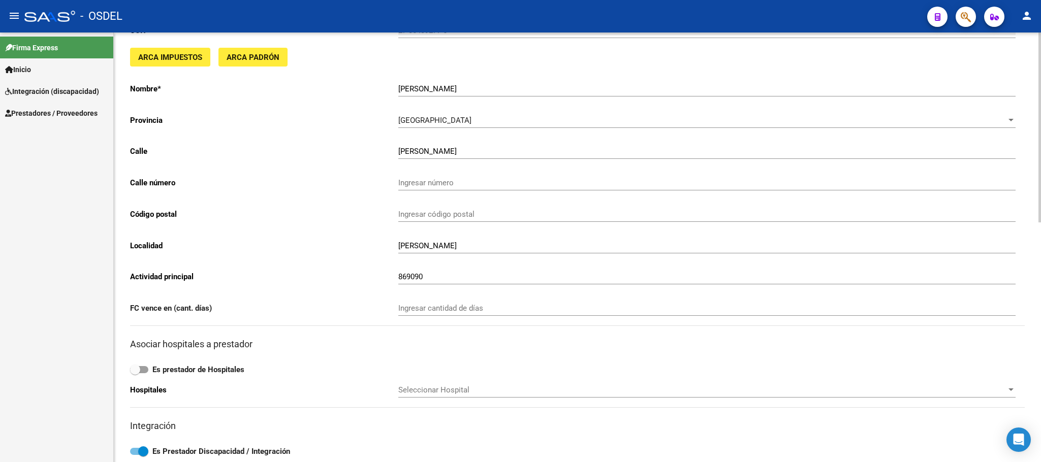
click at [422, 189] on div "Ingresar número" at bounding box center [706, 180] width 617 height 22
paste input "Velez Sarfield 343, Fcio. Varela, BUE"
type input "Velez Sarfield"
type input "343"
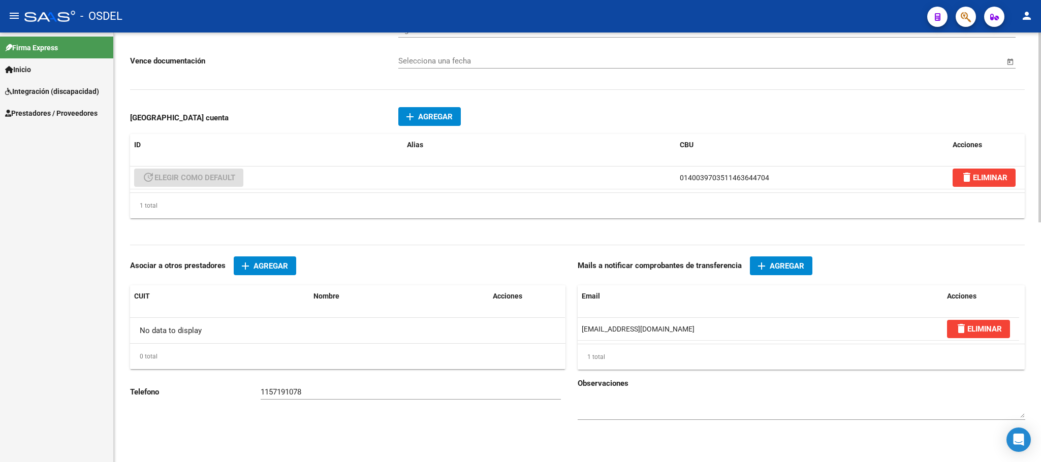
scroll to position [0, 0]
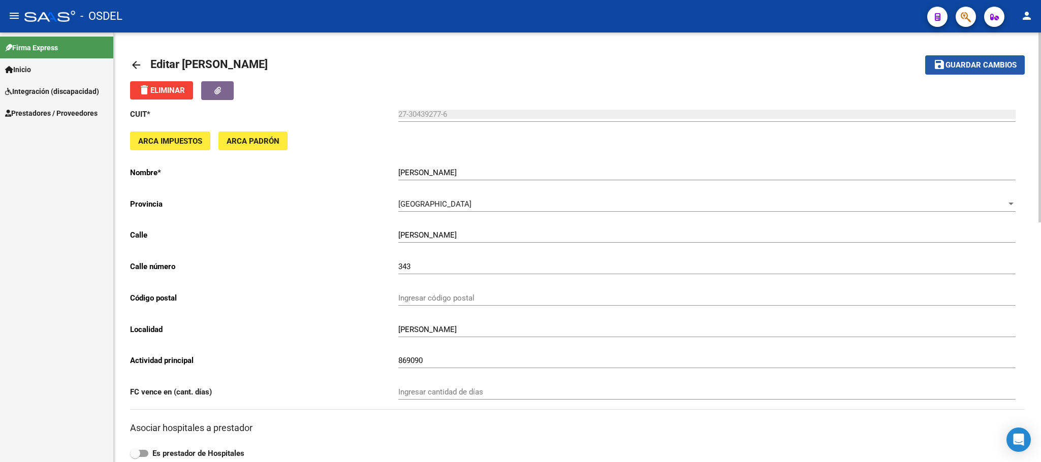
click at [988, 61] on span "Guardar cambios" at bounding box center [980, 65] width 71 height 9
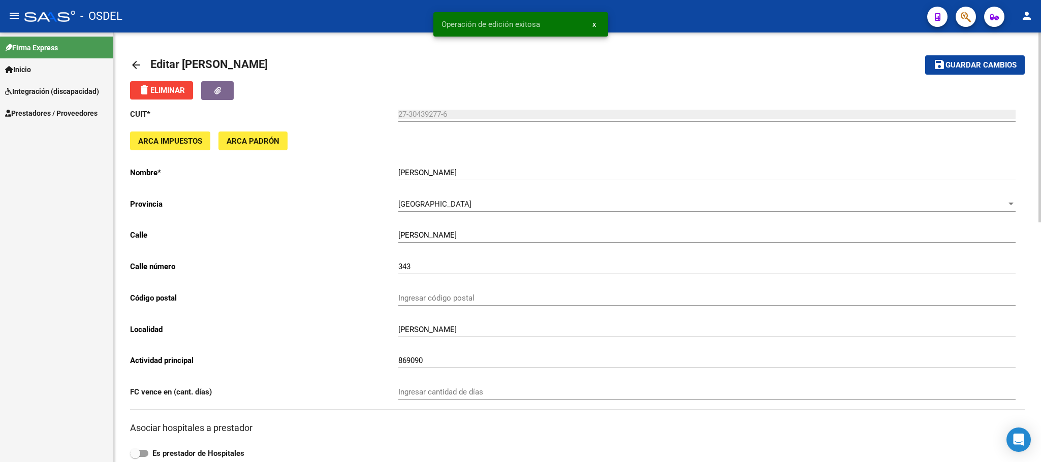
click at [135, 63] on mat-icon "arrow_back" at bounding box center [136, 65] width 12 height 12
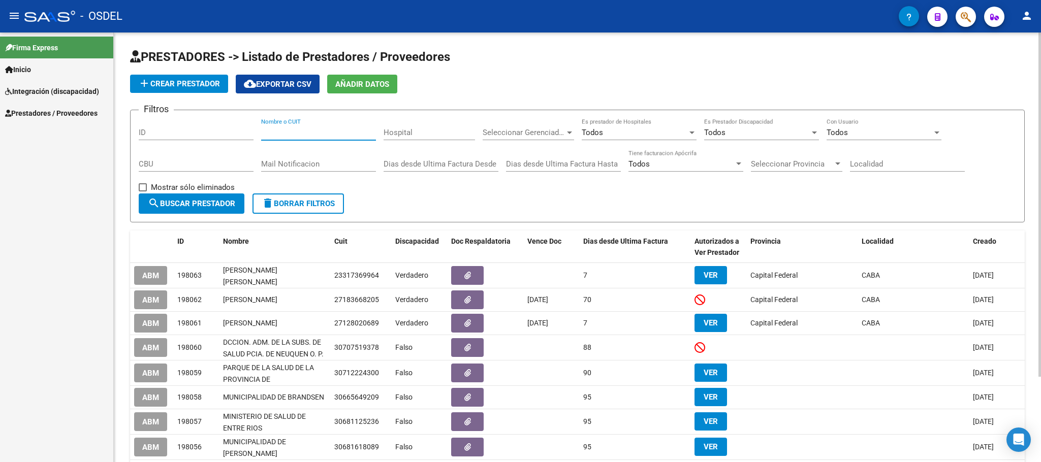
click at [318, 132] on input "Nombre o CUIT" at bounding box center [318, 132] width 115 height 9
paste input "23317369964"
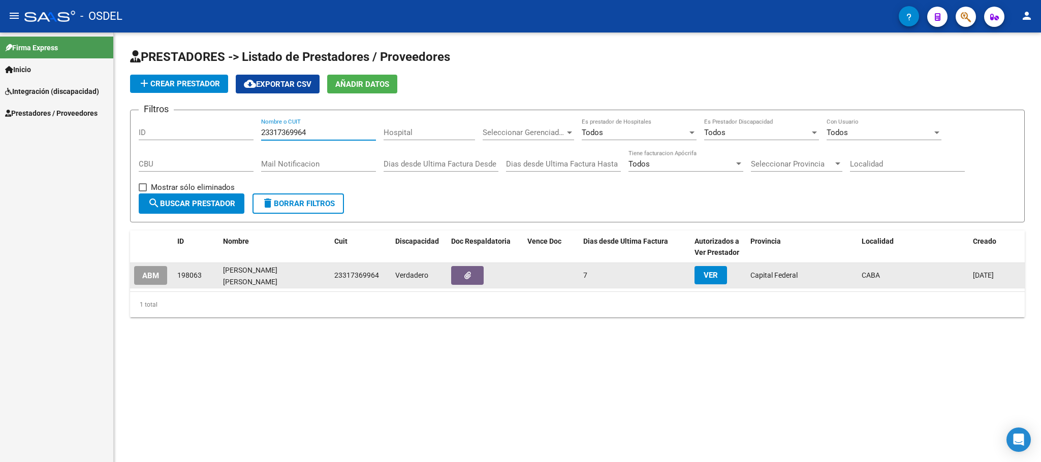
type input "23317369964"
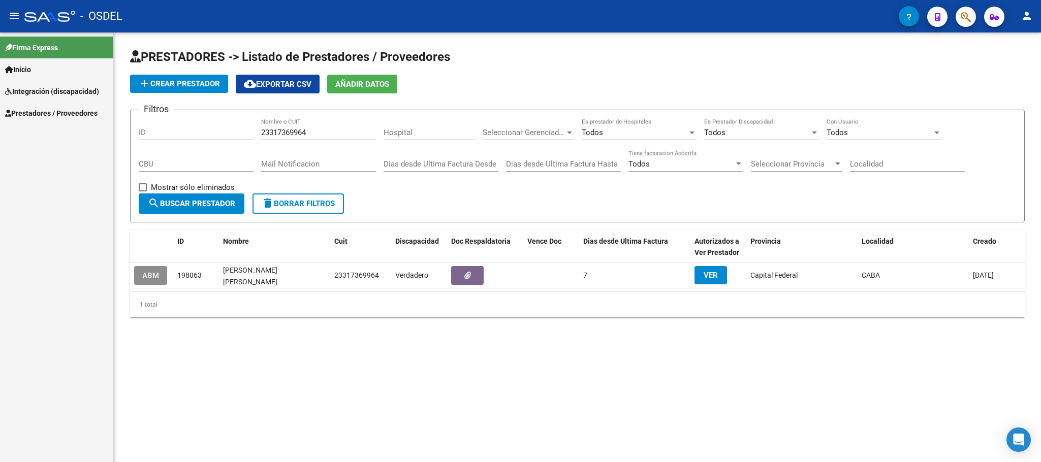
click at [142, 276] on span "ABM" at bounding box center [150, 275] width 17 height 9
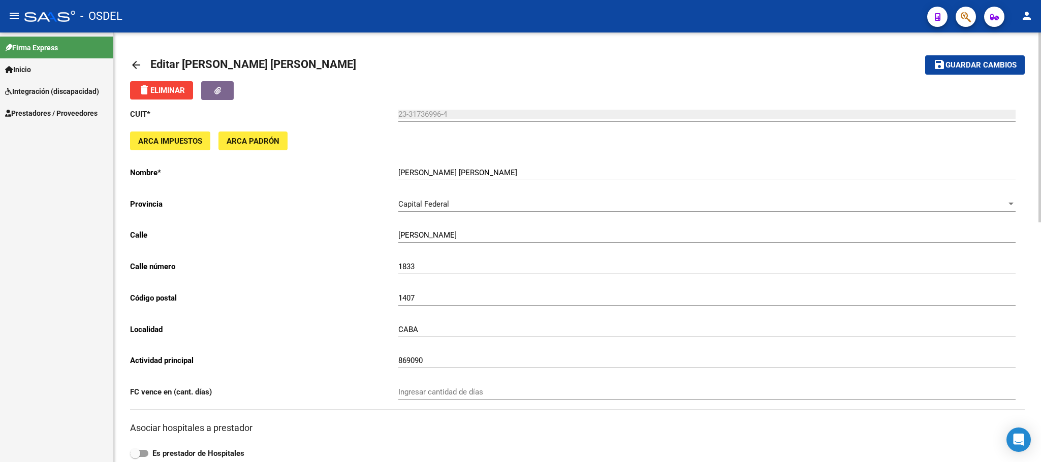
click at [136, 66] on mat-icon "arrow_back" at bounding box center [136, 65] width 12 height 12
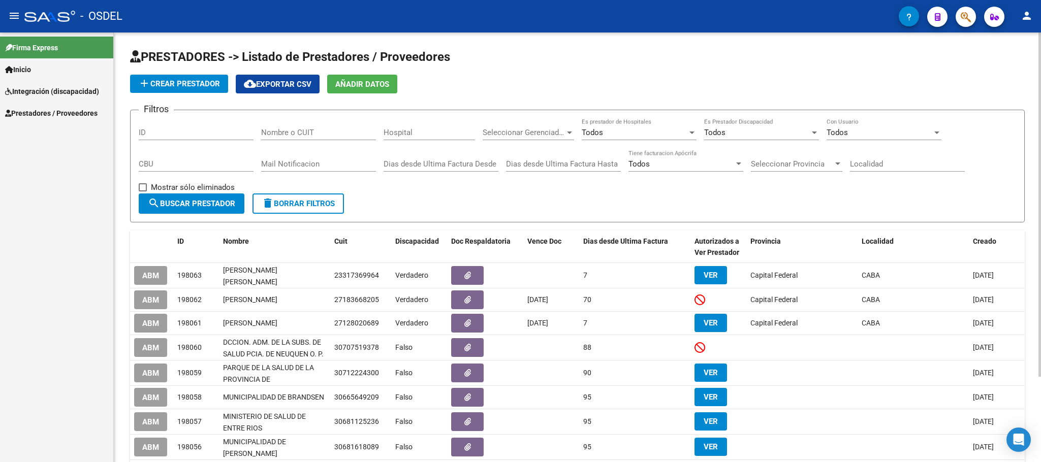
click at [288, 134] on input "Nombre o CUIT" at bounding box center [318, 132] width 115 height 9
paste input "27391600657"
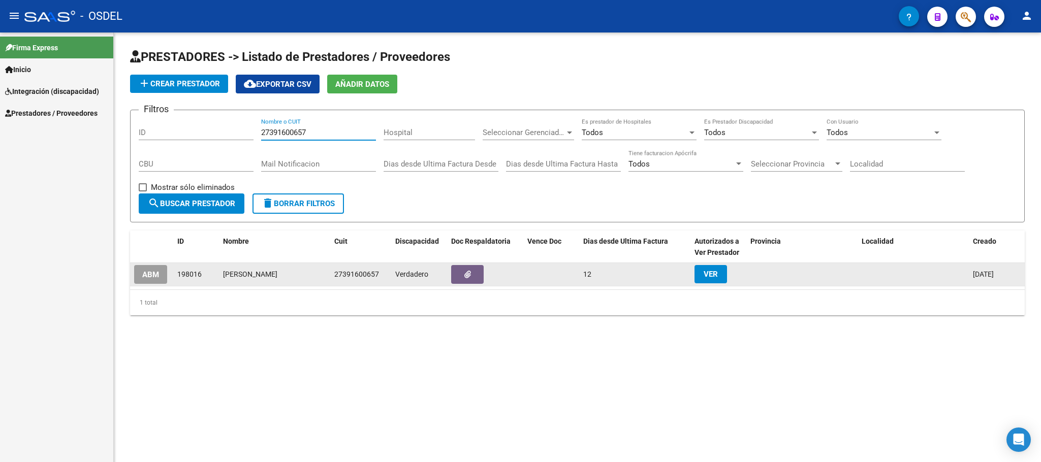
type input "27391600657"
click at [149, 276] on span "ABM" at bounding box center [150, 274] width 17 height 9
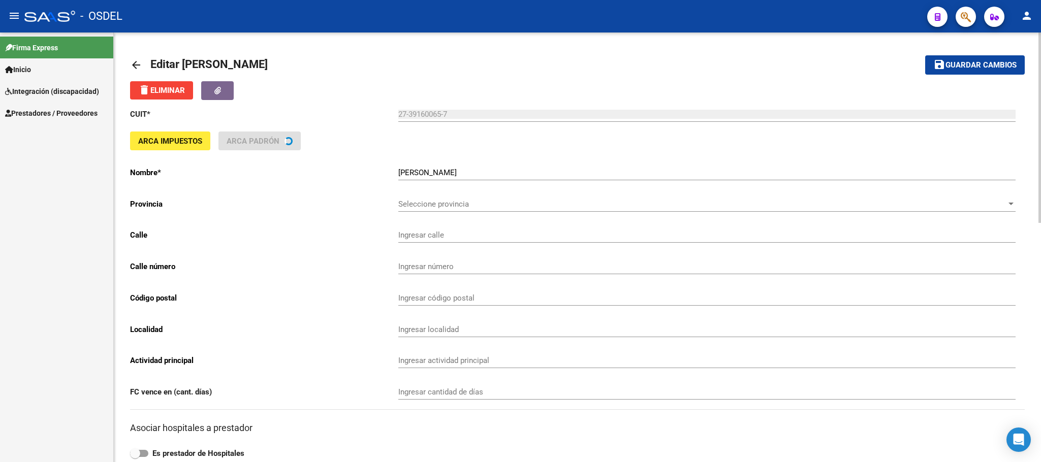
type input "JUJUY"
type input "1743"
type input "1878"
type input "QUILMES"
type input "869090"
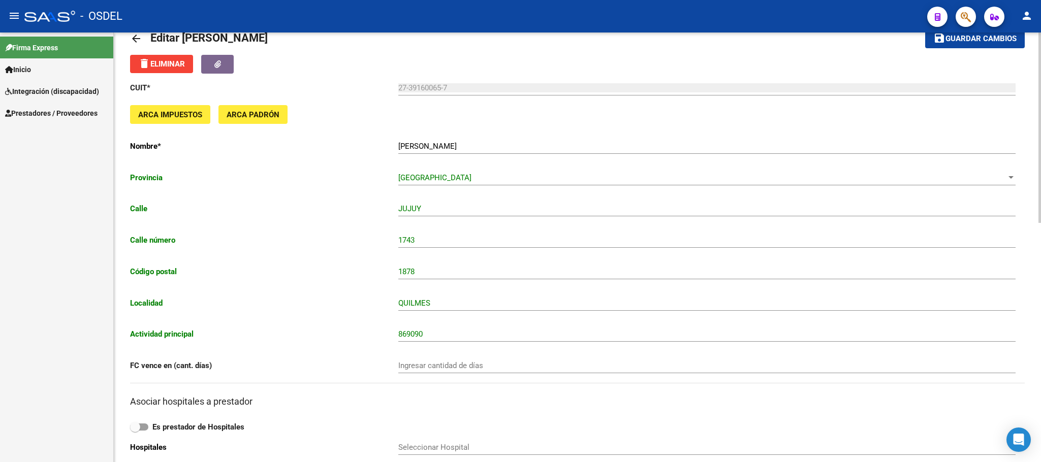
scroll to position [540, 0]
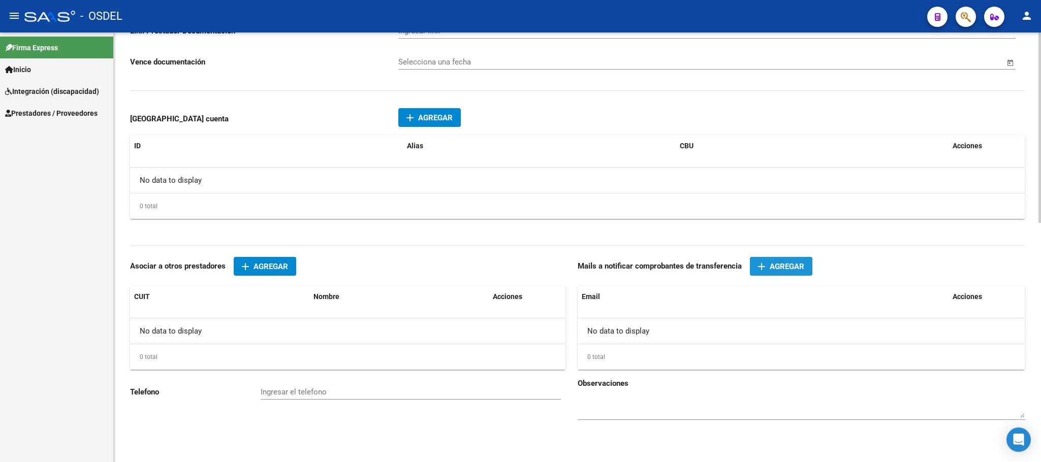
click at [775, 262] on span "Agregar" at bounding box center [786, 266] width 35 height 9
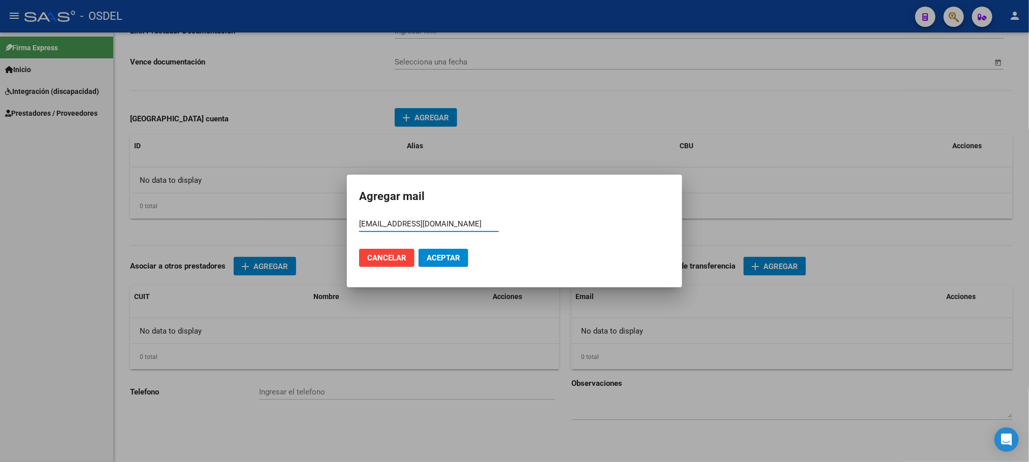
type input "consultorio_sur@outlook.com.ar"
click at [437, 255] on span "Aceptar" at bounding box center [444, 257] width 34 height 9
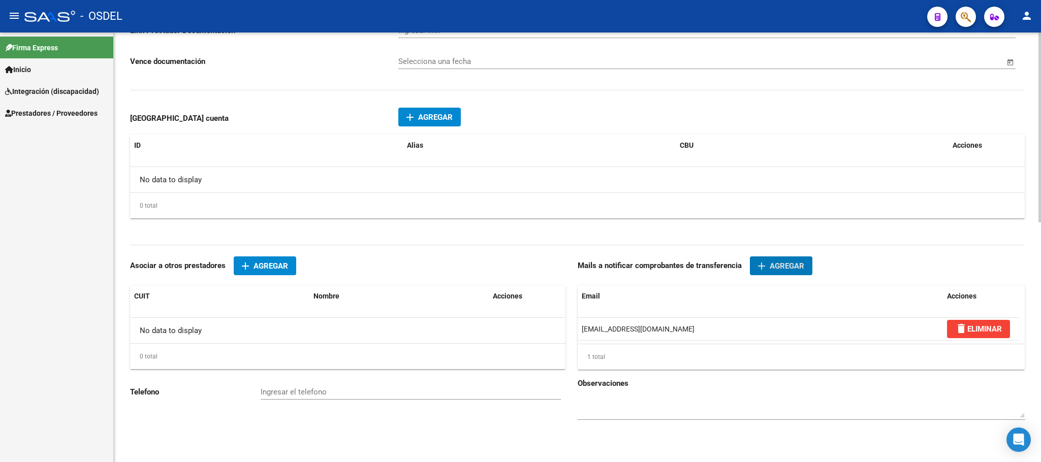
click at [369, 389] on input "Ingresar el telefono" at bounding box center [411, 392] width 300 height 9
click at [311, 393] on input "Ingresar el telefono" at bounding box center [411, 392] width 300 height 9
paste input "1122885134"
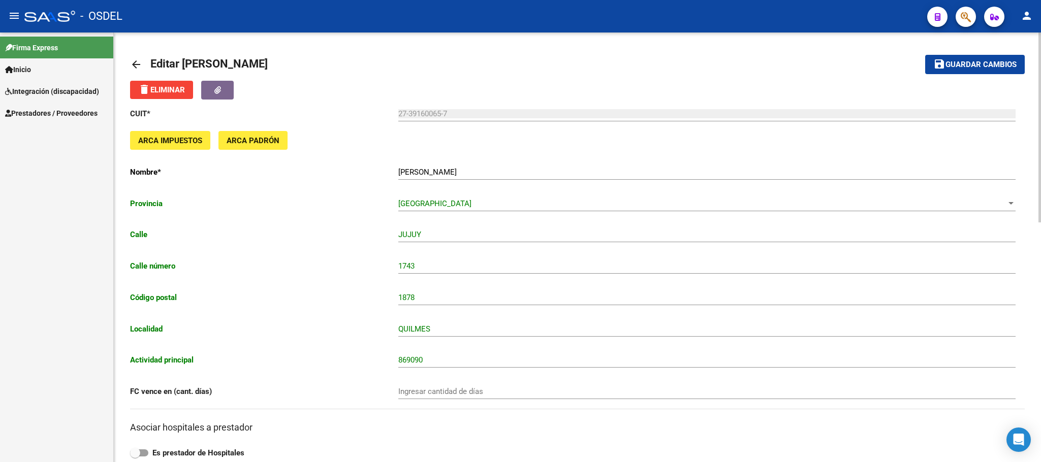
scroll to position [0, 0]
type input "1122885134"
click at [980, 61] on span "Guardar cambios" at bounding box center [980, 65] width 71 height 9
click at [1004, 63] on span "Guardar cambios" at bounding box center [980, 65] width 71 height 9
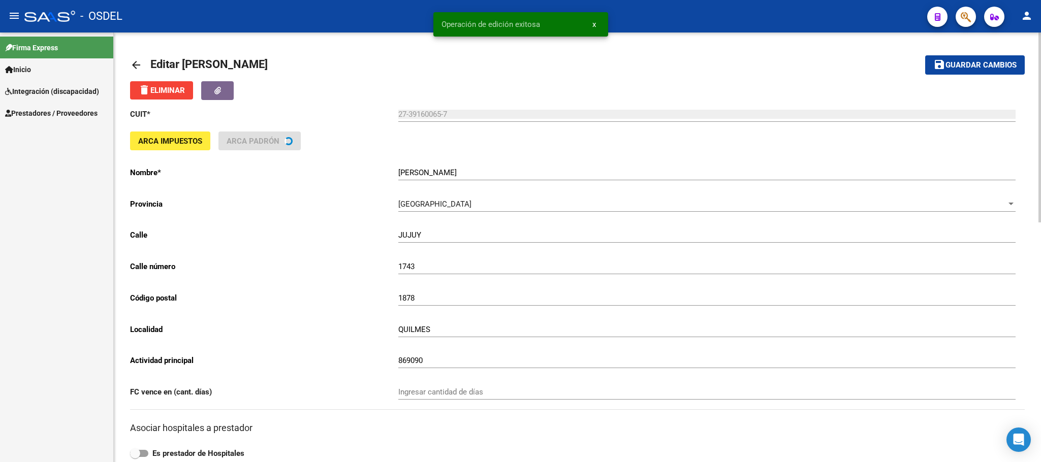
click at [134, 61] on mat-icon "arrow_back" at bounding box center [136, 65] width 12 height 12
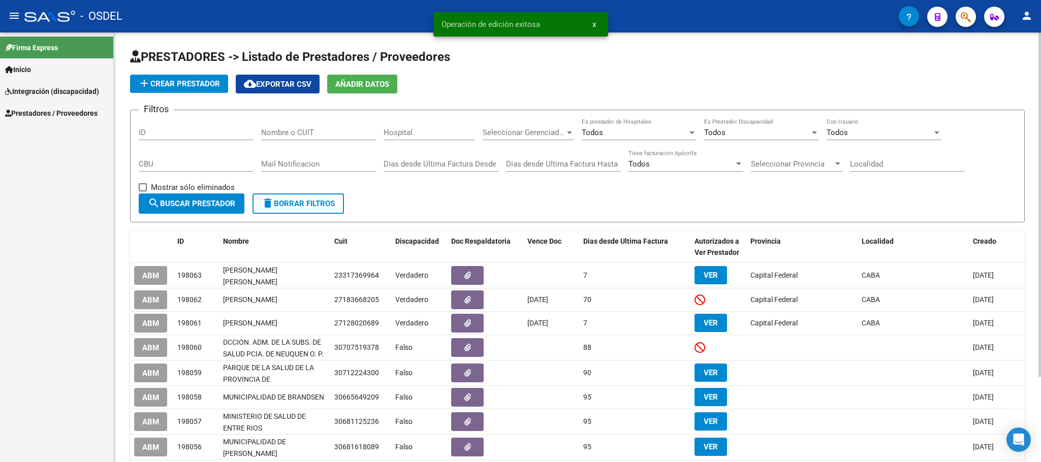
click at [287, 132] on input "Nombre o CUIT" at bounding box center [318, 132] width 115 height 9
paste input "27375857451"
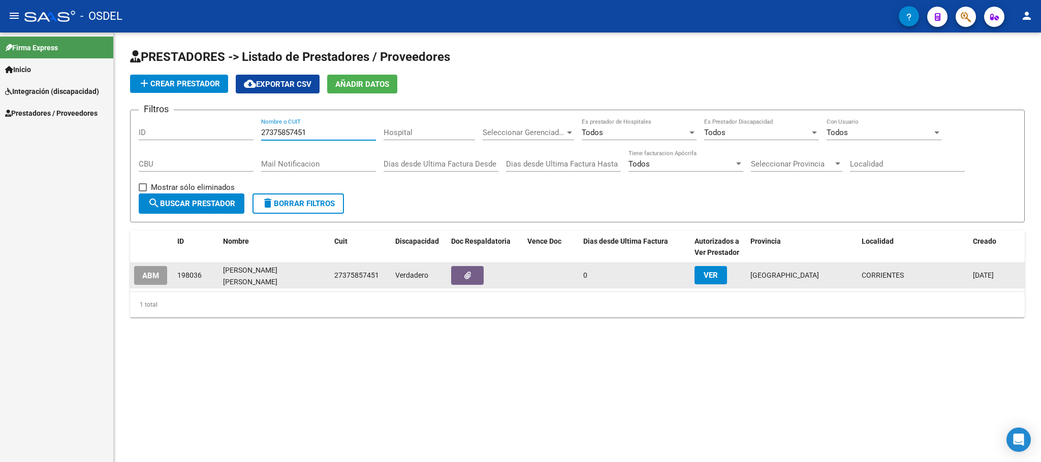
type input "27375857451"
click at [159, 279] on button "ABM" at bounding box center [150, 275] width 33 height 19
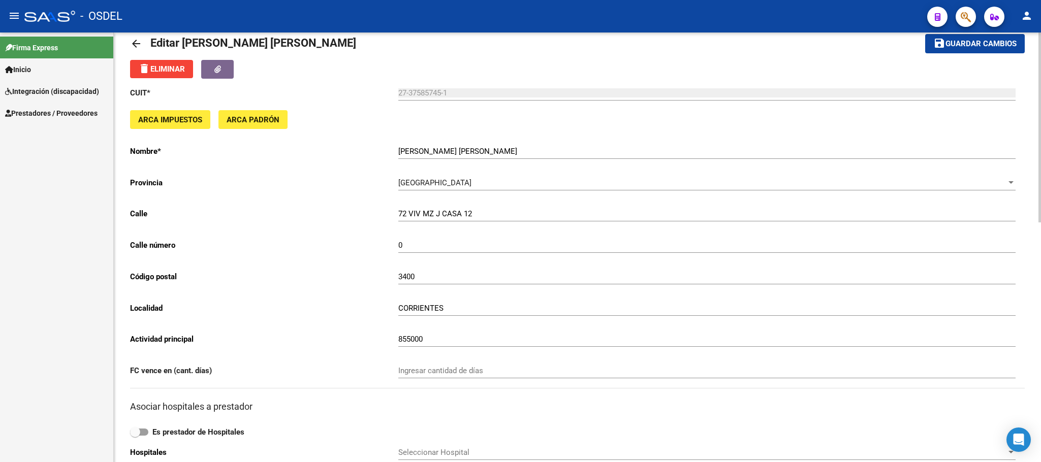
scroll to position [9, 0]
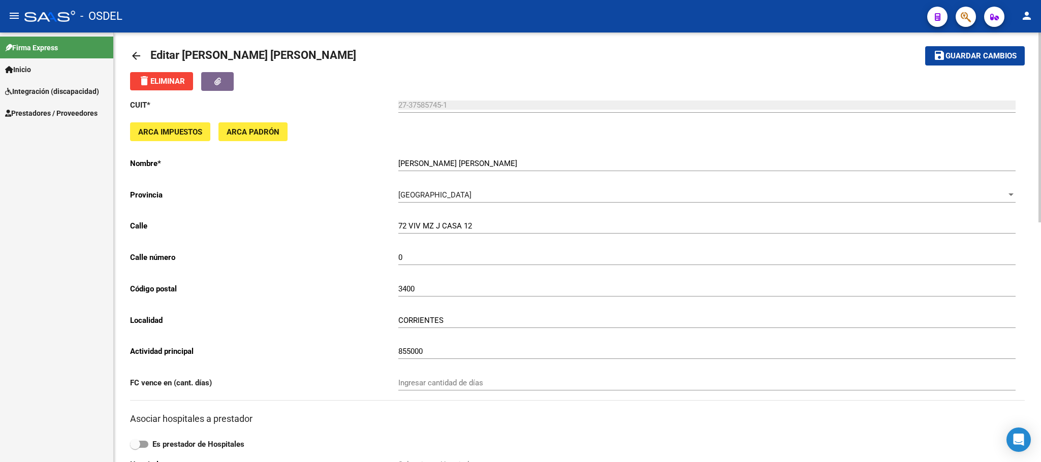
click at [994, 65] on button "save Guardar cambios" at bounding box center [975, 55] width 100 height 19
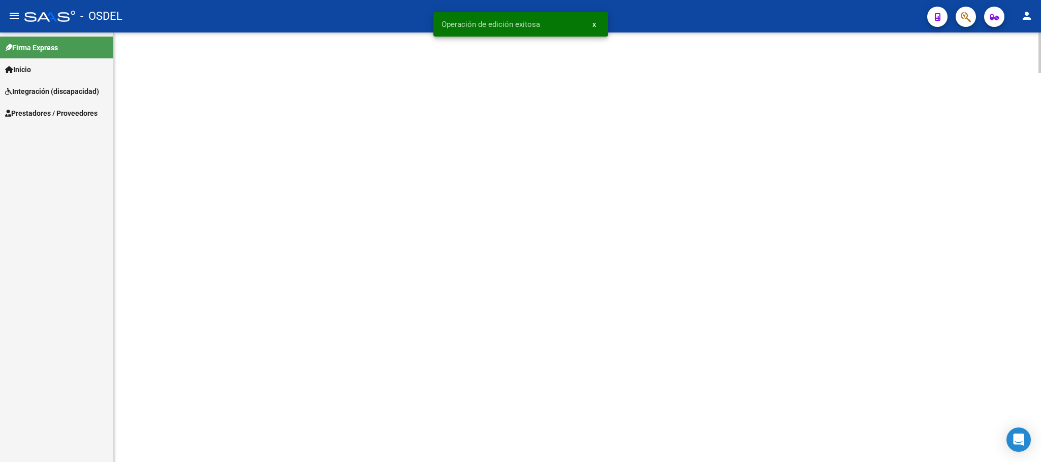
scroll to position [0, 0]
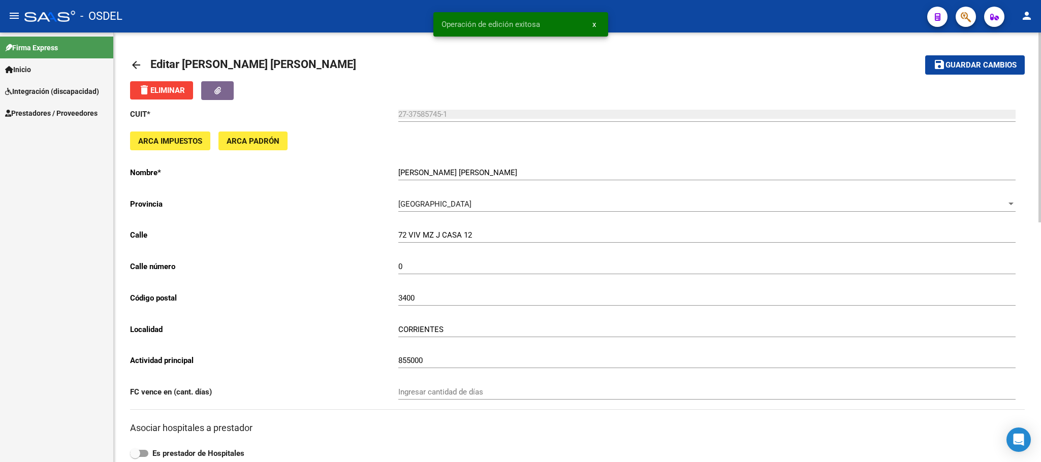
click at [136, 67] on mat-icon "arrow_back" at bounding box center [136, 65] width 12 height 12
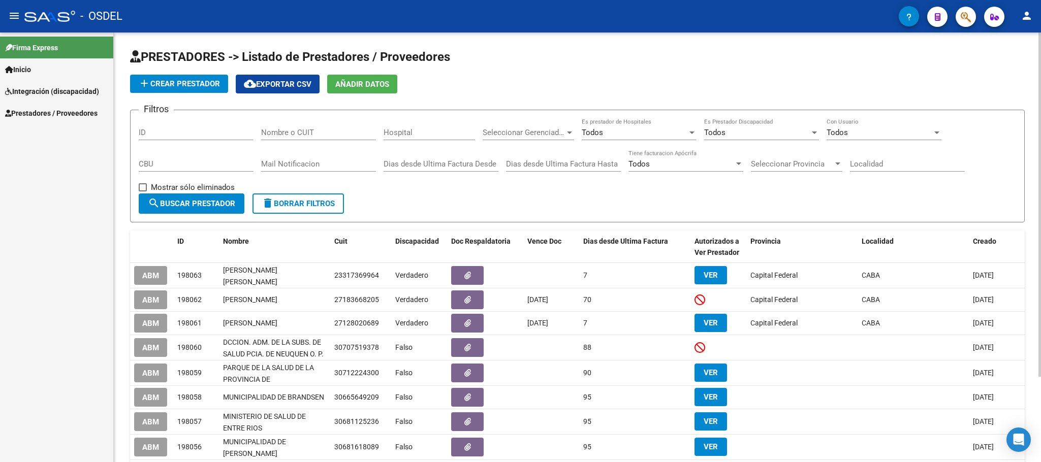
click at [302, 135] on input "Nombre o CUIT" at bounding box center [318, 132] width 115 height 9
paste input "27128020689"
type input "27128020689"
click at [208, 205] on span "search Buscar Prestador" at bounding box center [191, 203] width 87 height 9
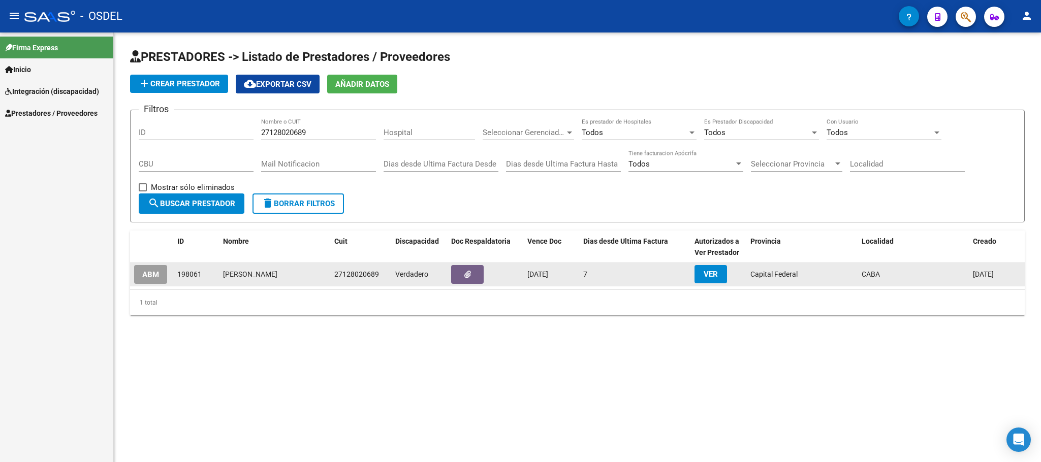
click at [147, 279] on button "ABM" at bounding box center [150, 274] width 33 height 19
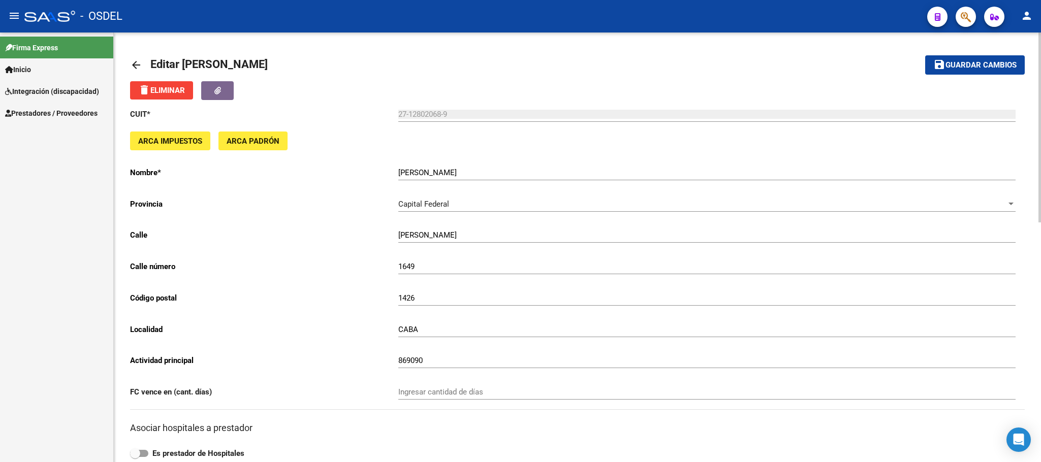
click at [135, 62] on mat-icon "arrow_back" at bounding box center [136, 65] width 12 height 12
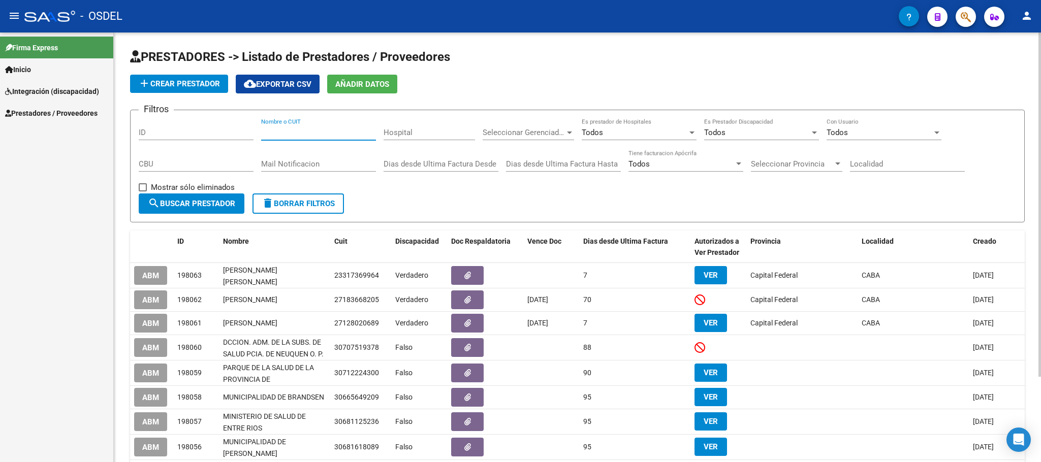
click at [276, 130] on input "Nombre o CUIT" at bounding box center [318, 132] width 115 height 9
paste input "27334710098"
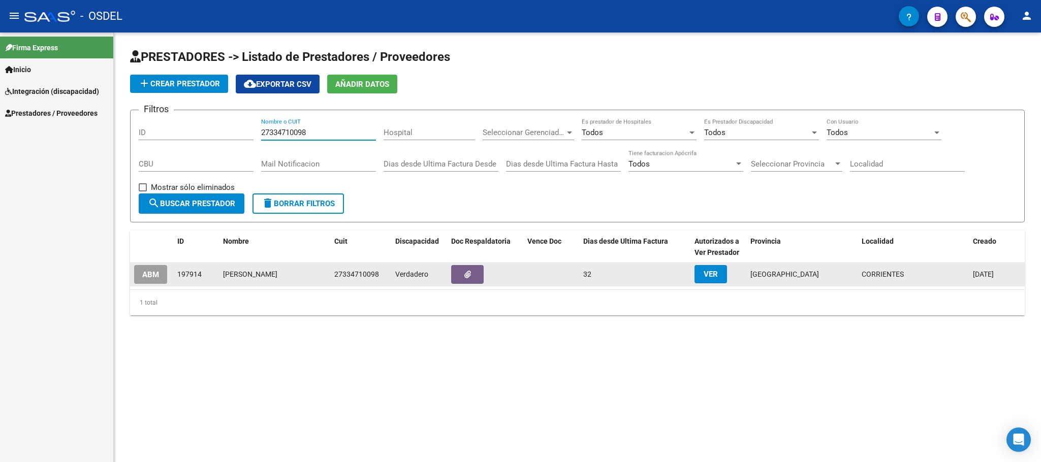
type input "27334710098"
click at [150, 273] on span "ABM" at bounding box center [150, 274] width 17 height 9
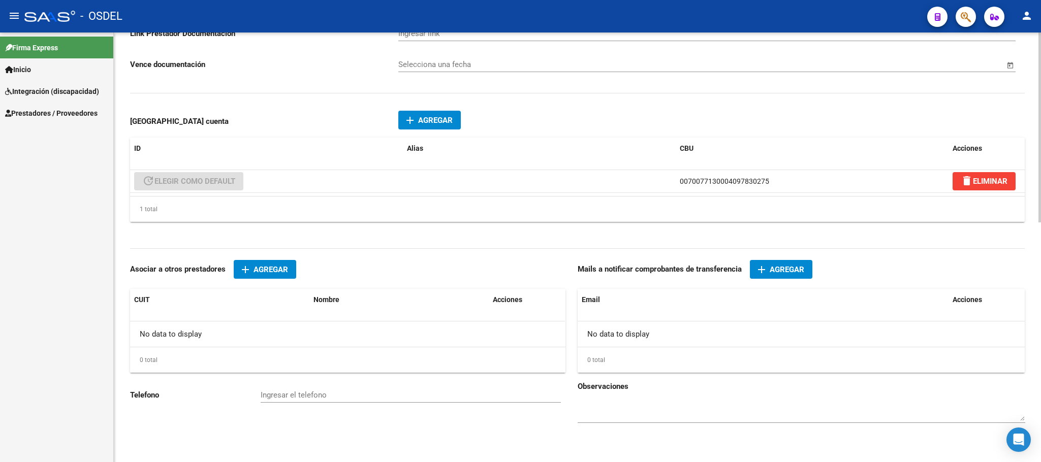
scroll to position [541, 0]
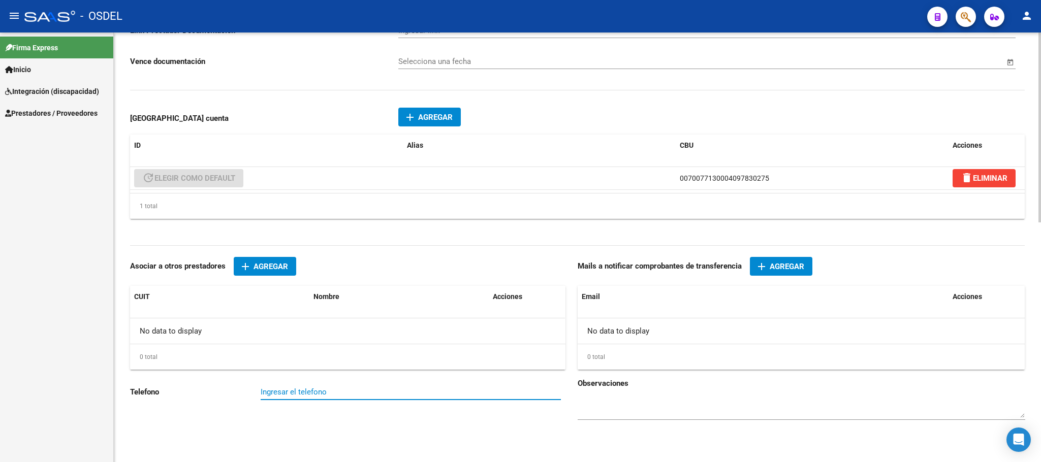
click at [276, 394] on input "Ingresar el telefono" at bounding box center [411, 392] width 300 height 9
paste input "3794046734"
type input "3794046734"
click at [788, 260] on button "add Agregar" at bounding box center [781, 266] width 62 height 19
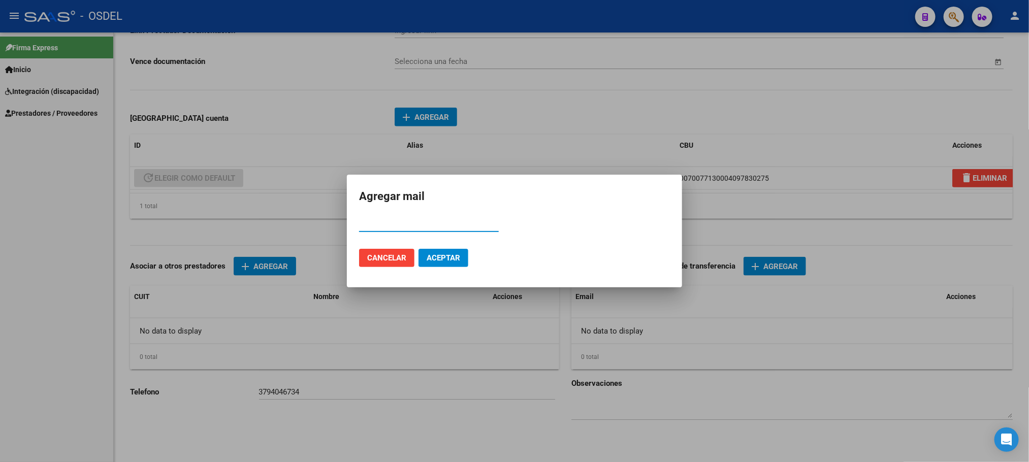
paste input "martinezvanina54@gmail.com"
type input "martinezvanina54@gmail.com"
click at [456, 260] on span "Aceptar" at bounding box center [444, 257] width 34 height 9
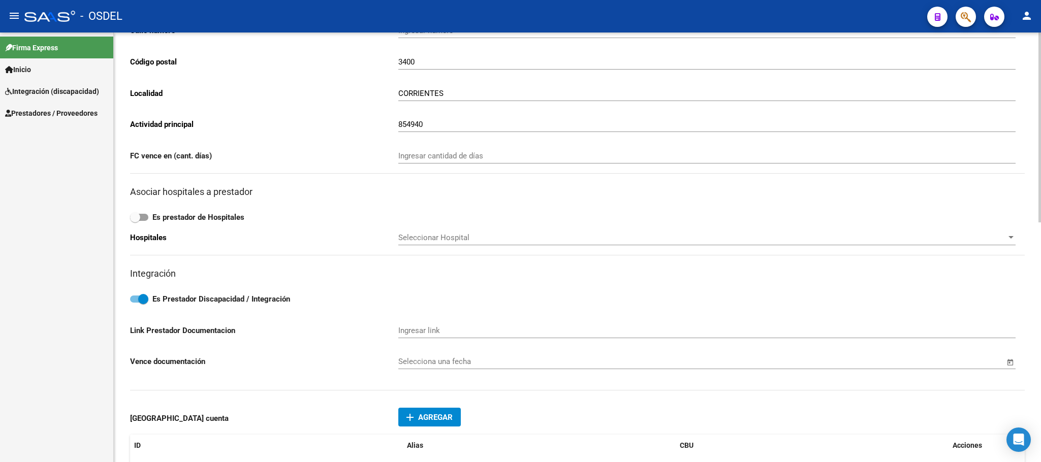
scroll to position [0, 0]
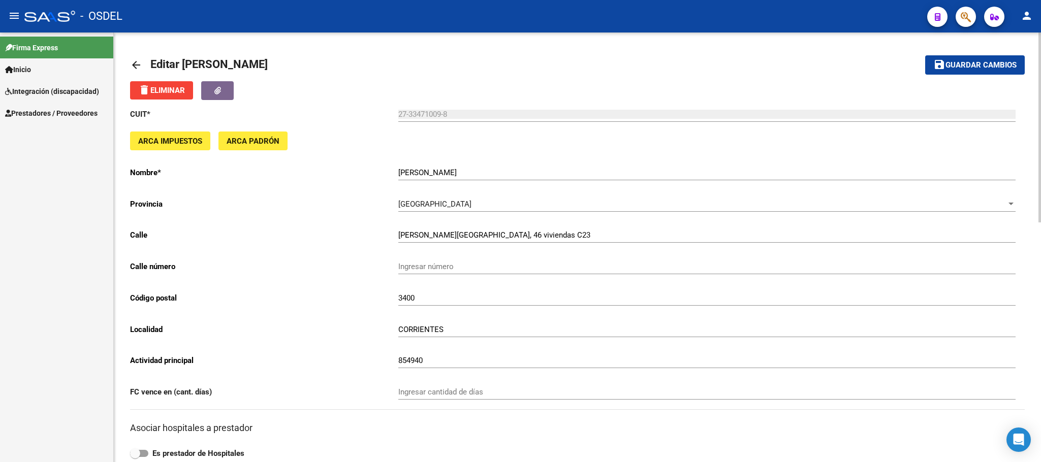
click at [988, 66] on span "Guardar cambios" at bounding box center [980, 65] width 71 height 9
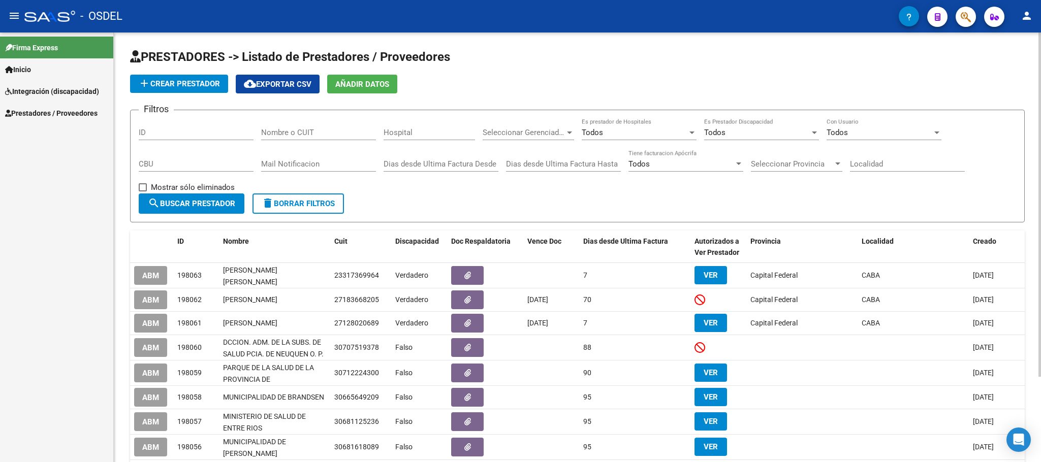
click at [296, 127] on div "Nombre o CUIT" at bounding box center [318, 129] width 115 height 22
paste input "23312904284"
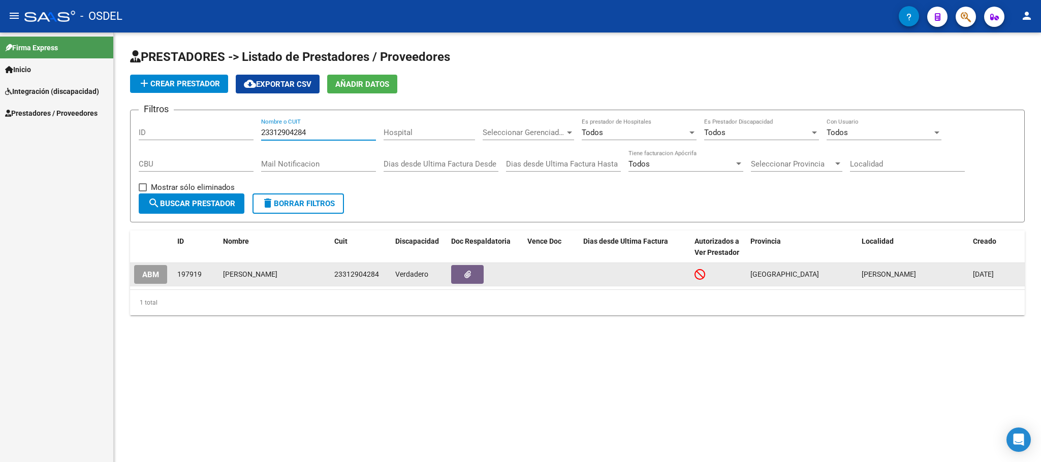
type input "23312904284"
click at [153, 273] on span "ABM" at bounding box center [150, 274] width 17 height 9
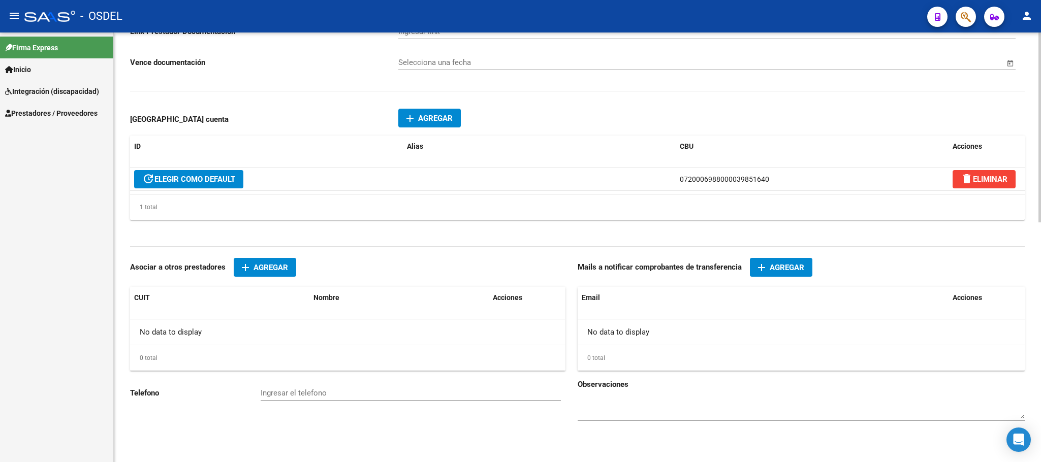
scroll to position [541, 0]
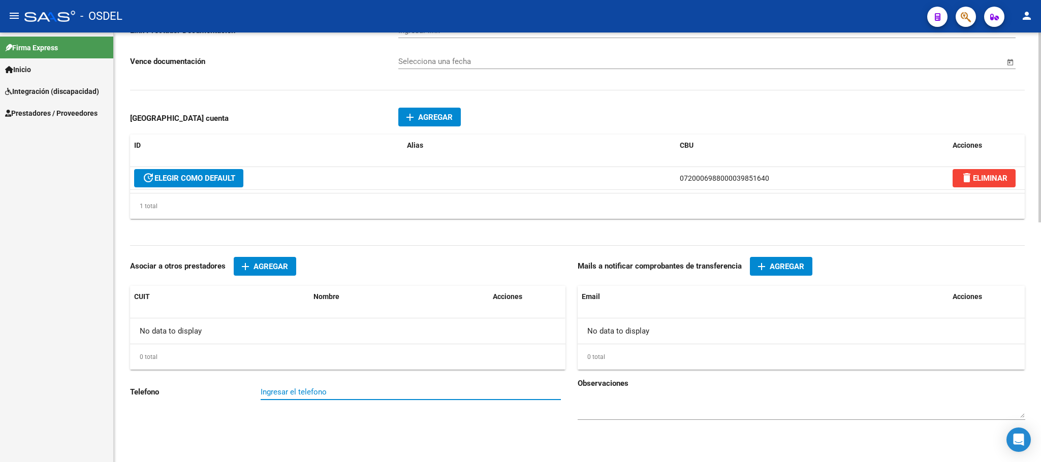
click at [302, 392] on input "Ingresar el telefono" at bounding box center [411, 392] width 300 height 9
paste input "1138125331"
type input "1138125331"
click at [786, 266] on span "Agregar" at bounding box center [786, 266] width 35 height 9
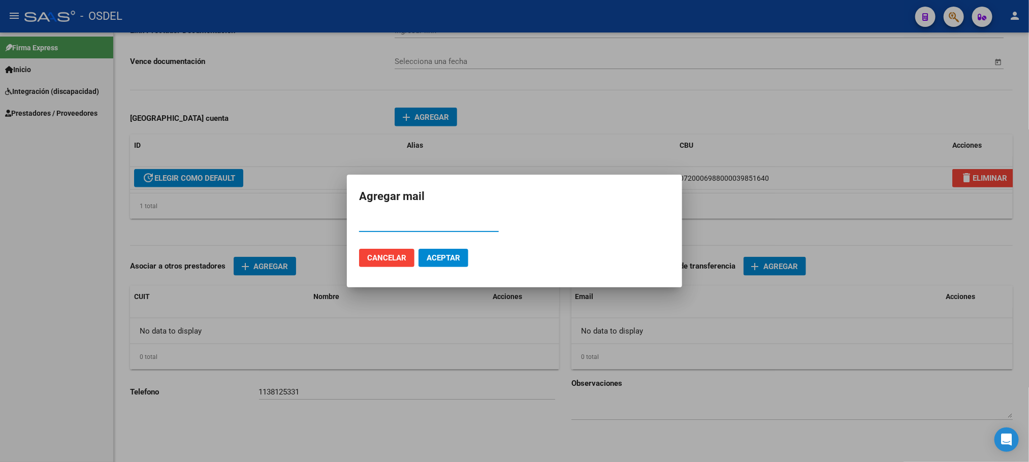
paste input "[EMAIL_ADDRESS][DOMAIN_NAME]"
type input "[EMAIL_ADDRESS][DOMAIN_NAME]"
click at [433, 258] on span "Aceptar" at bounding box center [444, 257] width 34 height 9
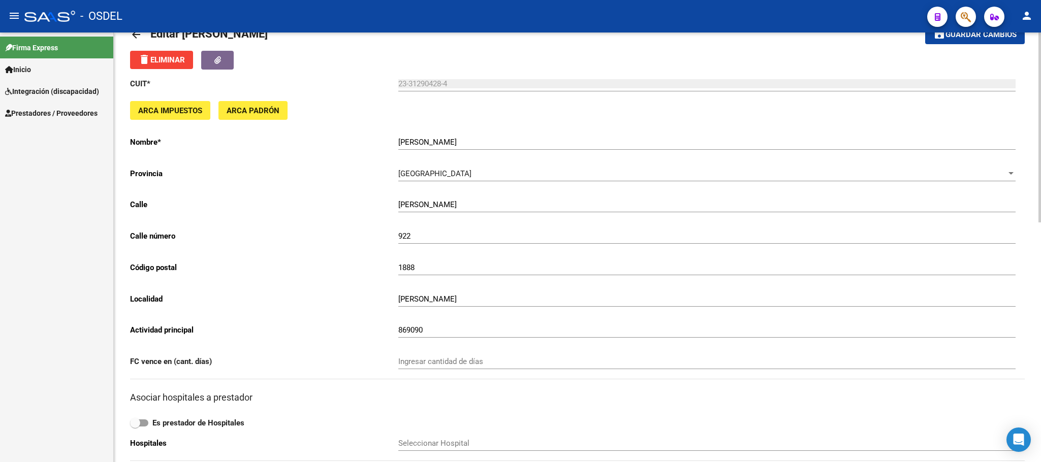
scroll to position [0, 0]
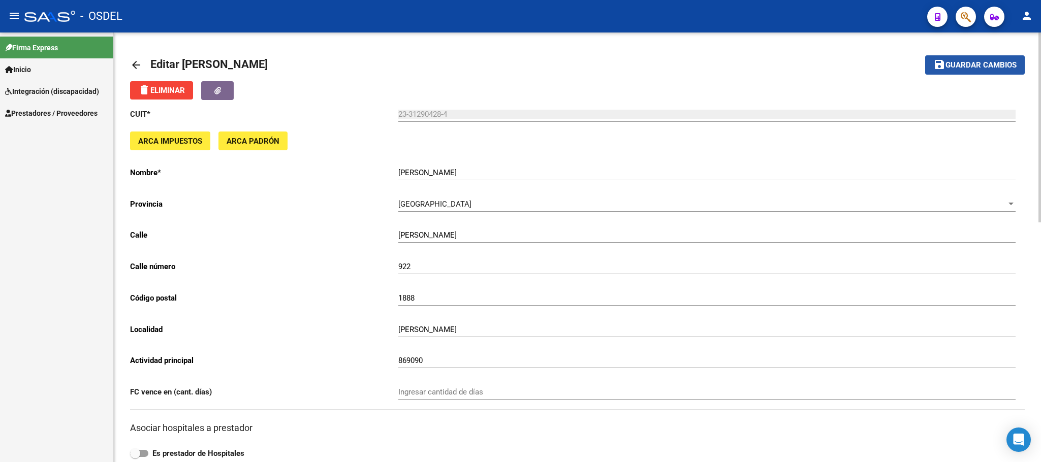
click at [992, 72] on button "save Guardar cambios" at bounding box center [975, 64] width 100 height 19
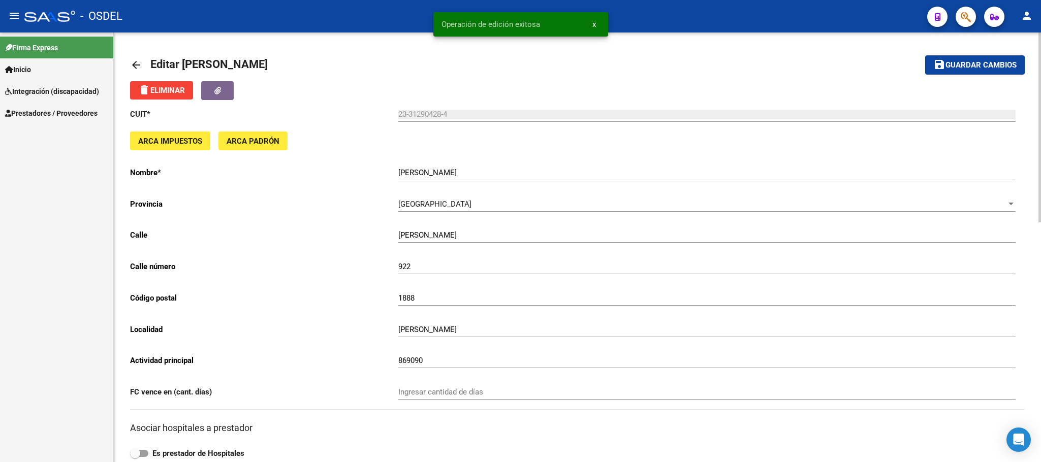
click at [137, 69] on mat-icon "arrow_back" at bounding box center [136, 65] width 12 height 12
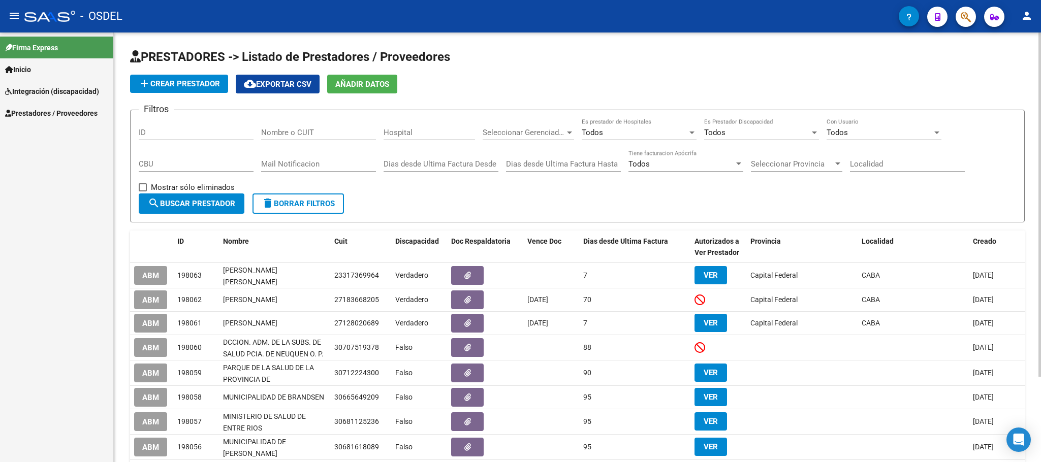
click at [301, 131] on input "Nombre o CUIT" at bounding box center [318, 132] width 115 height 9
paste input "27149224764"
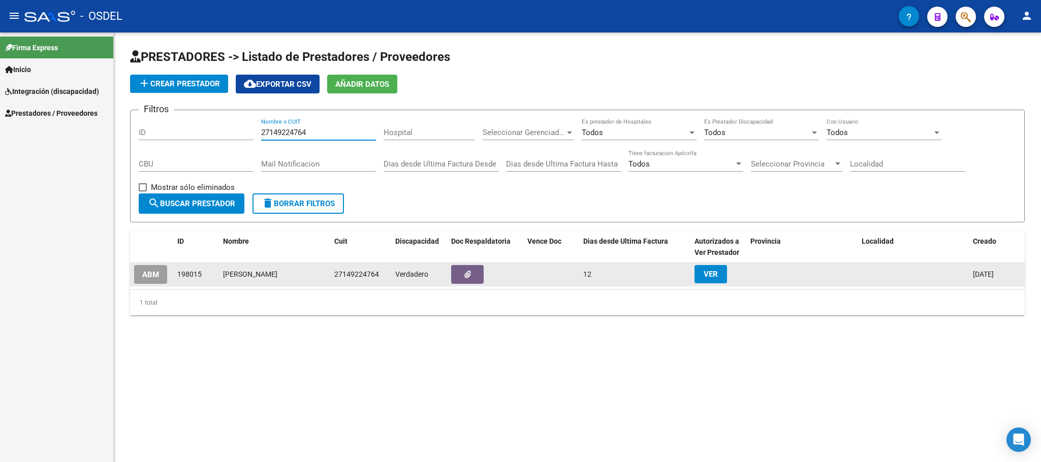
type input "27149224764"
click at [154, 278] on span "ABM" at bounding box center [150, 274] width 17 height 9
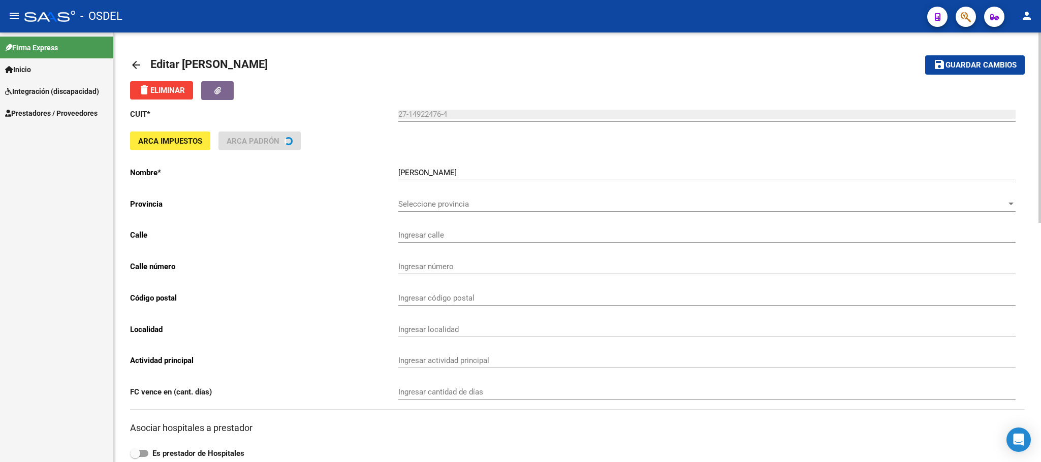
type input "CANTILO [PERSON_NAME]"
type input "5281"
type input "1419"
type input "CABA"
type input "749009"
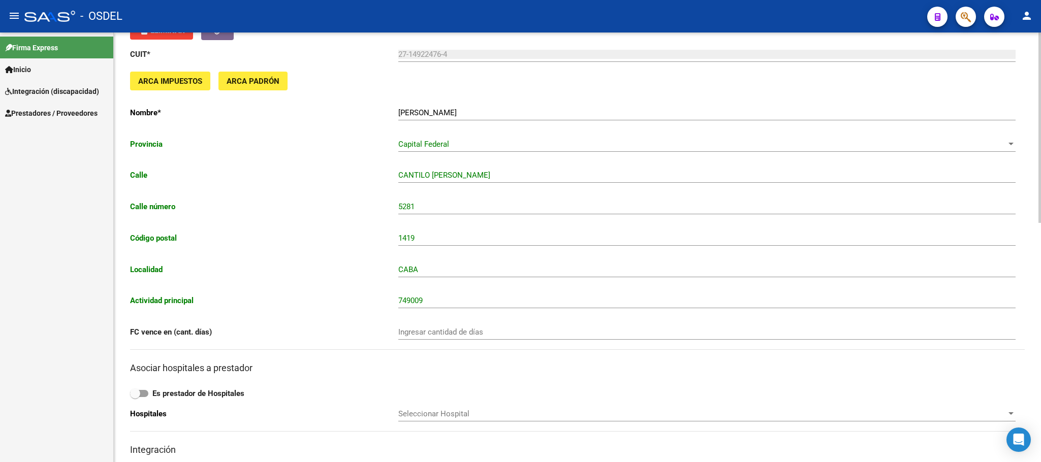
scroll to position [540, 0]
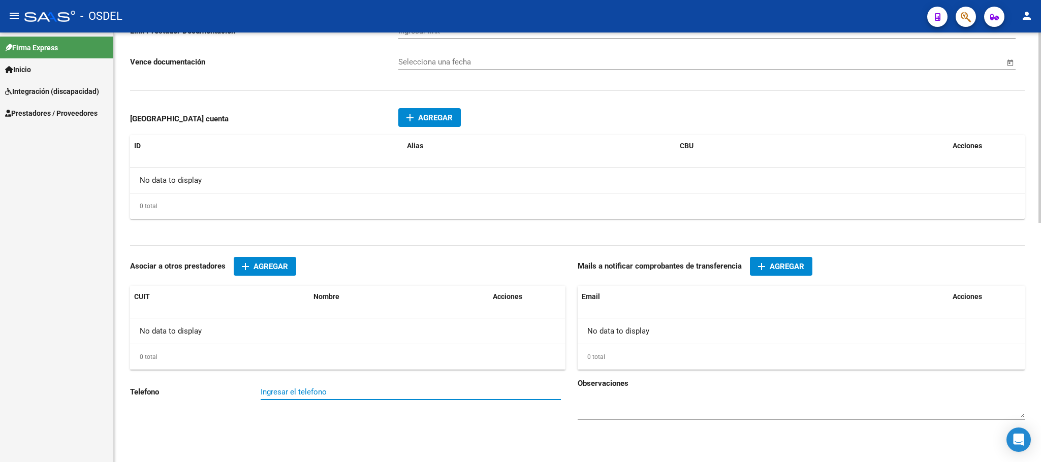
click at [284, 394] on input "Ingresar el telefono" at bounding box center [411, 392] width 300 height 9
paste input "1157609470"
type input "1157609470"
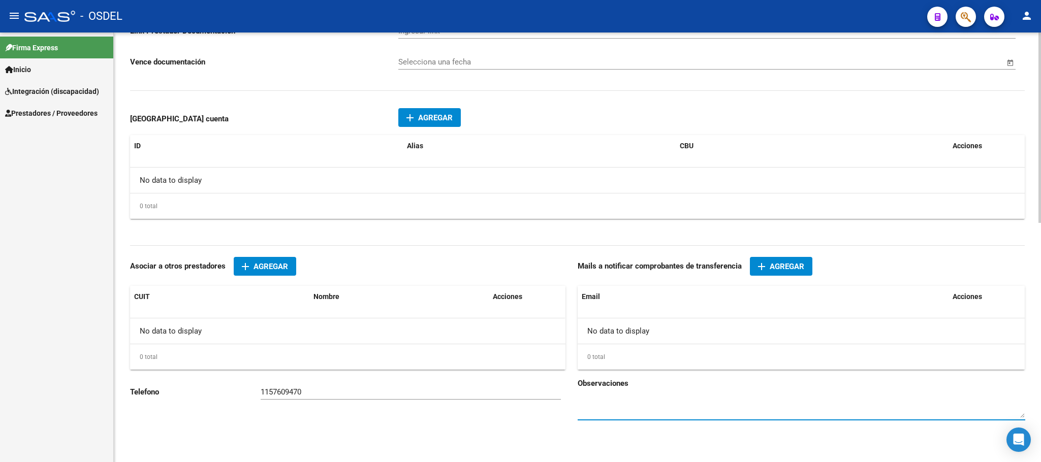
click at [802, 266] on span "Agregar" at bounding box center [786, 266] width 35 height 9
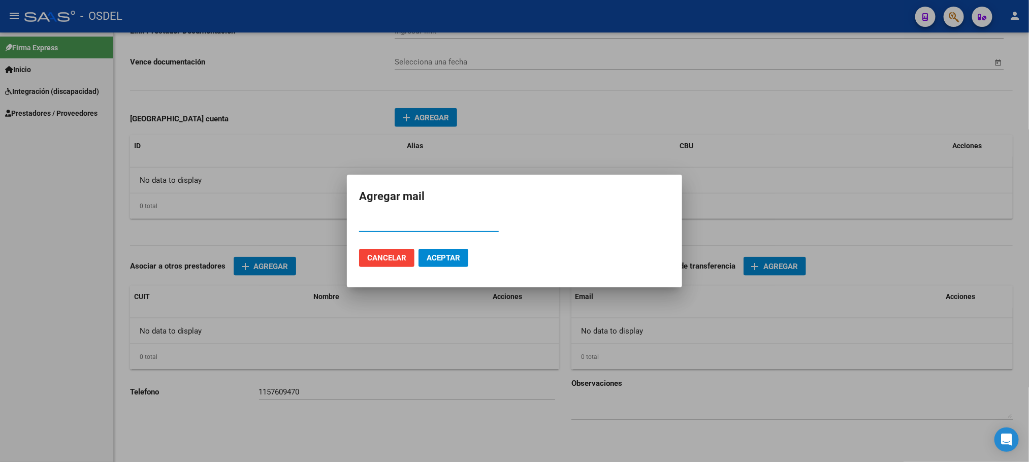
paste input "[EMAIL_ADDRESS][DOMAIN_NAME]"
type input "[EMAIL_ADDRESS][DOMAIN_NAME]"
click at [444, 258] on span "Aceptar" at bounding box center [444, 257] width 34 height 9
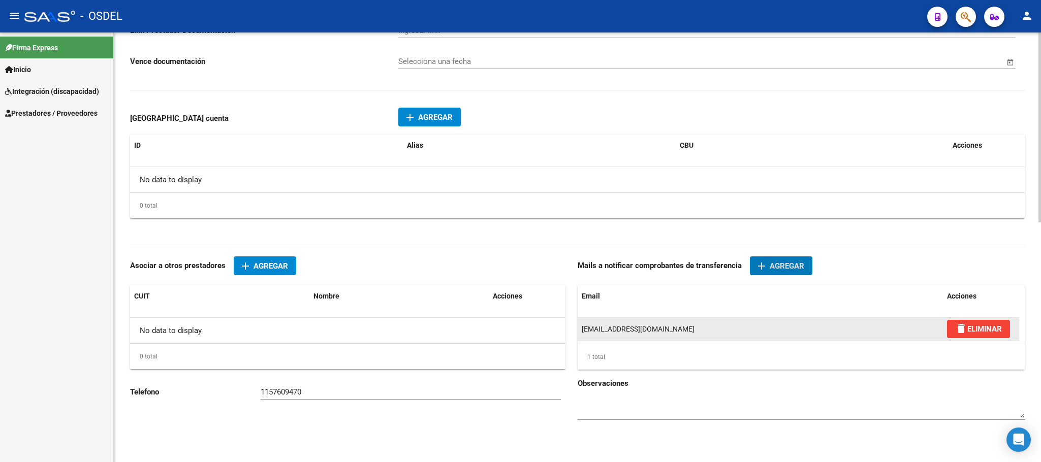
click at [1009, 327] on button "delete ELIMINAR" at bounding box center [978, 329] width 63 height 18
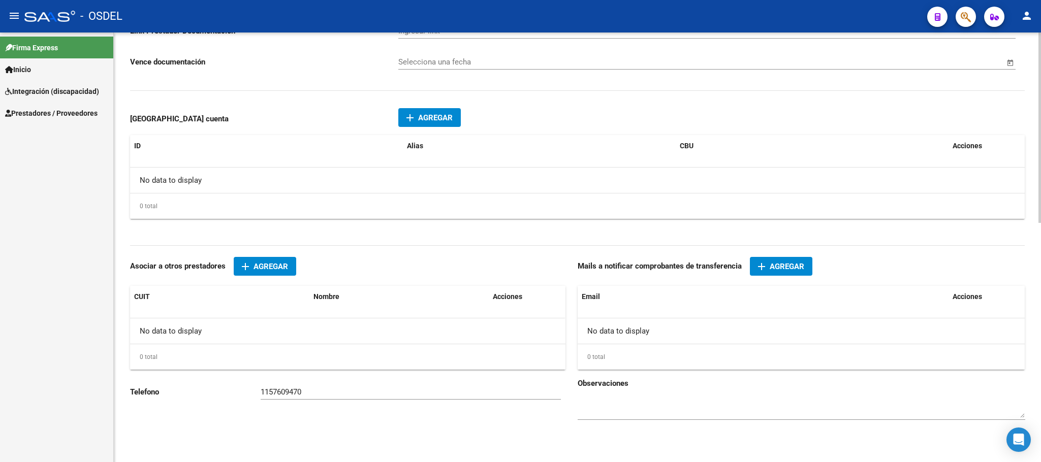
click at [789, 269] on span "Agregar" at bounding box center [786, 266] width 35 height 9
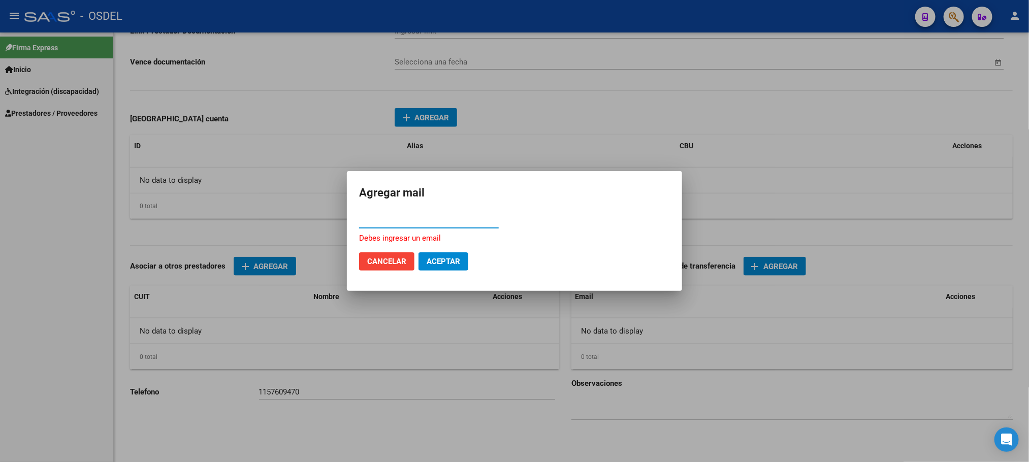
paste input "[EMAIL_ADDRESS][DOMAIN_NAME]"
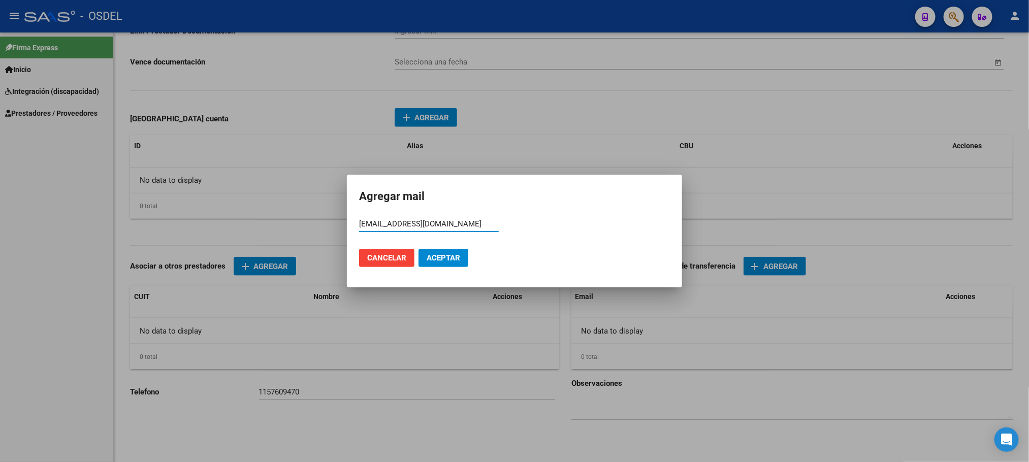
type input "[EMAIL_ADDRESS][DOMAIN_NAME]"
click at [433, 256] on span "Aceptar" at bounding box center [444, 257] width 34 height 9
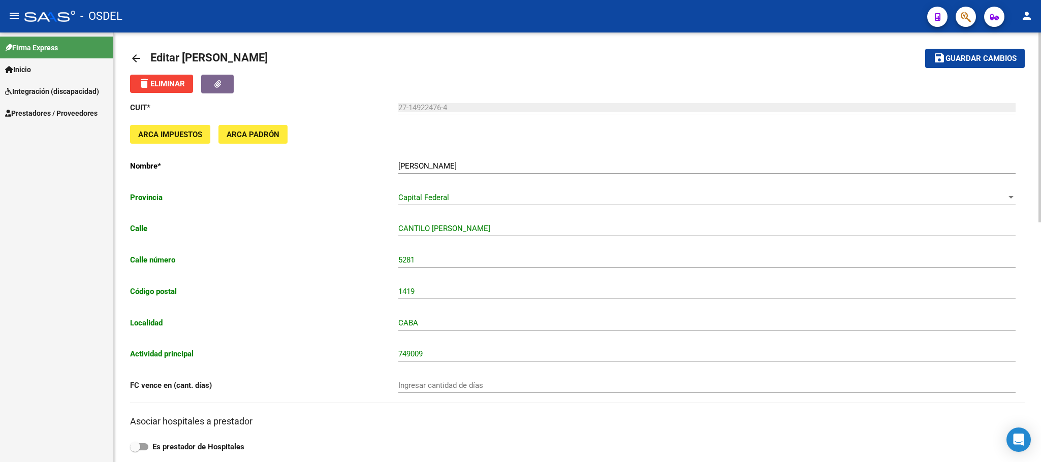
scroll to position [0, 0]
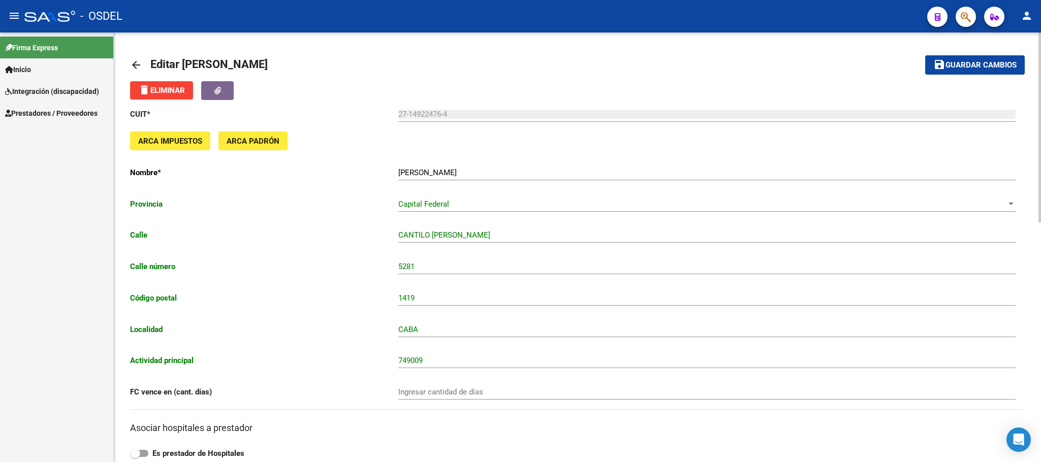
click at [981, 68] on span "Guardar cambios" at bounding box center [980, 65] width 71 height 9
click at [986, 62] on span "Guardar cambios" at bounding box center [980, 65] width 71 height 9
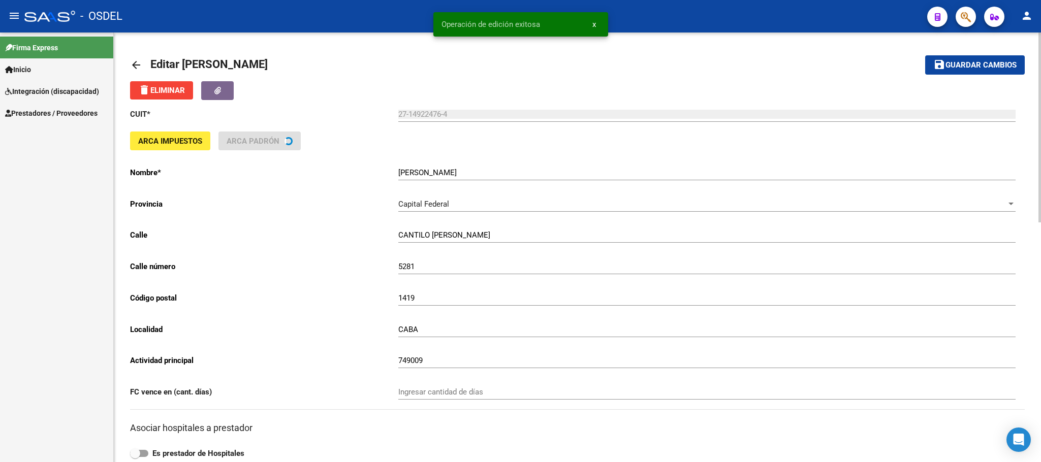
click at [133, 66] on mat-icon "arrow_back" at bounding box center [136, 65] width 12 height 12
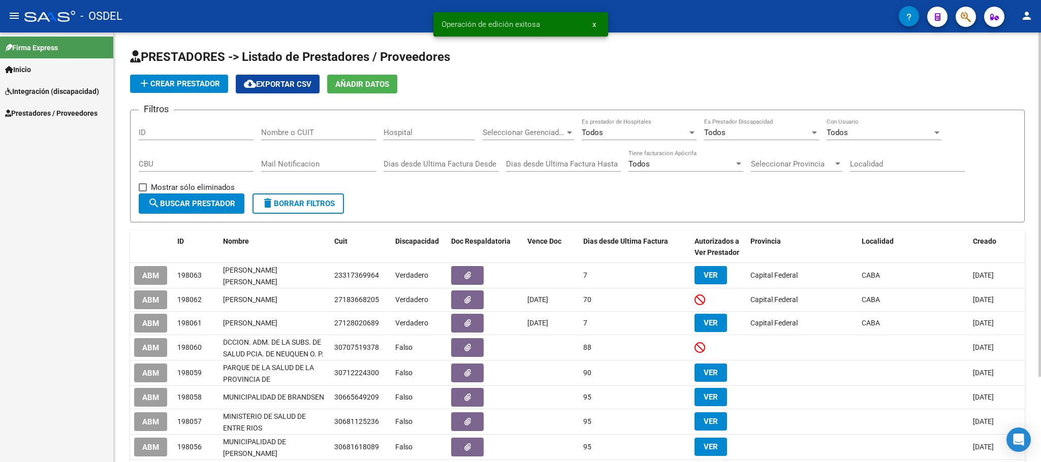
click at [268, 133] on input "Nombre o CUIT" at bounding box center [318, 132] width 115 height 9
paste input "30715555081"
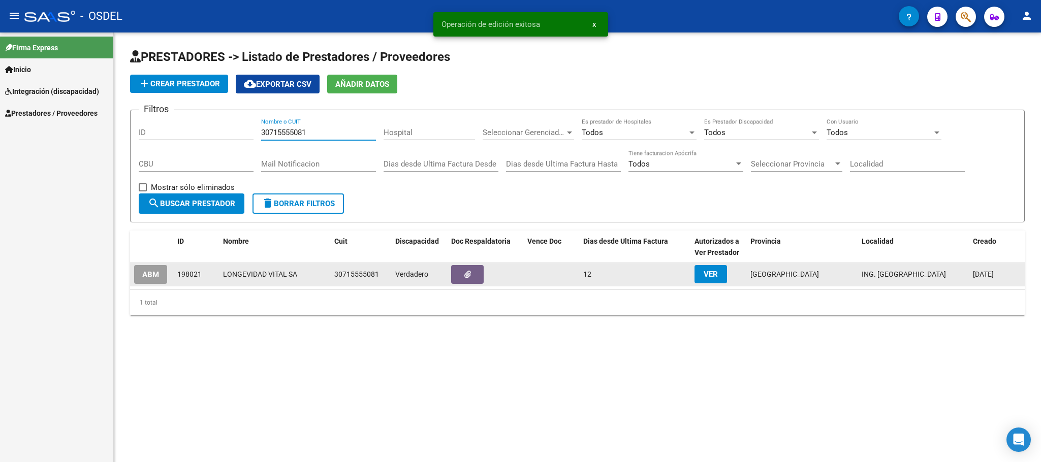
type input "30715555081"
click at [157, 274] on span "ABM" at bounding box center [150, 274] width 17 height 9
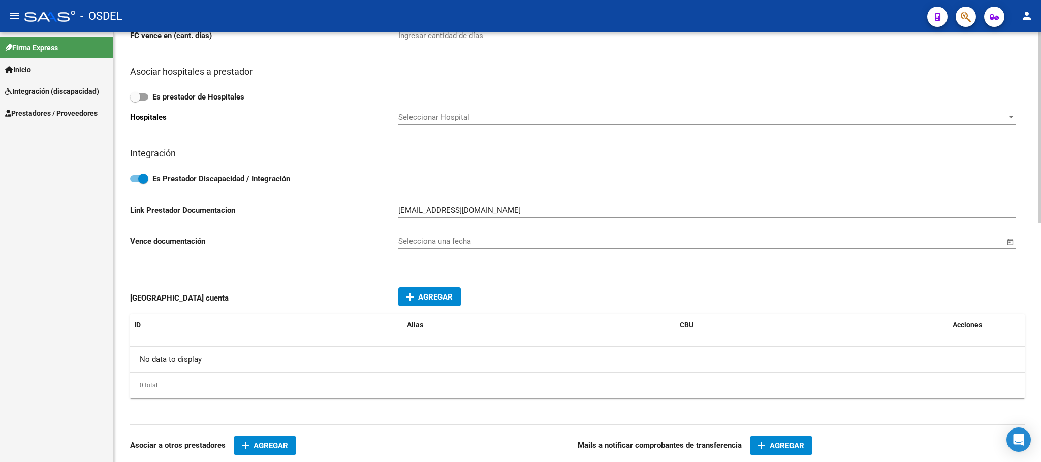
scroll to position [540, 0]
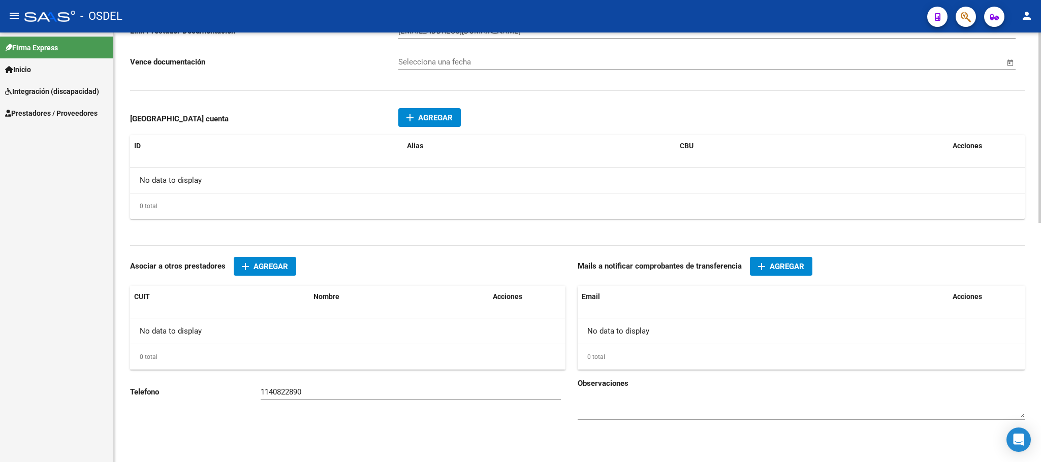
click at [779, 270] on span "Agregar" at bounding box center [786, 266] width 35 height 9
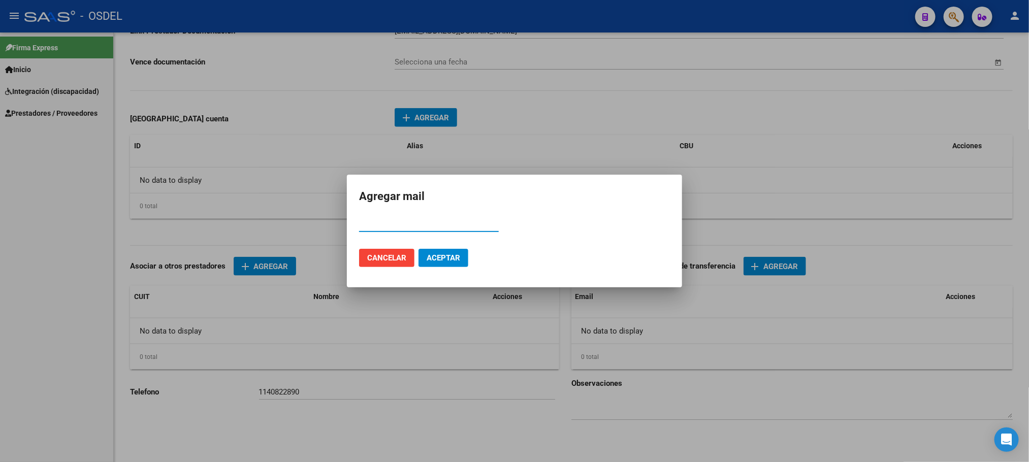
paste input "administracion2@sienes.com.ar"
type input "administracion2@sienes.com.ar"
click at [436, 261] on span "Aceptar" at bounding box center [444, 257] width 34 height 9
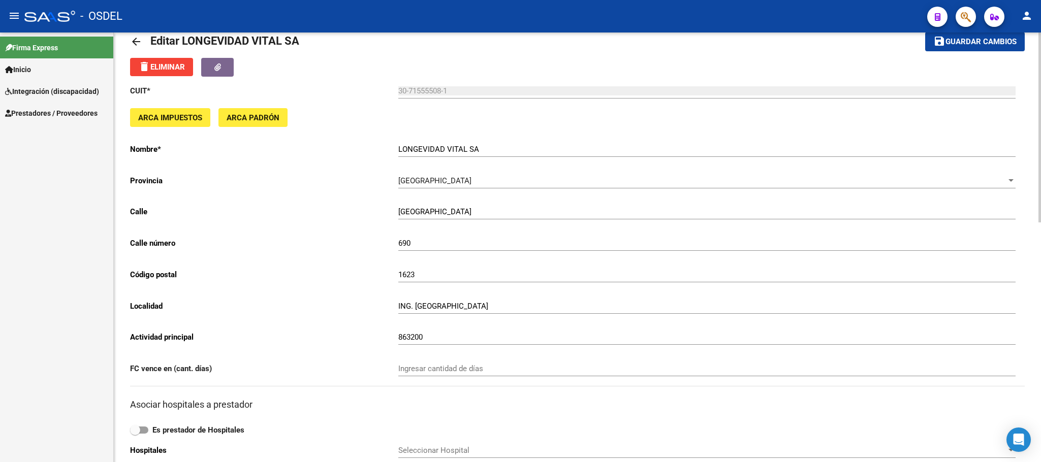
scroll to position [0, 0]
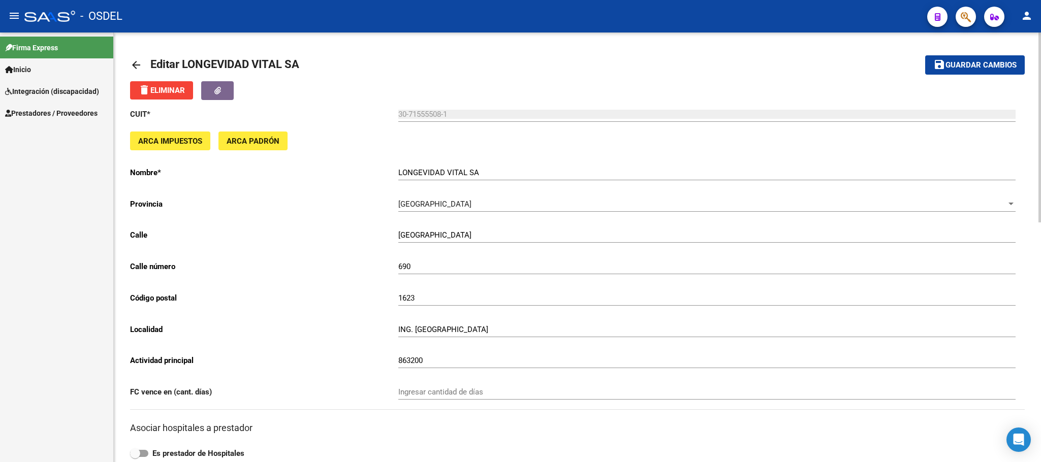
click at [1000, 66] on span "Guardar cambios" at bounding box center [980, 65] width 71 height 9
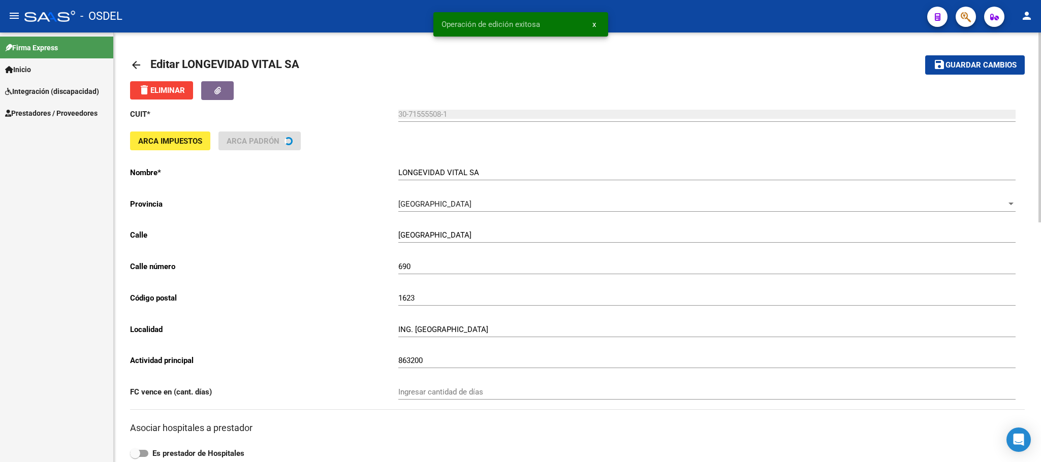
click at [140, 66] on mat-icon "arrow_back" at bounding box center [136, 65] width 12 height 12
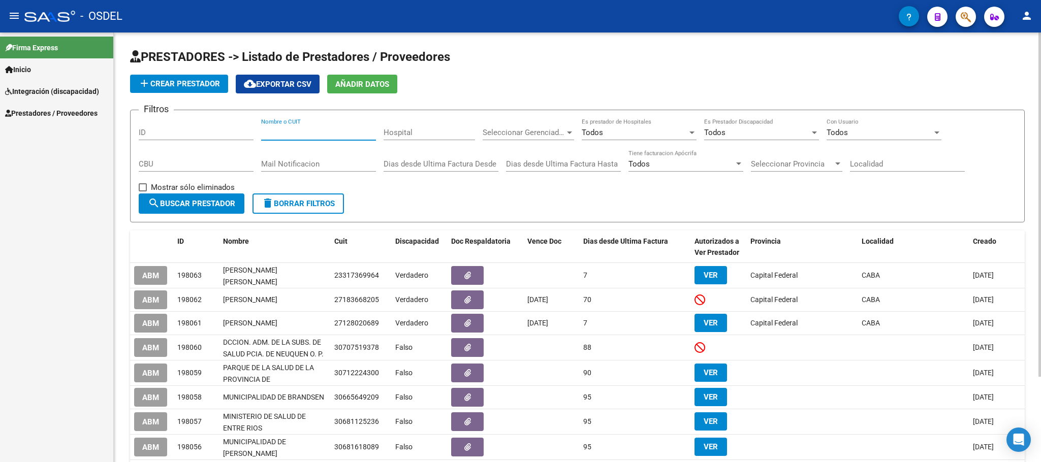
click at [291, 133] on input "Nombre o CUIT" at bounding box center [318, 132] width 115 height 9
paste input "27182112742"
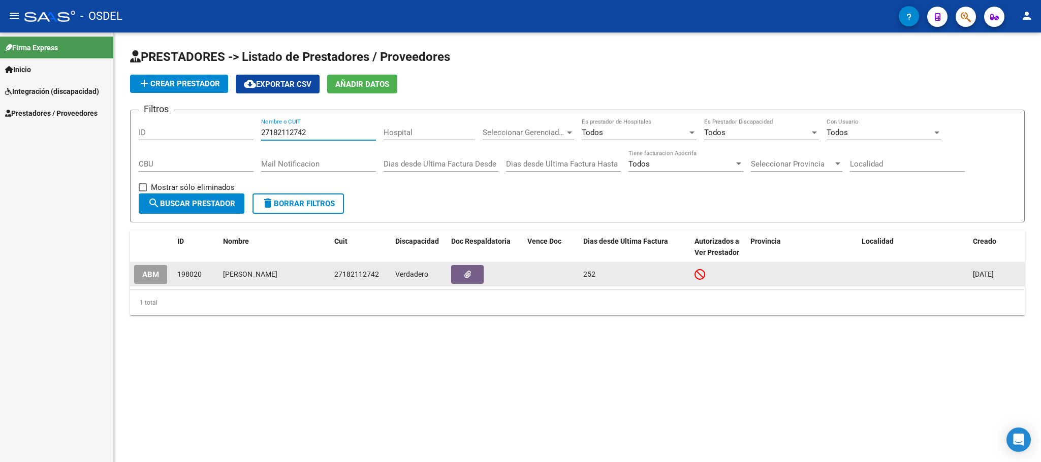
type input "27182112742"
click at [145, 273] on span "ABM" at bounding box center [150, 274] width 17 height 9
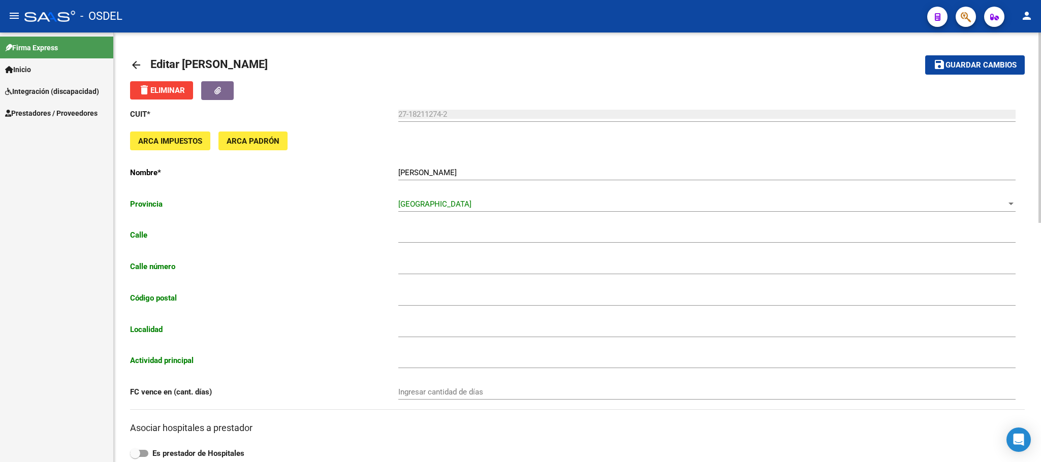
type input "BUEN VIAJE"
type input "182"
type input "1708"
type input "MORON"
type input "869090"
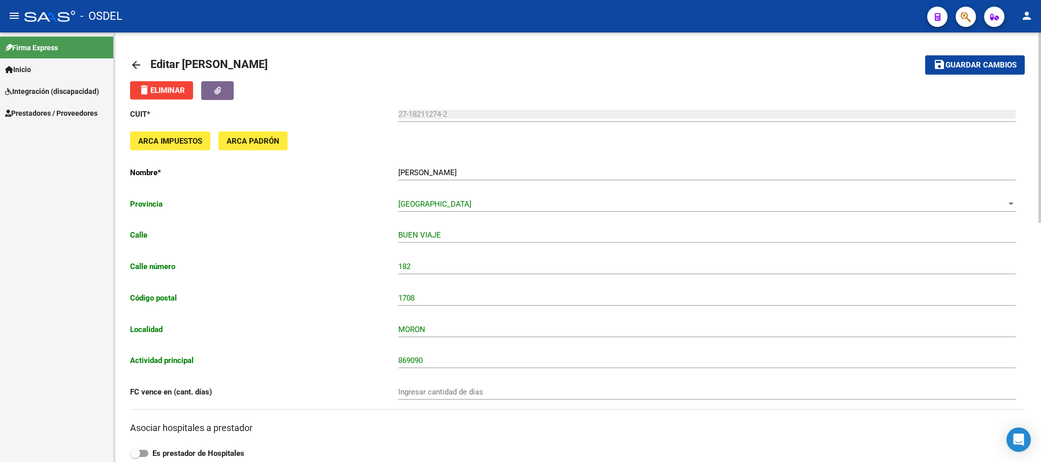
scroll to position [540, 0]
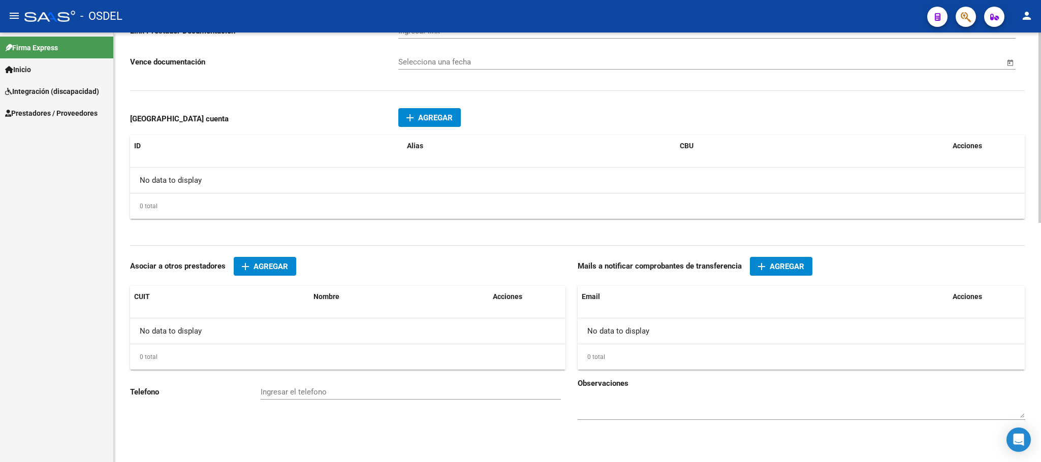
click at [325, 389] on input "Ingresar el telefono" at bounding box center [411, 392] width 300 height 9
paste input "11 6057 8062"
type input "1160578062"
click at [796, 267] on span "Agregar" at bounding box center [786, 266] width 35 height 9
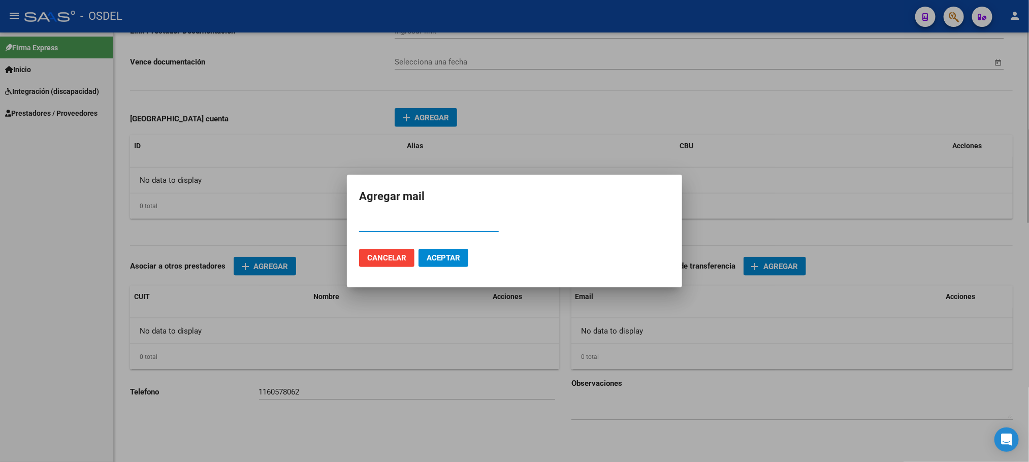
paste input "locurakarina67@hotmail.com.ar"
type input "locurakarina67@hotmail.com.ar"
click at [431, 261] on span "Aceptar" at bounding box center [444, 257] width 34 height 9
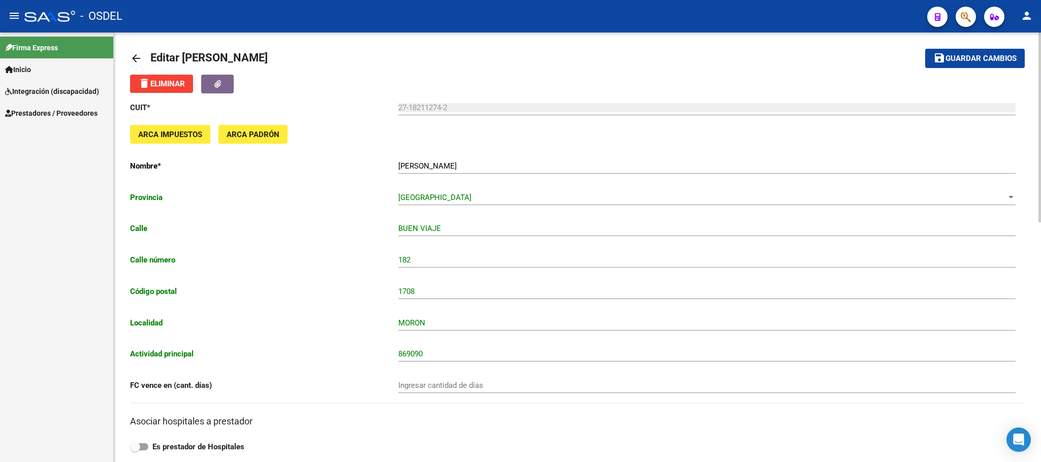
scroll to position [0, 0]
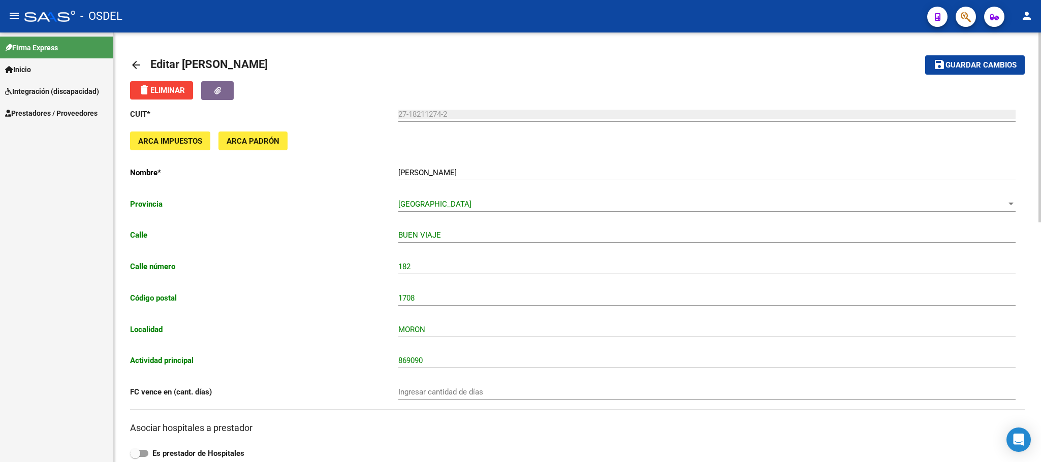
click at [994, 69] on span "Guardar cambios" at bounding box center [980, 65] width 71 height 9
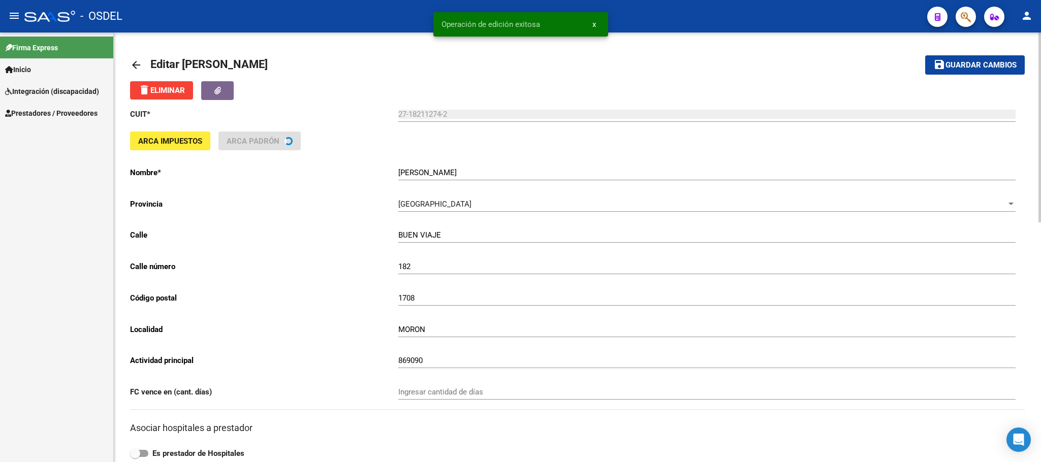
click at [133, 65] on mat-icon "arrow_back" at bounding box center [136, 65] width 12 height 12
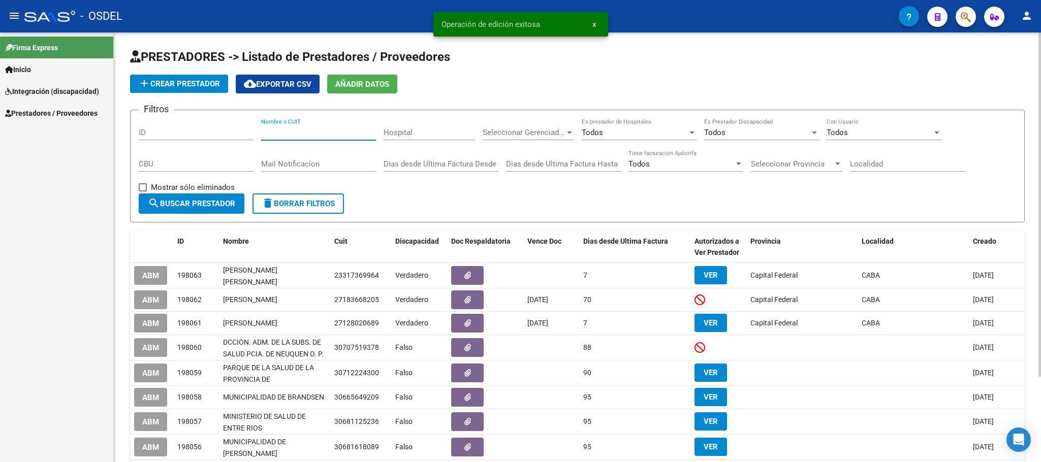
click at [314, 133] on input "Nombre o CUIT" at bounding box center [318, 132] width 115 height 9
paste input "27376106425"
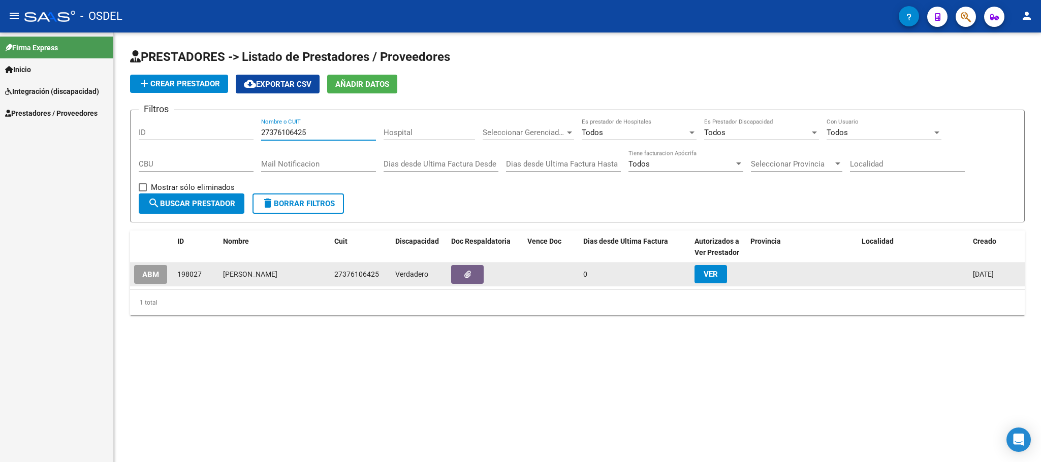
type input "27376106425"
click at [147, 273] on span "ABM" at bounding box center [150, 274] width 17 height 9
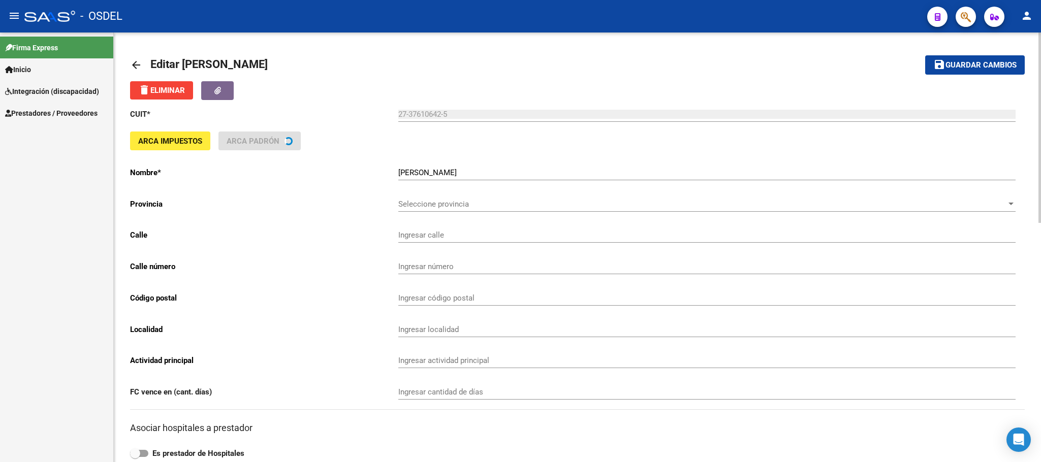
type input "LARTIGAU"
type input "1381"
type input "1875"
type input "WILDE"
type input "869090"
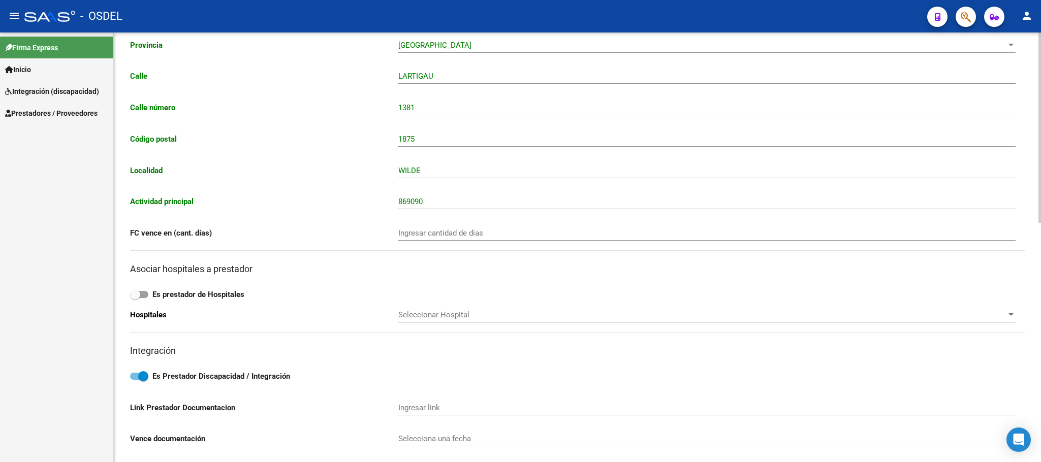
scroll to position [540, 0]
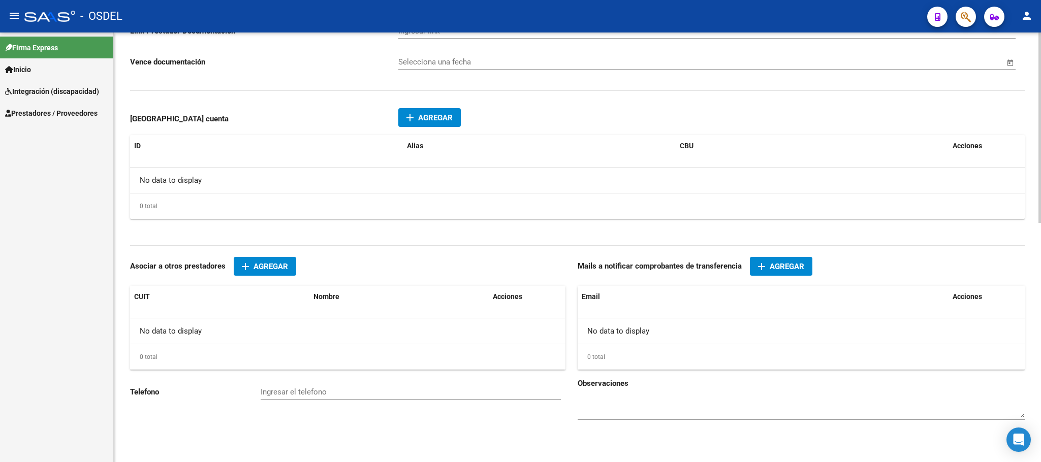
click at [271, 391] on input "Ingresar el telefono" at bounding box center [411, 392] width 300 height 9
paste input "1161629927"
type input "1161629927"
click at [768, 269] on span "add Agregar" at bounding box center [781, 266] width 46 height 9
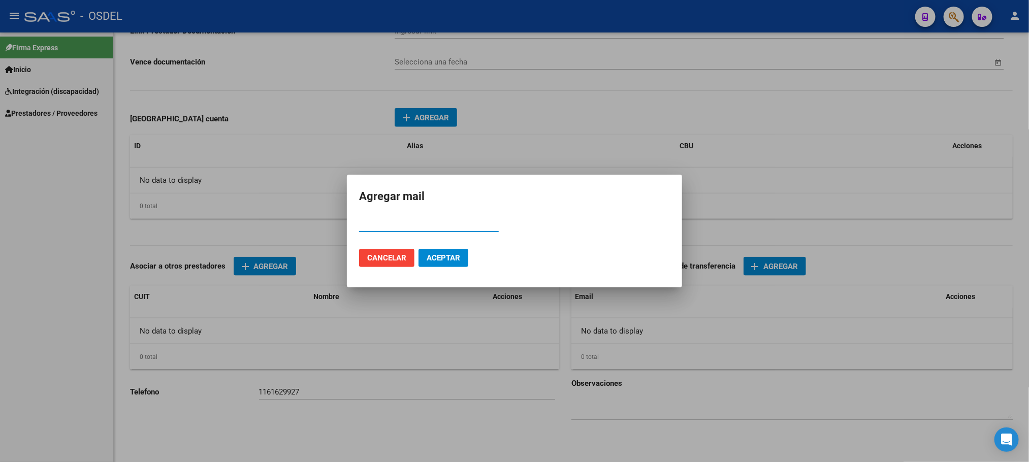
paste input "micalamas@live.com.ar"
type input "micalamas@live.com.ar"
click at [448, 259] on span "Aceptar" at bounding box center [444, 257] width 34 height 9
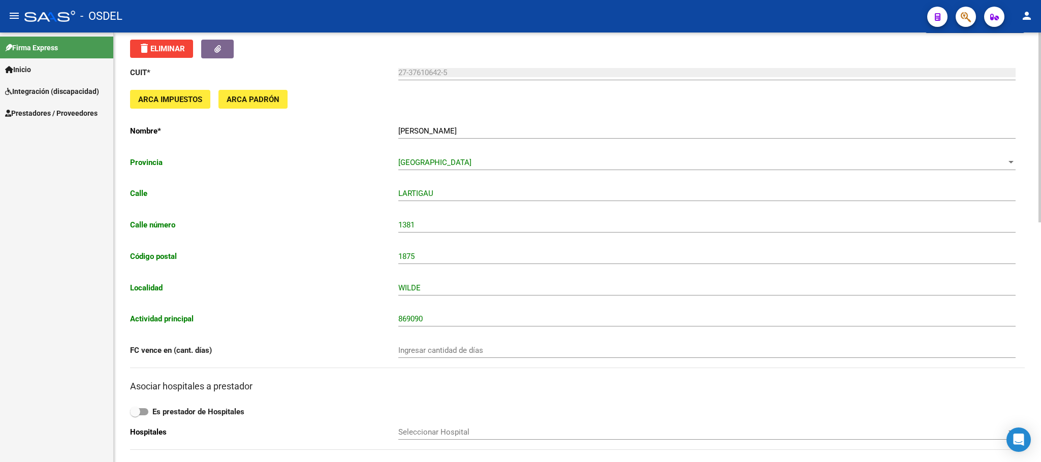
scroll to position [0, 0]
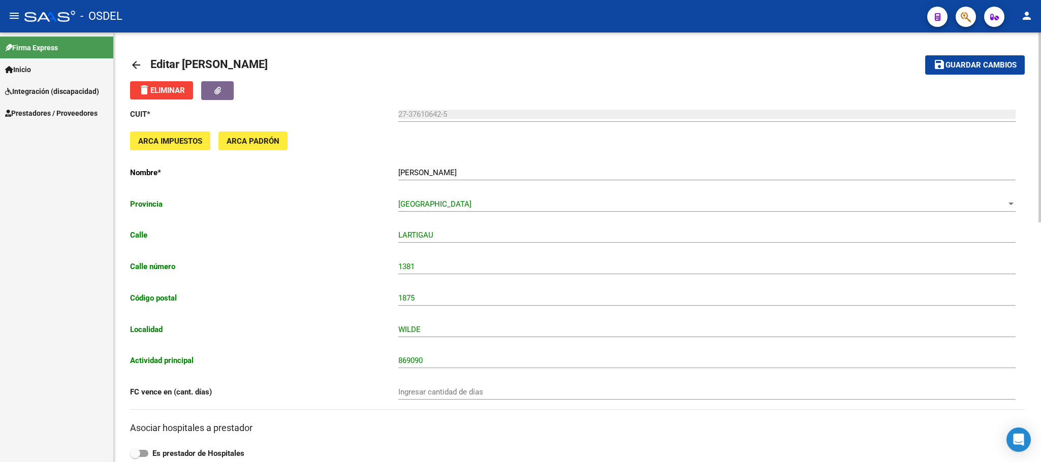
click at [978, 70] on button "save Guardar cambios" at bounding box center [975, 64] width 100 height 19
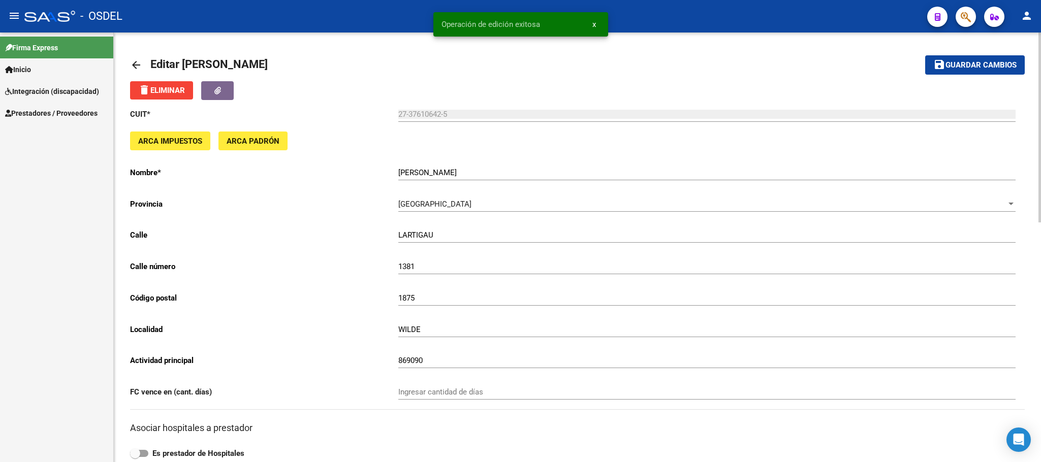
click at [139, 62] on mat-icon "arrow_back" at bounding box center [136, 65] width 12 height 12
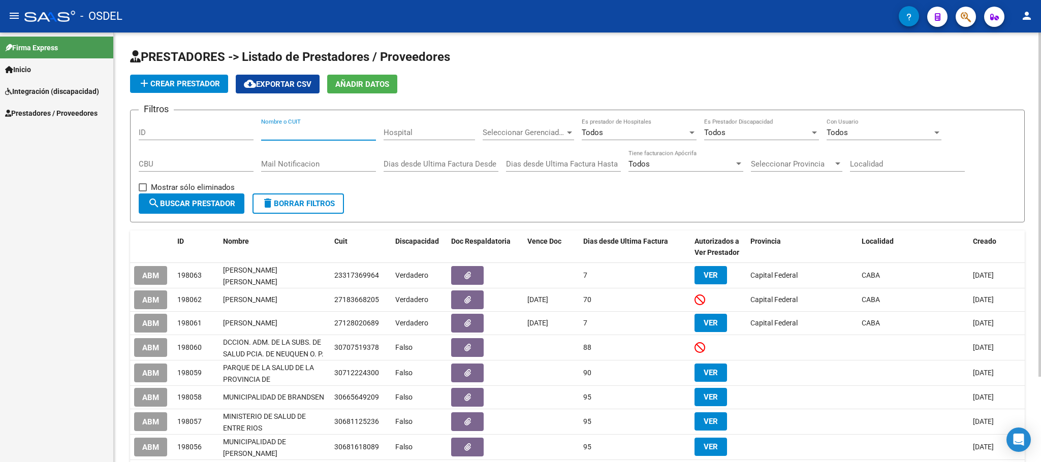
click at [311, 128] on input "Nombre o CUIT" at bounding box center [318, 132] width 115 height 9
paste input "27267380916"
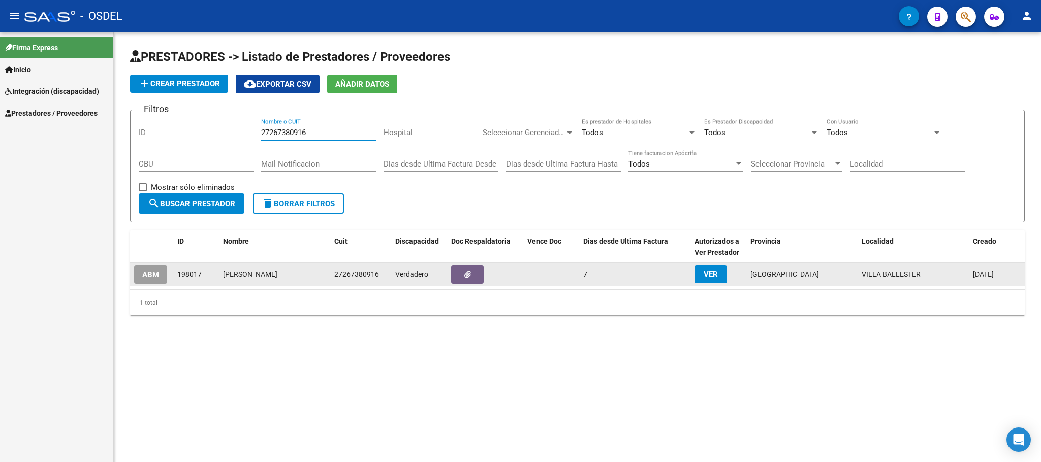
type input "27267380916"
click at [151, 272] on span "ABM" at bounding box center [150, 274] width 17 height 9
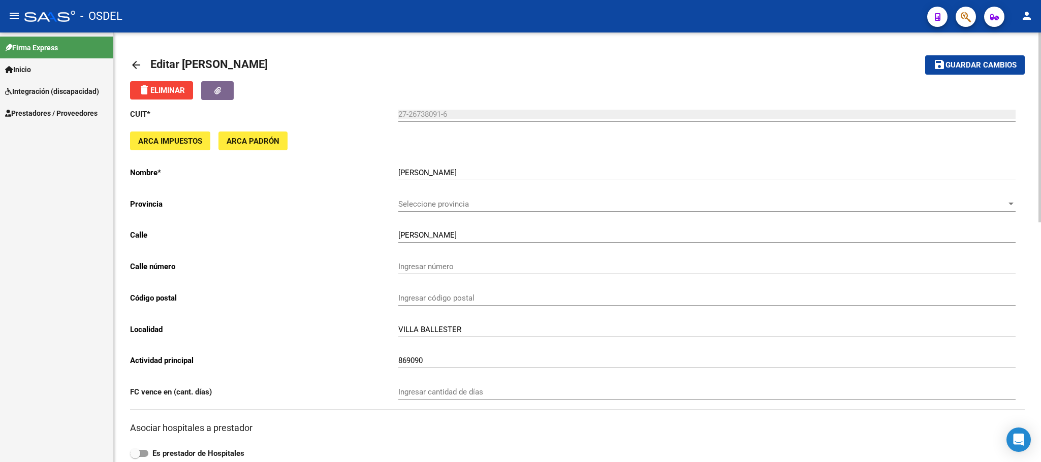
scroll to position [541, 0]
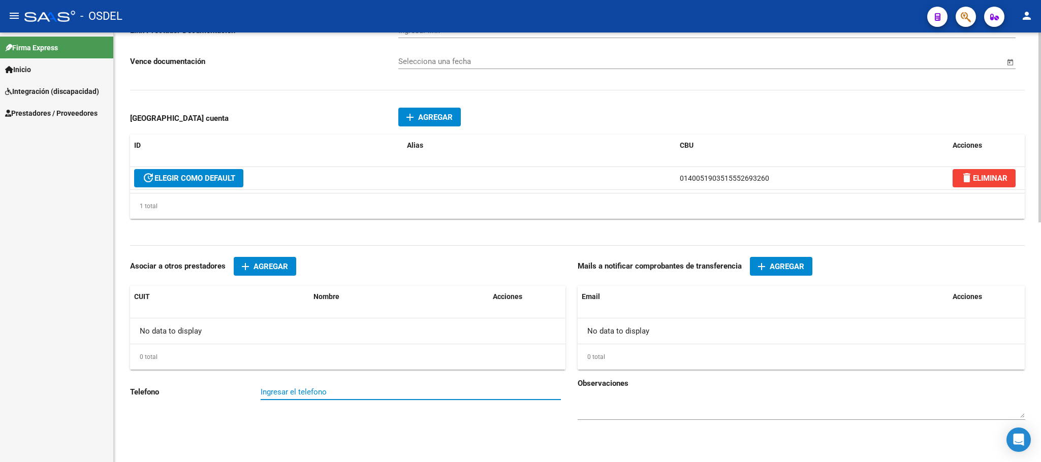
click at [296, 392] on input "Ingresar el telefono" at bounding box center [411, 392] width 300 height 9
paste input "1158398614"
type input "1158398614"
click at [771, 270] on span "Agregar" at bounding box center [786, 266] width 35 height 9
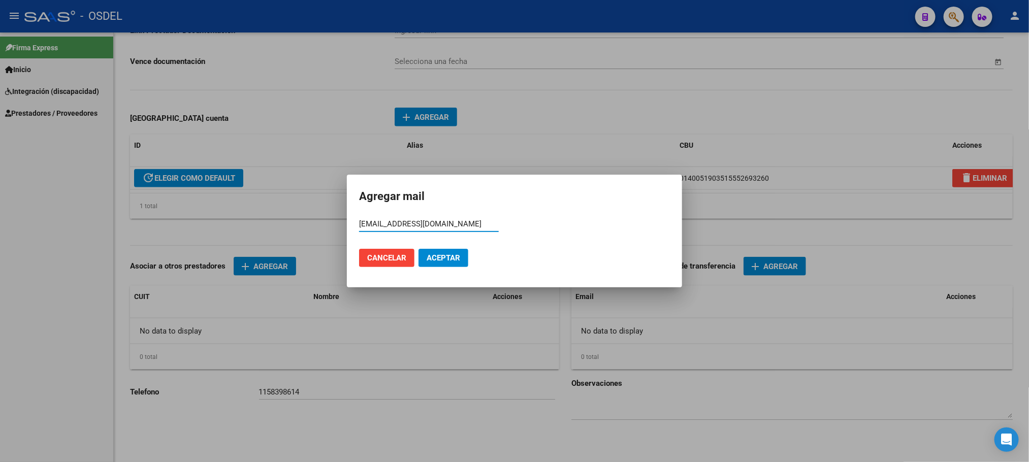
type input "lic.vilmaibarra@gmail.com"
click at [453, 253] on span "Aceptar" at bounding box center [444, 257] width 34 height 9
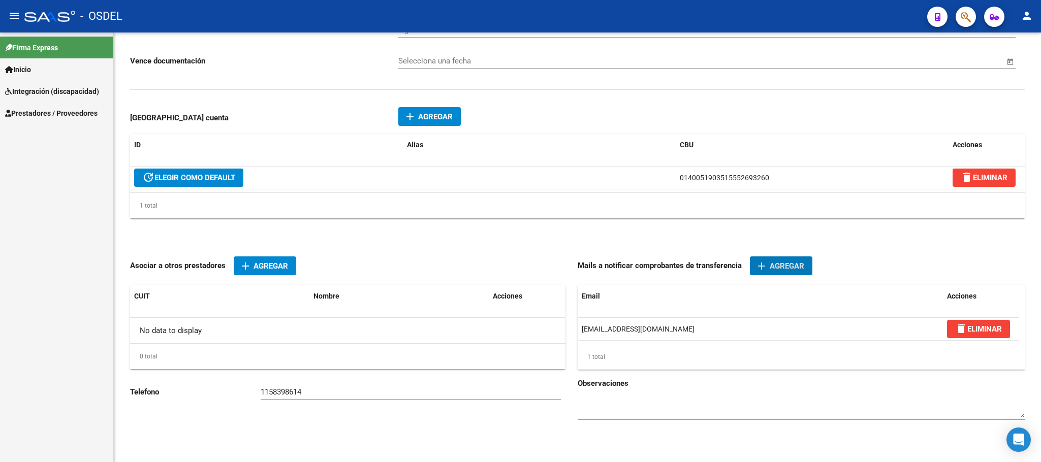
scroll to position [8, 0]
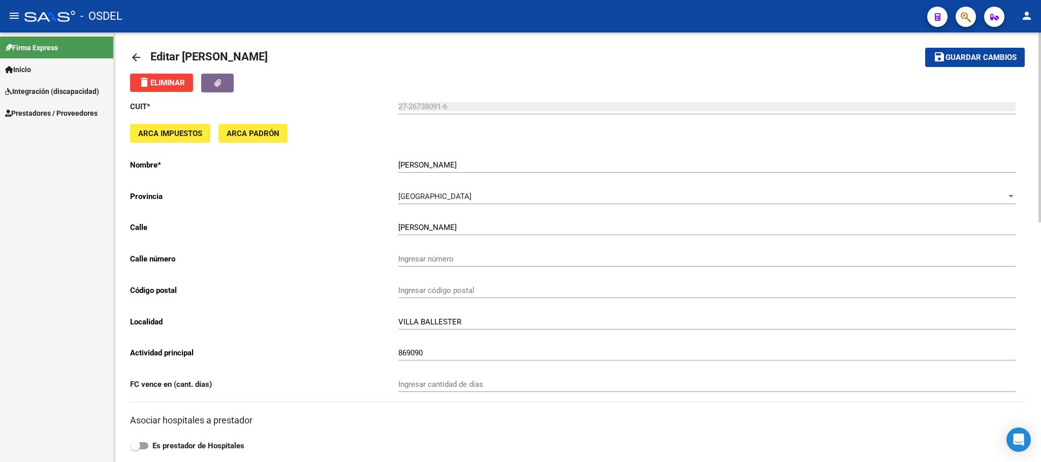
click at [448, 256] on input "Ingresar número" at bounding box center [706, 258] width 617 height 9
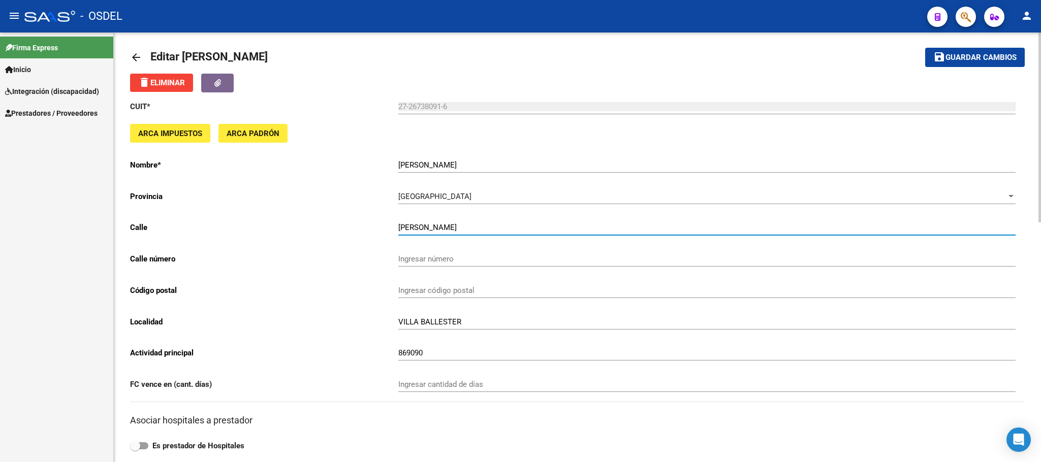
drag, startPoint x: 489, startPoint y: 223, endPoint x: 324, endPoint y: 223, distance: 165.6
click at [324, 223] on app-form-text-field "Calle JOAQUÍN V GONZALEZ Ingresar calle" at bounding box center [572, 227] width 885 height 9
paste input "C65 - Independencia 5035 - Villa Ballester, BUE"
type input "Independencia"
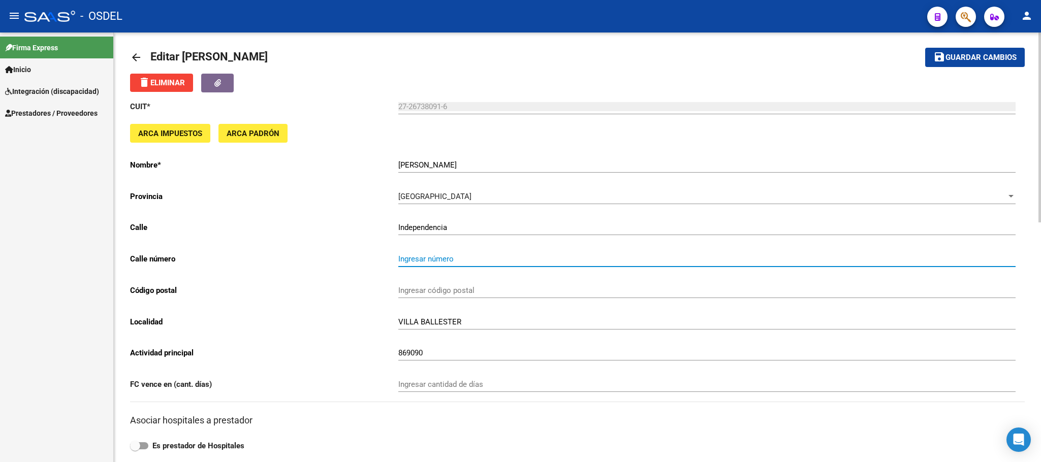
type input "2"
type input "5035"
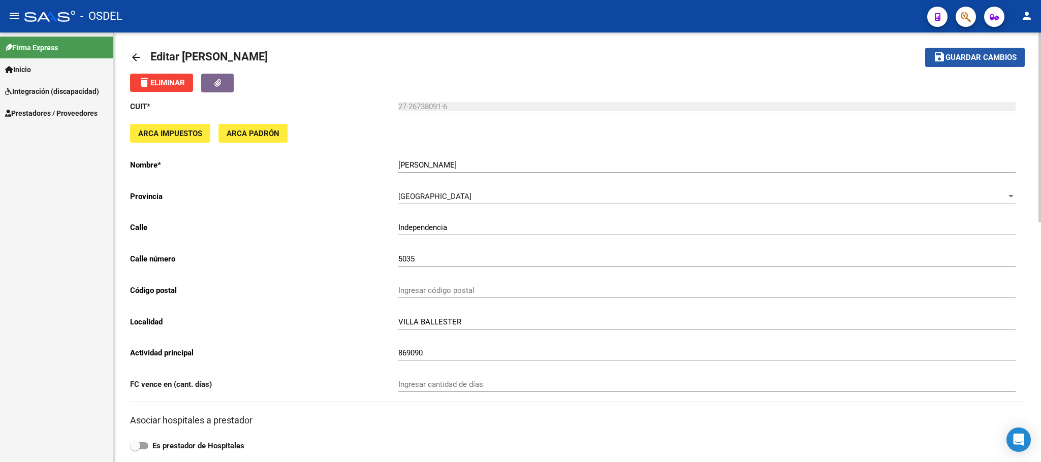
click at [952, 62] on button "save Guardar cambios" at bounding box center [975, 57] width 100 height 19
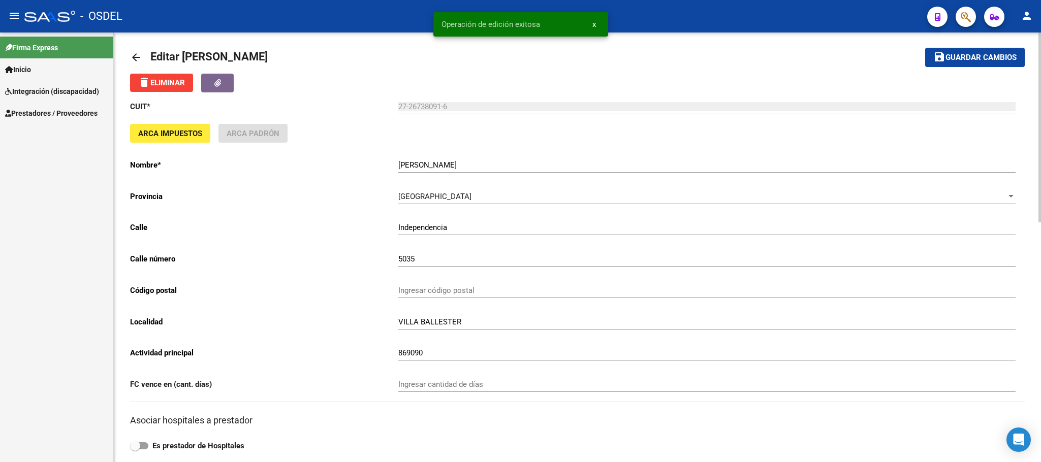
scroll to position [0, 0]
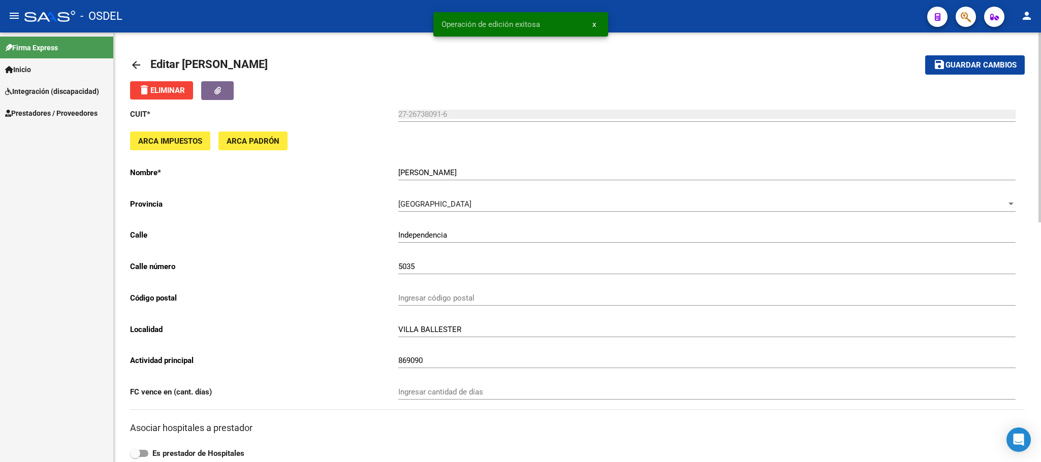
click at [137, 66] on mat-icon "arrow_back" at bounding box center [136, 65] width 12 height 12
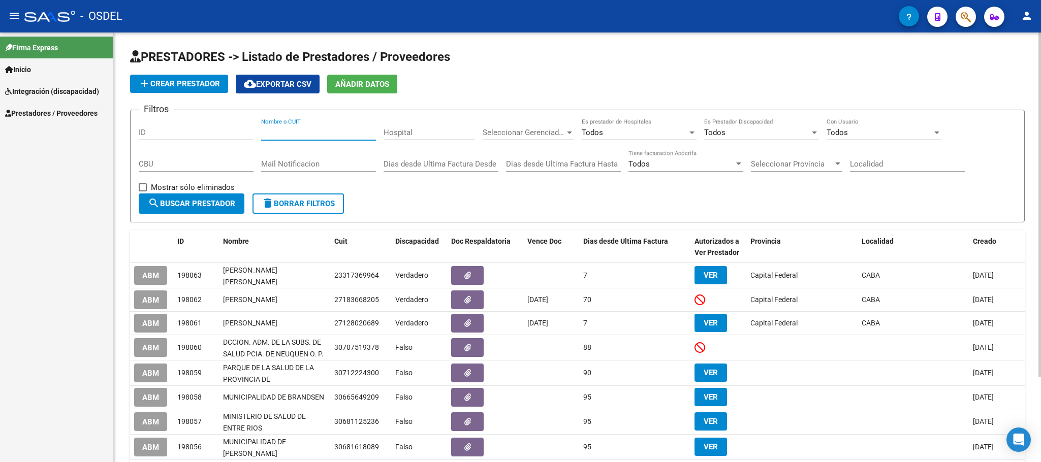
click at [320, 136] on input "Nombre o CUIT" at bounding box center [318, 132] width 115 height 9
paste input "27233750161"
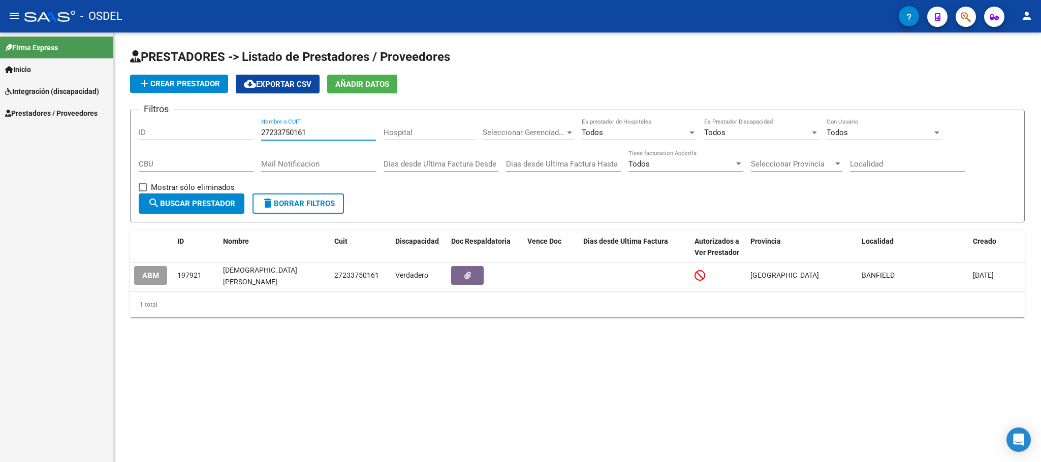
type input "27233750161"
click at [213, 206] on span "search Buscar Prestador" at bounding box center [191, 203] width 87 height 9
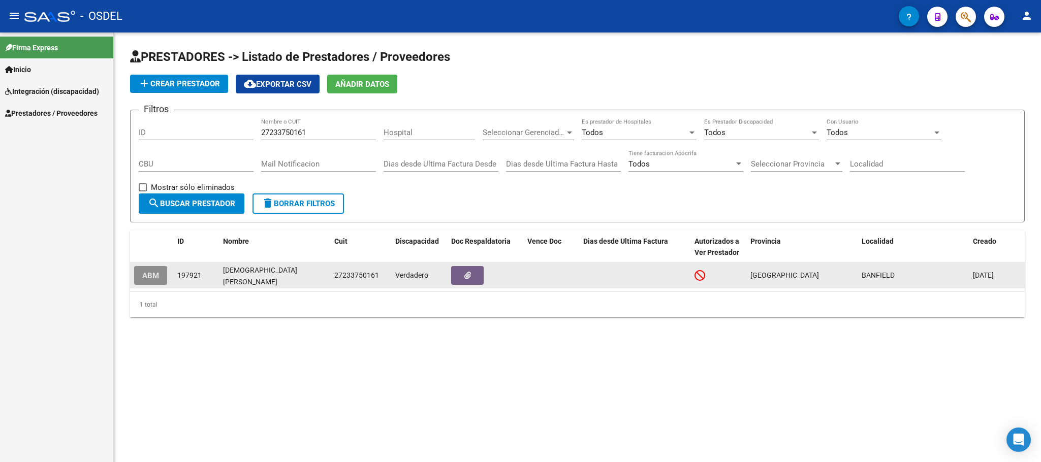
click at [150, 274] on span "ABM" at bounding box center [150, 275] width 17 height 9
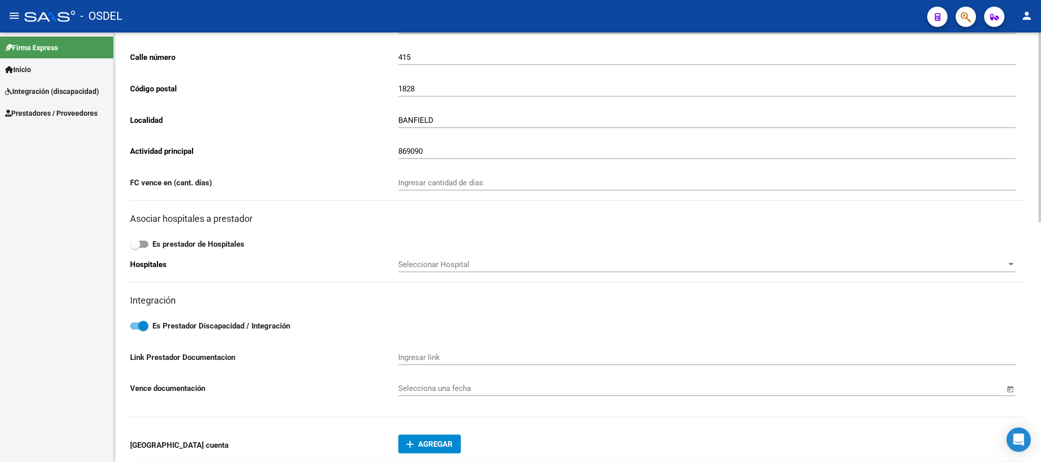
scroll to position [533, 0]
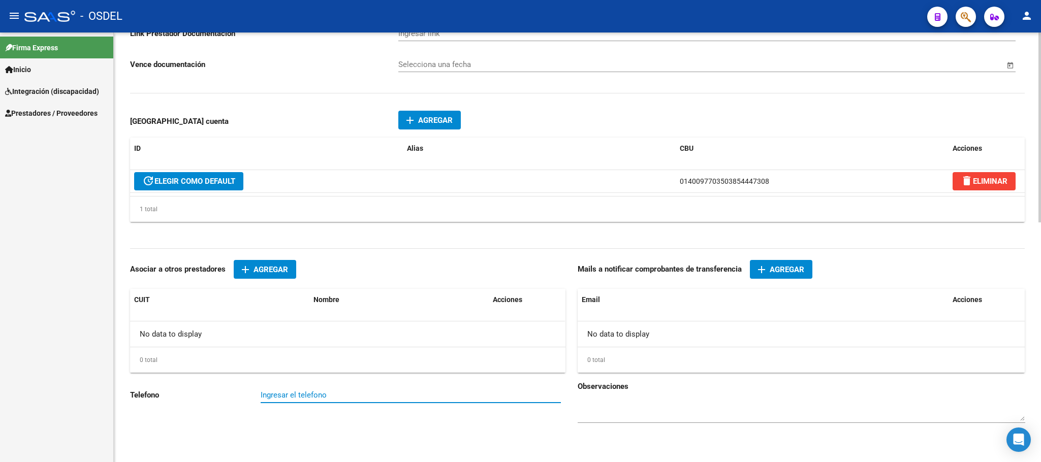
click at [330, 400] on input "Ingresar el telefono" at bounding box center [411, 395] width 300 height 9
paste input "1163799368"
type input "1163799368"
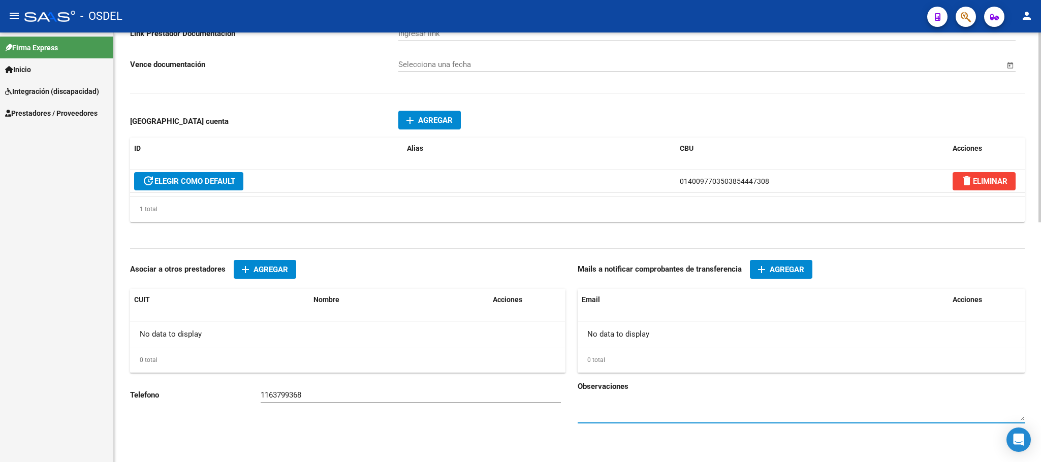
click at [781, 272] on span "Agregar" at bounding box center [786, 269] width 35 height 9
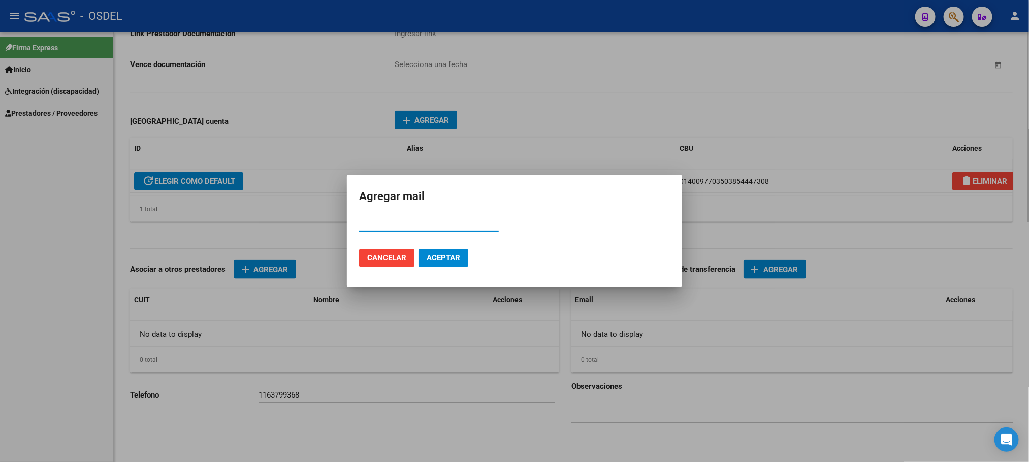
paste input "infocuninas@gmail.com"
type input "infocuninas@gmail.com"
click at [448, 264] on button "Aceptar" at bounding box center [444, 258] width 50 height 18
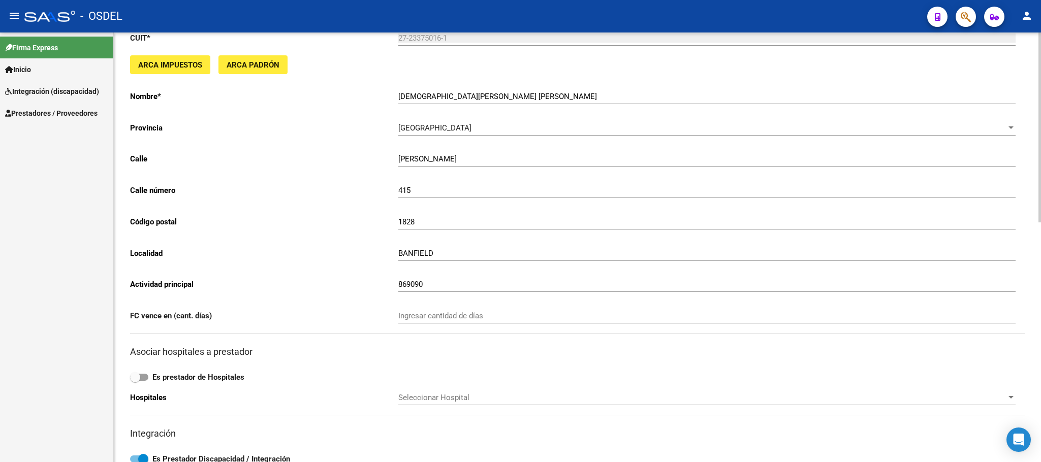
scroll to position [0, 0]
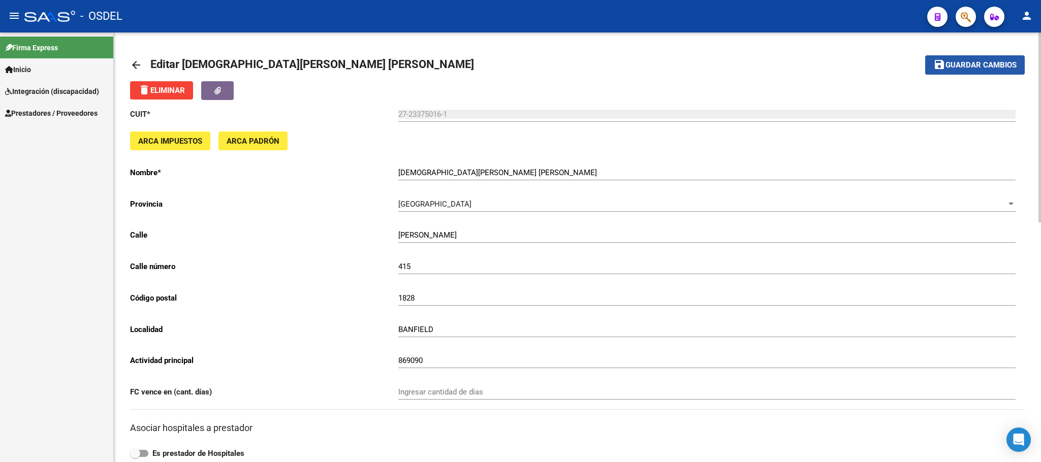
click at [992, 62] on span "Guardar cambios" at bounding box center [980, 65] width 71 height 9
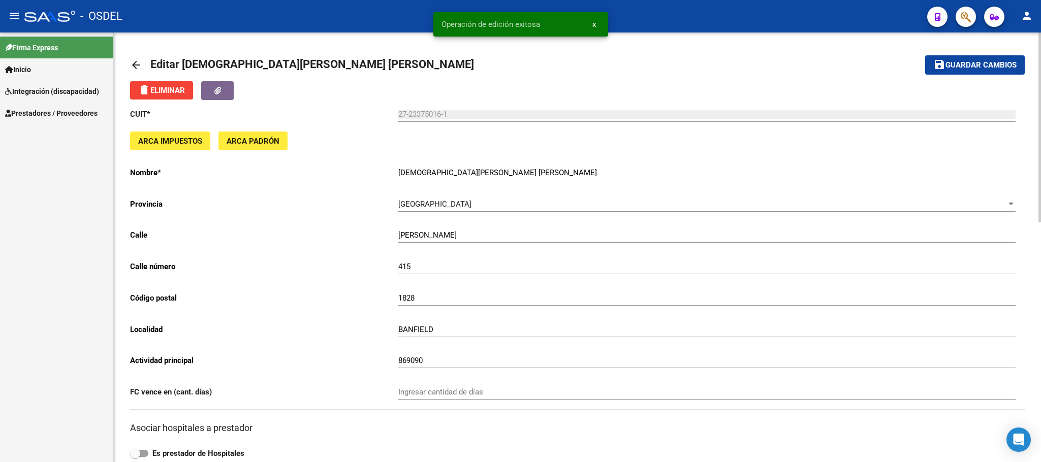
click at [139, 59] on mat-icon "arrow_back" at bounding box center [136, 65] width 12 height 12
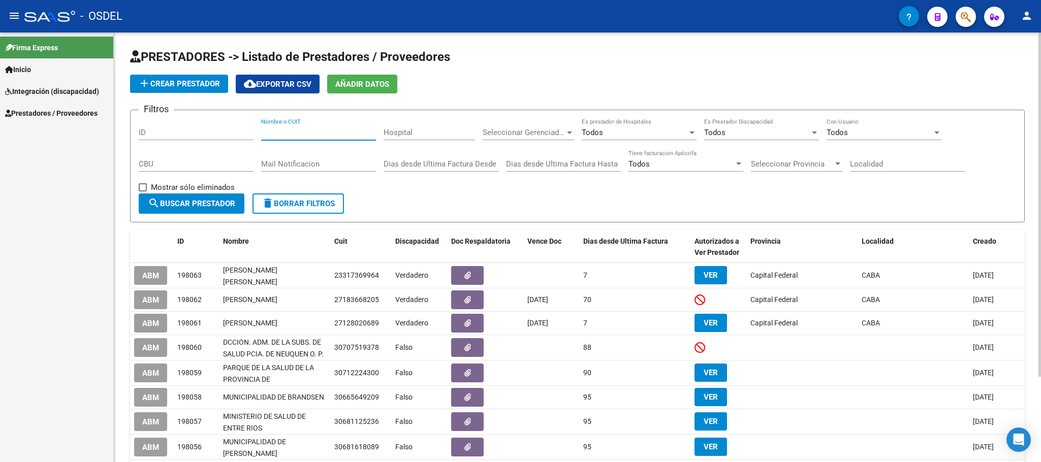
click at [295, 137] on input "Nombre o CUIT" at bounding box center [318, 132] width 115 height 9
paste input "23371658904"
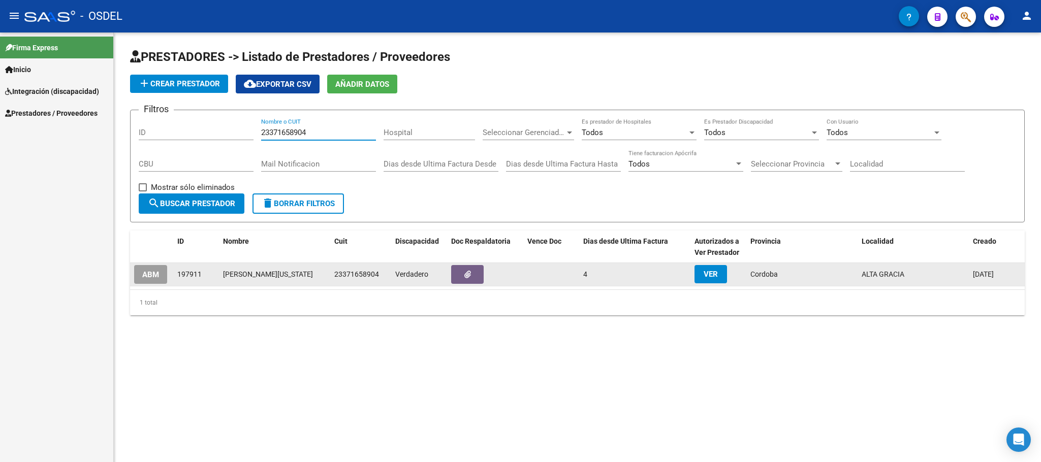
type input "23371658904"
click at [155, 276] on span "ABM" at bounding box center [150, 274] width 17 height 9
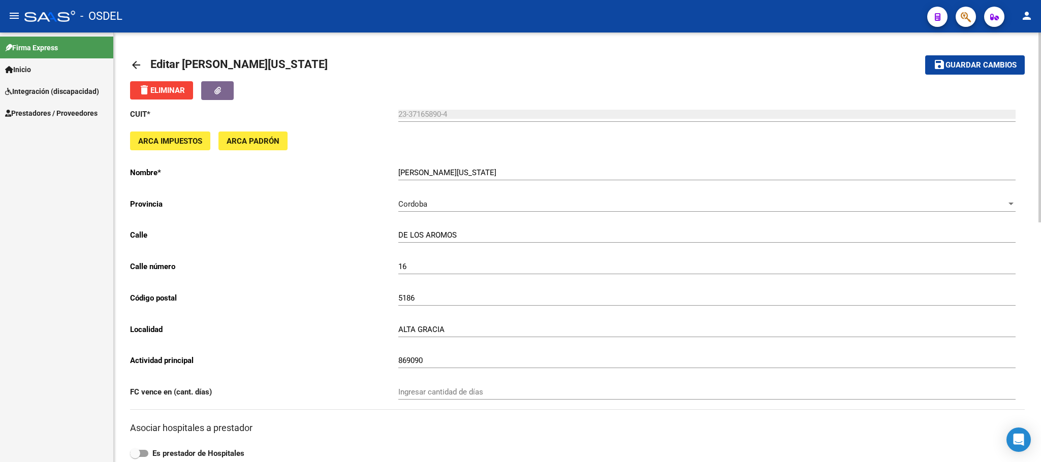
scroll to position [541, 0]
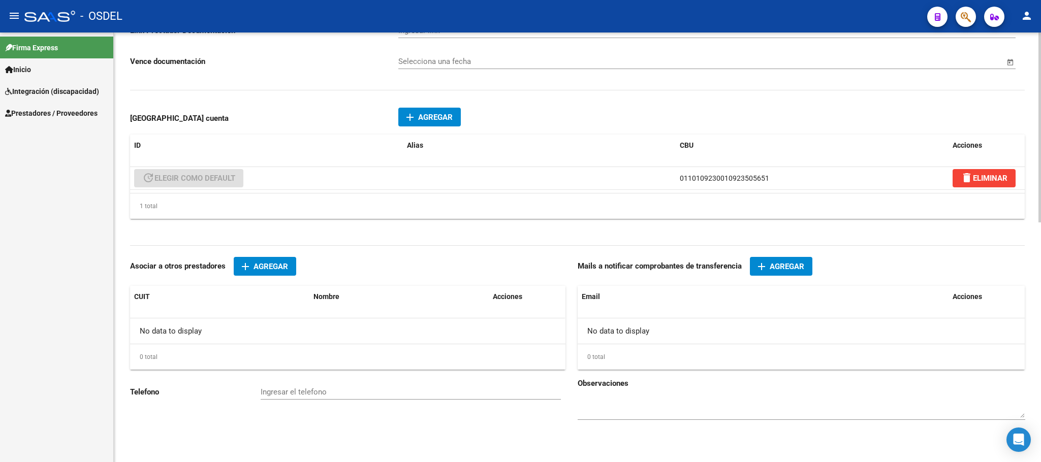
click at [296, 392] on input "Ingresar el telefono" at bounding box center [411, 392] width 300 height 9
paste input "03547-420733"
type input "03547-420733"
click at [773, 268] on span "Agregar" at bounding box center [786, 266] width 35 height 9
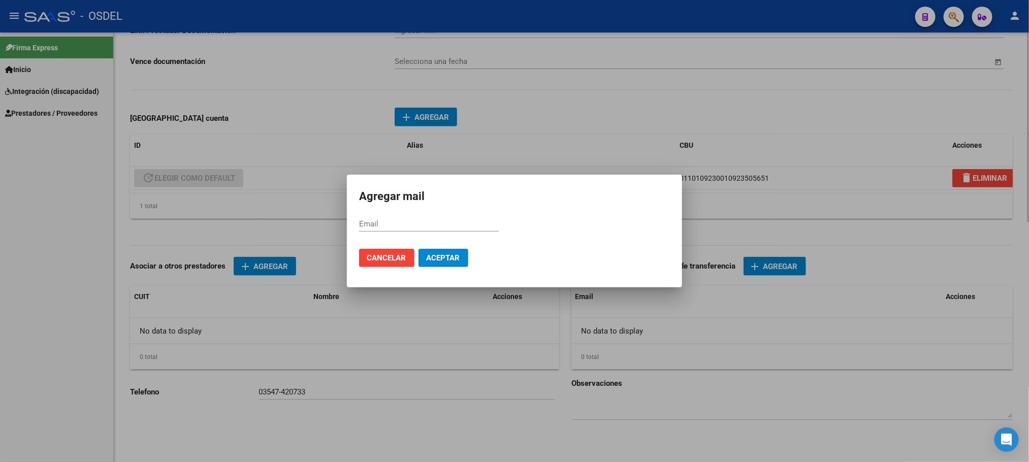
paste input "virgicgl@gmail.com"
type input "virgicgl@gmail.com"
click at [441, 261] on span "Aceptar" at bounding box center [444, 257] width 34 height 9
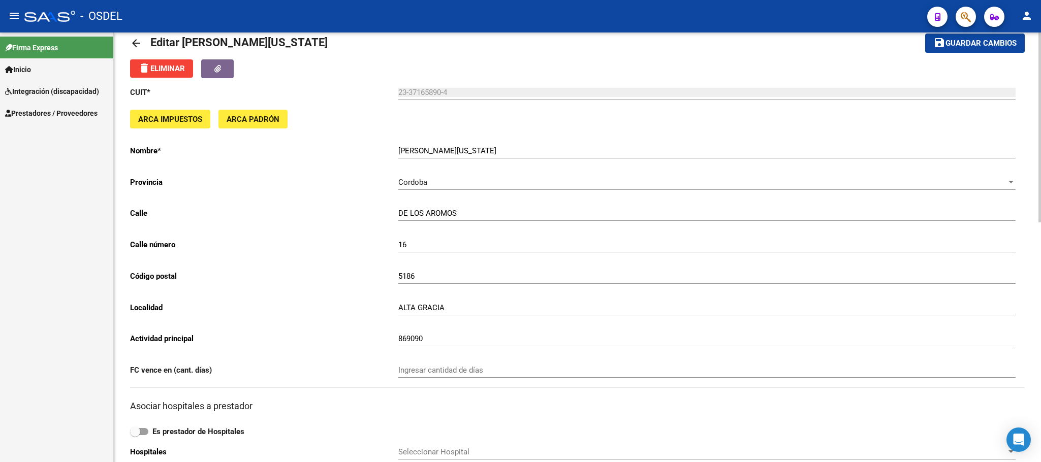
scroll to position [0, 0]
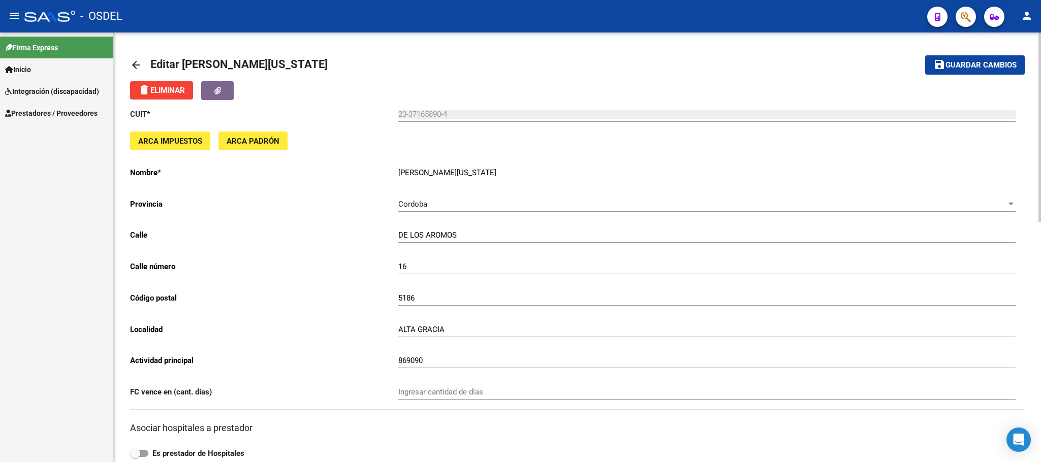
click at [996, 53] on mat-toolbar-row "save Guardar cambios" at bounding box center [932, 65] width 186 height 33
click at [989, 66] on span "Guardar cambios" at bounding box center [980, 65] width 71 height 9
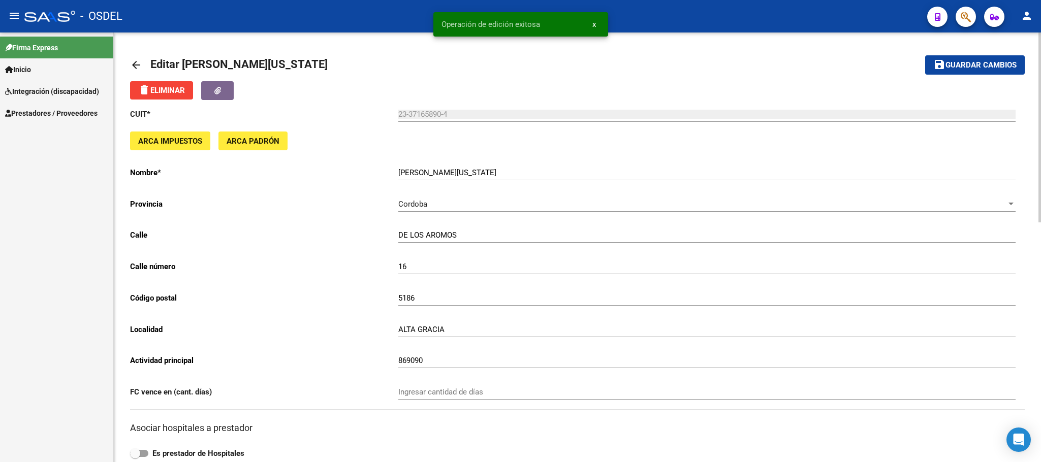
click at [135, 63] on mat-icon "arrow_back" at bounding box center [136, 65] width 12 height 12
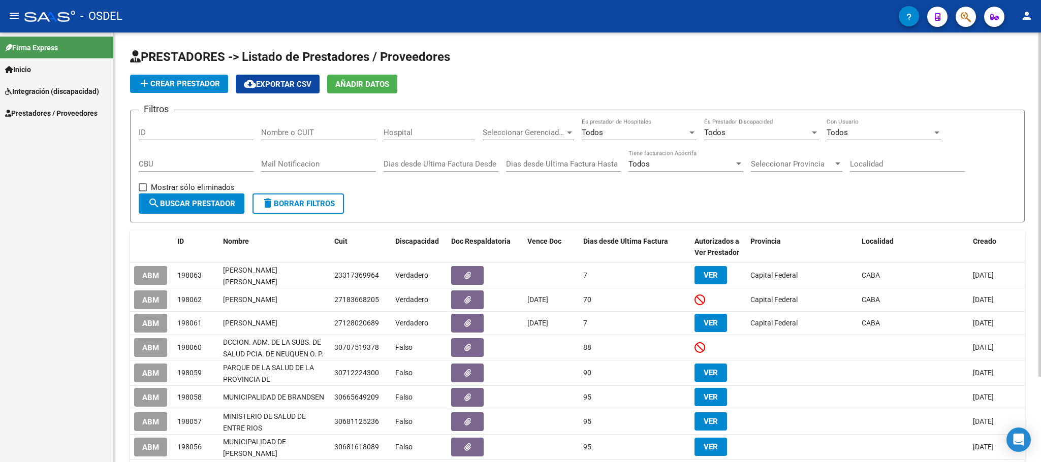
click at [286, 141] on div "Nombre o CUIT" at bounding box center [318, 133] width 115 height 31
click at [302, 130] on input "Nombre o CUIT" at bounding box center [318, 132] width 115 height 9
paste input "27289489997"
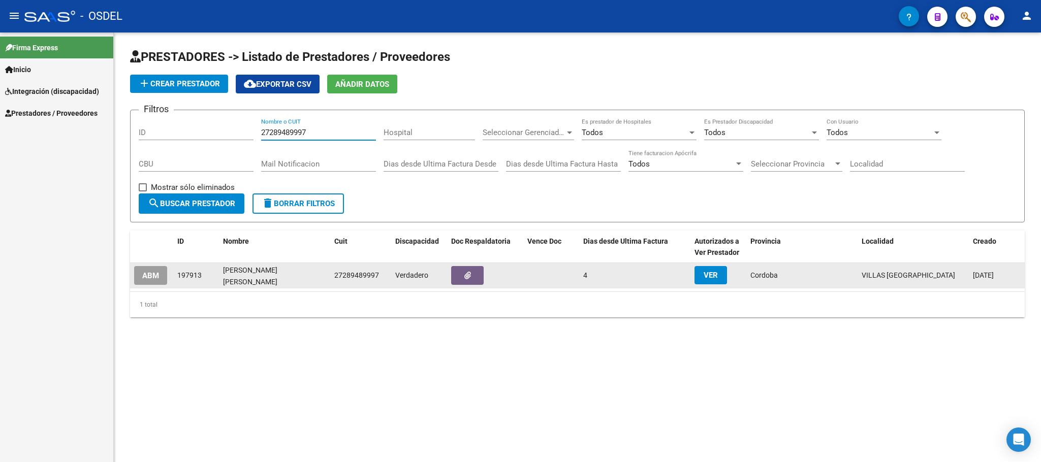
type input "27289489997"
click at [152, 276] on span "ABM" at bounding box center [150, 275] width 17 height 9
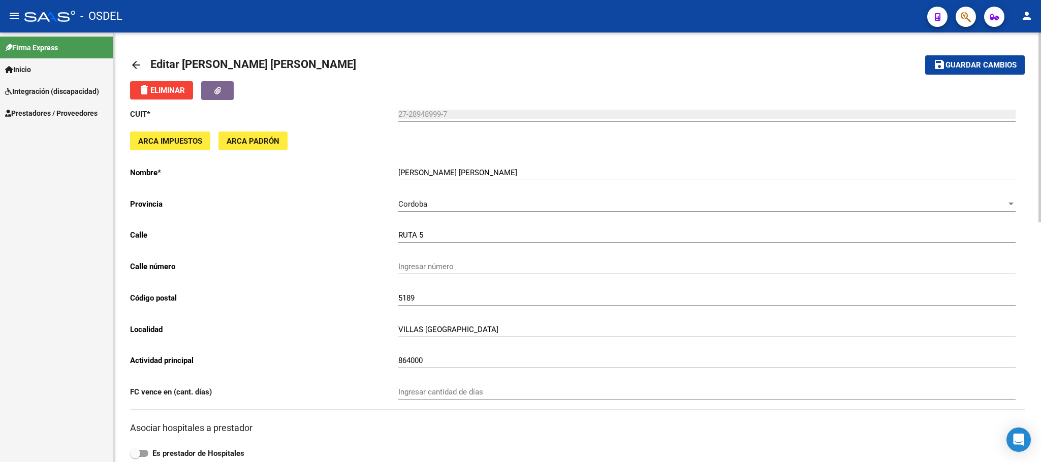
scroll to position [533, 0]
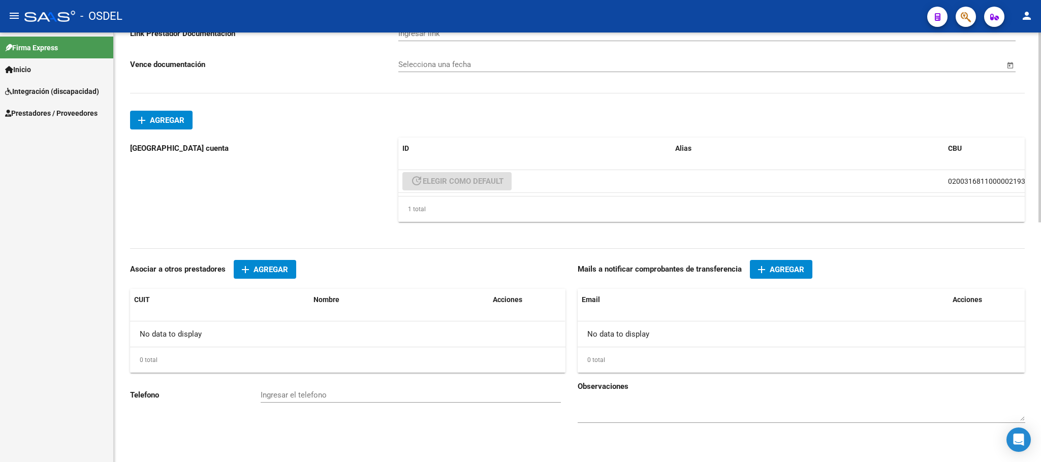
click at [292, 400] on input "Ingresar el telefono" at bounding box center [411, 395] width 300 height 9
paste input "3547465109"
type input "3547465109"
click at [780, 274] on span "Agregar" at bounding box center [786, 269] width 35 height 9
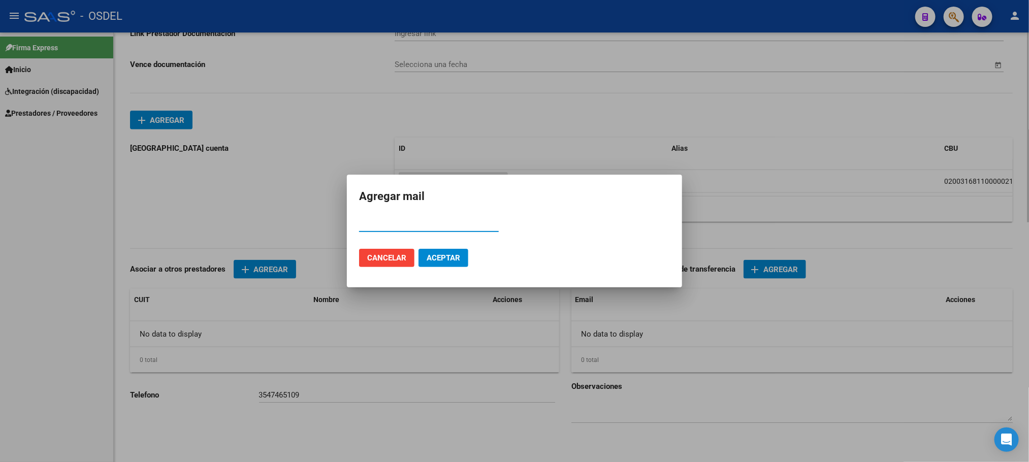
paste input "[EMAIL_ADDRESS][DOMAIN_NAME]"
type input "[EMAIL_ADDRESS][DOMAIN_NAME]"
click at [463, 255] on button "Aceptar" at bounding box center [444, 258] width 50 height 18
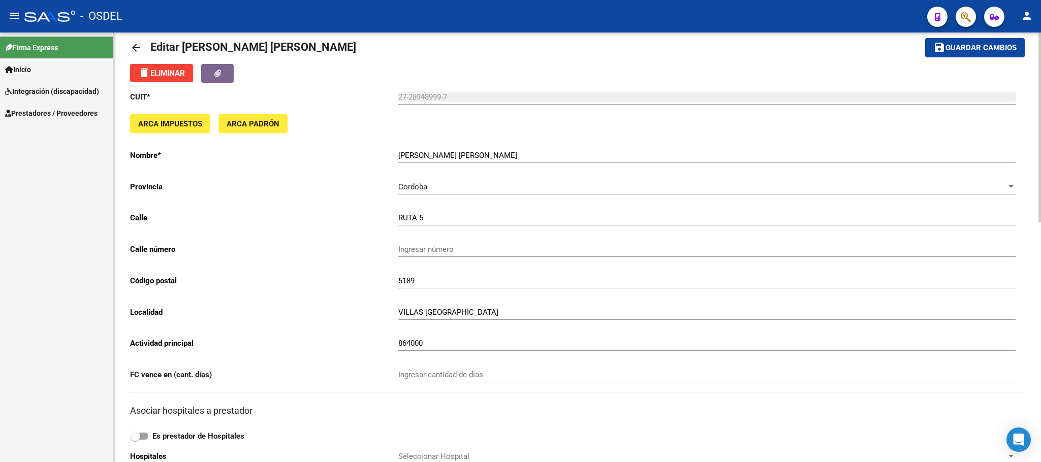
scroll to position [0, 0]
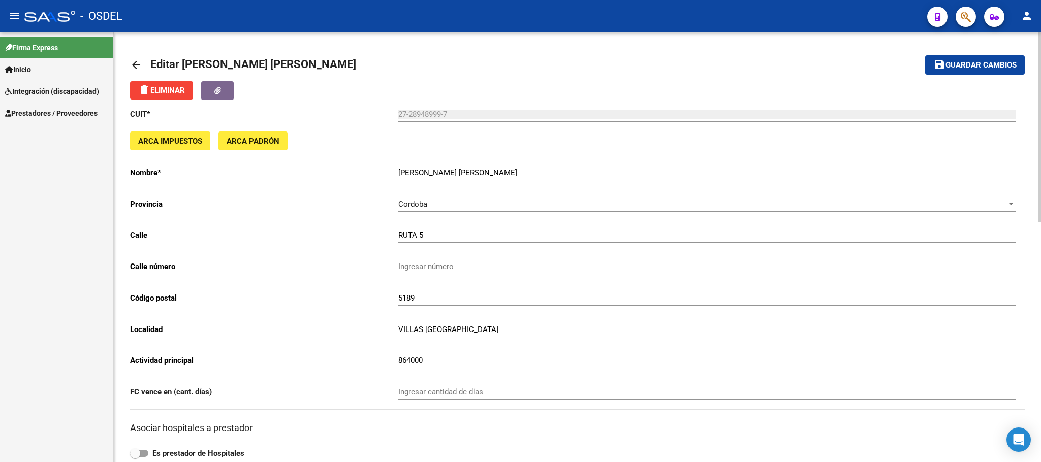
click at [984, 61] on span "Guardar cambios" at bounding box center [980, 65] width 71 height 9
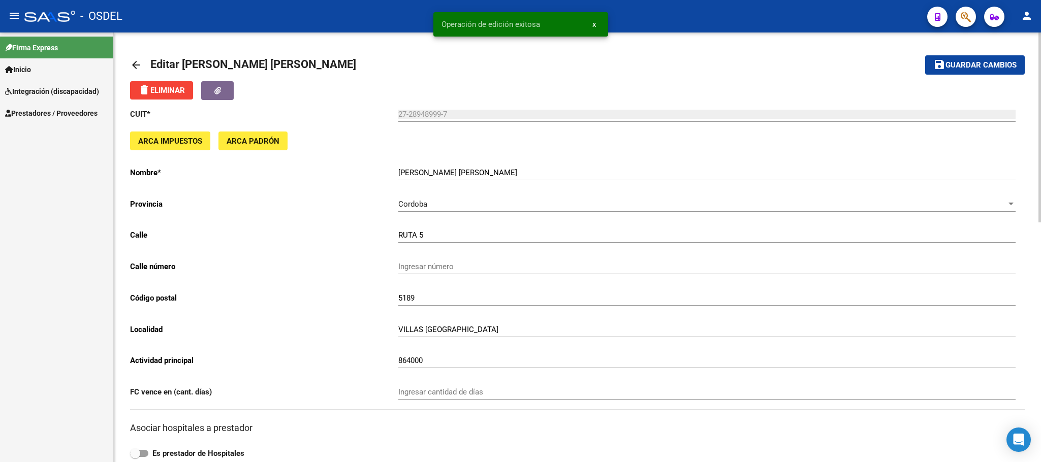
click at [139, 59] on mat-icon "arrow_back" at bounding box center [136, 65] width 12 height 12
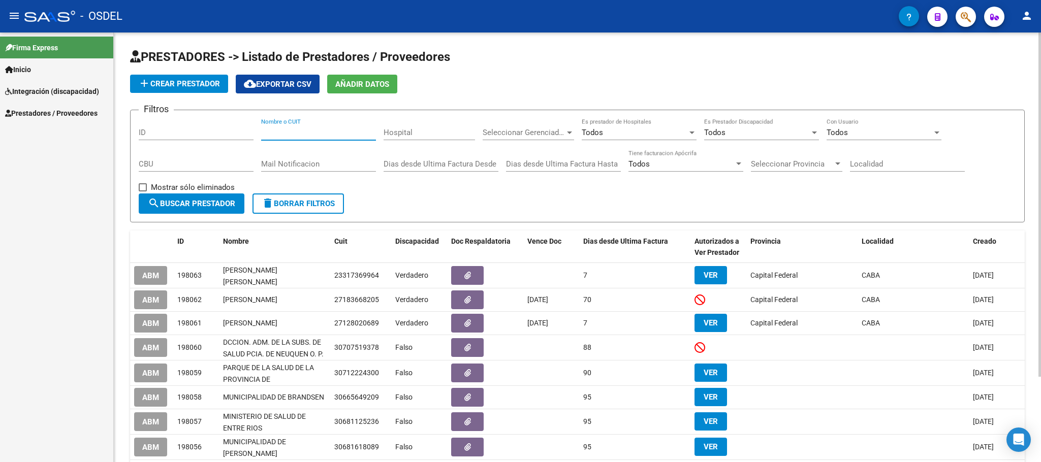
click at [320, 130] on input "Nombre o CUIT" at bounding box center [318, 132] width 115 height 9
paste input "27409287323"
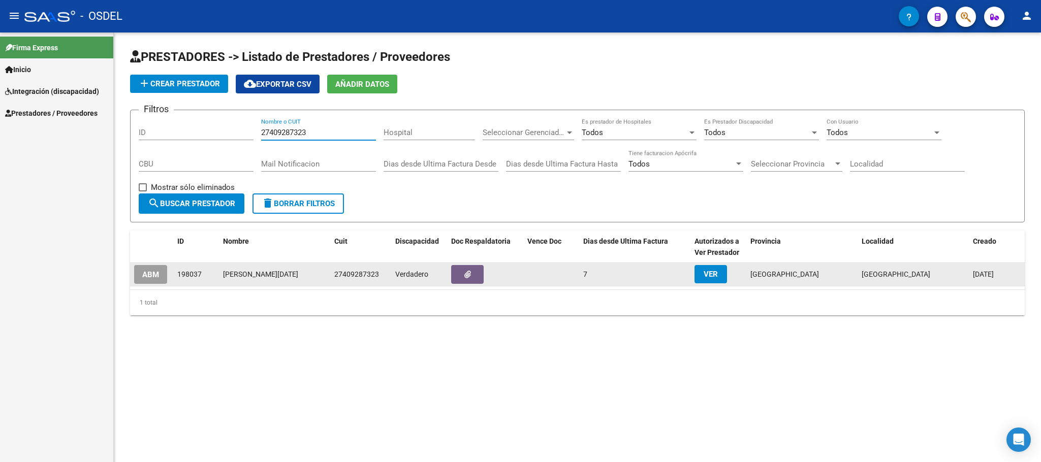
type input "27409287323"
click at [154, 277] on span "ABM" at bounding box center [150, 274] width 17 height 9
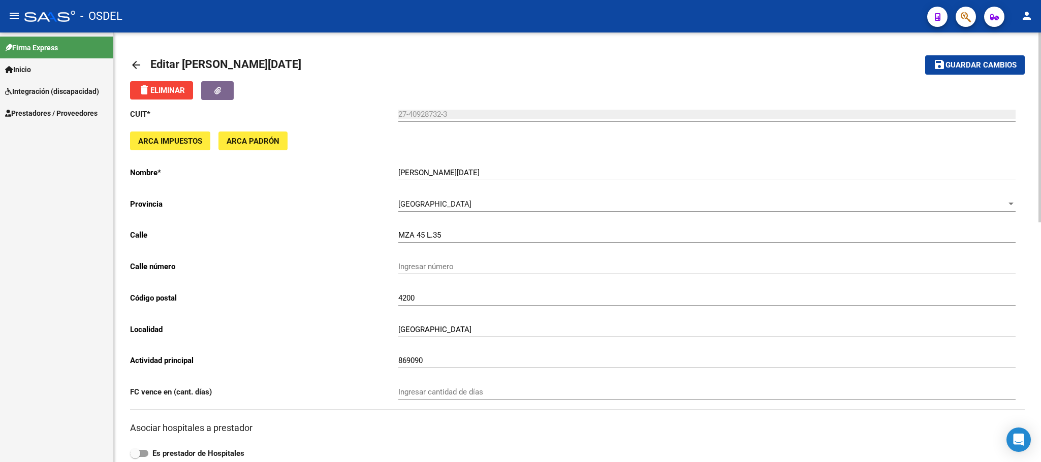
click at [132, 66] on mat-icon "arrow_back" at bounding box center [136, 65] width 12 height 12
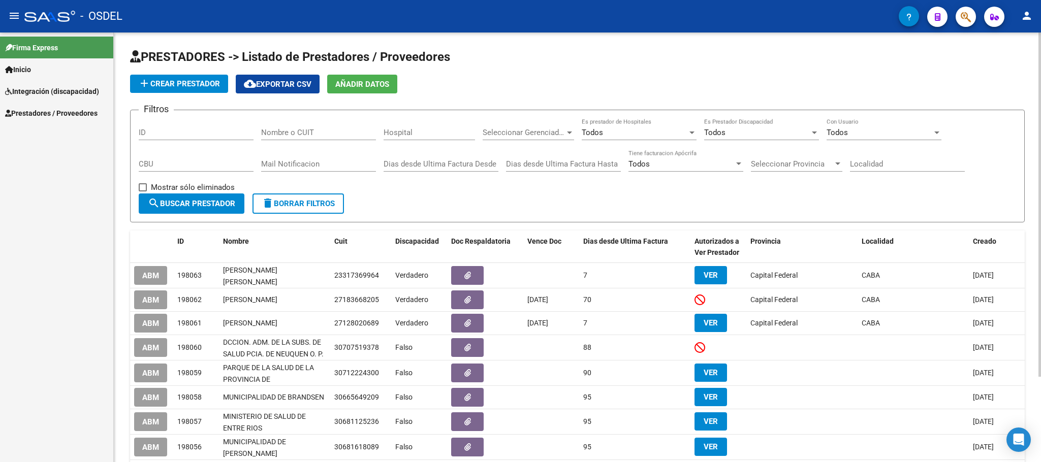
click at [282, 133] on input "Nombre o CUIT" at bounding box center [318, 132] width 115 height 9
paste input "27266521737"
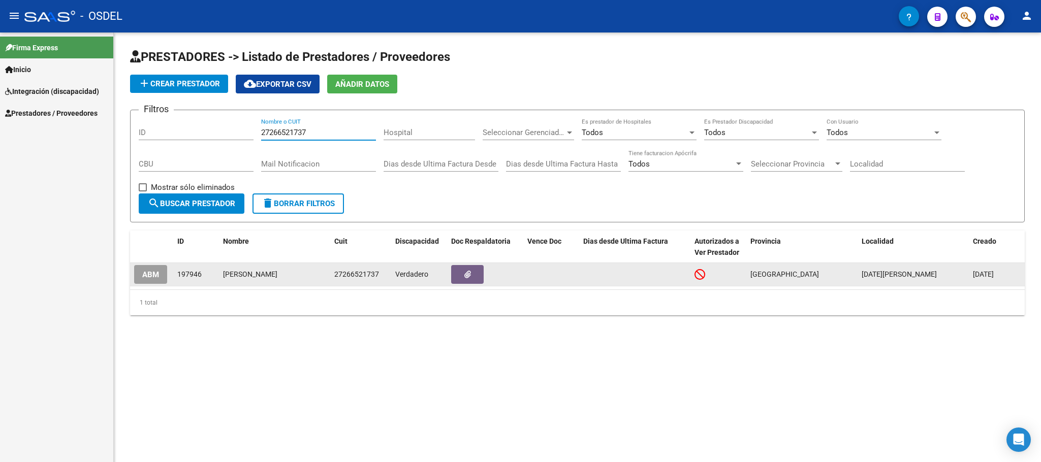
type input "27266521737"
click at [141, 277] on button "ABM" at bounding box center [150, 274] width 33 height 19
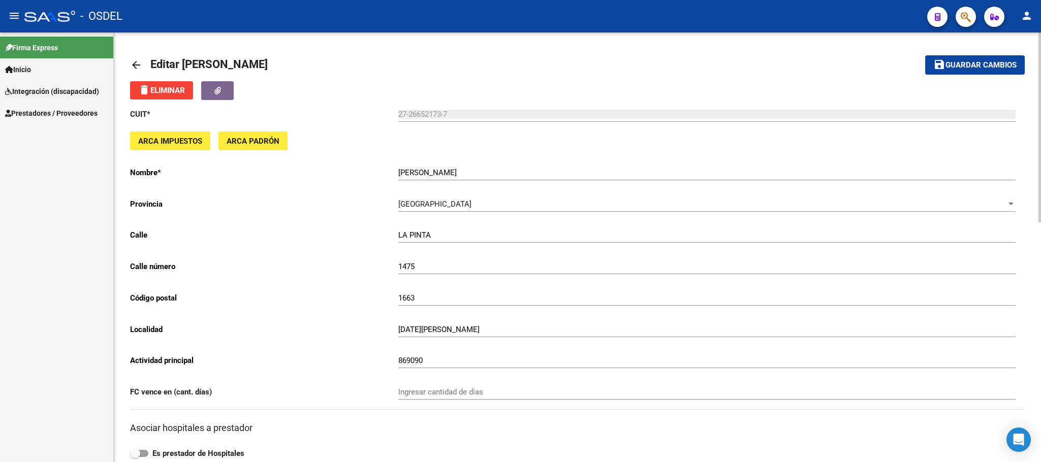
click at [138, 66] on mat-icon "arrow_back" at bounding box center [136, 65] width 12 height 12
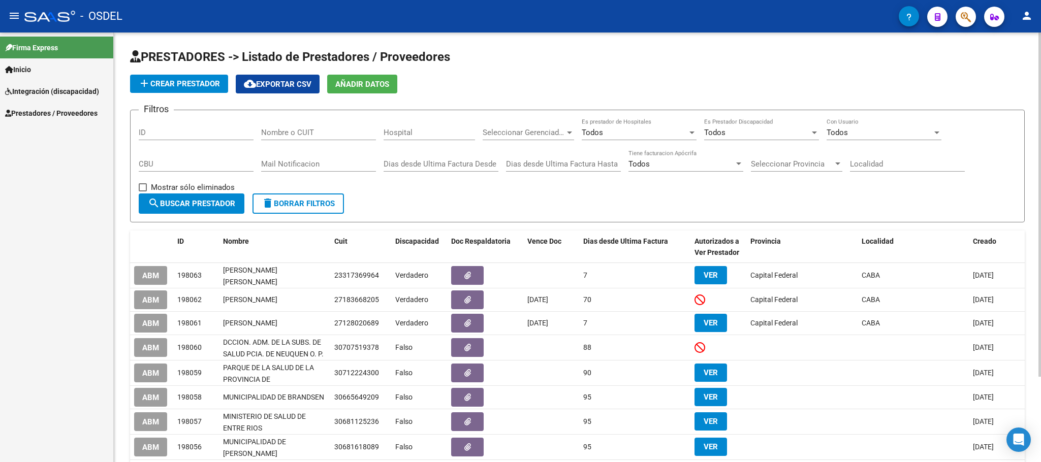
click at [300, 141] on div "Nombre o CUIT" at bounding box center [318, 133] width 115 height 31
drag, startPoint x: 302, startPoint y: 138, endPoint x: 306, endPoint y: 133, distance: 6.1
click at [306, 134] on div "Nombre o CUIT" at bounding box center [318, 129] width 115 height 22
click at [306, 133] on input "Nombre o CUIT" at bounding box center [318, 132] width 115 height 9
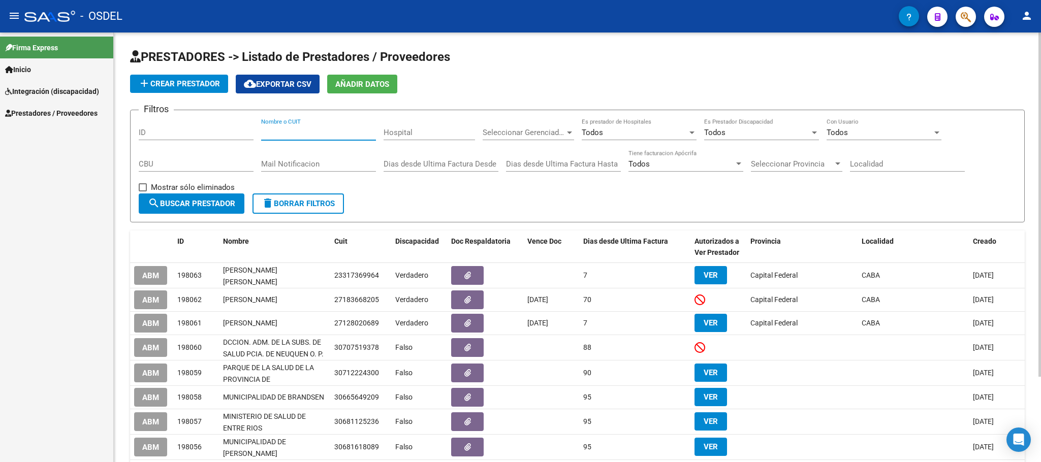
paste input "20343747706"
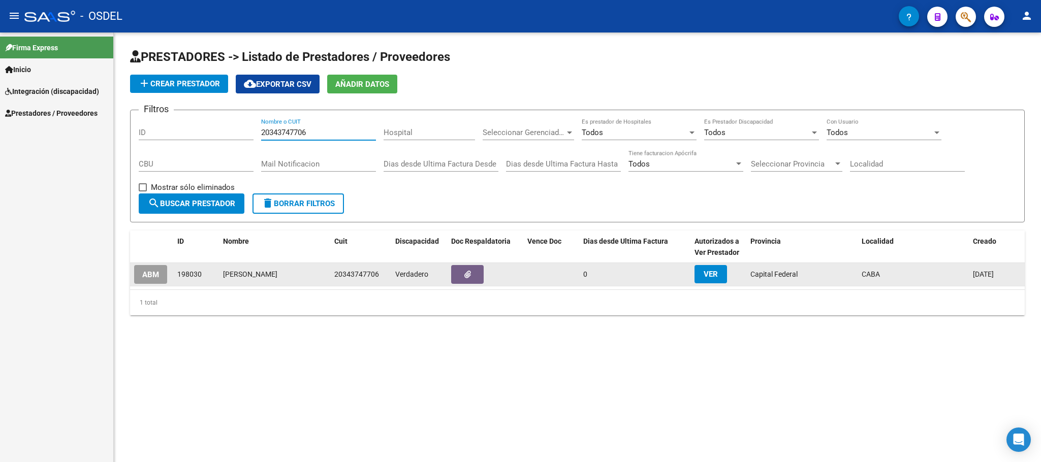
type input "20343747706"
click at [155, 276] on span "ABM" at bounding box center [150, 274] width 17 height 9
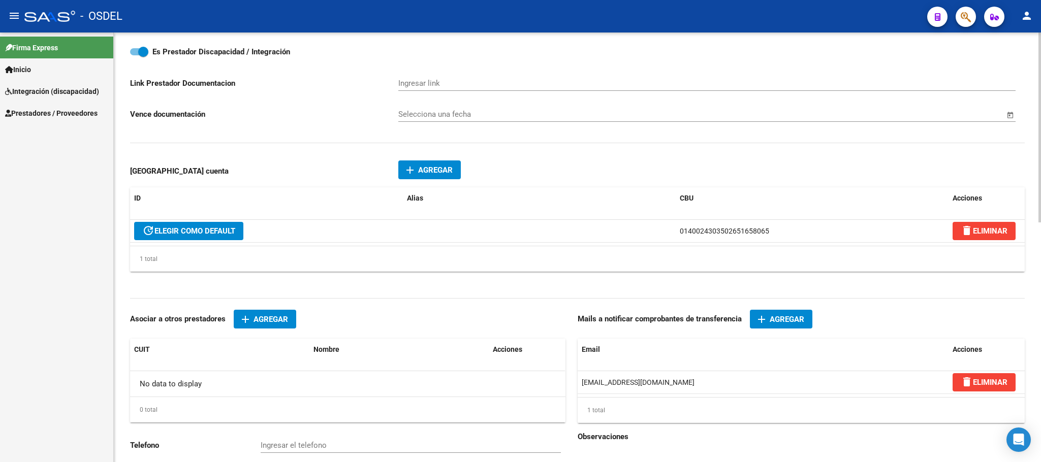
scroll to position [542, 0]
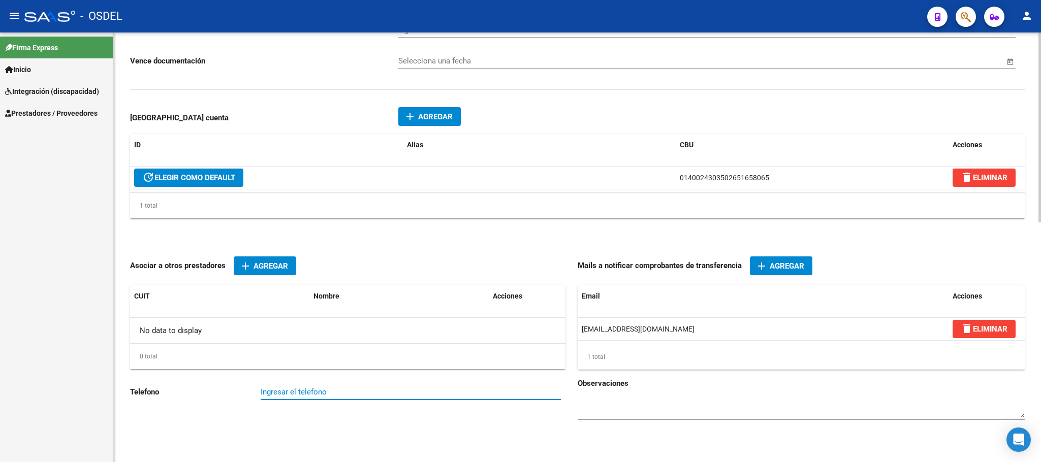
click at [302, 389] on input "Ingresar el telefono" at bounding box center [411, 392] width 300 height 9
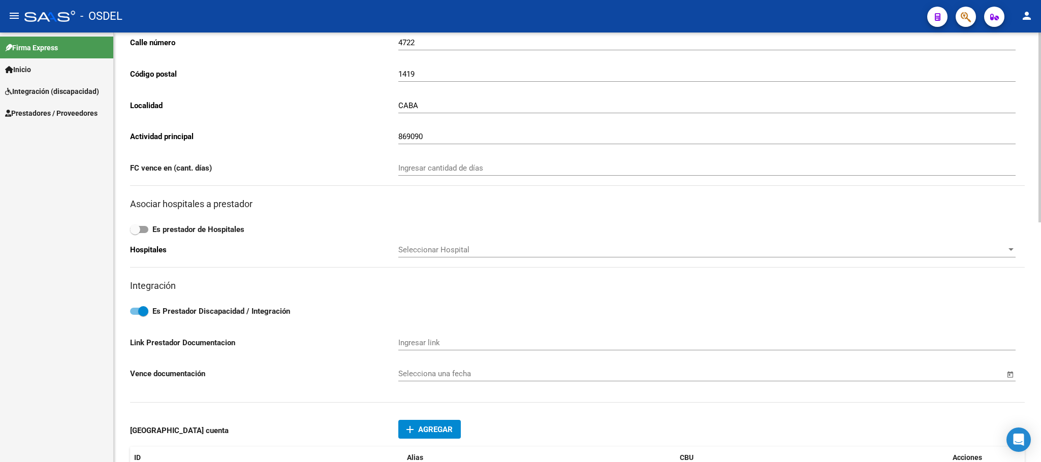
scroll to position [0, 0]
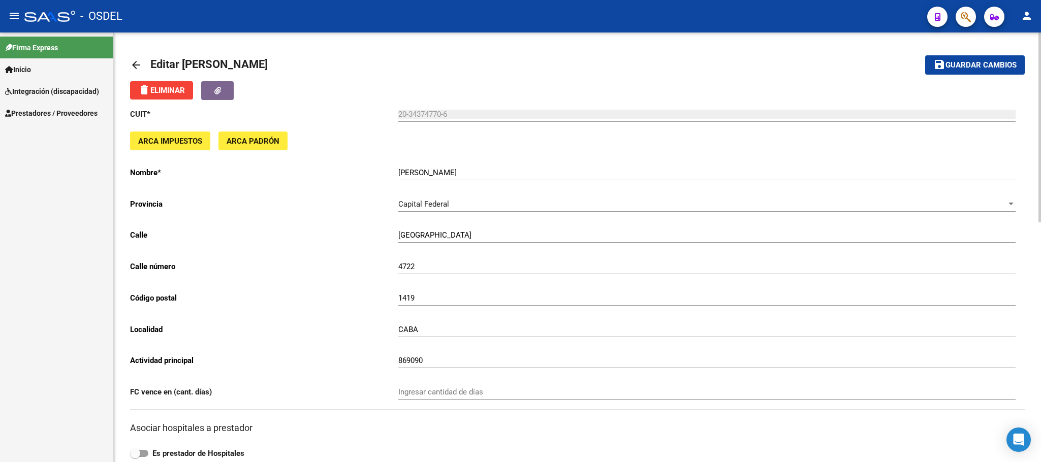
click at [138, 64] on mat-icon "arrow_back" at bounding box center [136, 65] width 12 height 12
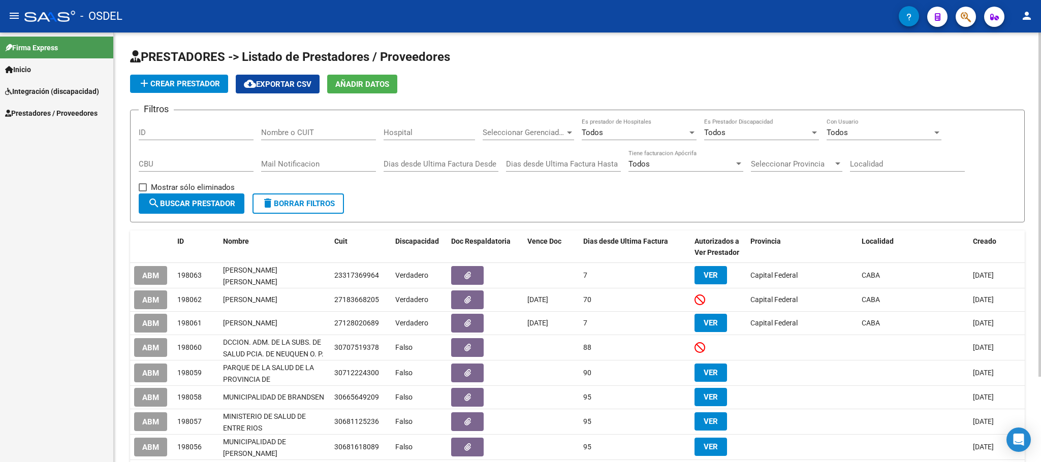
click at [299, 134] on input "Nombre o CUIT" at bounding box center [318, 132] width 115 height 9
paste input "27360761962"
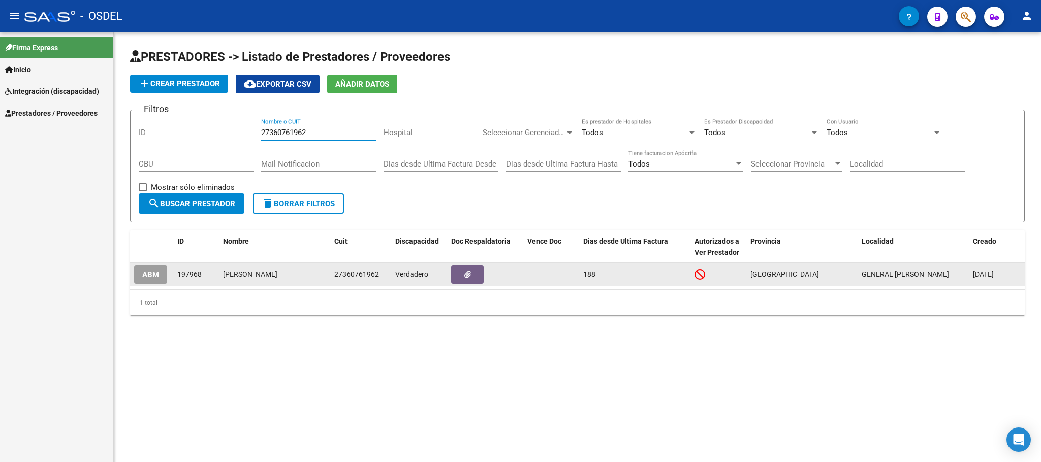
type input "27360761962"
click at [157, 267] on button "ABM" at bounding box center [150, 274] width 33 height 19
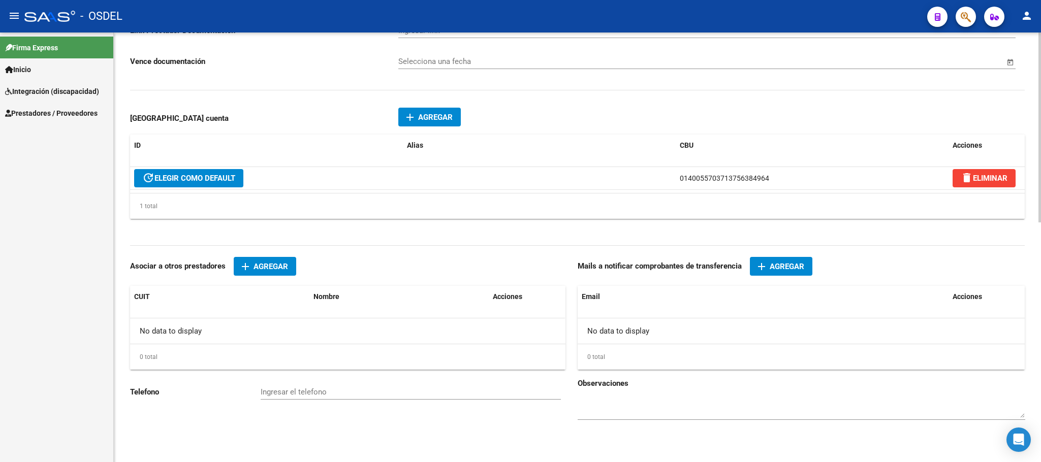
scroll to position [541, 0]
click at [326, 395] on input "Ingresar el telefono" at bounding box center [411, 392] width 300 height 9
paste input "1126679447"
type input "1126679447"
click at [792, 264] on span "Agregar" at bounding box center [786, 266] width 35 height 9
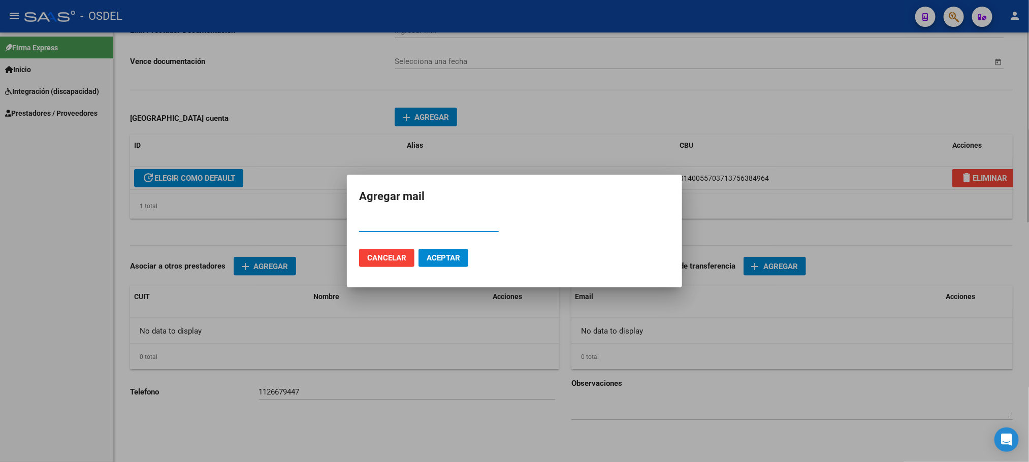
paste input "[PERSON_NAME][EMAIL_ADDRESS][DOMAIN_NAME]"
type input "[PERSON_NAME][EMAIL_ADDRESS][DOMAIN_NAME]"
click at [419, 249] on button "Aceptar" at bounding box center [444, 258] width 50 height 18
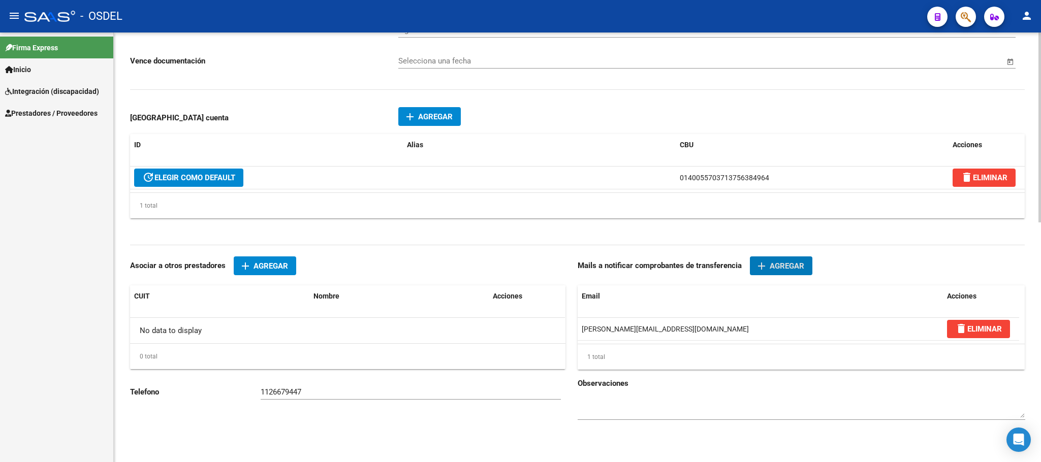
scroll to position [0, 0]
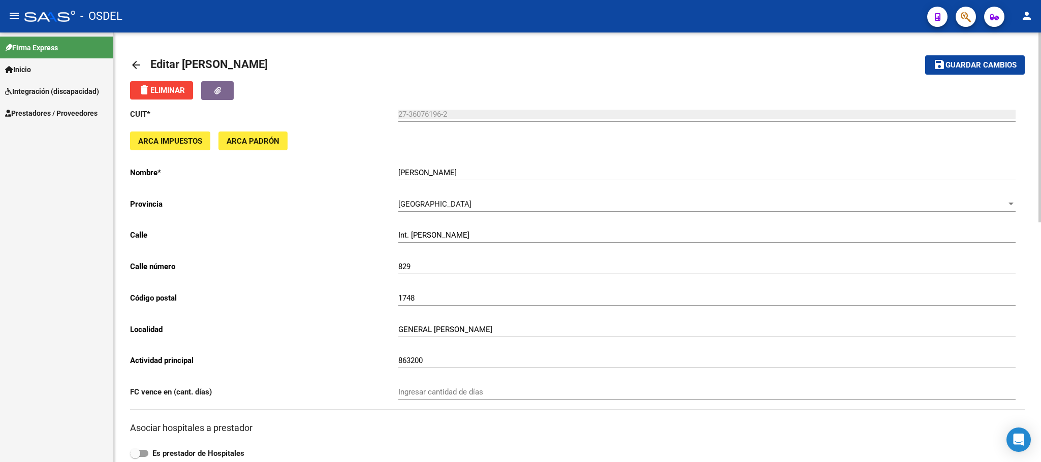
click at [957, 58] on button "save Guardar cambios" at bounding box center [975, 64] width 100 height 19
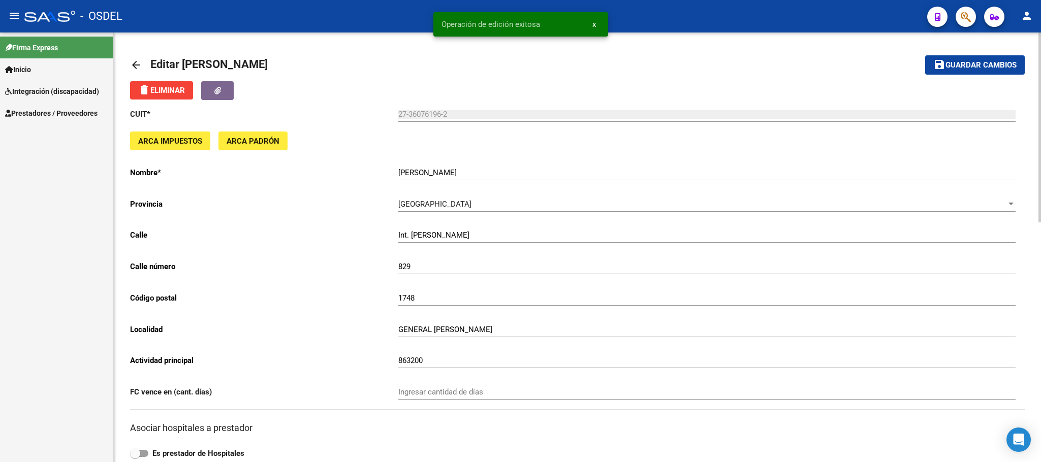
click at [133, 61] on mat-icon "arrow_back" at bounding box center [136, 65] width 12 height 12
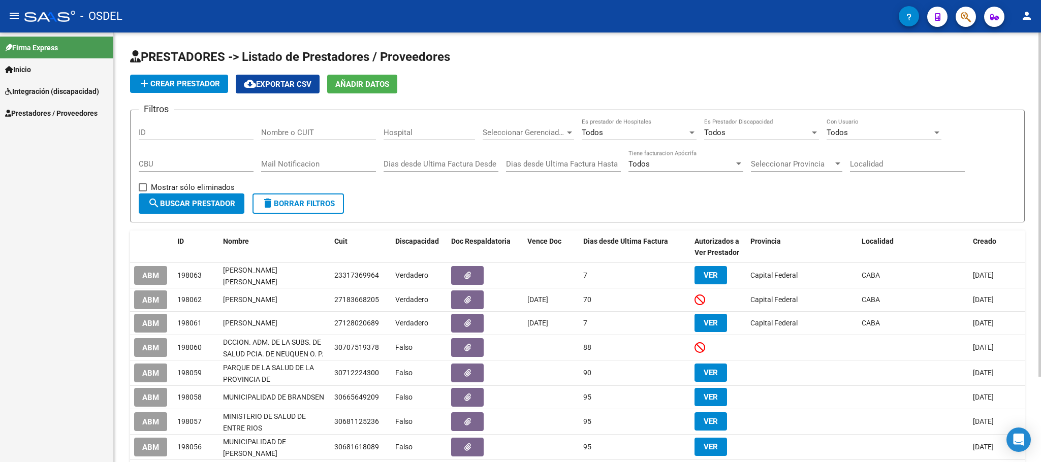
click at [272, 128] on input "Nombre o CUIT" at bounding box center [318, 132] width 115 height 9
paste input "27254660286"
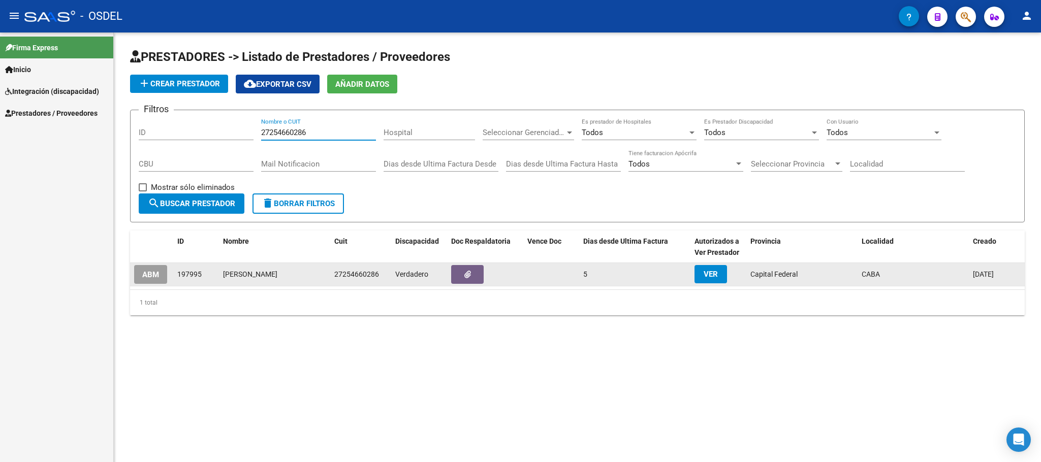
type input "27254660286"
click at [155, 276] on span "ABM" at bounding box center [150, 274] width 17 height 9
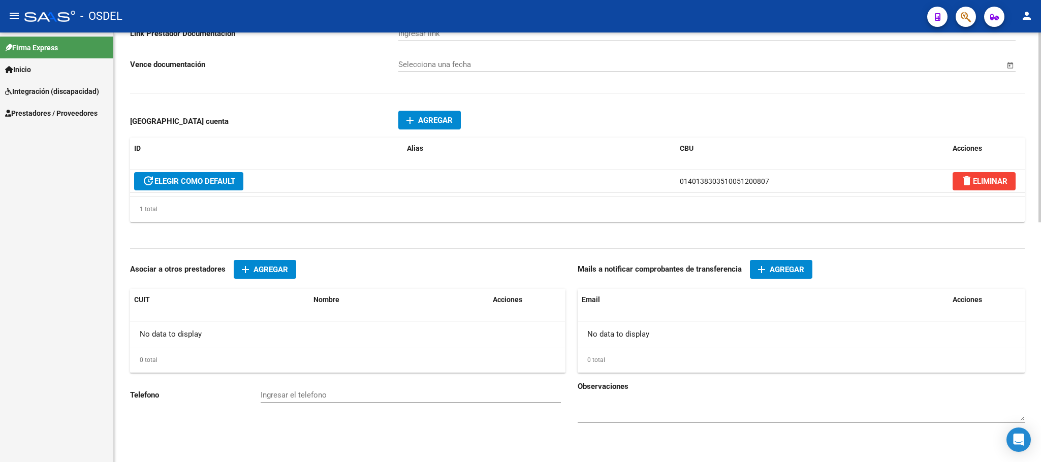
scroll to position [541, 0]
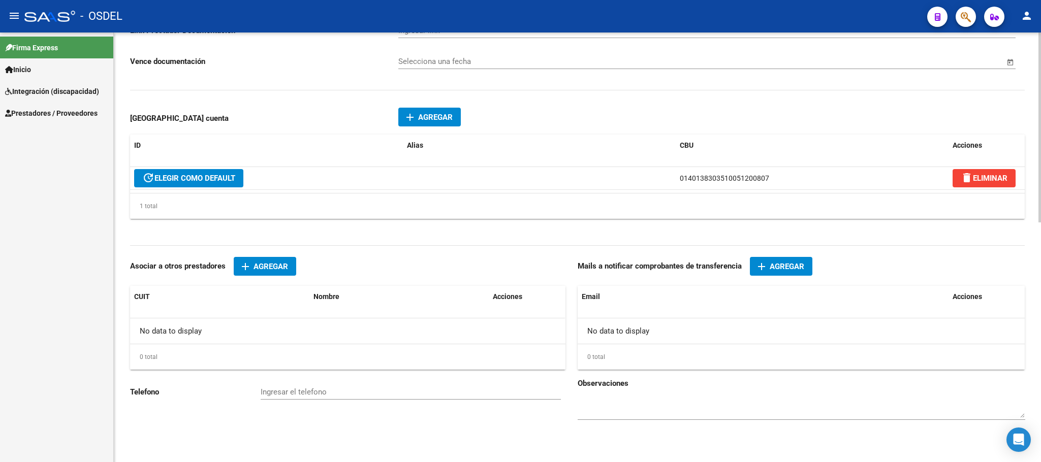
click at [296, 395] on input "Ingresar el telefono" at bounding box center [411, 392] width 300 height 9
paste input "1164022898"
type input "1164022898"
click at [779, 266] on span "Agregar" at bounding box center [786, 266] width 35 height 9
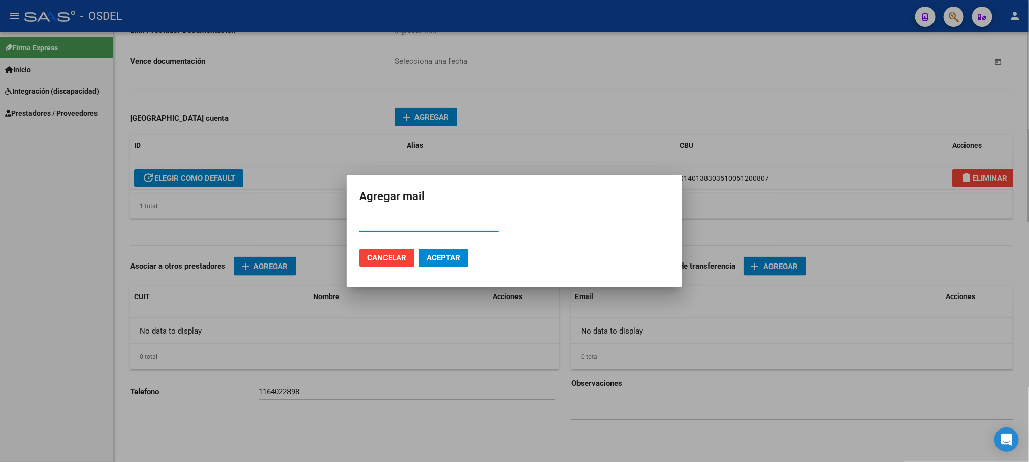
paste input "[EMAIL_ADDRESS][DOMAIN_NAME]"
type input "[EMAIL_ADDRESS][DOMAIN_NAME]"
click at [419, 249] on button "Aceptar" at bounding box center [444, 258] width 50 height 18
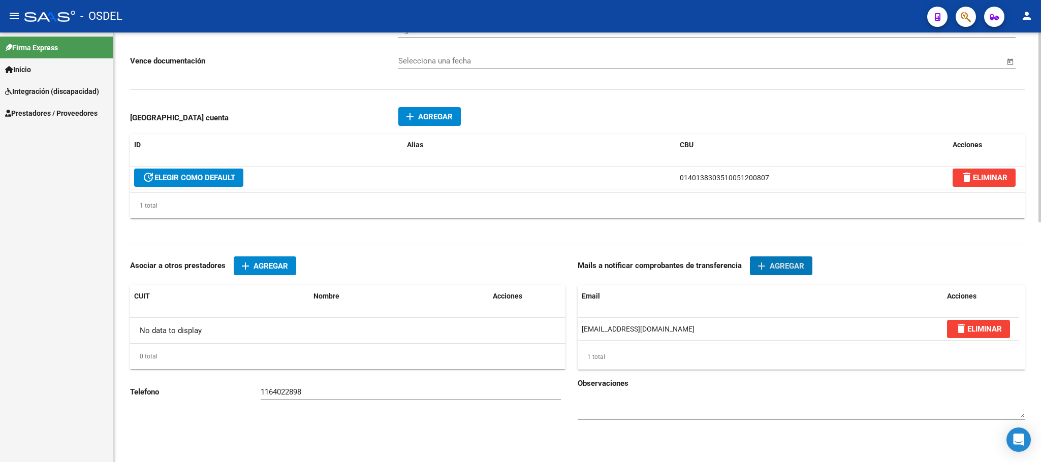
scroll to position [0, 0]
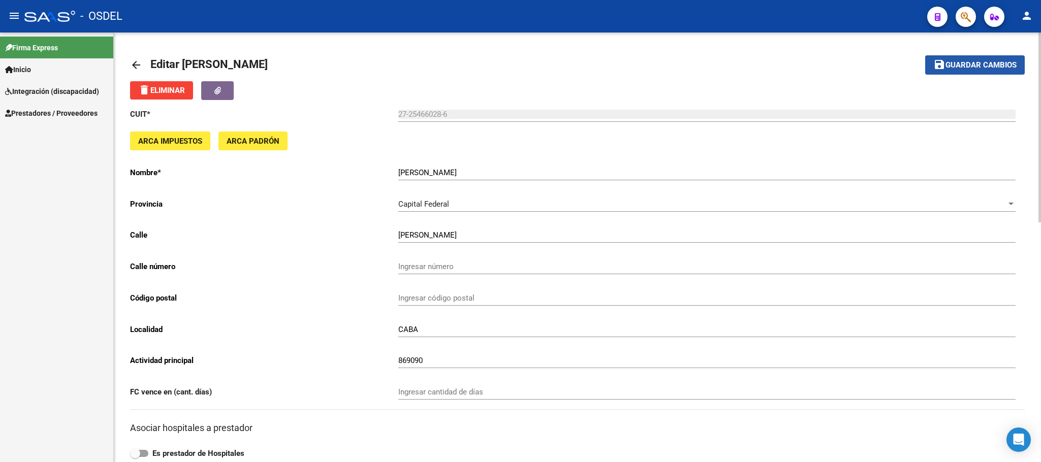
click at [993, 72] on button "save Guardar cambios" at bounding box center [975, 64] width 100 height 19
click at [413, 265] on input "Ingresar número" at bounding box center [706, 266] width 617 height 9
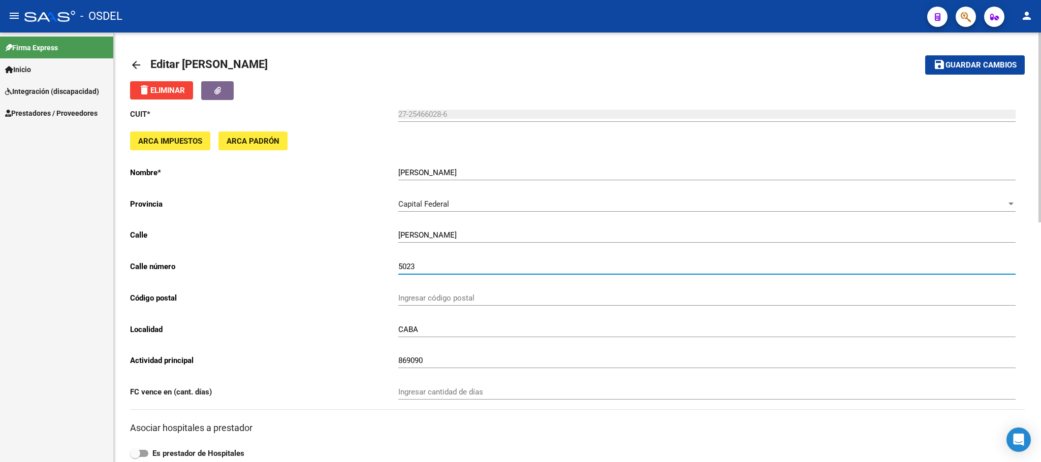
type input "5023"
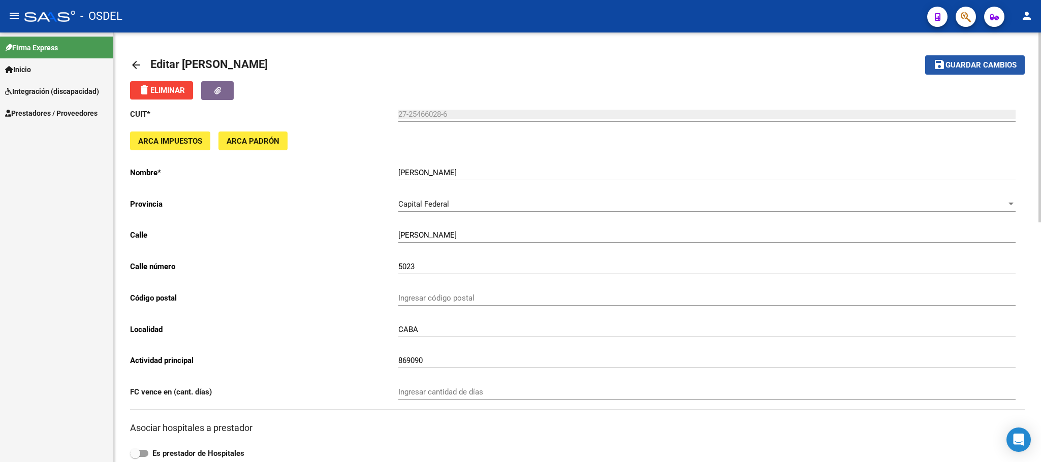
click at [985, 69] on span "Guardar cambios" at bounding box center [980, 65] width 71 height 9
click at [963, 61] on span "Guardar cambios" at bounding box center [980, 65] width 71 height 9
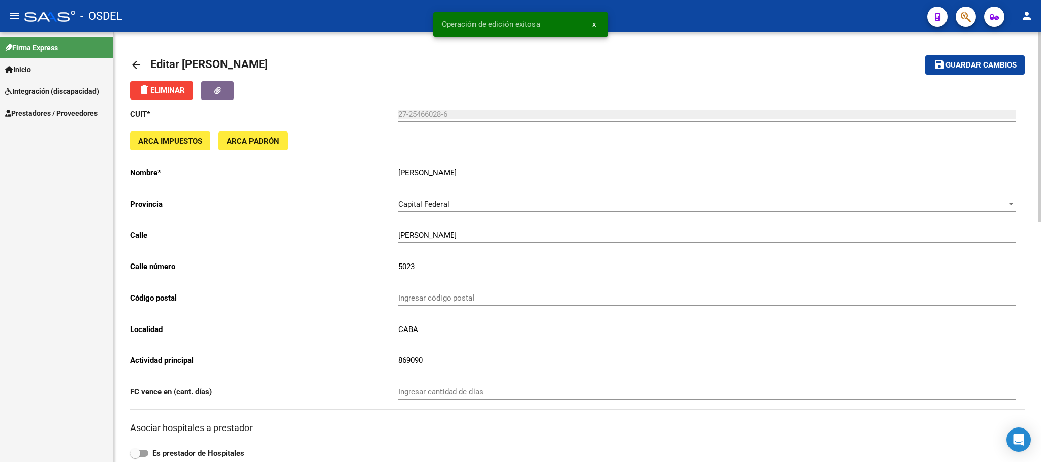
click at [134, 66] on mat-icon "arrow_back" at bounding box center [136, 65] width 12 height 12
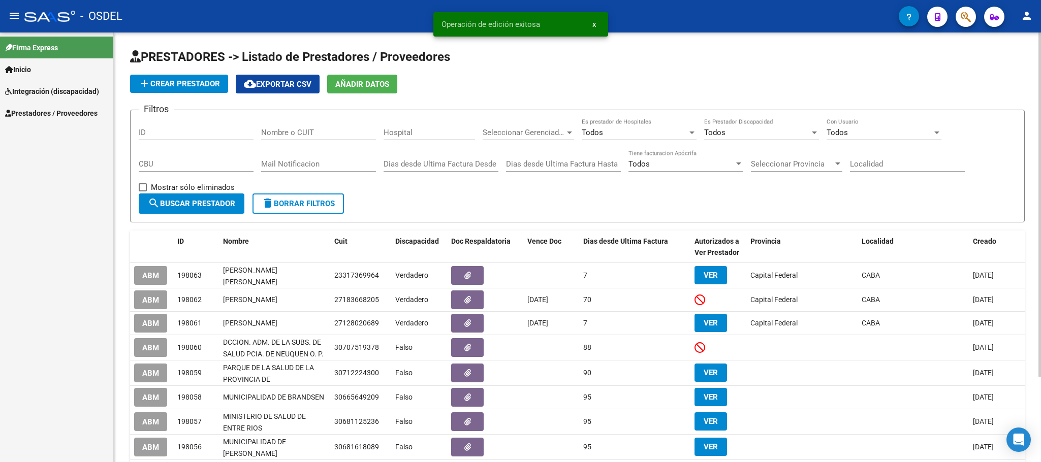
click at [267, 136] on input "Nombre o CUIT" at bounding box center [318, 132] width 115 height 9
paste input "23334435164"
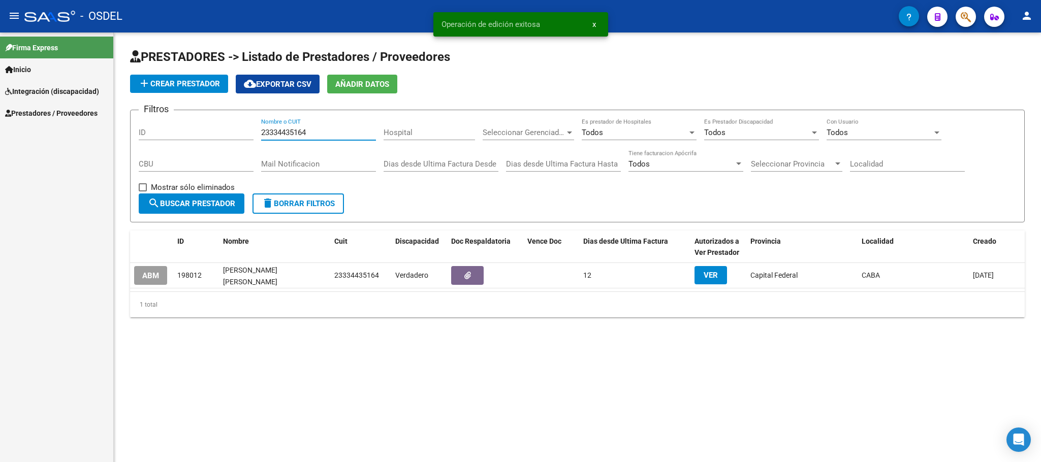
type input "23334435164"
drag, startPoint x: 180, startPoint y: 200, endPoint x: 179, endPoint y: 260, distance: 59.9
click at [179, 260] on div "PRESTADORES -> Listado de Prestadores / Proveedores add Crear Prestador cloud_d…" at bounding box center [577, 183] width 894 height 269
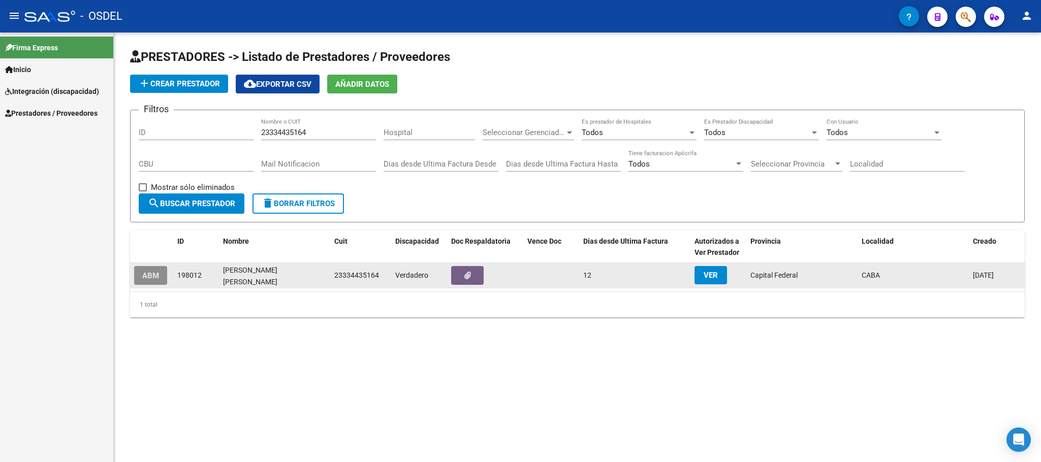
click at [159, 270] on button "ABM" at bounding box center [150, 275] width 33 height 19
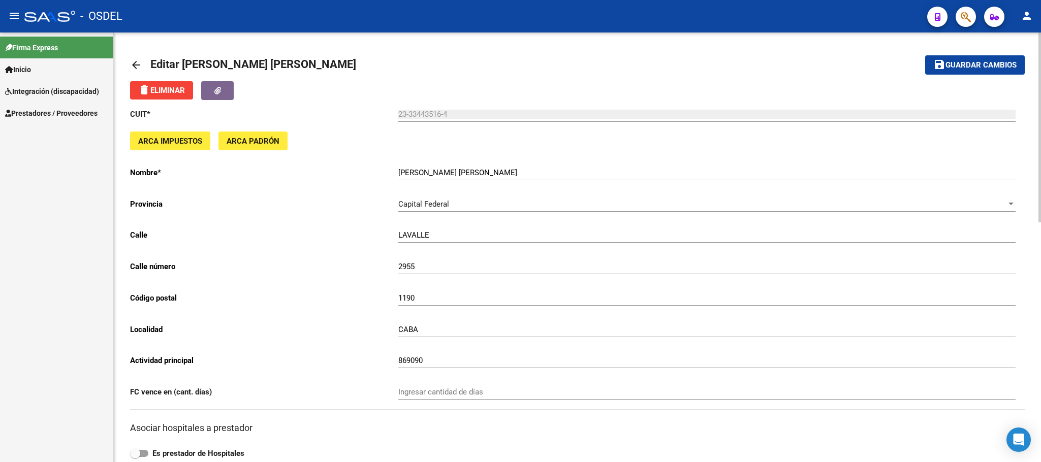
scroll to position [541, 0]
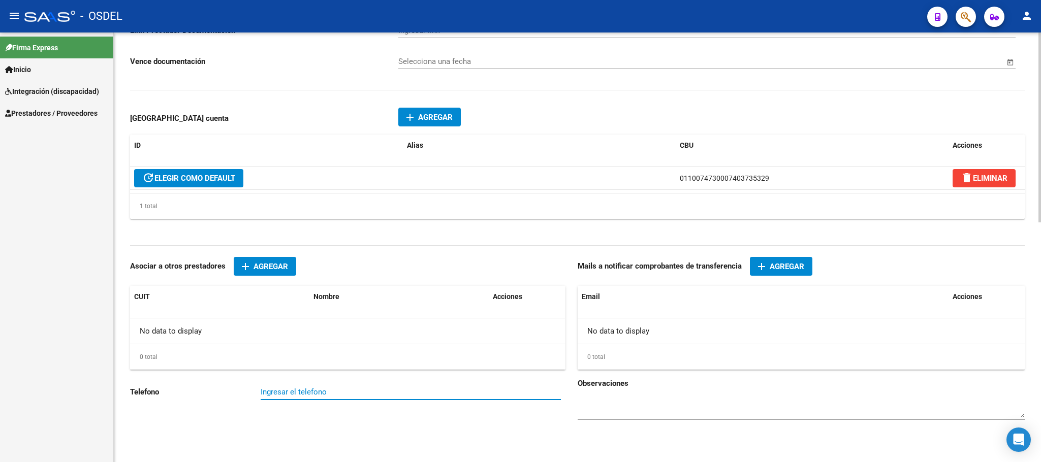
click at [275, 393] on input "Ingresar el telefono" at bounding box center [411, 392] width 300 height 9
paste input "1137776264"
type input "1137776264"
click at [781, 267] on span "Agregar" at bounding box center [786, 266] width 35 height 9
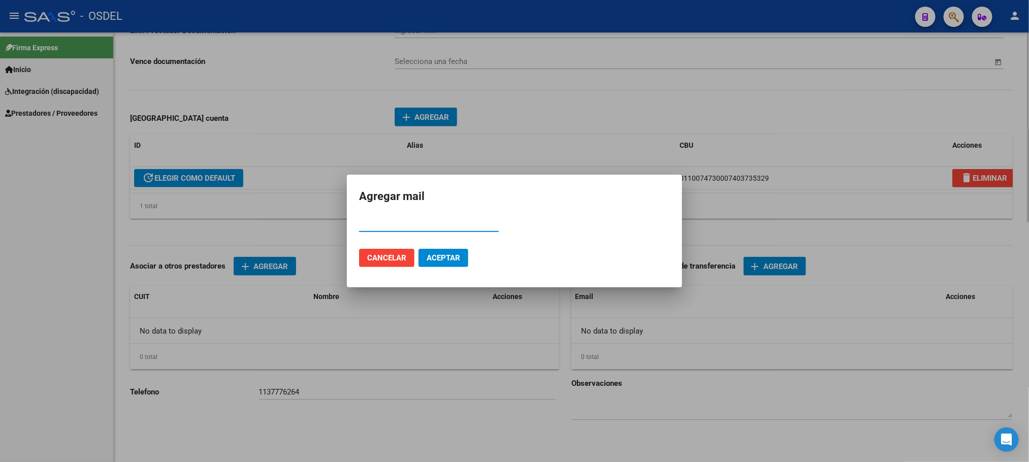
paste input "[EMAIL_ADDRESS][DOMAIN_NAME]"
type input "[EMAIL_ADDRESS][DOMAIN_NAME]"
click at [419, 249] on button "Aceptar" at bounding box center [444, 258] width 50 height 18
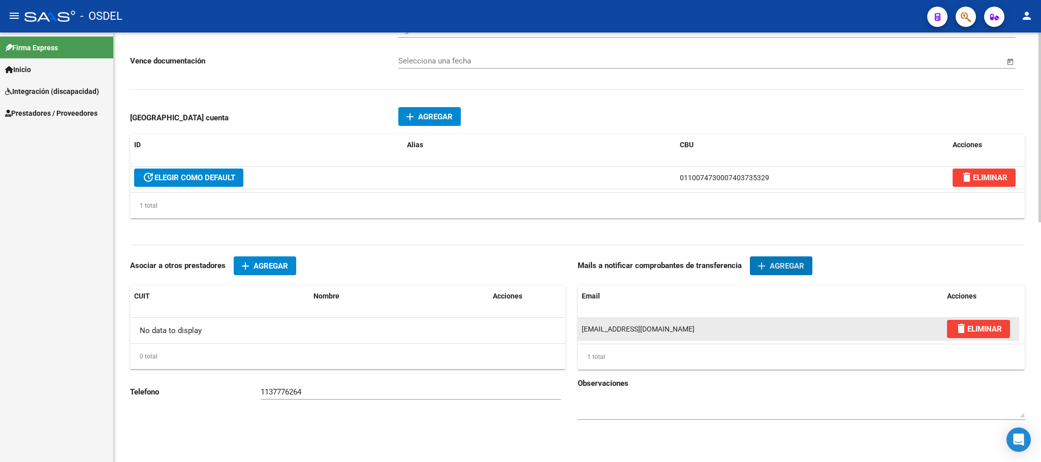
scroll to position [8, 0]
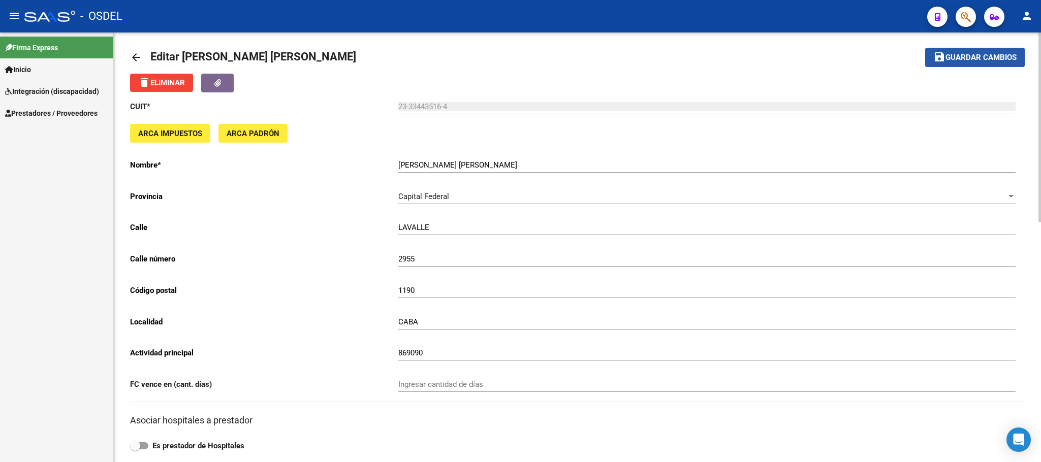
click at [1010, 49] on button "save Guardar cambios" at bounding box center [975, 57] width 100 height 19
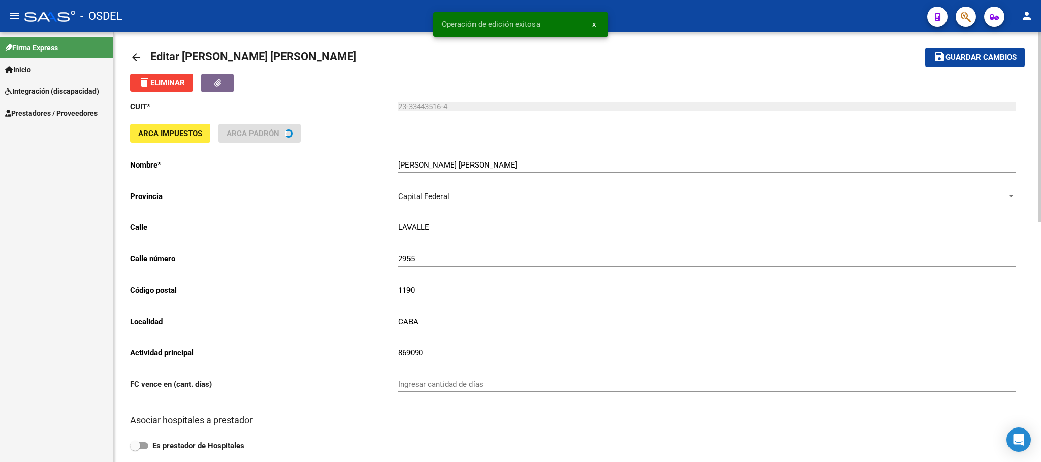
scroll to position [0, 0]
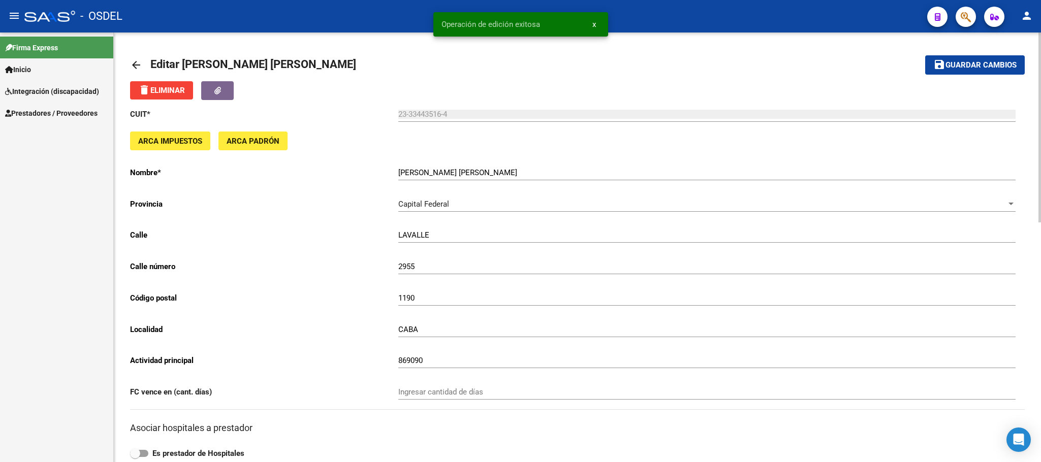
click at [132, 66] on mat-icon "arrow_back" at bounding box center [136, 65] width 12 height 12
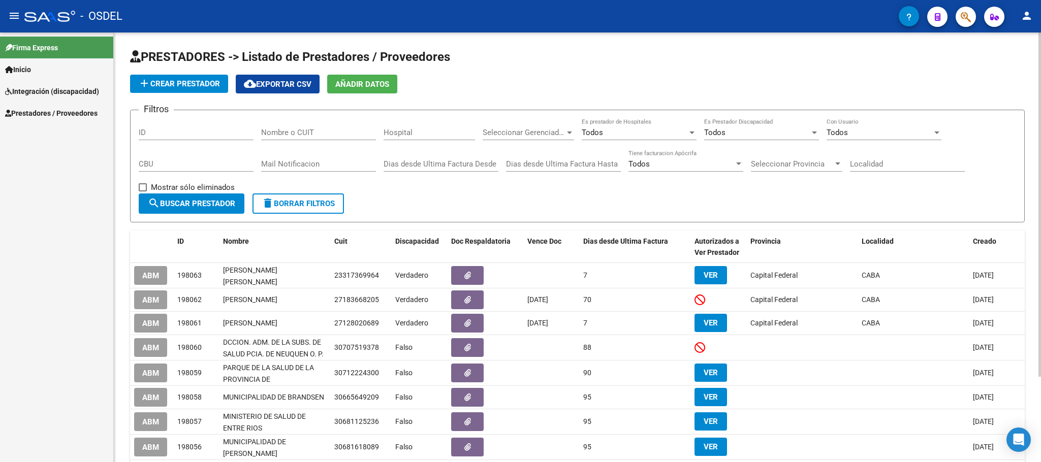
click at [316, 130] on input "Nombre o CUIT" at bounding box center [318, 132] width 115 height 9
paste input "27175507219"
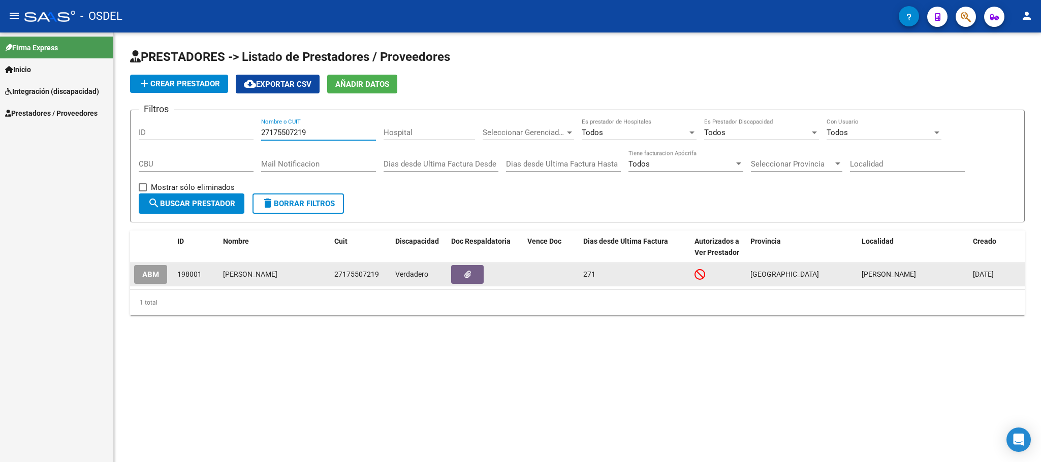
type input "27175507219"
click at [149, 279] on span "ABM" at bounding box center [150, 274] width 17 height 9
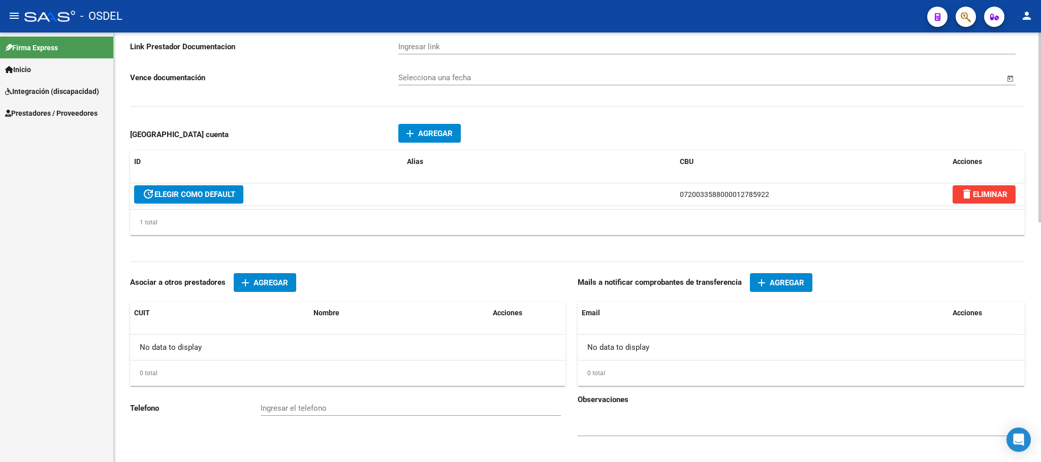
scroll to position [533, 0]
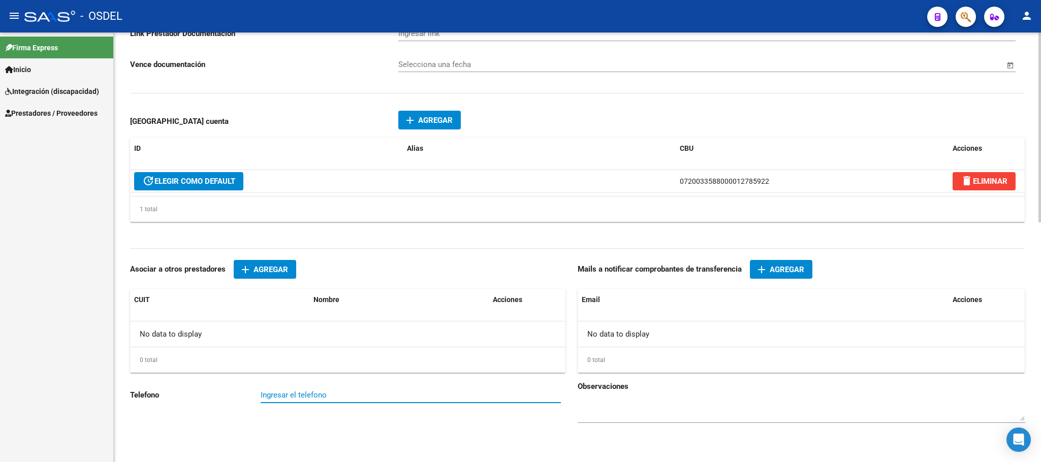
click at [284, 400] on input "Ingresar el telefono" at bounding box center [411, 395] width 300 height 9
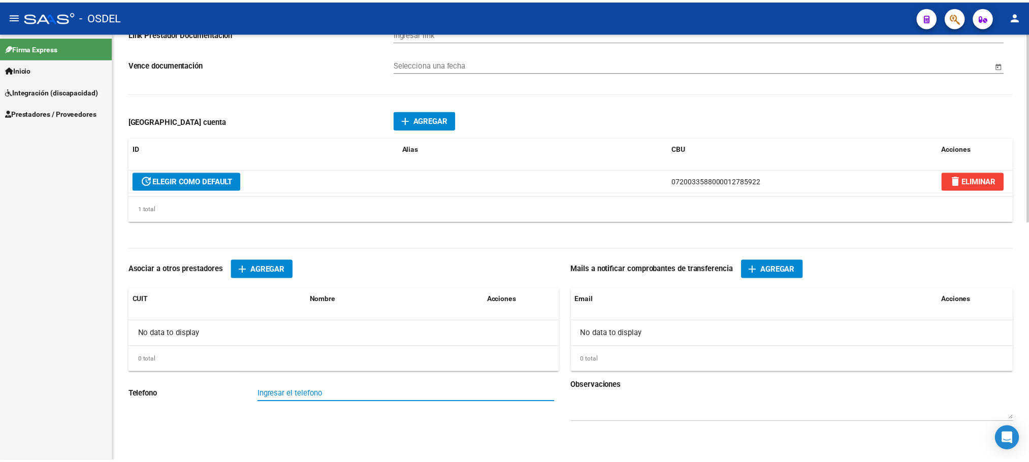
scroll to position [541, 0]
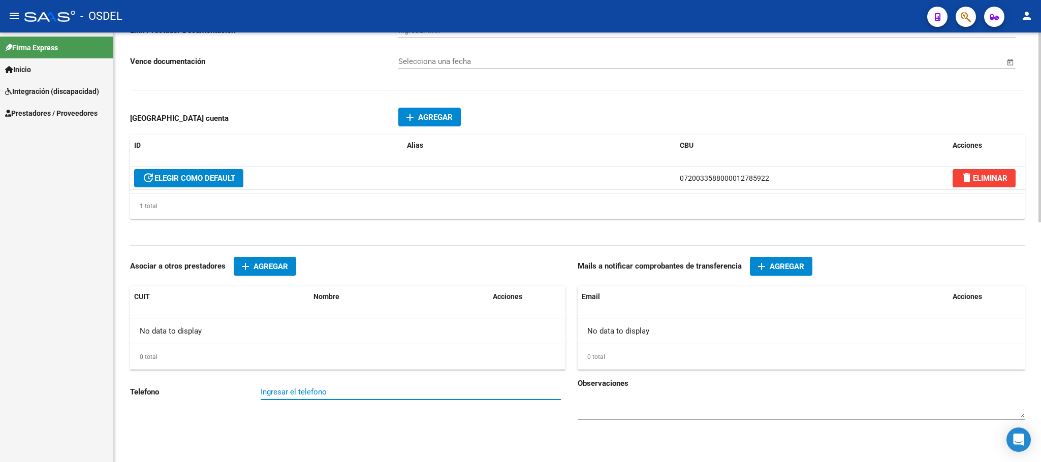
click at [284, 395] on input "Ingresar el telefono" at bounding box center [411, 392] width 300 height 9
paste input "1168126329"
type input "1168126329"
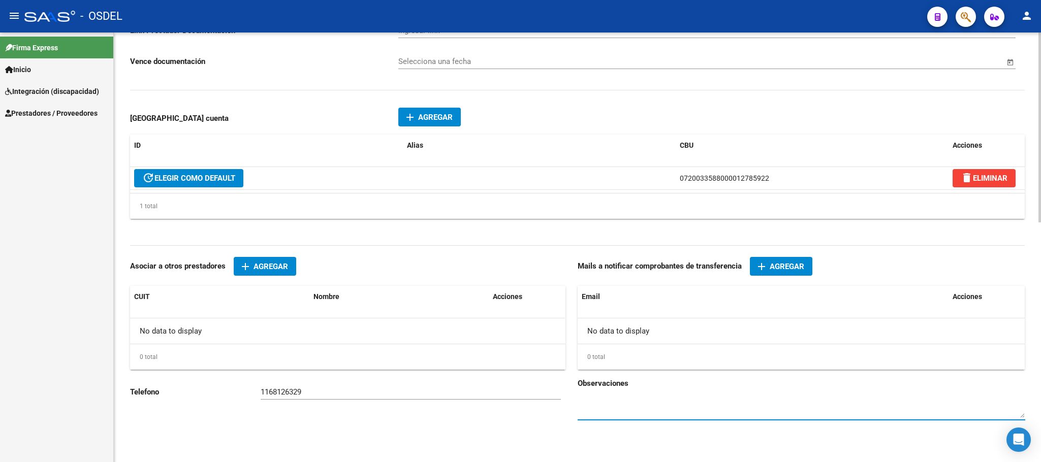
click at [771, 273] on button "add Agregar" at bounding box center [781, 266] width 62 height 19
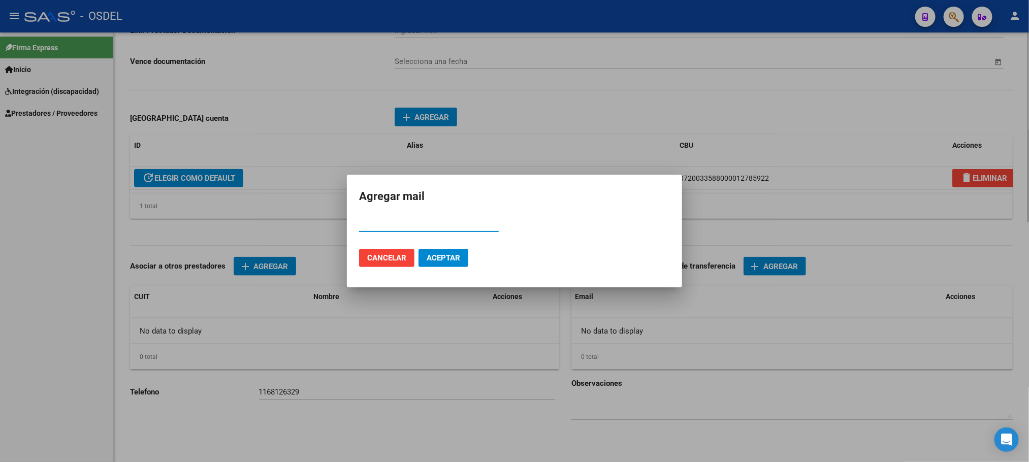
paste input "[EMAIL_ADDRESS][DOMAIN_NAME] [EMAIL_ADDRESS][DOMAIN_NAME]"
click at [449, 260] on span "Aceptar" at bounding box center [444, 257] width 34 height 9
click at [454, 237] on div "[EMAIL_ADDRESS][DOMAIN_NAME] [EMAIL_ADDRESS][DOMAIN_NAME] Email" at bounding box center [429, 228] width 140 height 25
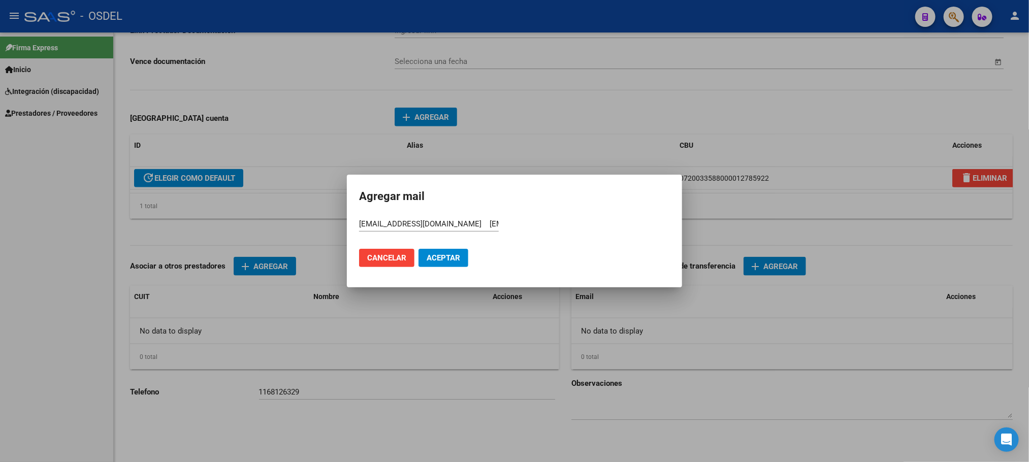
click at [441, 258] on span "Aceptar" at bounding box center [444, 257] width 34 height 9
click at [450, 224] on input "[EMAIL_ADDRESS][DOMAIN_NAME] [EMAIL_ADDRESS][DOMAIN_NAME]" at bounding box center [429, 223] width 140 height 9
type input "[EMAIL_ADDRESS][DOMAIN_NAME]"
click at [419, 249] on button "Aceptar" at bounding box center [444, 258] width 50 height 18
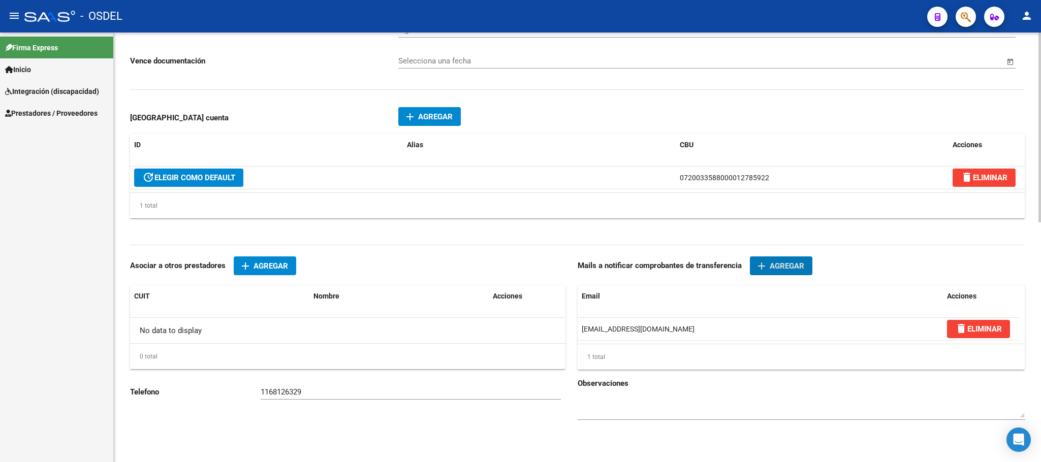
click at [788, 262] on span "Agregar" at bounding box center [786, 266] width 35 height 9
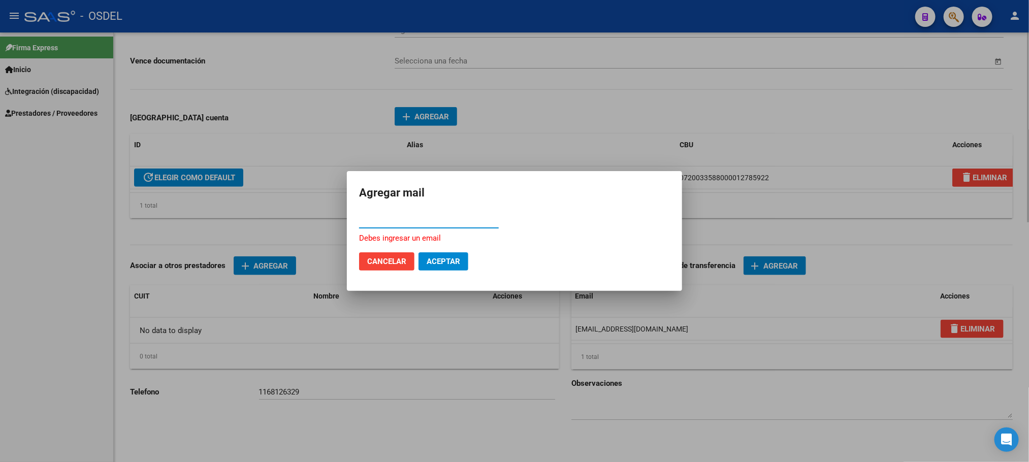
paste input "[EMAIL_ADDRESS][DOMAIN_NAME] [EMAIL_ADDRESS][DOMAIN_NAME]"
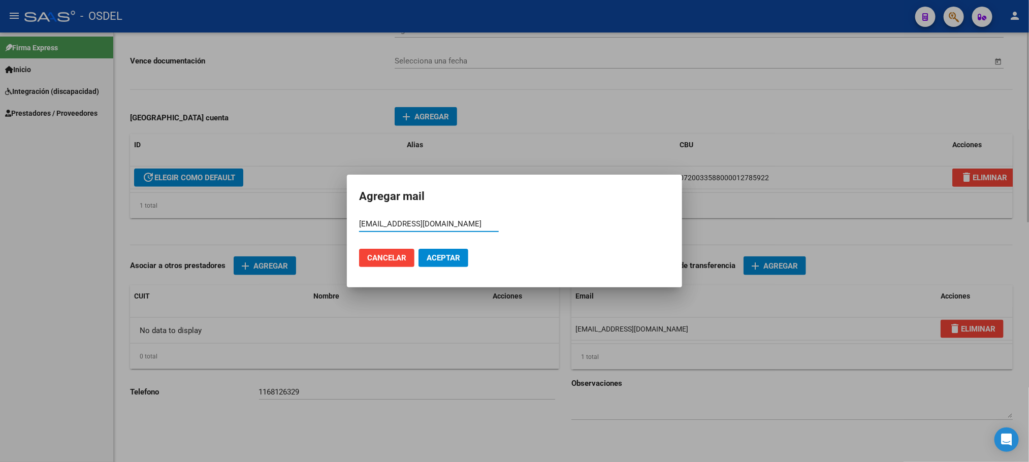
type input "[EMAIL_ADDRESS][DOMAIN_NAME]"
click at [419, 249] on button "Aceptar" at bounding box center [444, 258] width 50 height 18
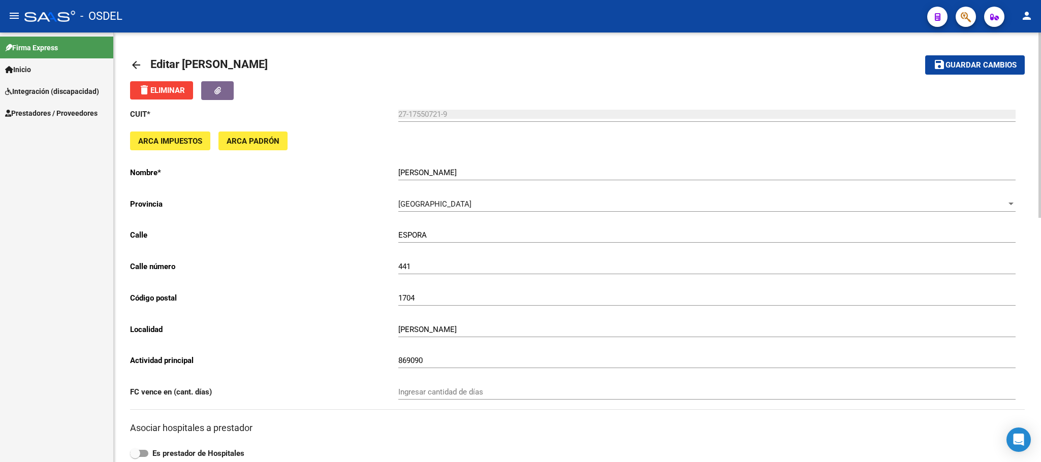
click at [992, 67] on span "Guardar cambios" at bounding box center [980, 65] width 71 height 9
click at [136, 63] on mat-icon "arrow_back" at bounding box center [136, 65] width 12 height 12
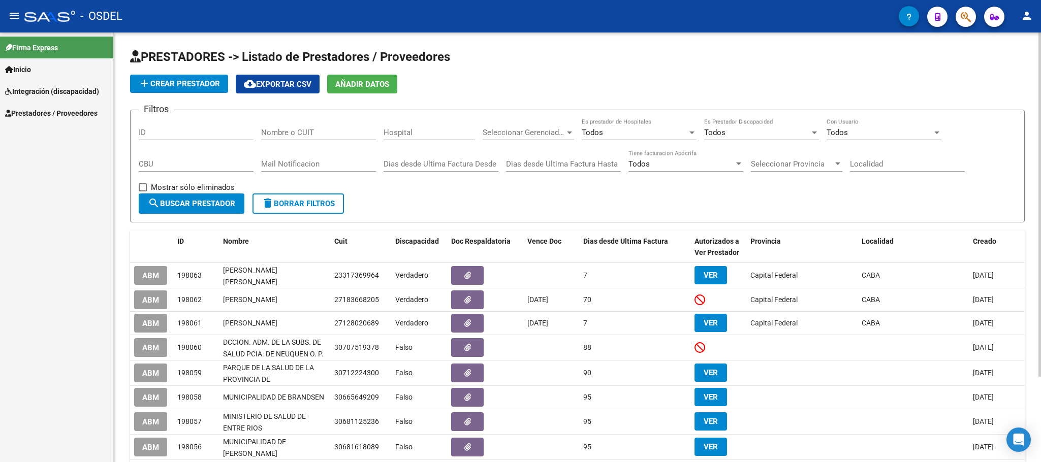
click at [334, 135] on input "Nombre o CUIT" at bounding box center [318, 132] width 115 height 9
paste input "30714152234"
type input "30714152234"
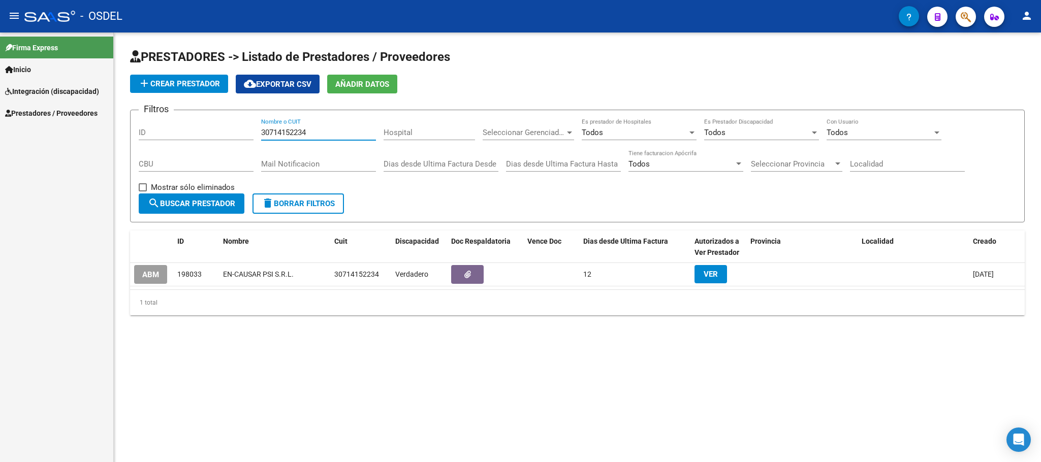
type input "30714152234"
click at [140, 276] on button "ABM" at bounding box center [150, 274] width 33 height 19
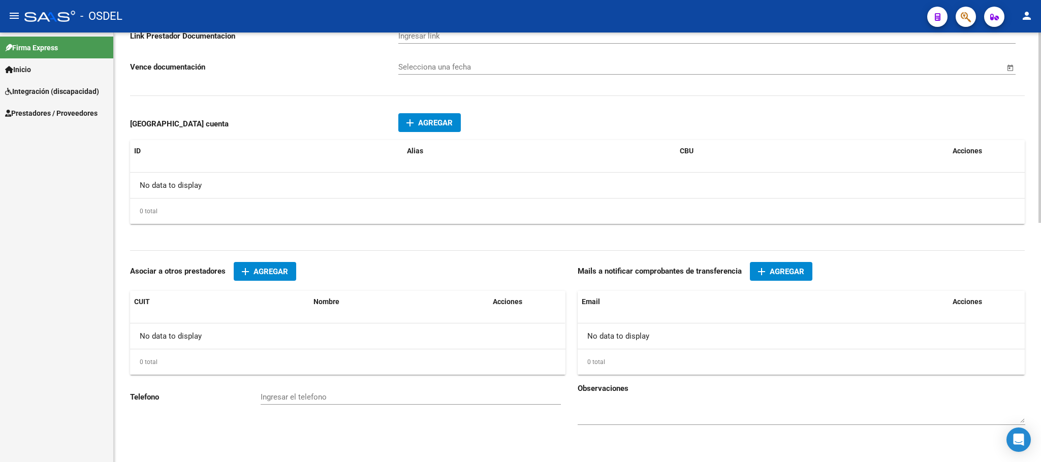
scroll to position [540, 0]
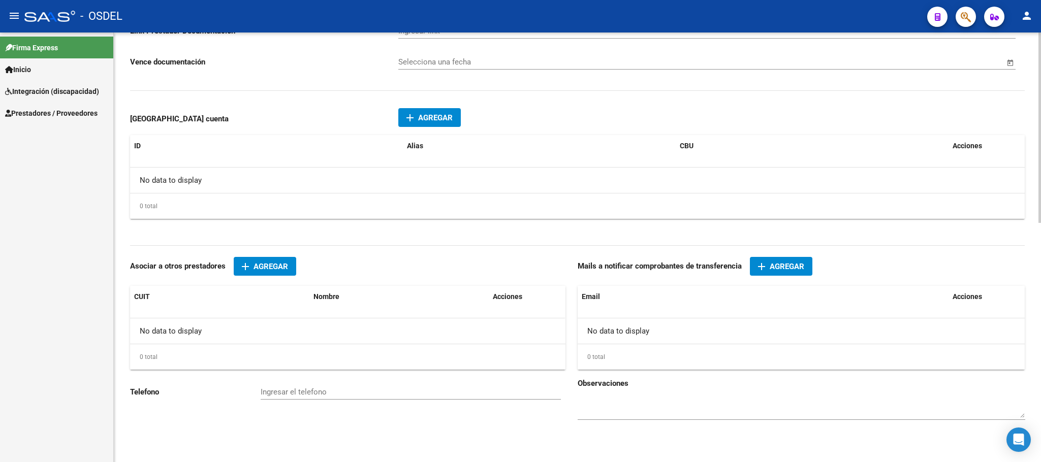
click at [299, 389] on input "Ingresar el telefono" at bounding box center [411, 392] width 300 height 9
type input "[PERSON_NAME]"
type input "2030"
type input "1431"
type input "CABA"
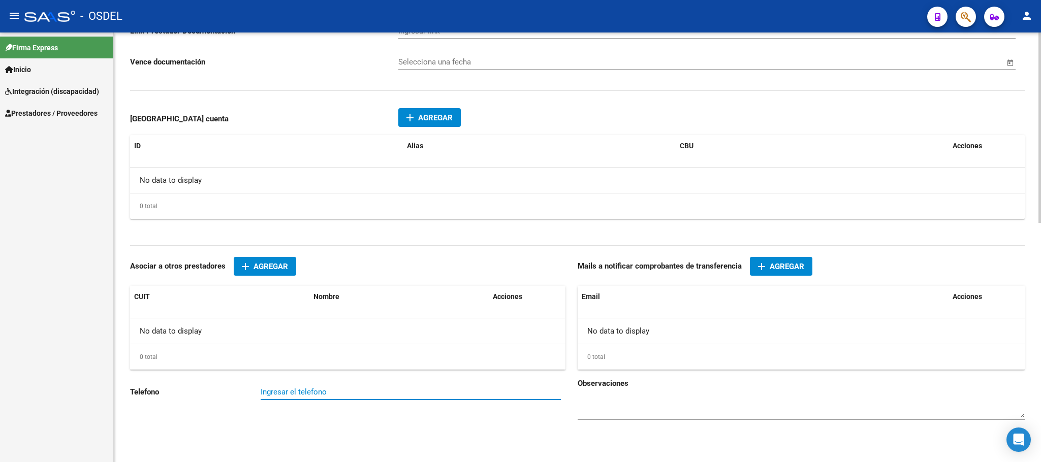
type input "869090"
click at [299, 389] on input "Ingresar el telefono" at bounding box center [411, 392] width 300 height 9
paste input "1154996777/67007640"
click at [305, 392] on input "1154996777/67007640" at bounding box center [411, 392] width 300 height 9
type input "[PHONE_NUMBER] / 6700-7640"
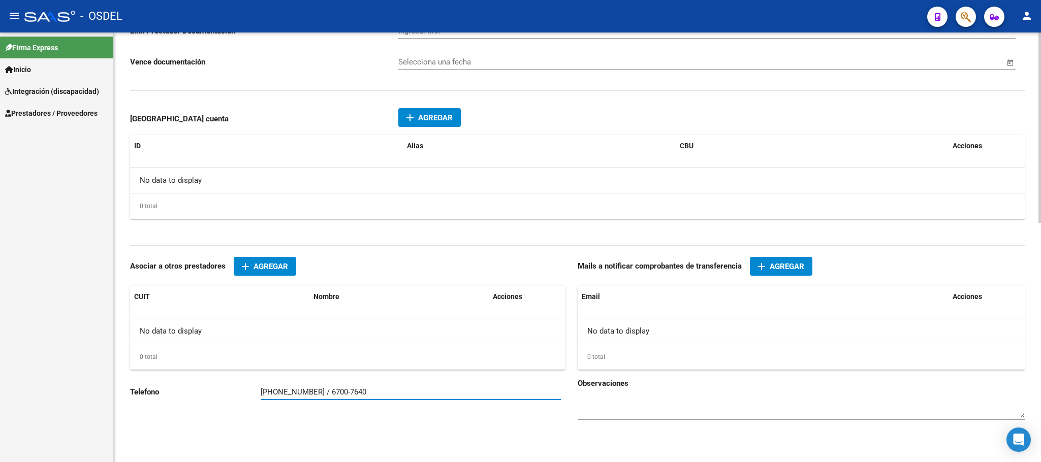
click at [767, 265] on span "add Agregar" at bounding box center [781, 266] width 46 height 9
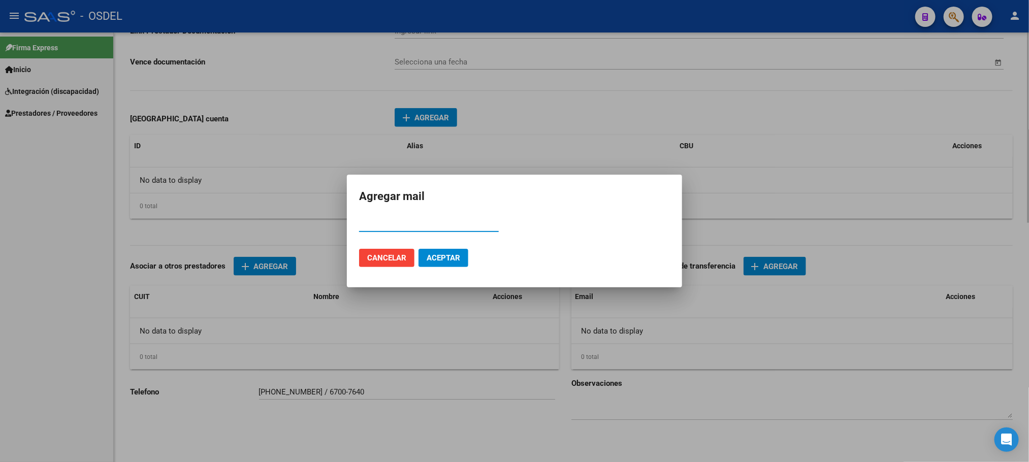
paste input "[EMAIL_ADDRESS][DOMAIN_NAME]"
type input "[EMAIL_ADDRESS][DOMAIN_NAME]"
click at [445, 259] on span "Aceptar" at bounding box center [444, 257] width 34 height 9
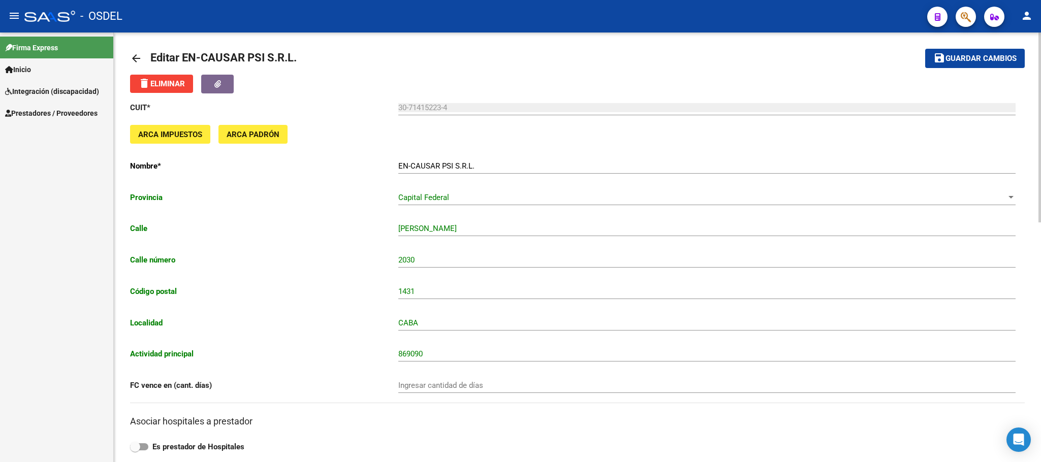
scroll to position [0, 0]
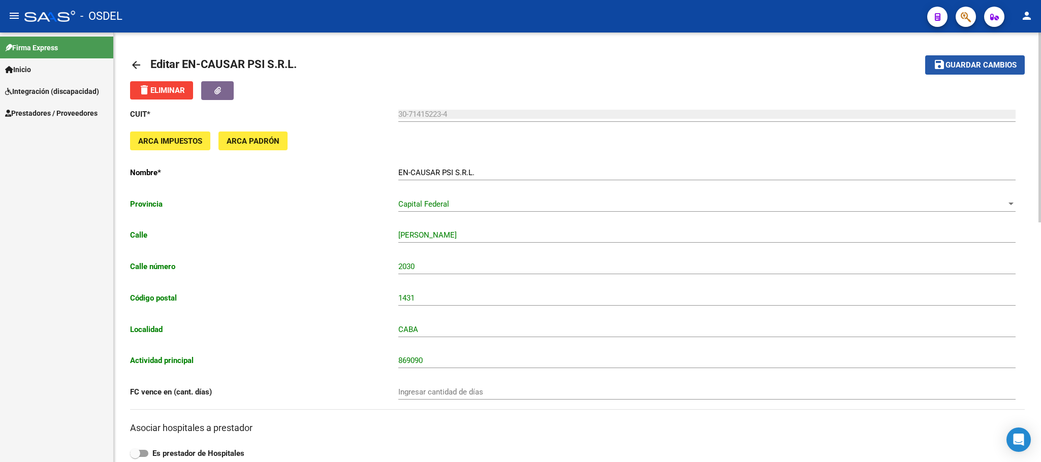
click at [992, 64] on span "Guardar cambios" at bounding box center [980, 65] width 71 height 9
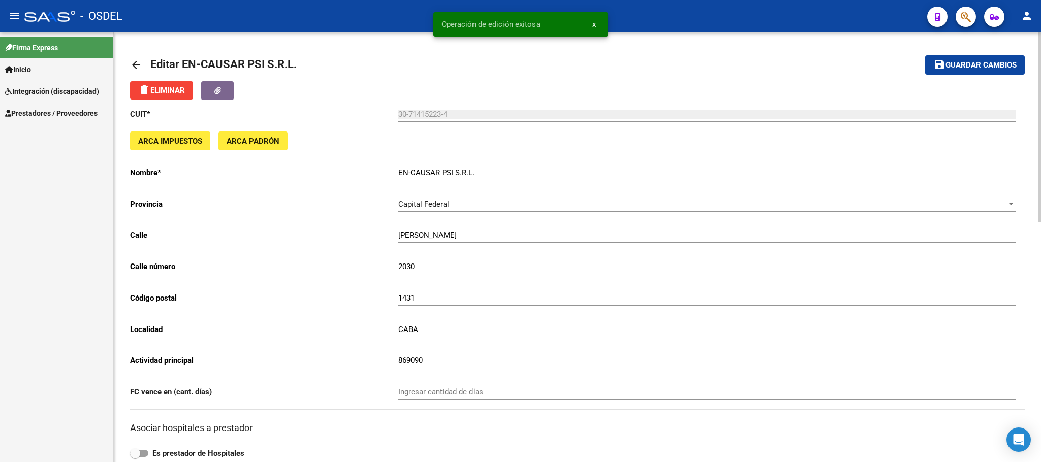
click at [139, 61] on mat-icon "arrow_back" at bounding box center [136, 65] width 12 height 12
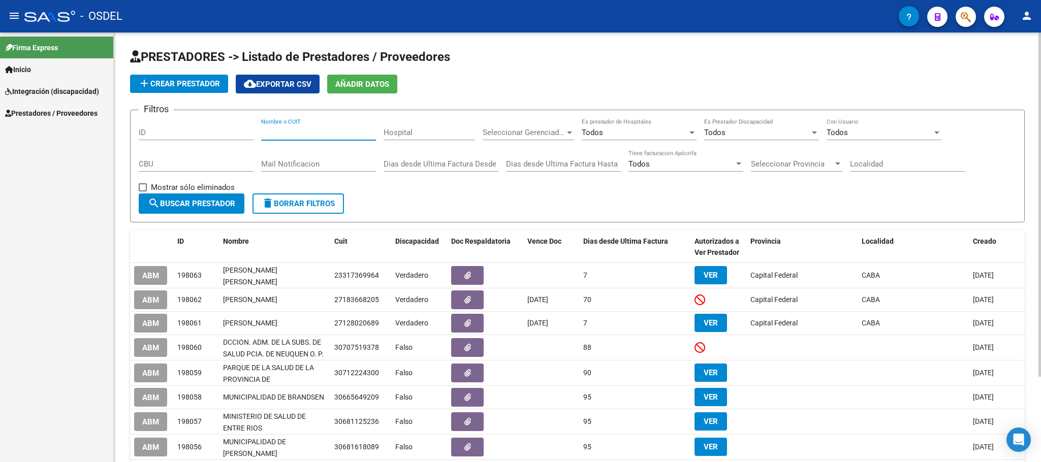
click at [296, 135] on input "Nombre o CUIT" at bounding box center [318, 132] width 115 height 9
paste input "27262265604"
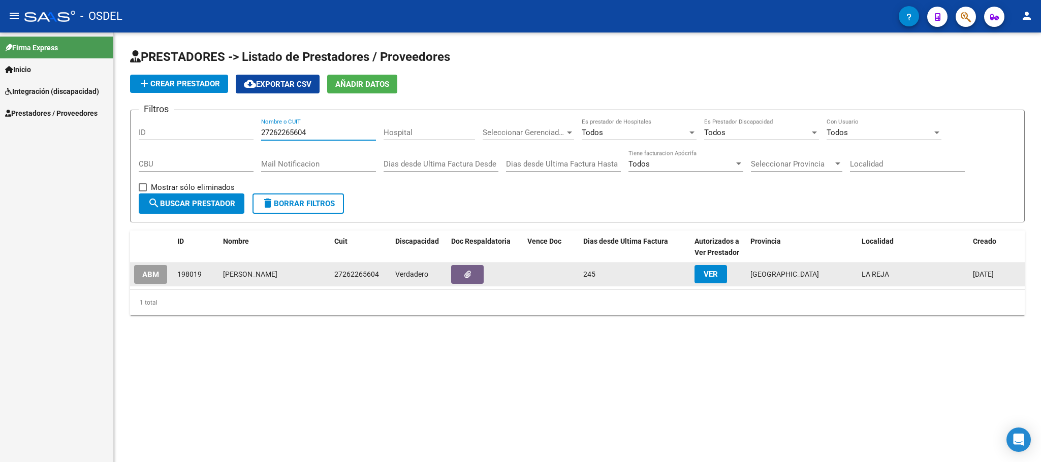
type input "27262265604"
click at [157, 270] on span "ABM" at bounding box center [150, 274] width 17 height 9
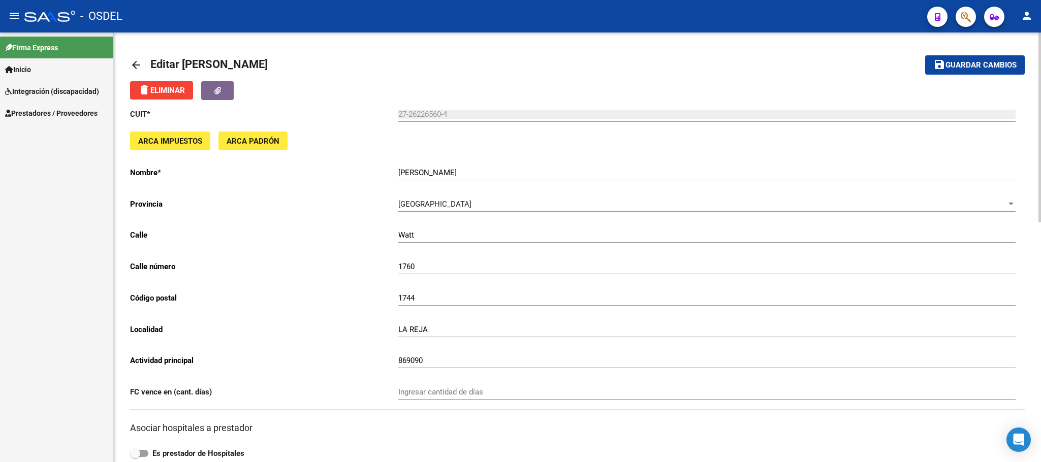
click at [139, 60] on mat-icon "arrow_back" at bounding box center [136, 65] width 12 height 12
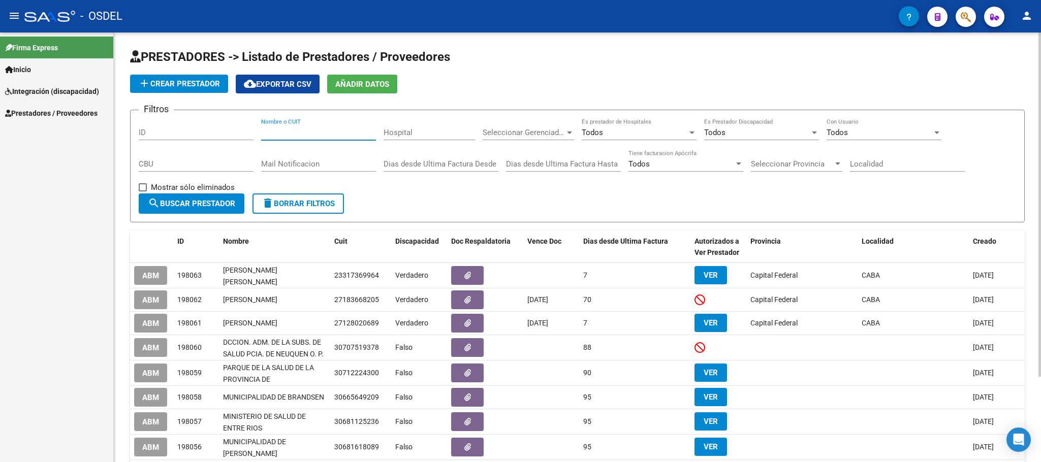
click at [292, 133] on input "Nombre o CUIT" at bounding box center [318, 132] width 115 height 9
paste input "27958174344"
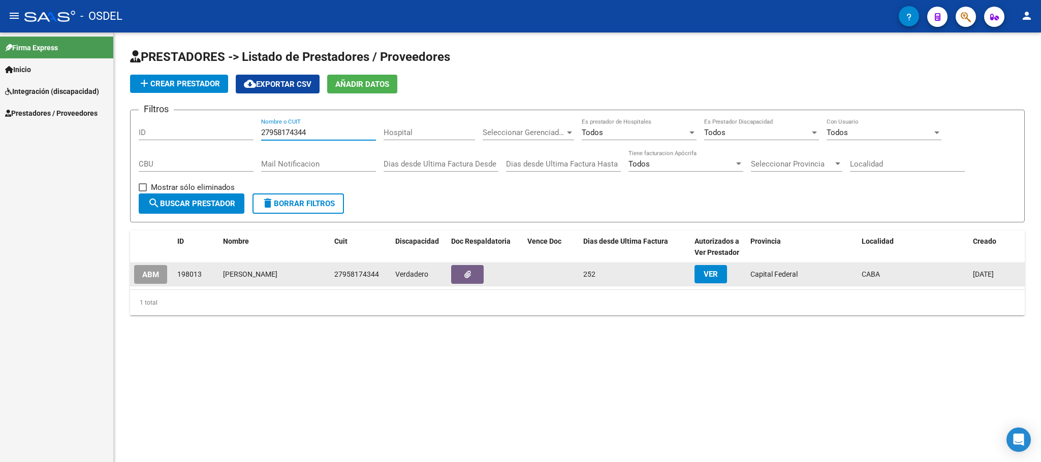
type input "27958174344"
click at [153, 273] on span "ABM" at bounding box center [150, 274] width 17 height 9
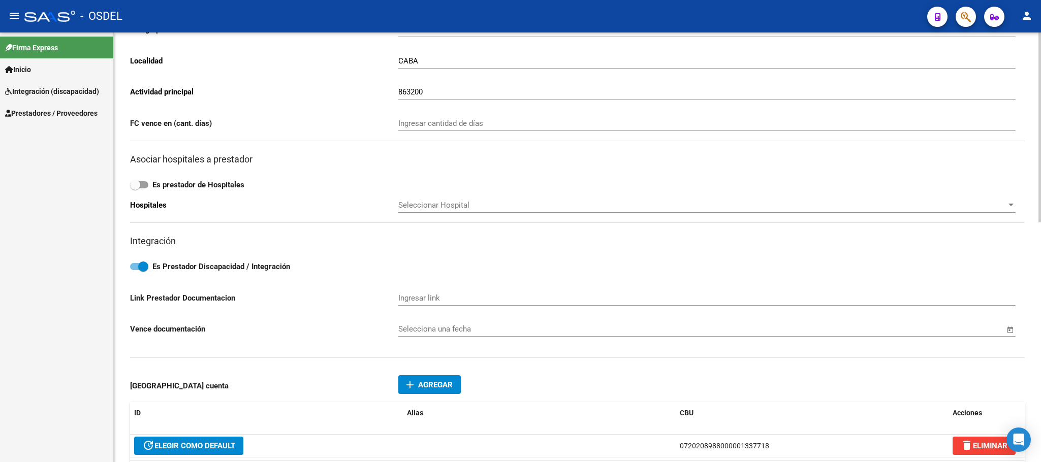
scroll to position [542, 0]
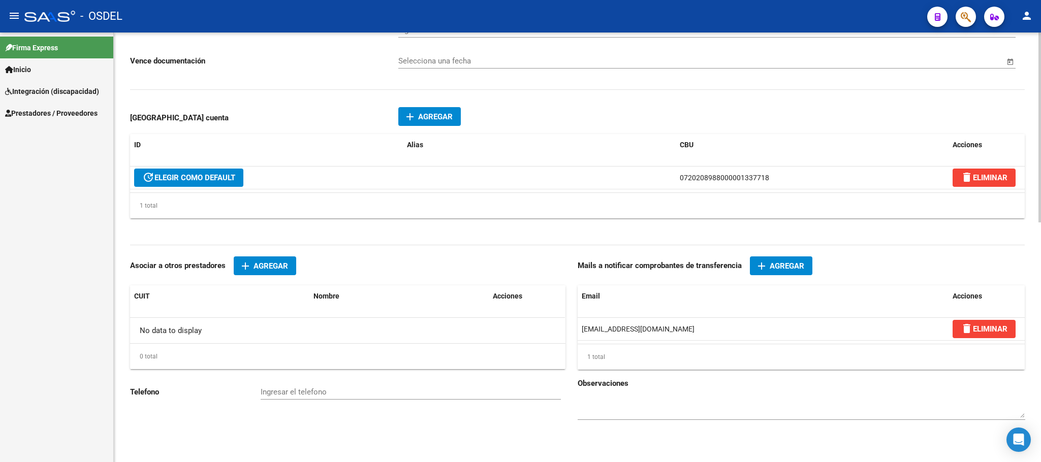
click at [302, 394] on input "Ingresar el telefono" at bounding box center [411, 392] width 300 height 9
paste input "1140616629"
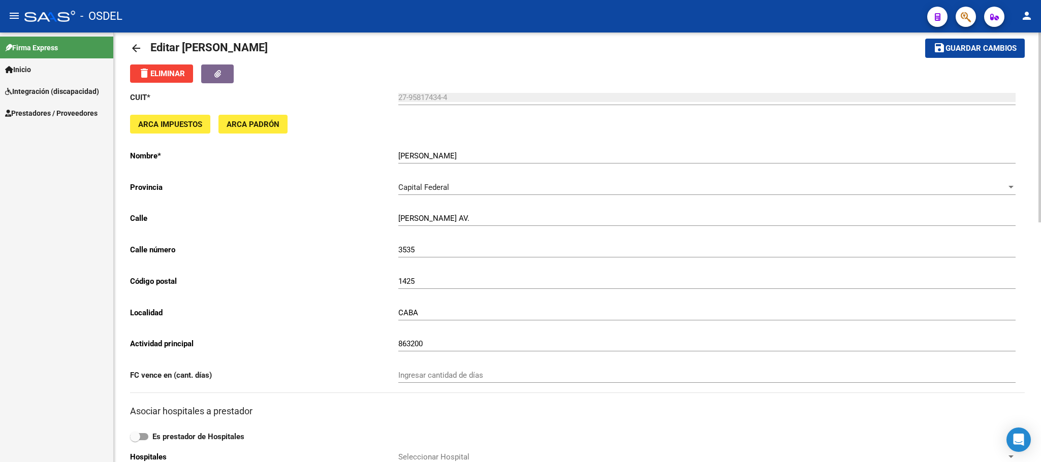
scroll to position [9, 0]
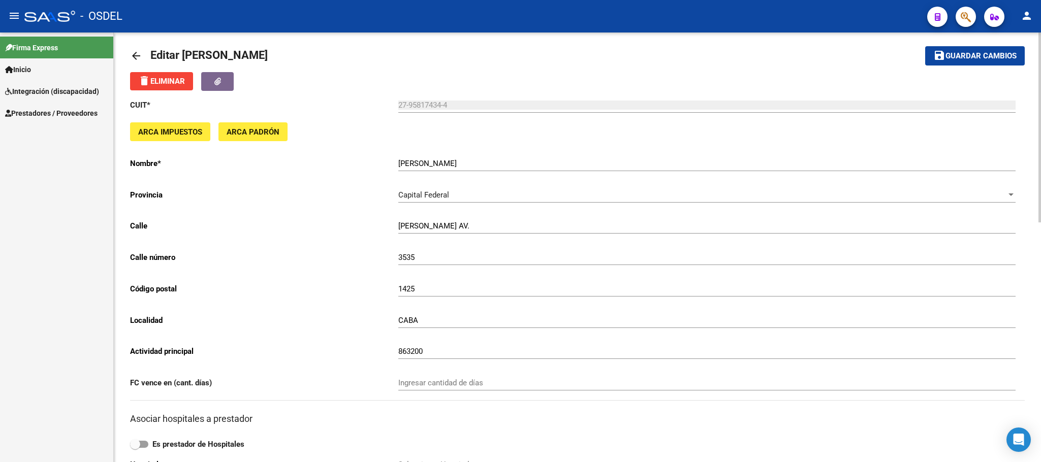
type input "1140616629"
click at [964, 69] on mat-toolbar-row "save Guardar cambios" at bounding box center [932, 56] width 186 height 33
click at [987, 56] on span "Guardar cambios" at bounding box center [980, 56] width 71 height 9
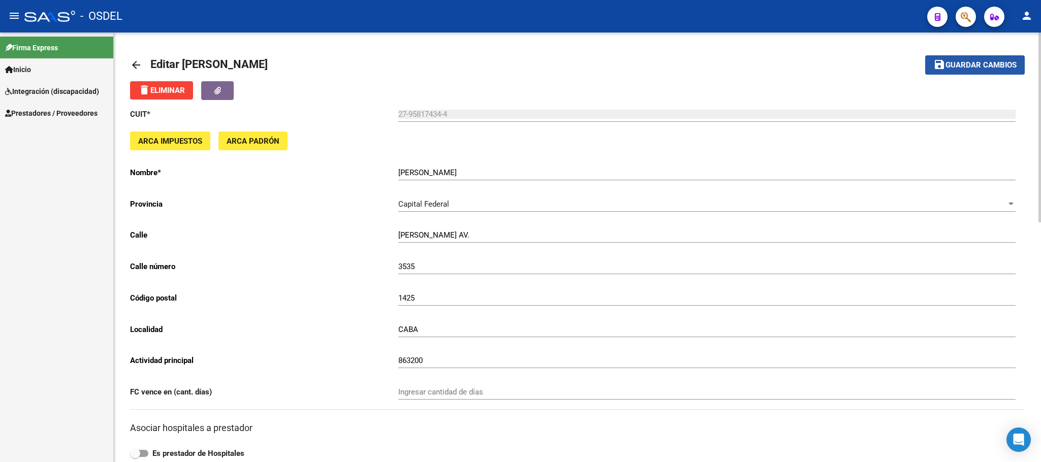
click at [991, 57] on button "save Guardar cambios" at bounding box center [975, 64] width 100 height 19
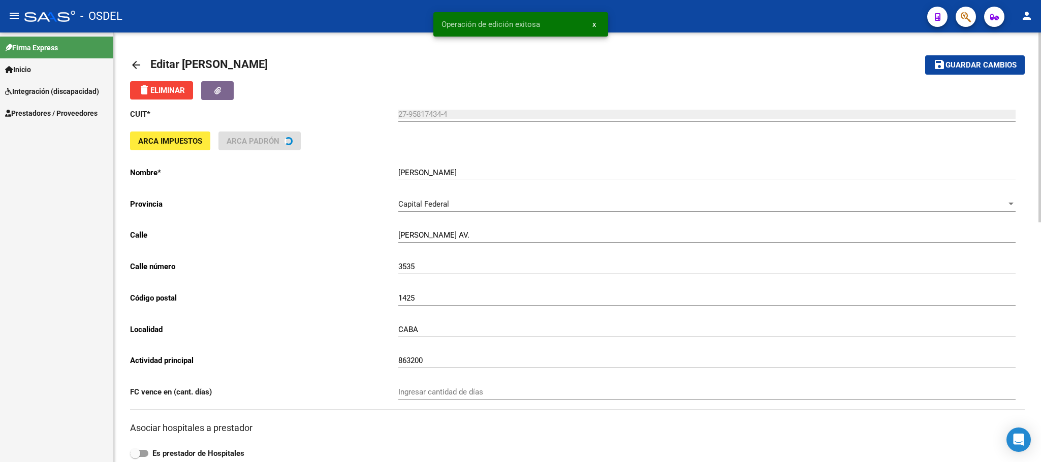
click at [135, 66] on mat-icon "arrow_back" at bounding box center [136, 65] width 12 height 12
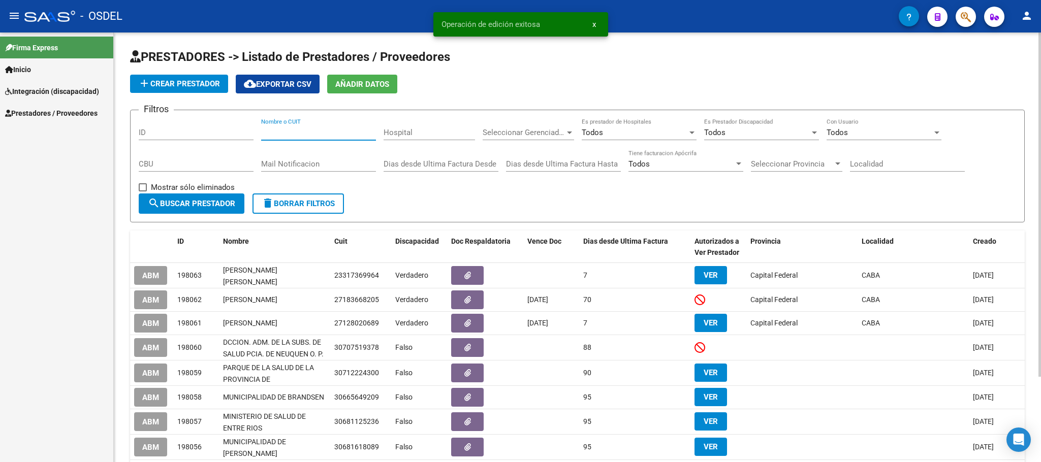
click at [285, 136] on input "Nombre o CUIT" at bounding box center [318, 132] width 115 height 9
paste input "30696256574"
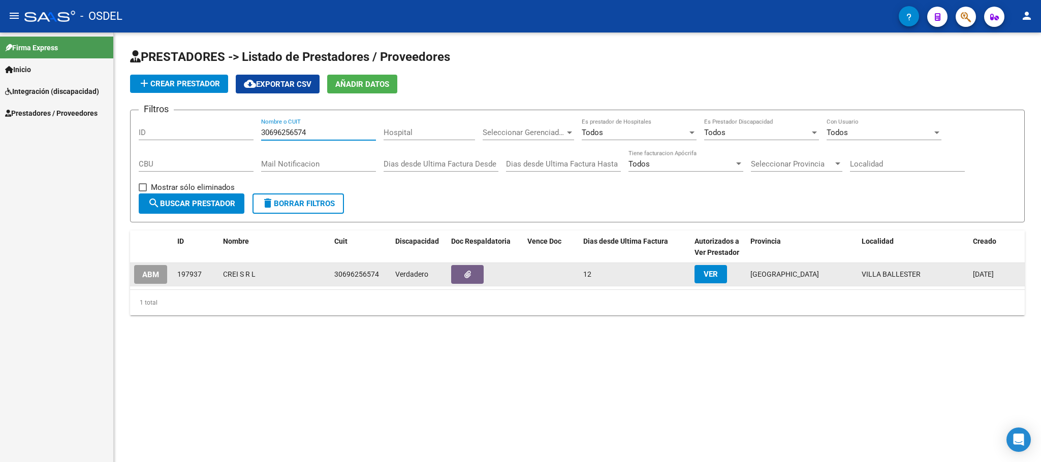
type input "30696256574"
click at [138, 280] on button "ABM" at bounding box center [150, 274] width 33 height 19
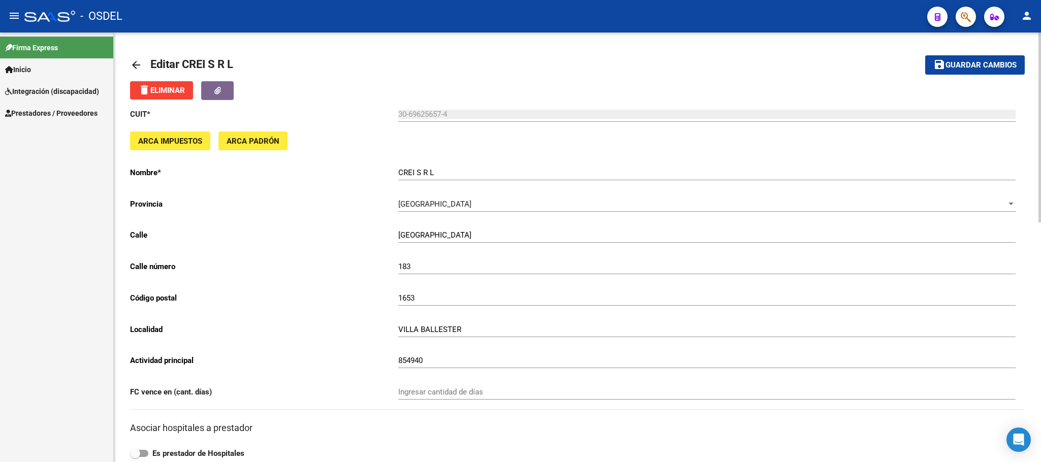
click at [136, 66] on mat-icon "arrow_back" at bounding box center [136, 65] width 12 height 12
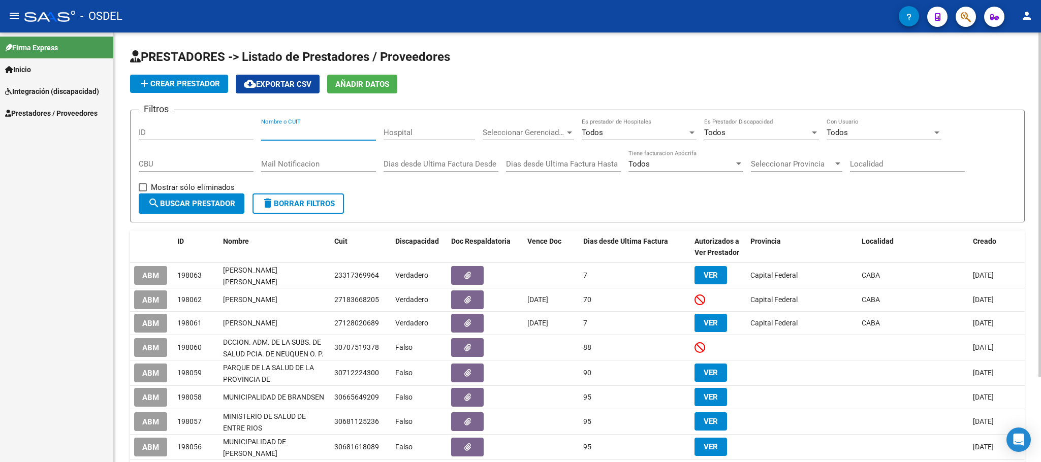
click at [283, 135] on input "Nombre o CUIT" at bounding box center [318, 132] width 115 height 9
paste input "27258643513"
type input "27258643513"
click at [209, 201] on span "search Buscar Prestador" at bounding box center [191, 203] width 87 height 9
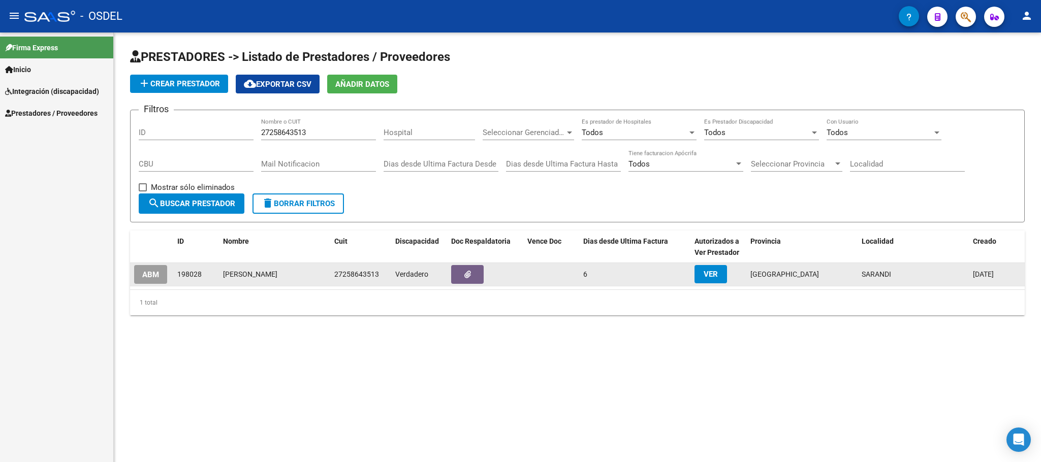
click at [158, 273] on span "ABM" at bounding box center [150, 274] width 17 height 9
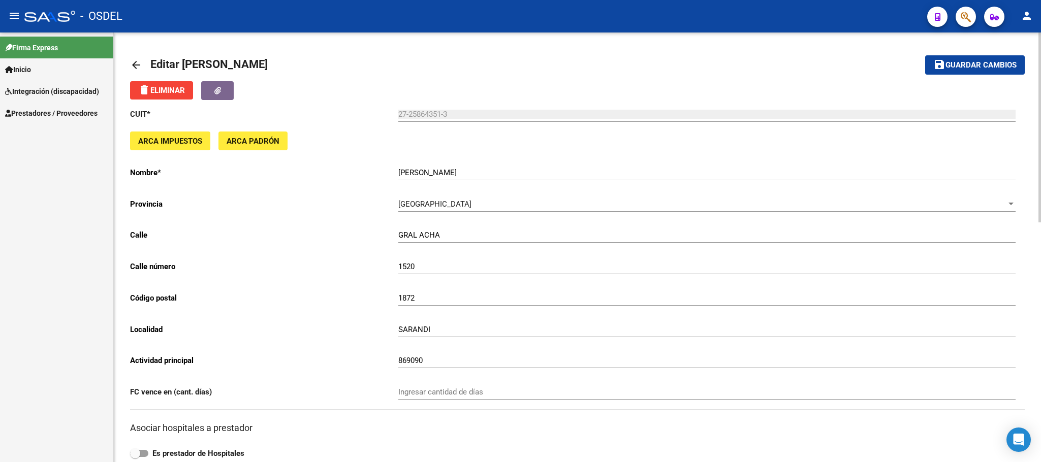
click at [142, 66] on mat-icon "arrow_back" at bounding box center [136, 65] width 12 height 12
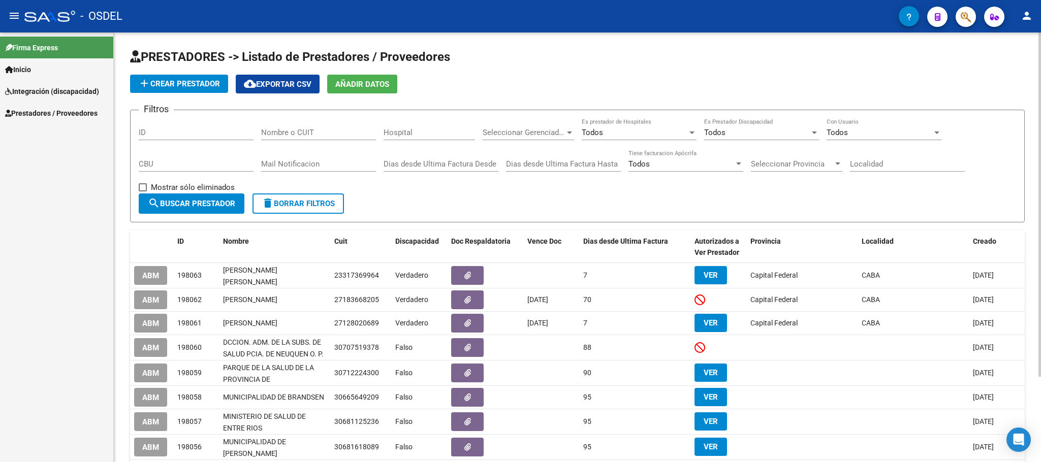
click at [280, 134] on input "Nombre o CUIT" at bounding box center [318, 132] width 115 height 9
paste input "30717468593"
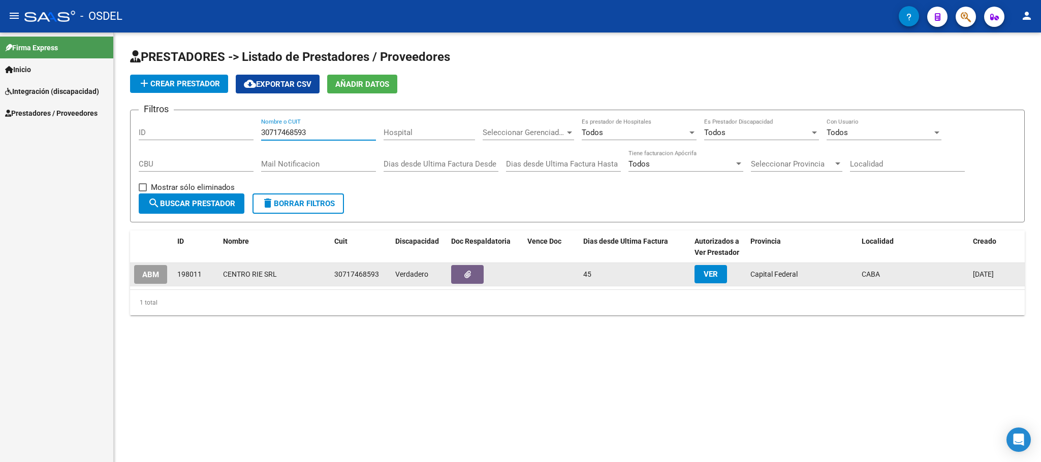
type input "30717468593"
click at [135, 276] on button "ABM" at bounding box center [150, 274] width 33 height 19
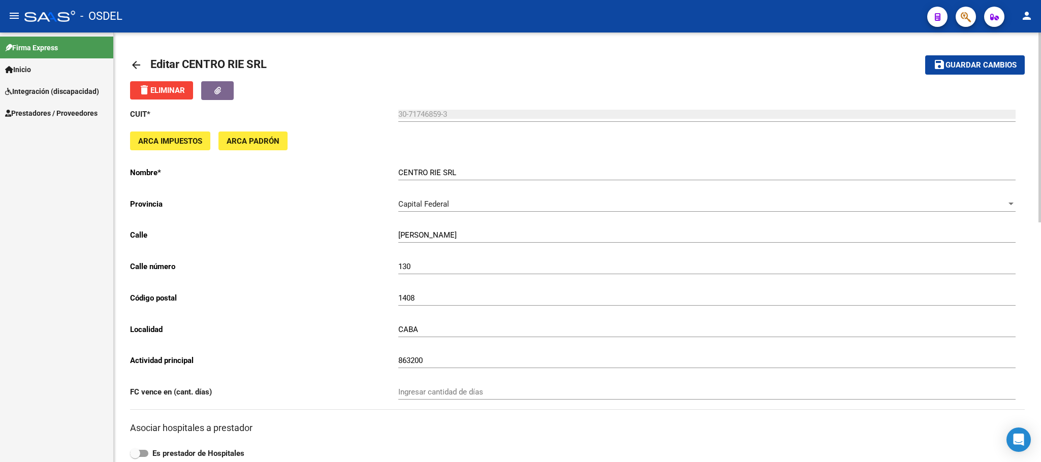
click at [136, 59] on mat-icon "arrow_back" at bounding box center [136, 65] width 12 height 12
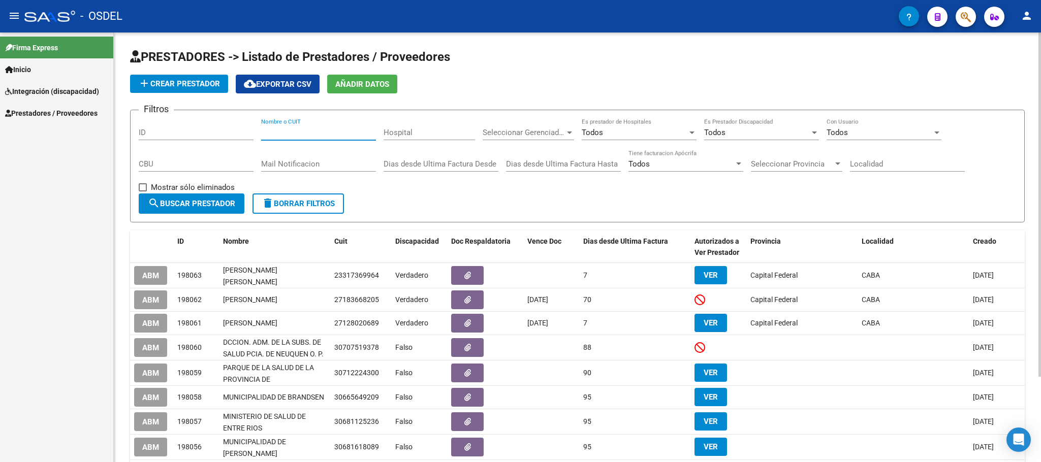
click at [300, 136] on input "Nombre o CUIT" at bounding box center [318, 132] width 115 height 9
paste input "30716231107"
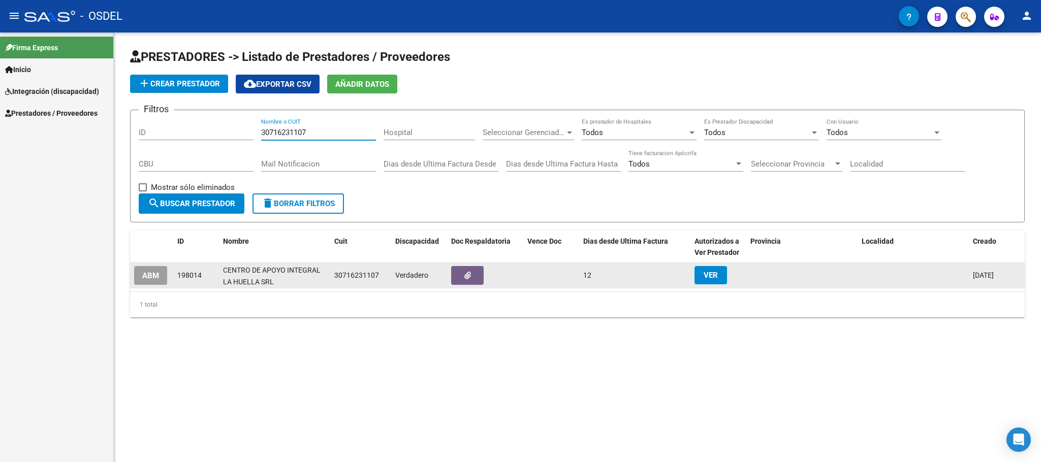
type input "30716231107"
click at [147, 271] on span "ABM" at bounding box center [150, 275] width 17 height 9
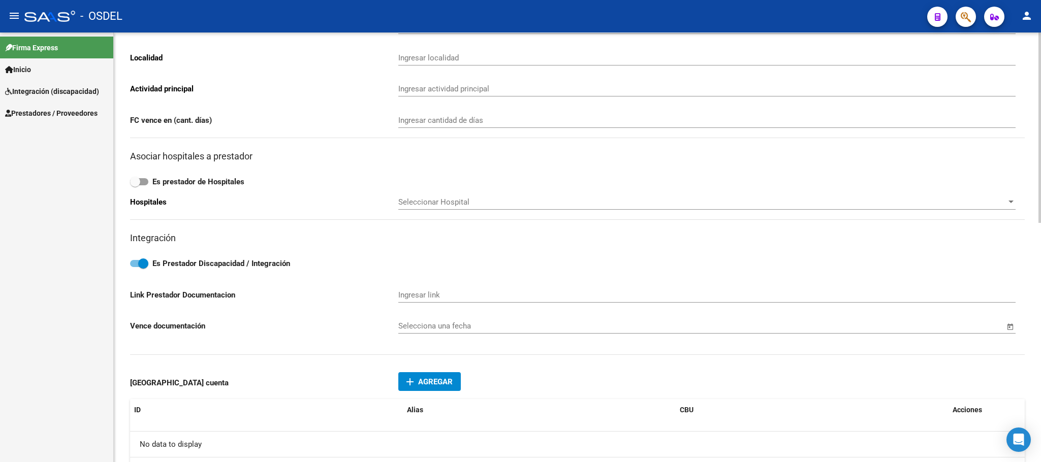
scroll to position [540, 0]
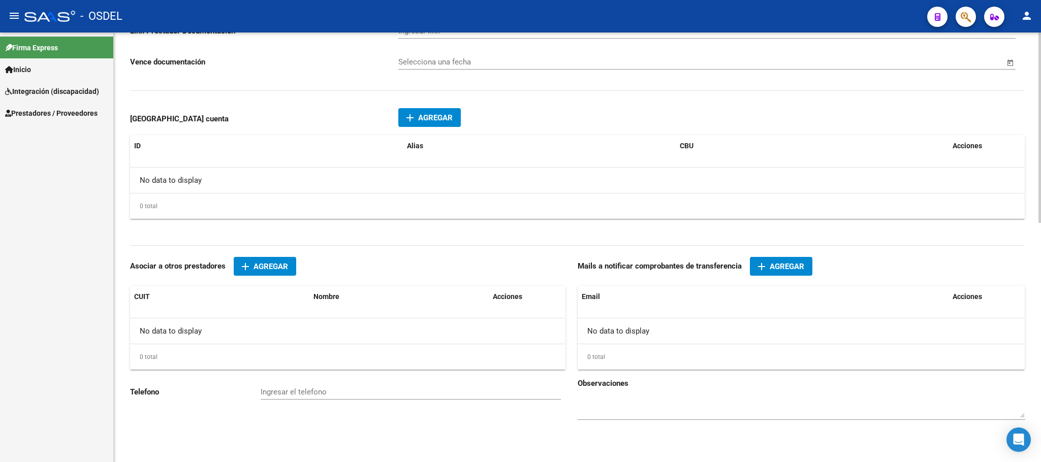
type input "TOMAS EDISON"
type input "1580"
type input "1842"
type input "EL JAGUEL"
type input "869090"
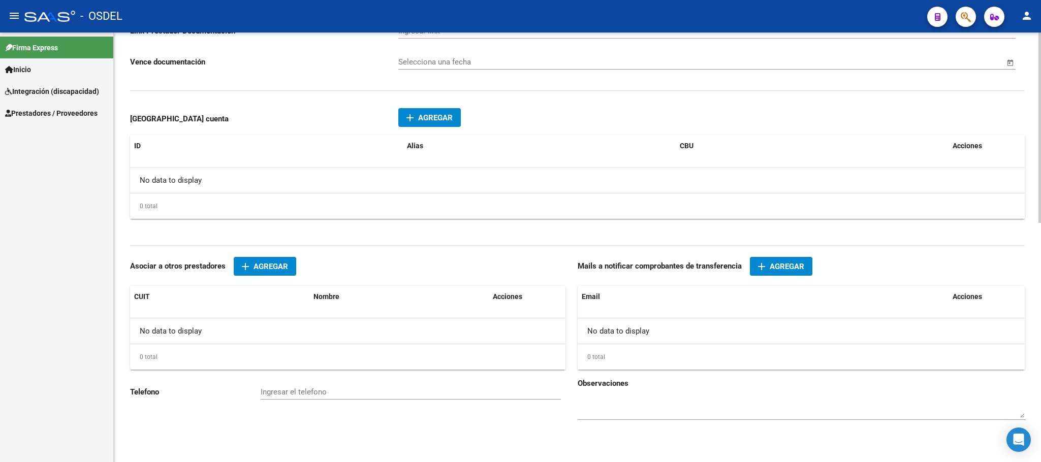
click at [277, 394] on input "Ingresar el telefono" at bounding box center [411, 392] width 300 height 9
paste input "42841816"
type input "42841816"
click at [791, 267] on span "Agregar" at bounding box center [786, 266] width 35 height 9
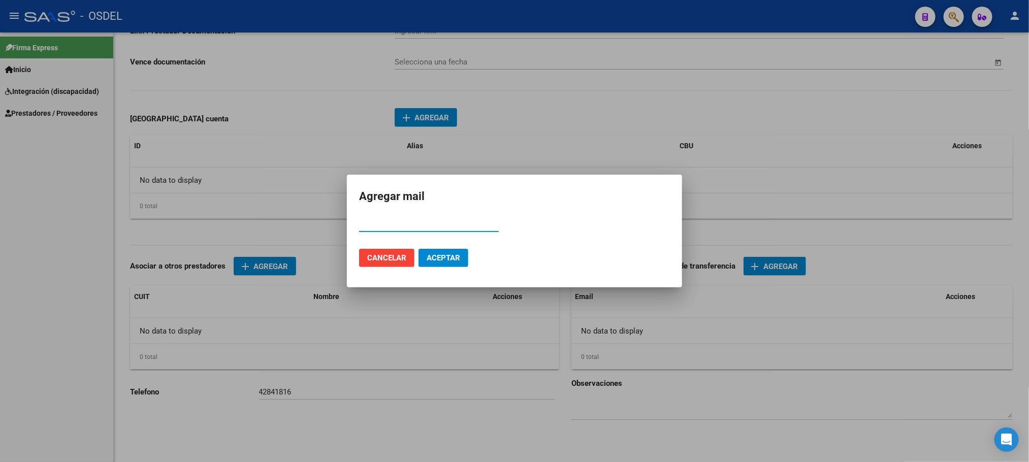
paste input "johannalahuella@gmail.com"
type input "johannalahuella@gmail.com"
click at [421, 251] on button "Aceptar" at bounding box center [444, 258] width 50 height 18
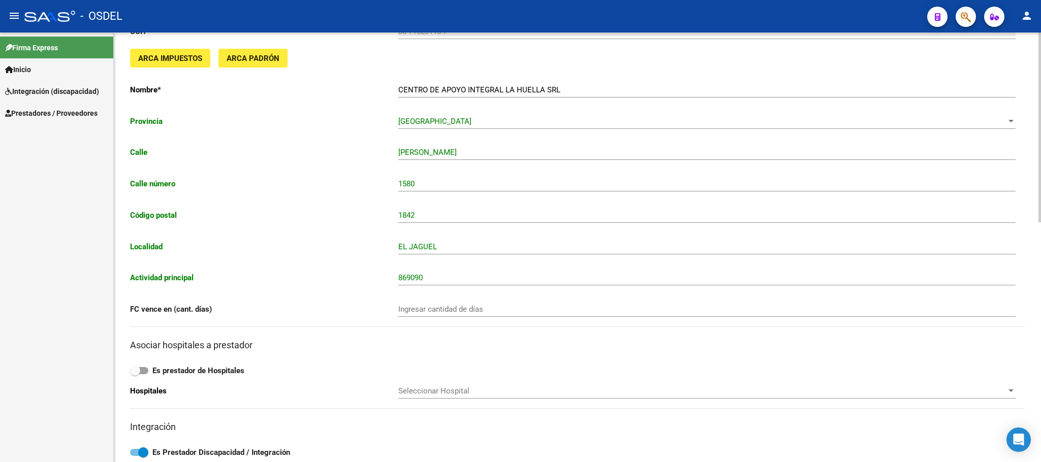
scroll to position [0, 0]
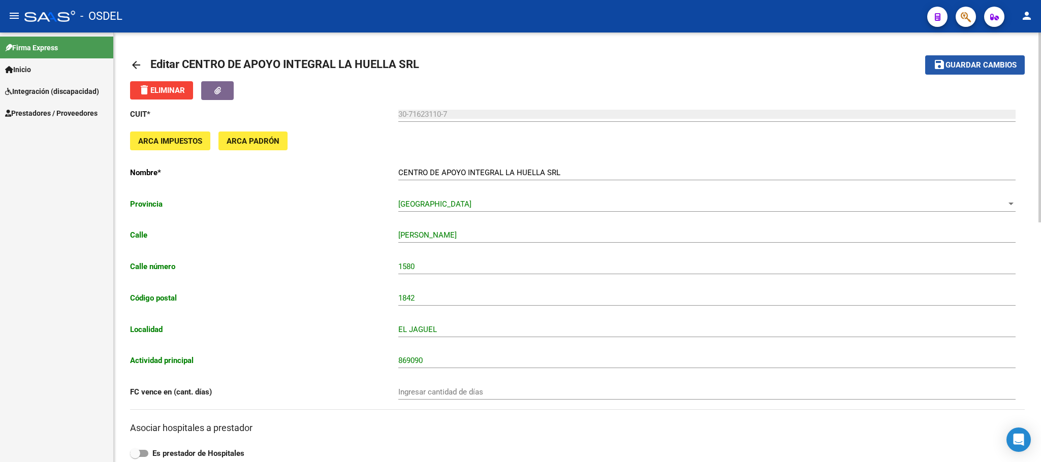
click at [989, 66] on span "Guardar cambios" at bounding box center [980, 65] width 71 height 9
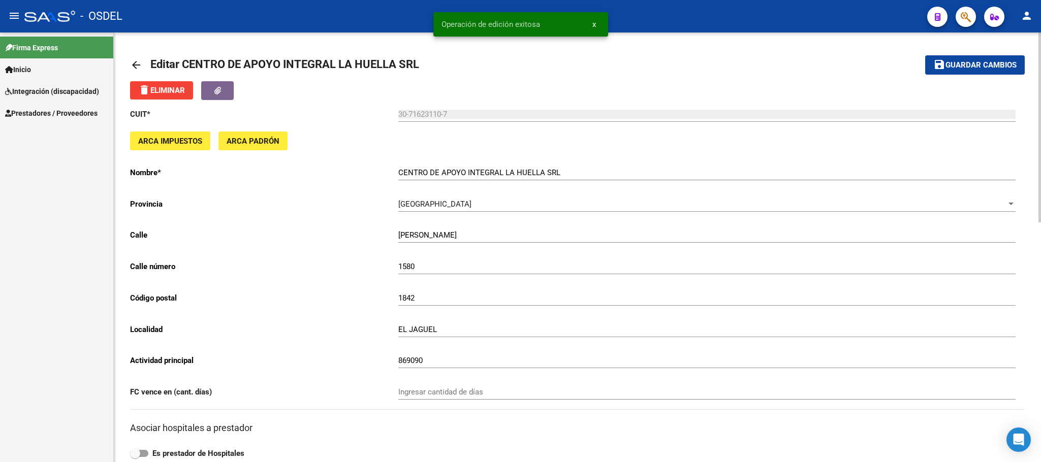
click at [134, 64] on mat-icon "arrow_back" at bounding box center [136, 65] width 12 height 12
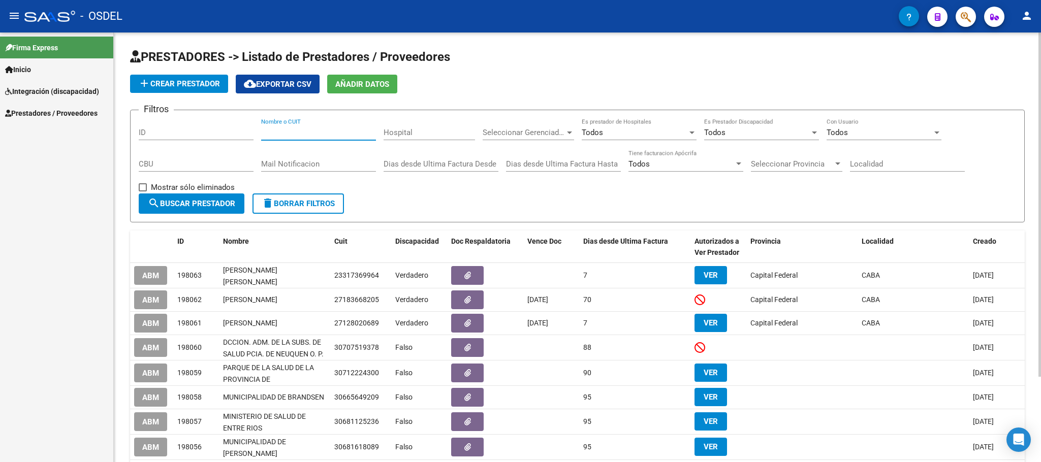
click at [337, 134] on input "Nombre o CUIT" at bounding box center [318, 132] width 115 height 9
paste input "27398310190"
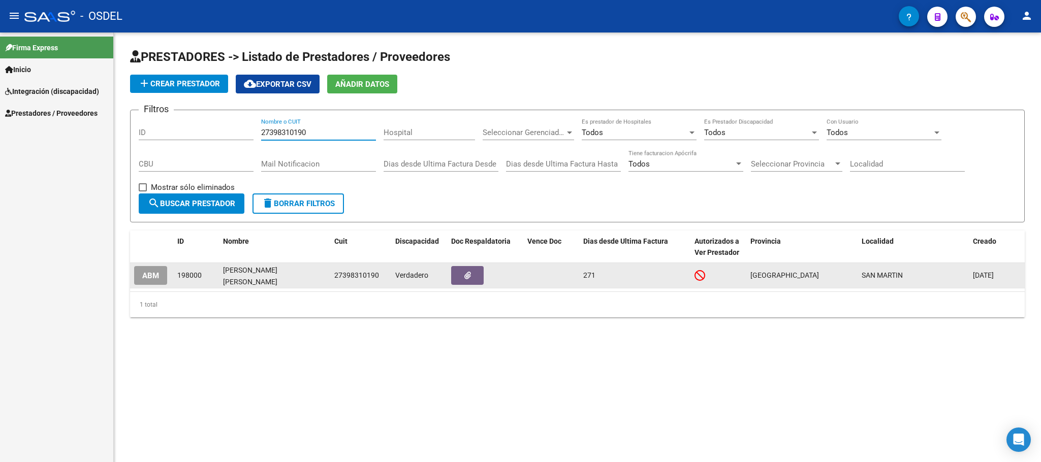
type input "27398310190"
click at [154, 271] on span "ABM" at bounding box center [150, 275] width 17 height 9
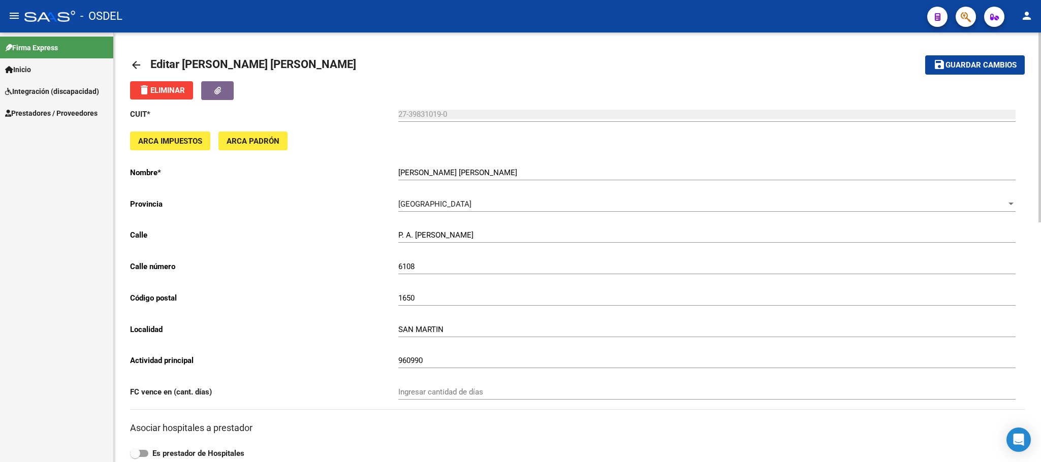
click at [133, 69] on mat-icon "arrow_back" at bounding box center [136, 65] width 12 height 12
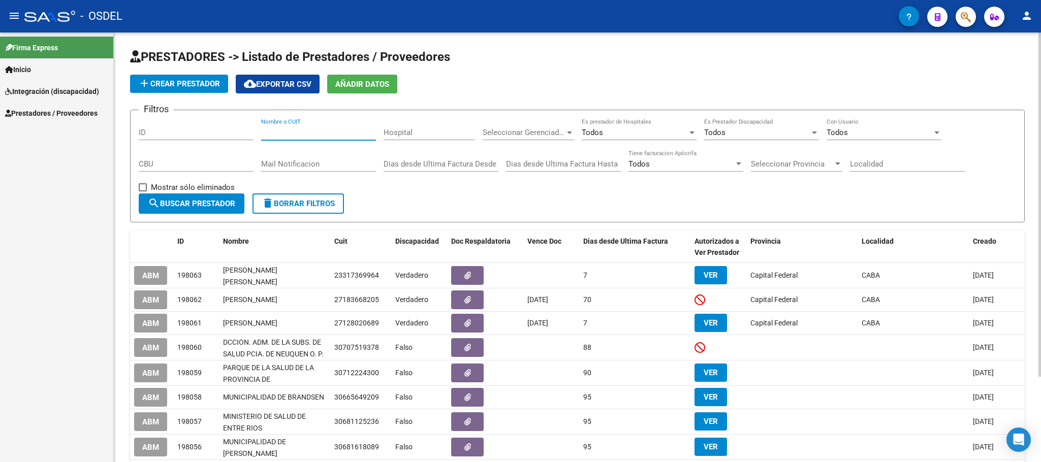
click at [326, 133] on input "Nombre o CUIT" at bounding box center [318, 132] width 115 height 9
paste input "27311690928"
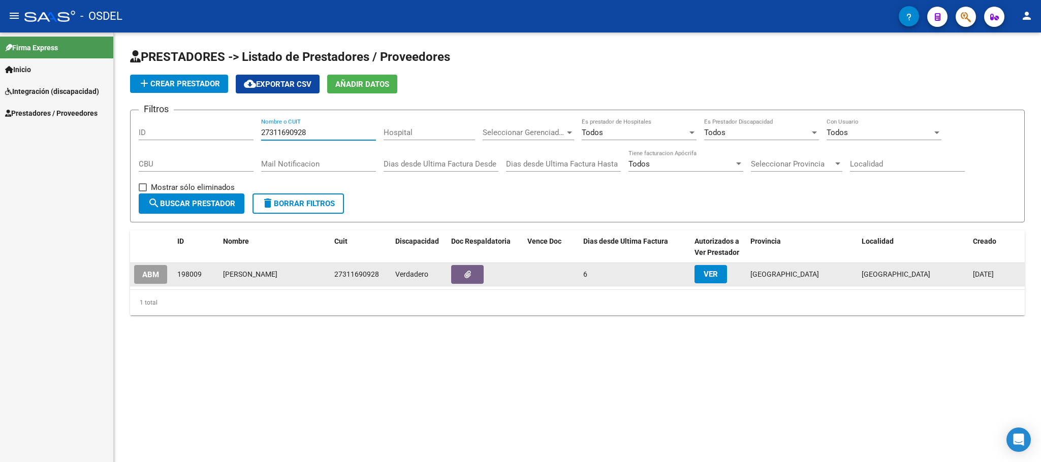
type input "27311690928"
click at [151, 271] on span "ABM" at bounding box center [150, 274] width 17 height 9
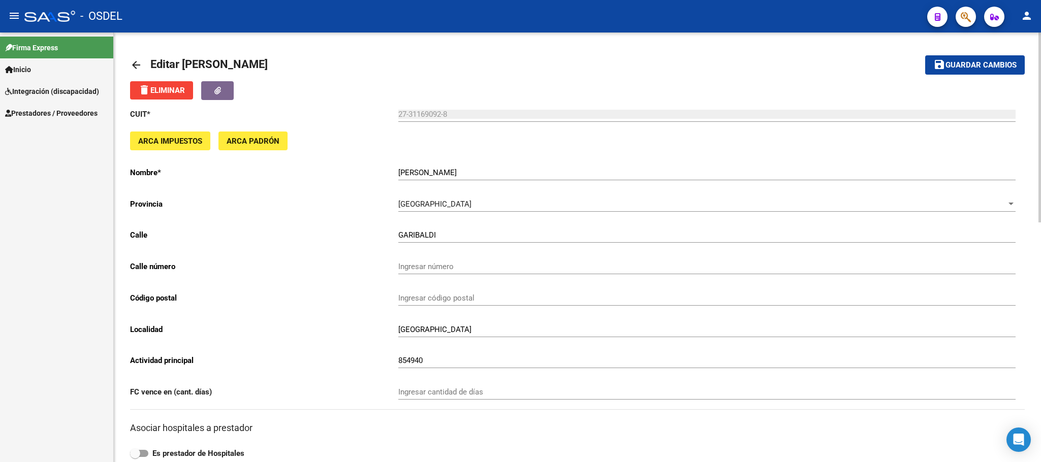
click at [139, 65] on mat-icon "arrow_back" at bounding box center [136, 65] width 12 height 12
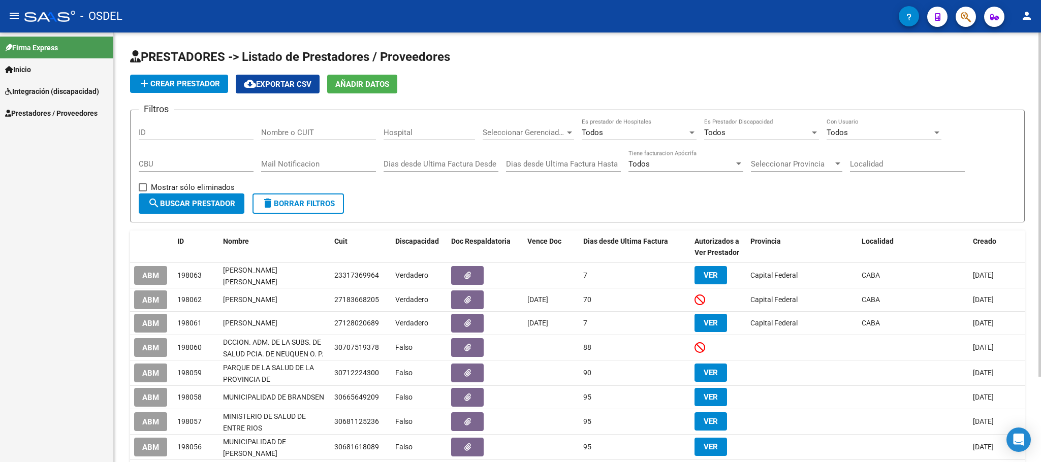
click at [292, 123] on div "Nombre o CUIT" at bounding box center [318, 129] width 115 height 22
paste input "27214425020"
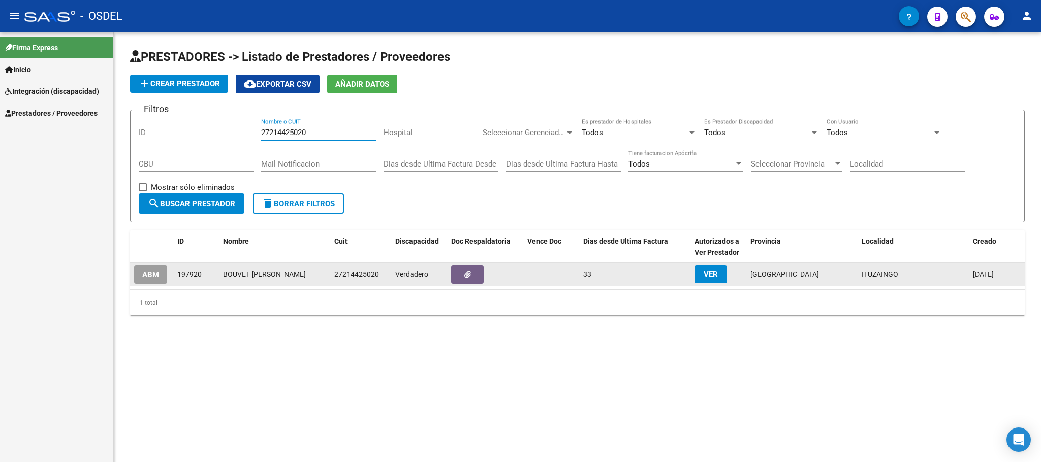
type input "27214425020"
click at [158, 276] on span "ABM" at bounding box center [150, 274] width 17 height 9
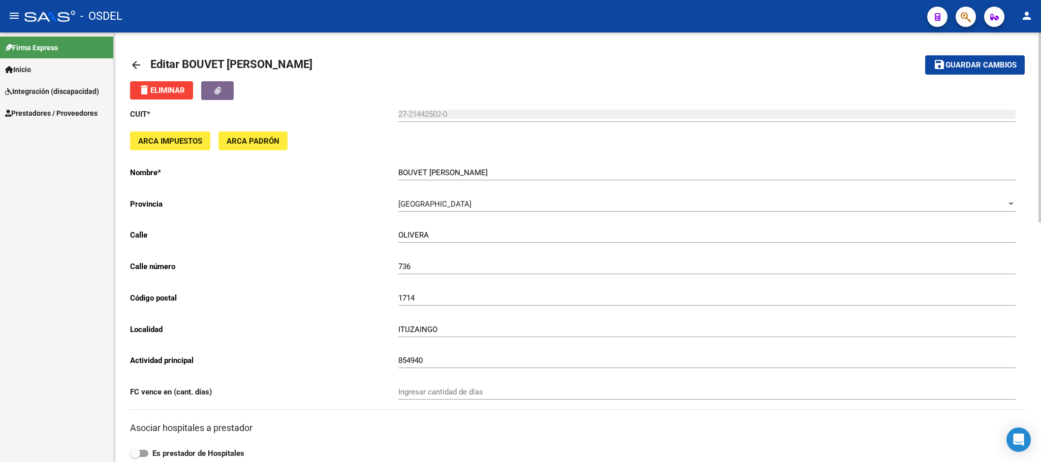
click at [139, 67] on mat-icon "arrow_back" at bounding box center [136, 65] width 12 height 12
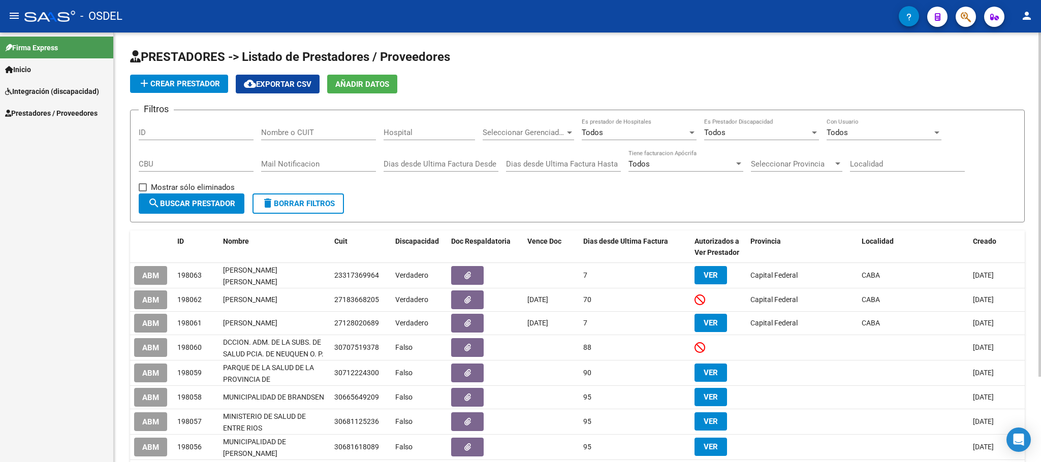
click at [285, 135] on input "Nombre o CUIT" at bounding box center [318, 132] width 115 height 9
paste input "27148634624"
type input "27148634624"
click at [199, 206] on span "search Buscar Prestador" at bounding box center [191, 203] width 87 height 9
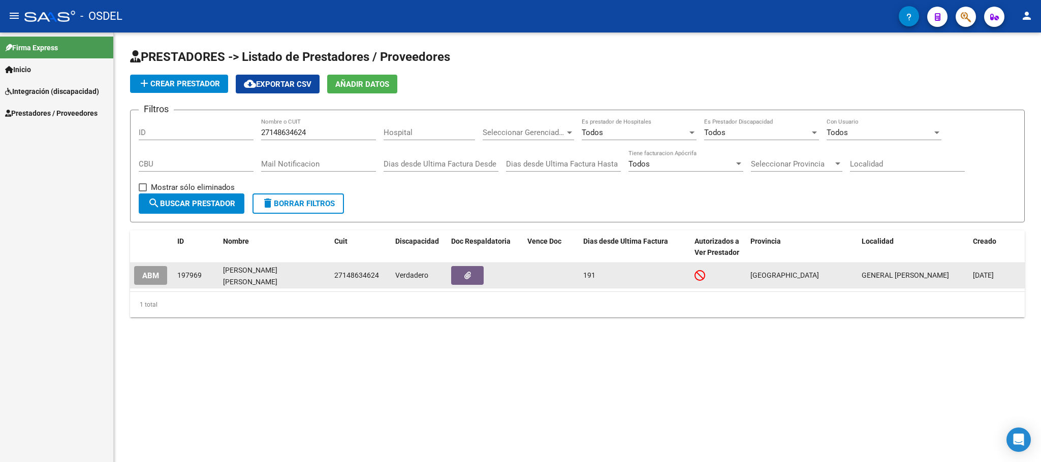
click at [154, 280] on button "ABM" at bounding box center [150, 275] width 33 height 19
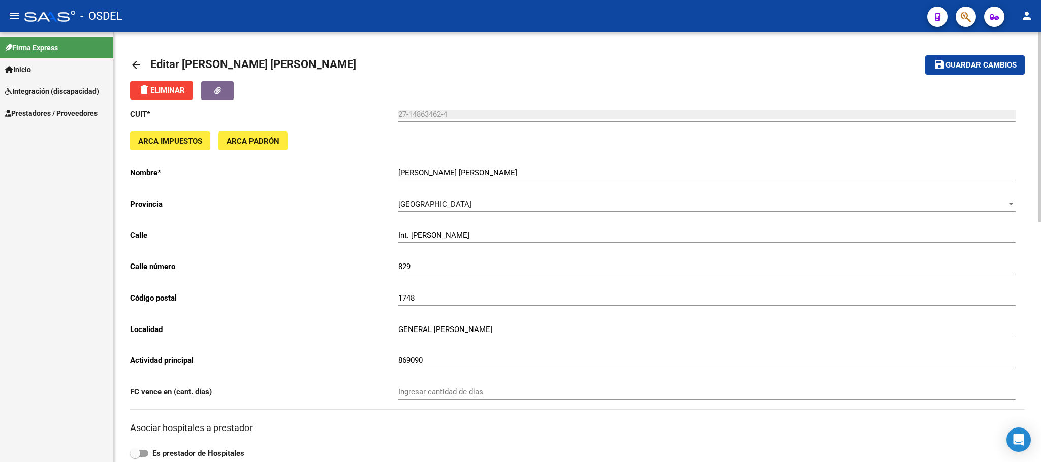
click at [137, 66] on mat-icon "arrow_back" at bounding box center [136, 65] width 12 height 12
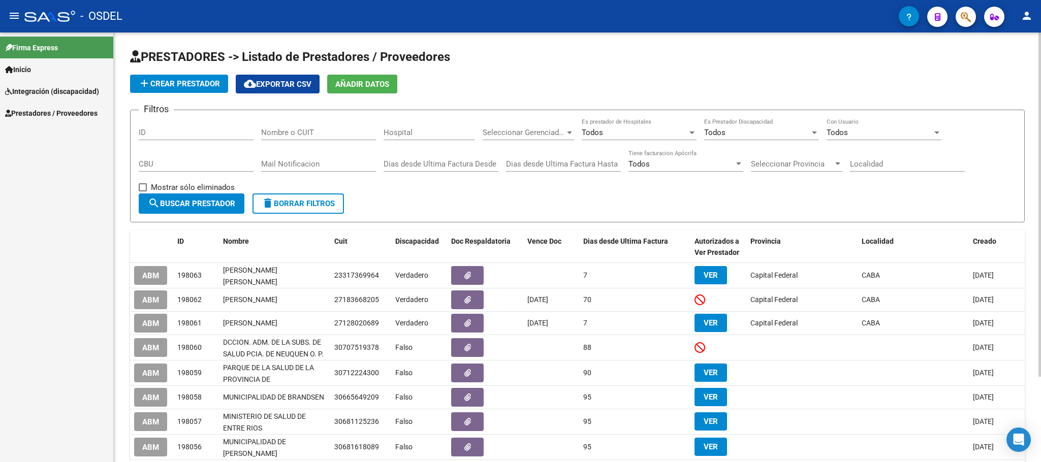
click at [278, 130] on input "Nombre o CUIT" at bounding box center [318, 132] width 115 height 9
paste input "23408297044"
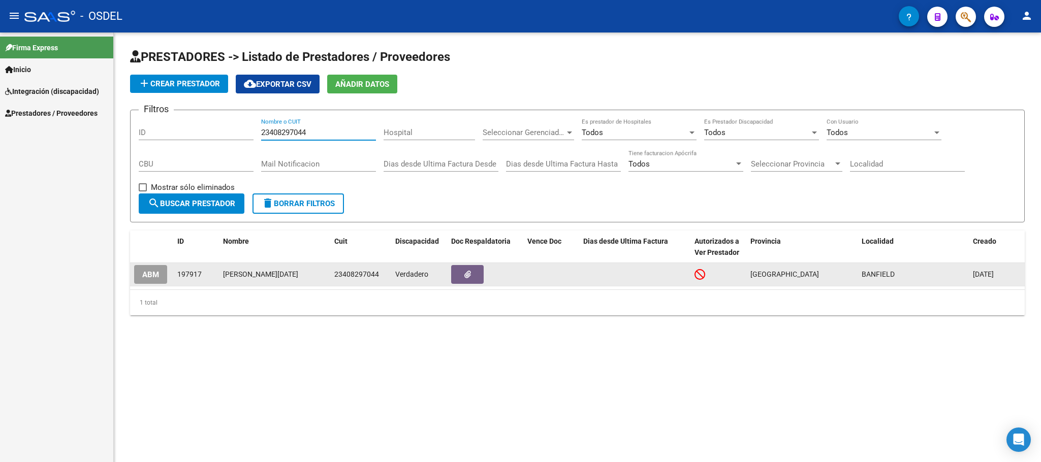
type input "23408297044"
click at [145, 274] on span "ABM" at bounding box center [150, 274] width 17 height 9
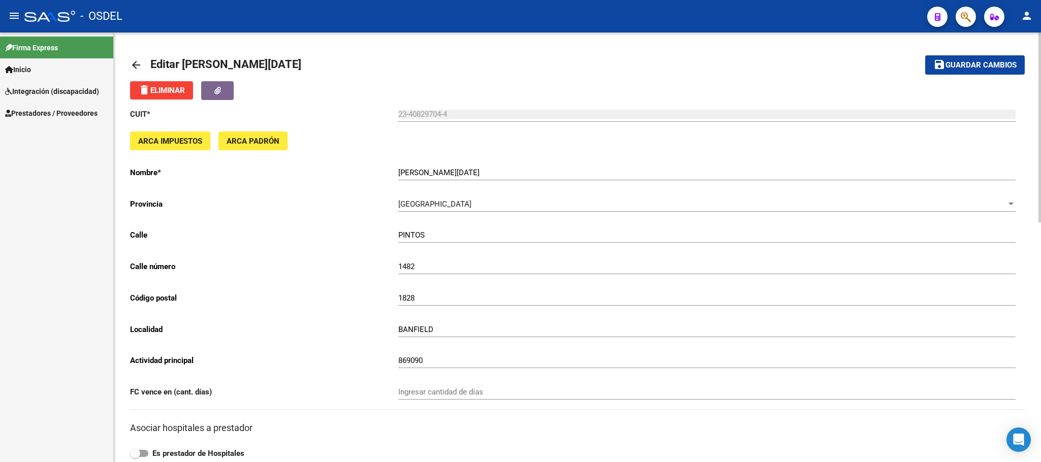
click at [131, 66] on mat-icon "arrow_back" at bounding box center [136, 65] width 12 height 12
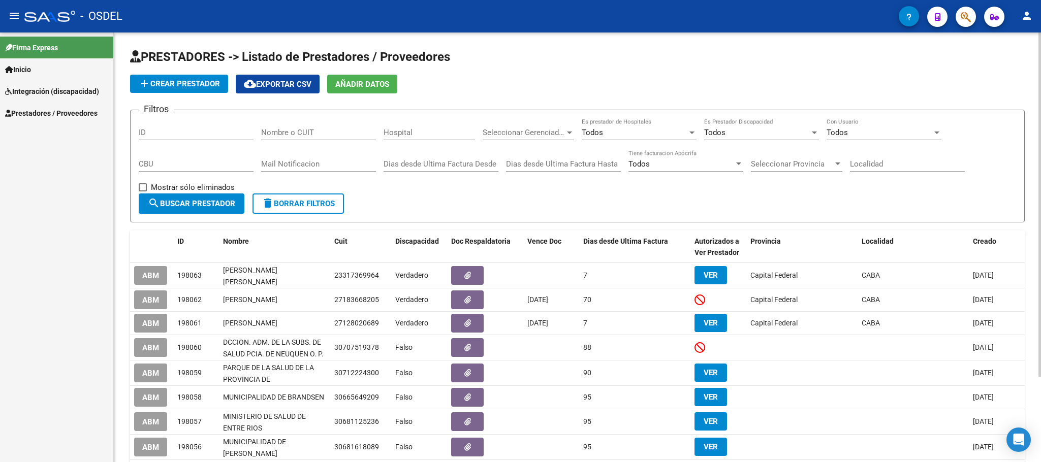
click at [276, 135] on input "Nombre o CUIT" at bounding box center [318, 132] width 115 height 9
paste input "27276872392"
type input "27276872392"
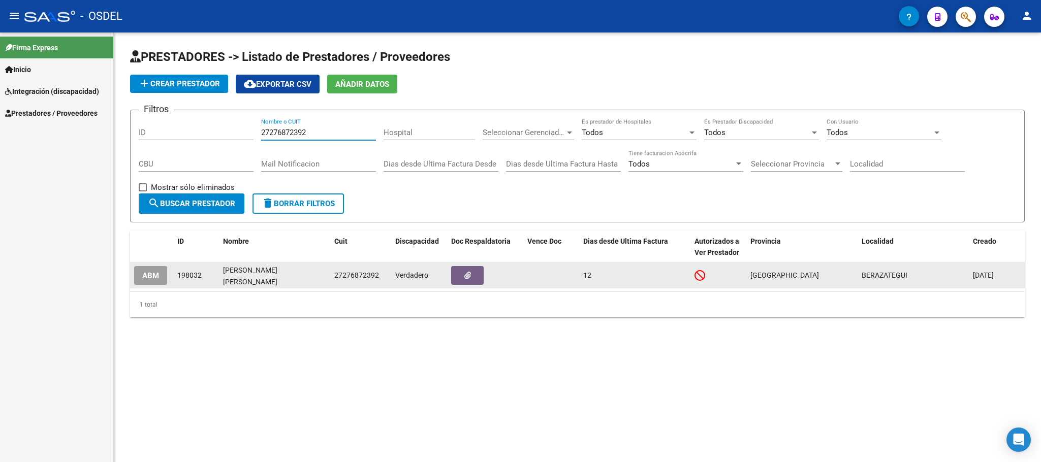
type input "27276872392"
click at [148, 274] on span "ABM" at bounding box center [150, 275] width 17 height 9
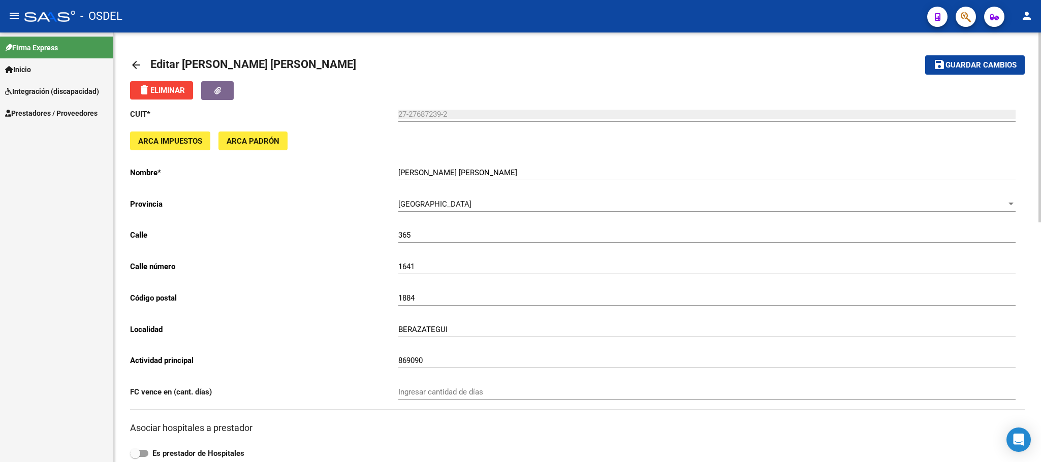
click at [135, 63] on mat-icon "arrow_back" at bounding box center [136, 65] width 12 height 12
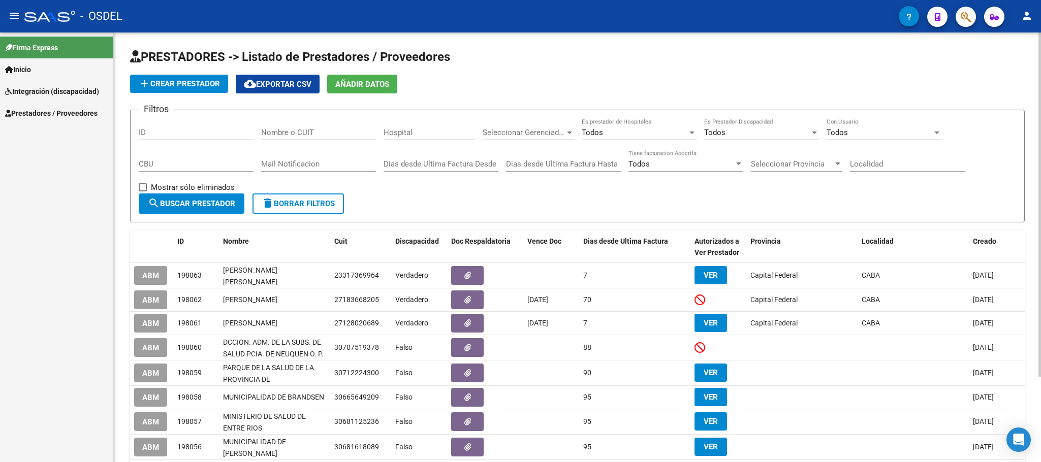
click at [266, 139] on div "Nombre o CUIT" at bounding box center [318, 129] width 115 height 22
paste input "27378060279"
type input "27378060279"
click at [179, 197] on button "search Buscar Prestador" at bounding box center [192, 204] width 106 height 20
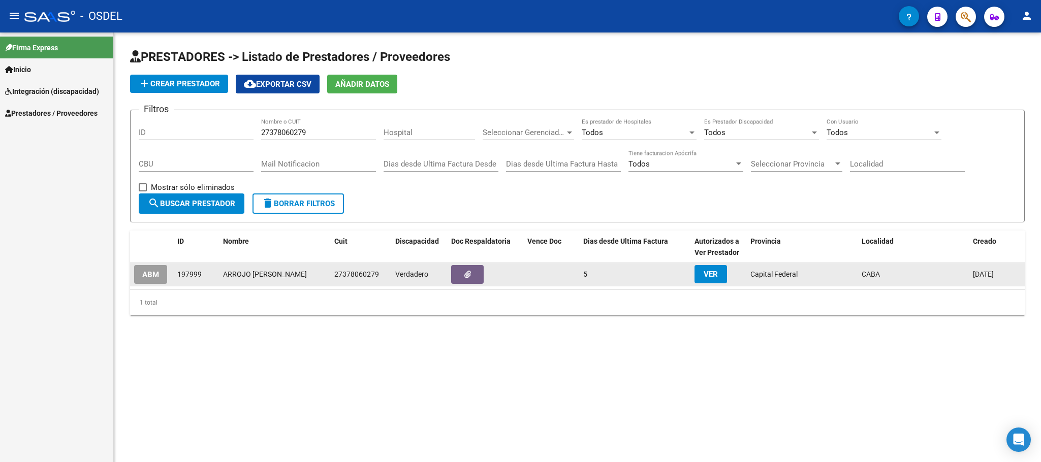
click at [152, 270] on span "ABM" at bounding box center [150, 274] width 17 height 9
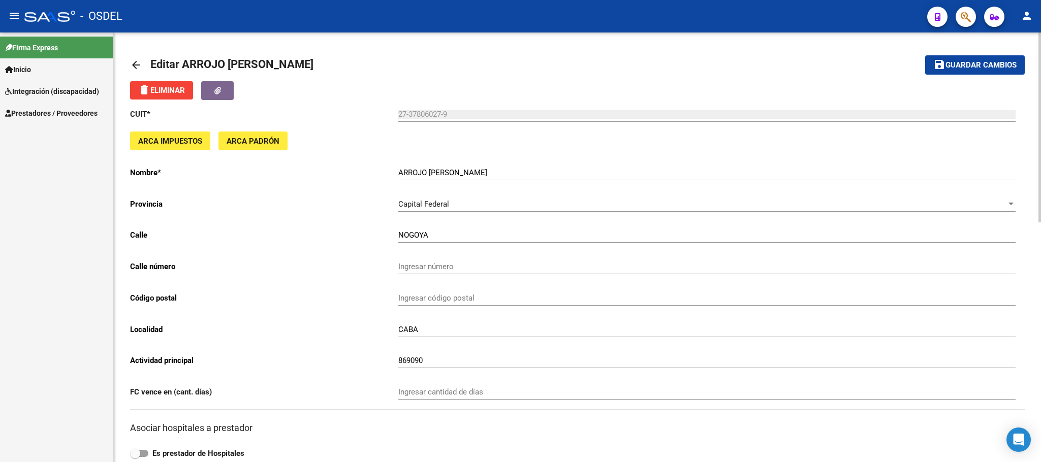
click at [132, 68] on mat-icon "arrow_back" at bounding box center [136, 65] width 12 height 12
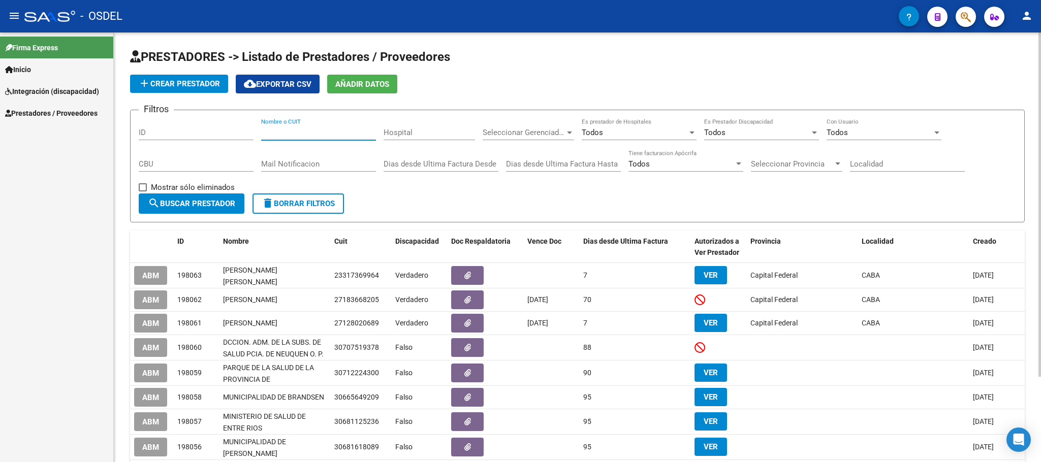
click at [286, 136] on input "Nombre o CUIT" at bounding box center [318, 132] width 115 height 9
paste input "30712074015"
type input "30712074015"
click at [200, 205] on span "search Buscar Prestador" at bounding box center [191, 203] width 87 height 9
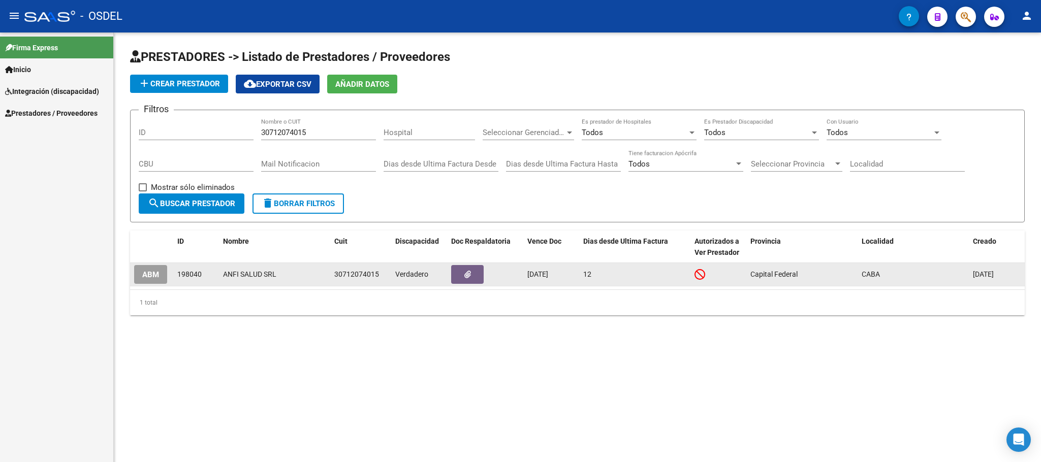
click at [157, 272] on span "ABM" at bounding box center [150, 274] width 17 height 9
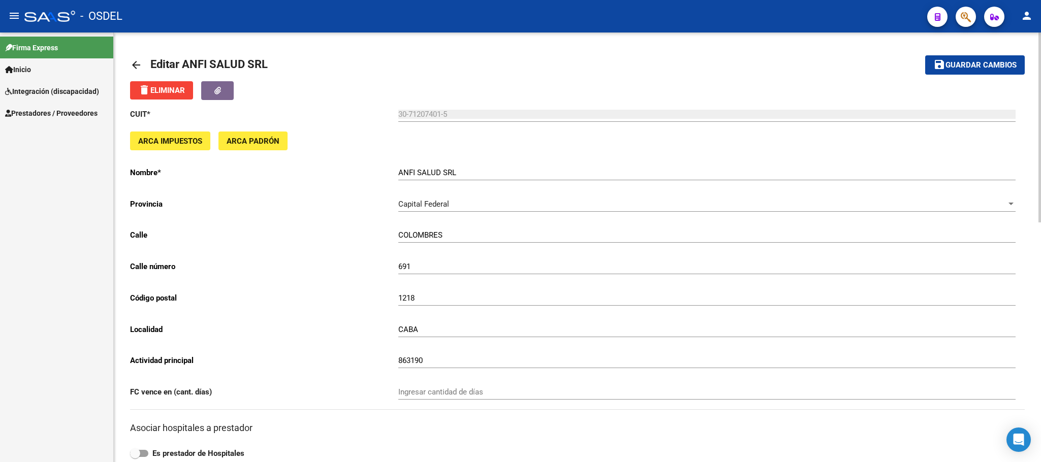
click at [132, 61] on mat-icon "arrow_back" at bounding box center [136, 65] width 12 height 12
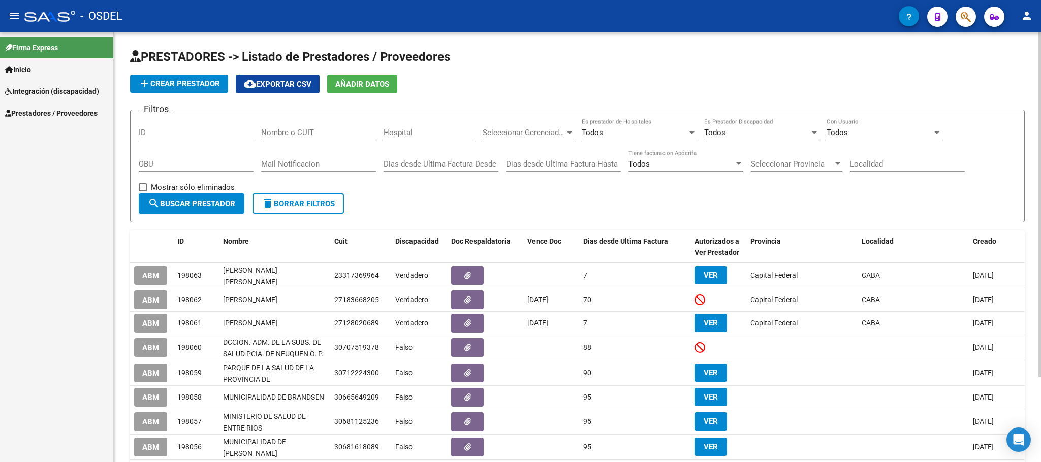
click at [289, 133] on input "Nombre o CUIT" at bounding box center [318, 132] width 115 height 9
paste input "27261641521"
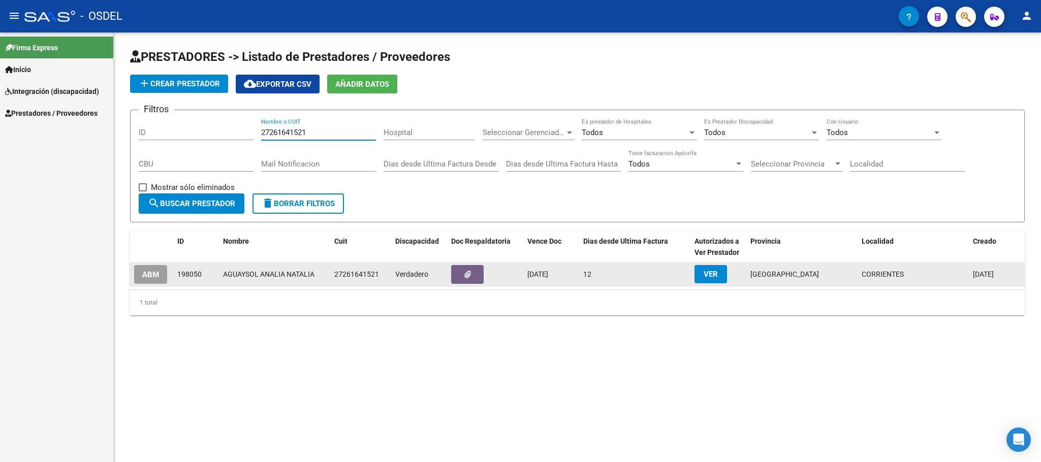
type input "27261641521"
click at [145, 275] on span "ABM" at bounding box center [150, 274] width 17 height 9
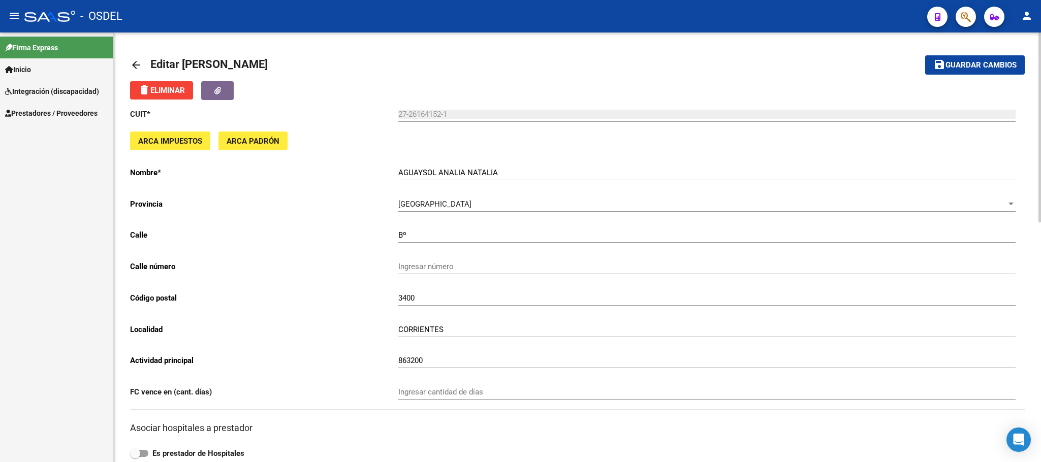
click at [138, 64] on mat-icon "arrow_back" at bounding box center [136, 65] width 12 height 12
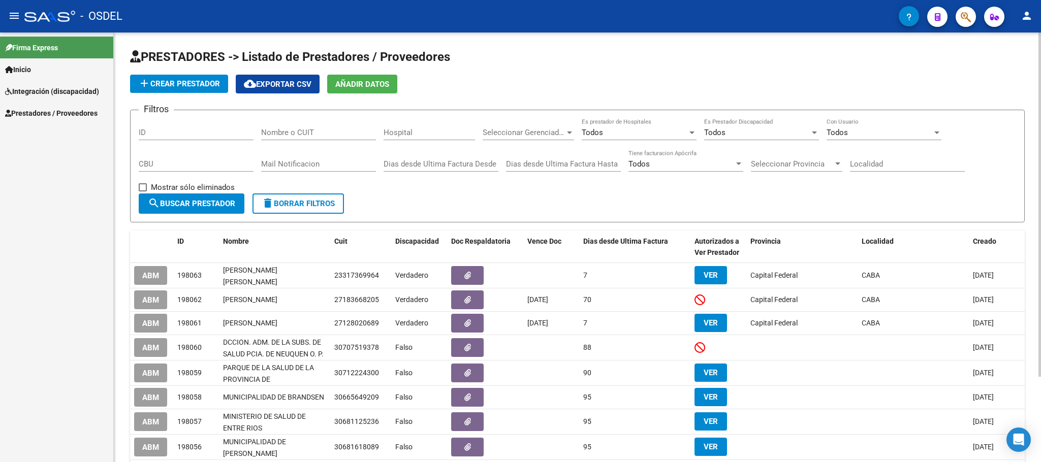
click at [31, 116] on span "Prestadores / Proveedores" at bounding box center [51, 113] width 92 height 11
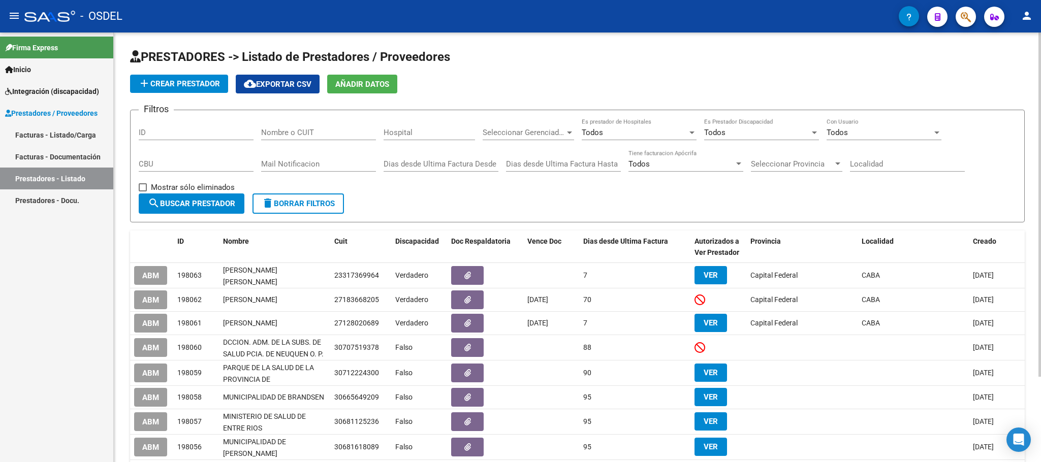
click at [37, 128] on link "Facturas - Listado/Carga" at bounding box center [56, 135] width 113 height 22
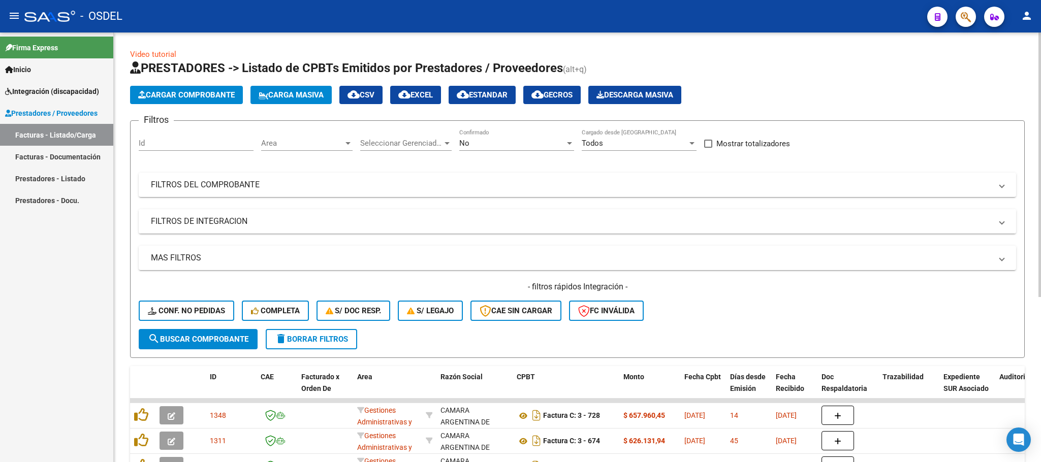
scroll to position [76, 0]
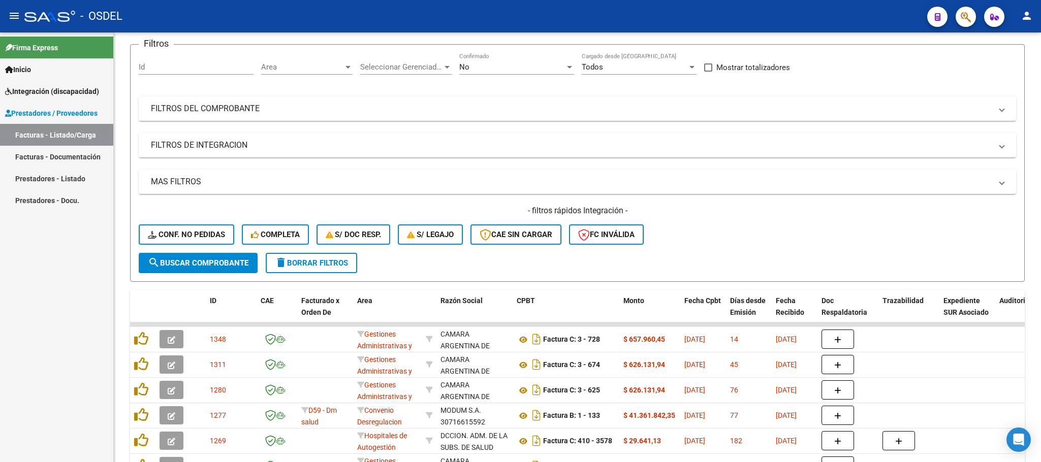
click at [41, 179] on link "Prestadores - Listado" at bounding box center [56, 179] width 113 height 22
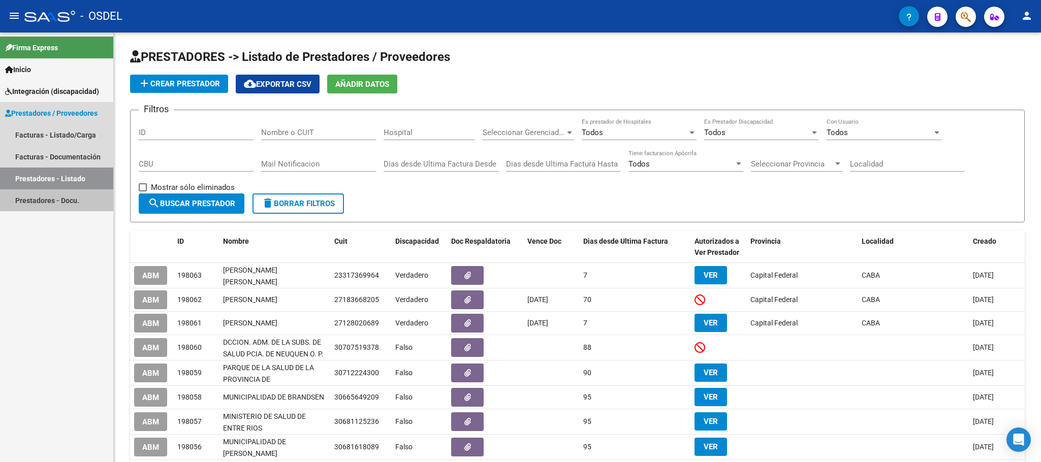
click at [38, 203] on link "Prestadores - Docu." at bounding box center [56, 200] width 113 height 22
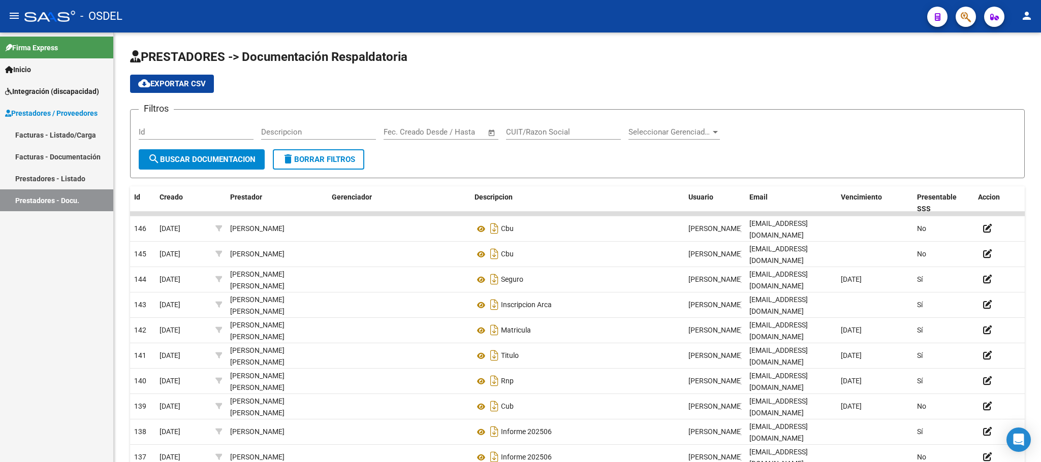
click at [42, 180] on link "Prestadores - Listado" at bounding box center [56, 179] width 113 height 22
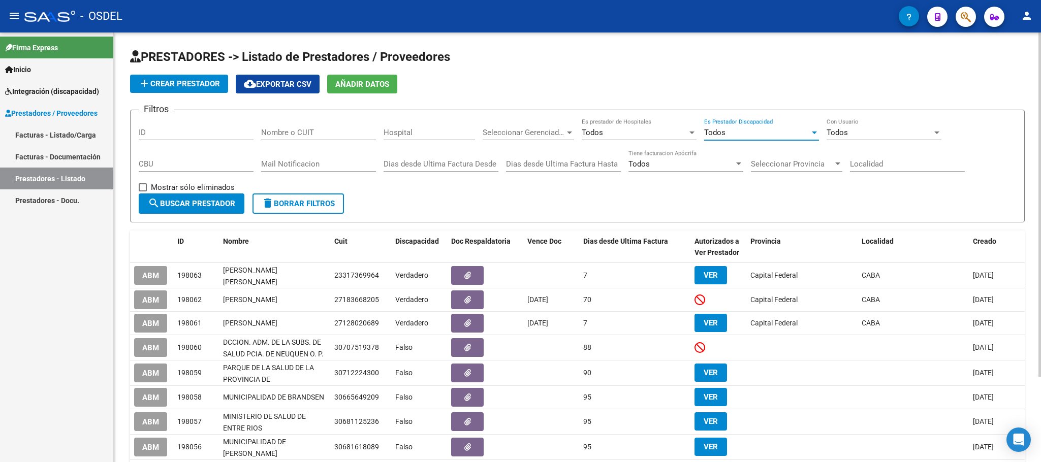
click at [734, 130] on div "Todos" at bounding box center [757, 132] width 106 height 9
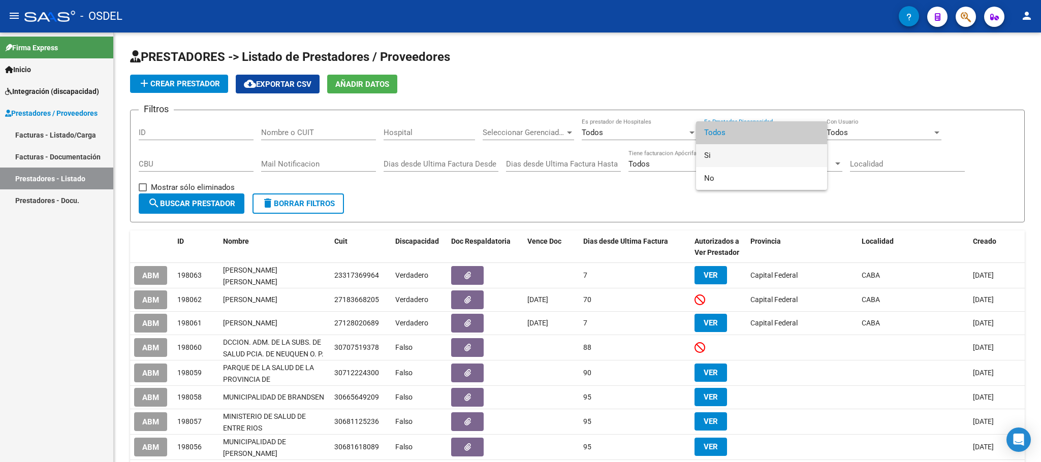
click at [730, 159] on span "Si" at bounding box center [761, 155] width 115 height 23
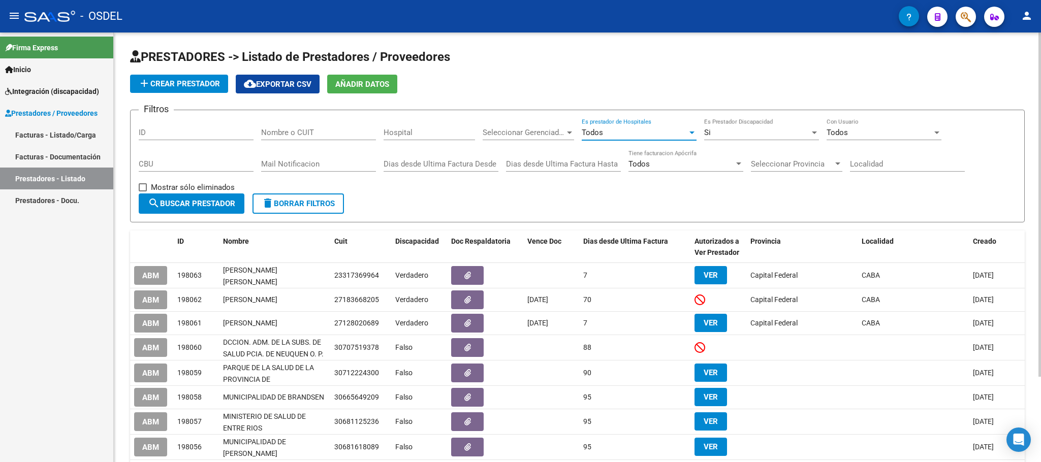
click at [622, 135] on div "Todos" at bounding box center [635, 132] width 106 height 9
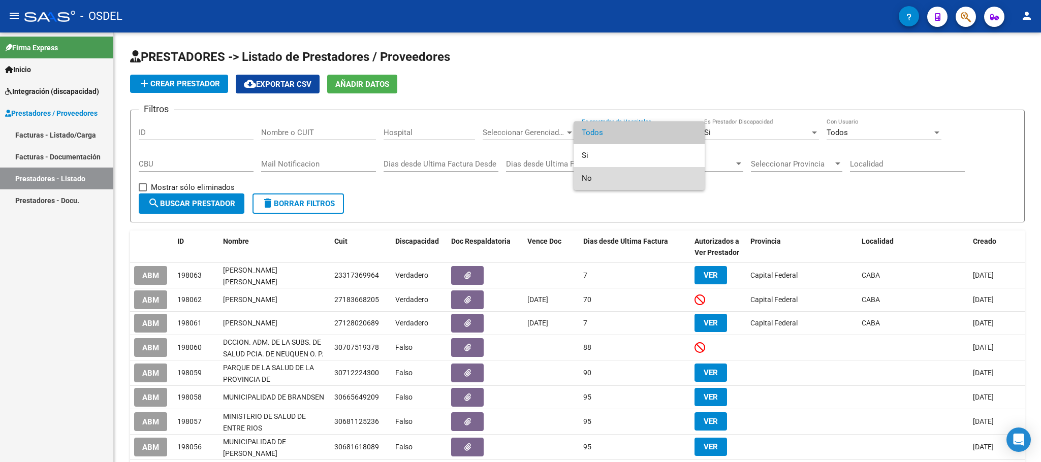
click at [591, 183] on span "No" at bounding box center [639, 178] width 115 height 23
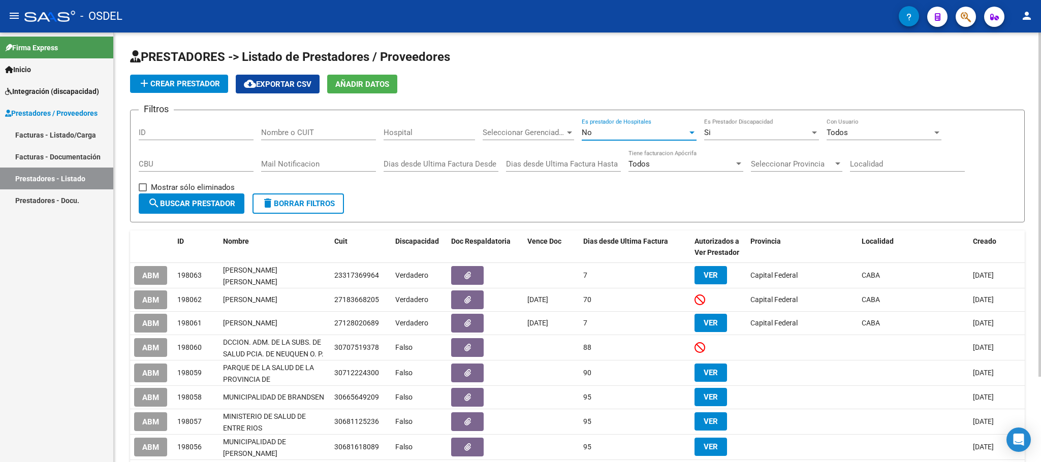
click at [856, 133] on div "Todos" at bounding box center [879, 132] width 106 height 9
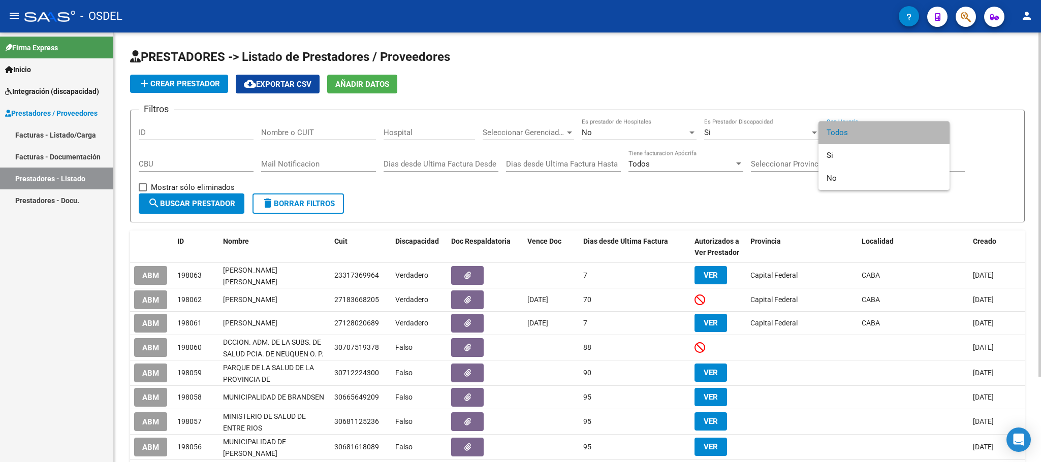
click at [856, 133] on span "Todos" at bounding box center [883, 132] width 115 height 23
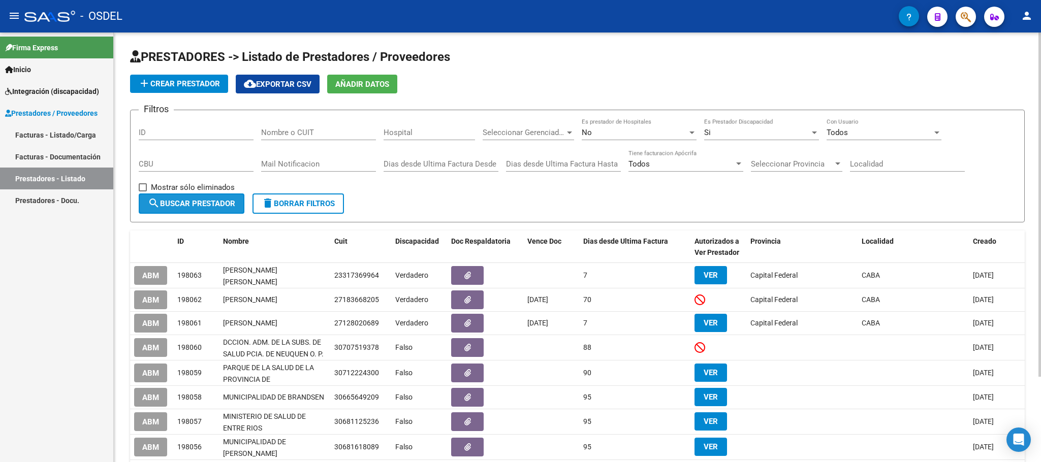
click at [177, 204] on span "search Buscar Prestador" at bounding box center [191, 203] width 87 height 9
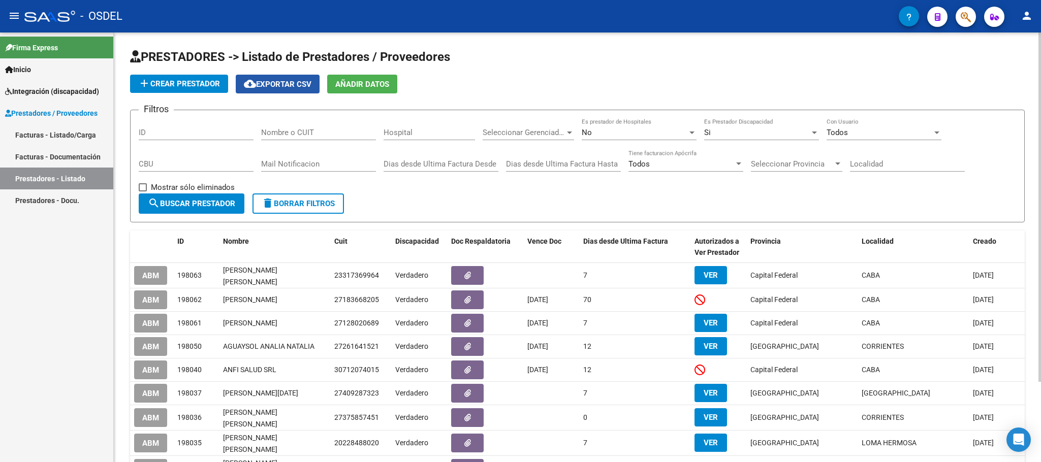
click at [279, 90] on button "cloud_download Exportar CSV" at bounding box center [278, 84] width 84 height 19
click at [42, 65] on link "Inicio" at bounding box center [56, 69] width 113 height 22
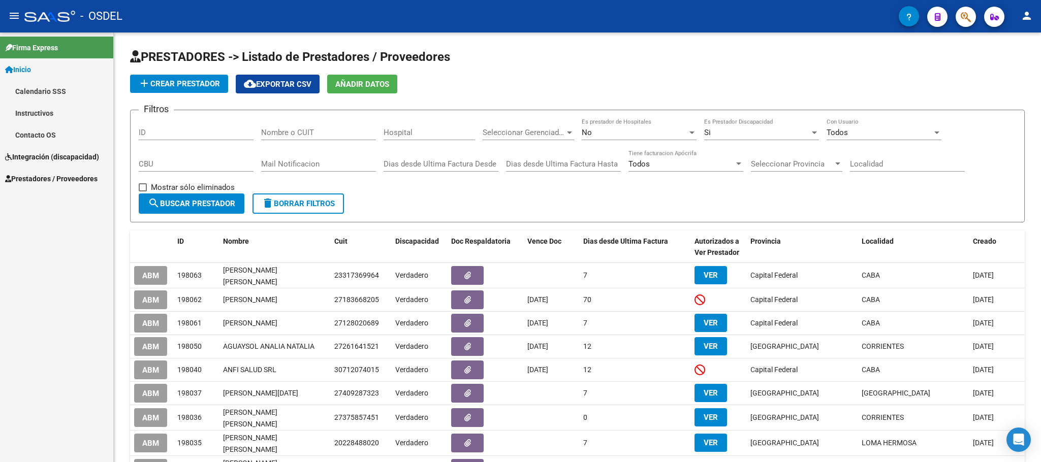
click at [25, 67] on span "Inicio" at bounding box center [18, 69] width 26 height 11
click at [1027, 14] on mat-icon "person" at bounding box center [1026, 16] width 12 height 12
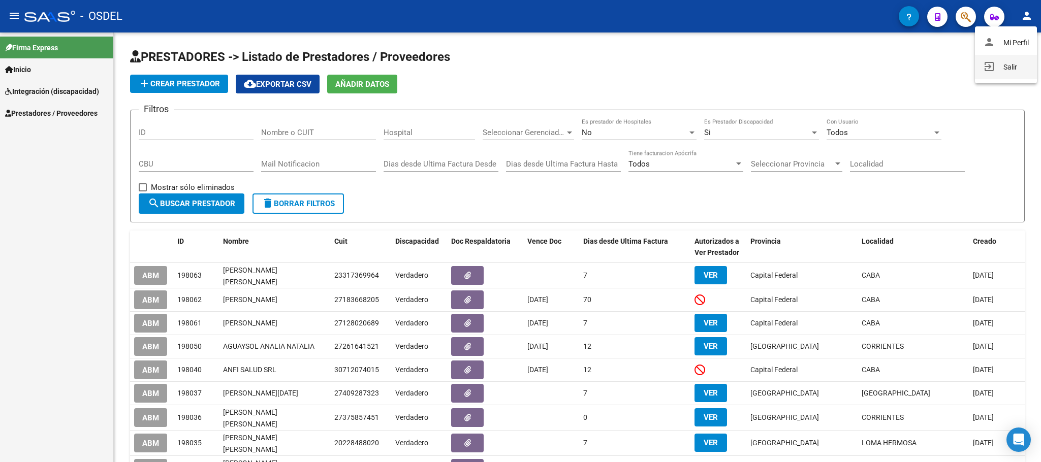
click at [1007, 62] on button "exit_to_app Salir" at bounding box center [1006, 67] width 62 height 24
